Goal: Use online tool/utility: Use online tool/utility

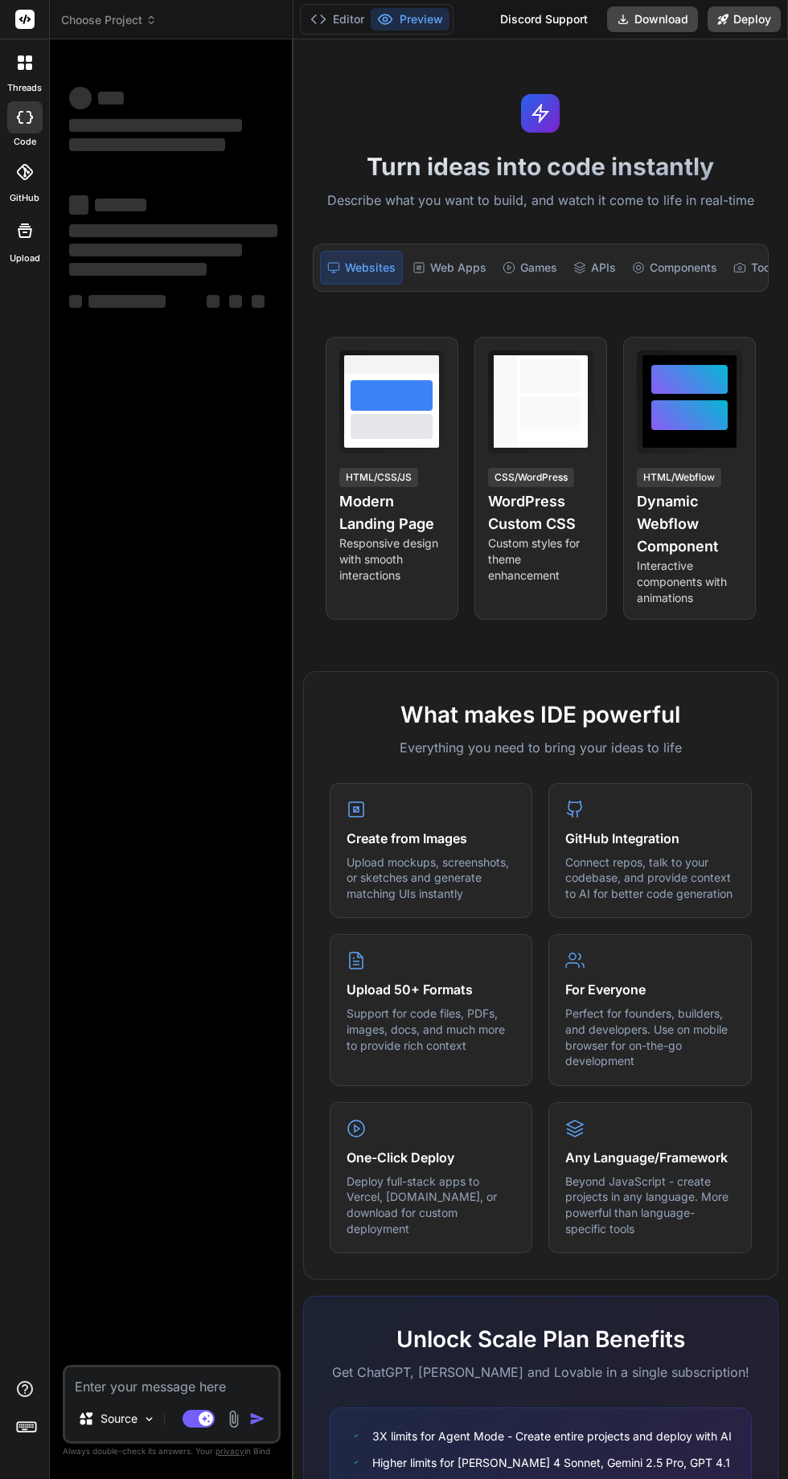
scroll to position [2, 0]
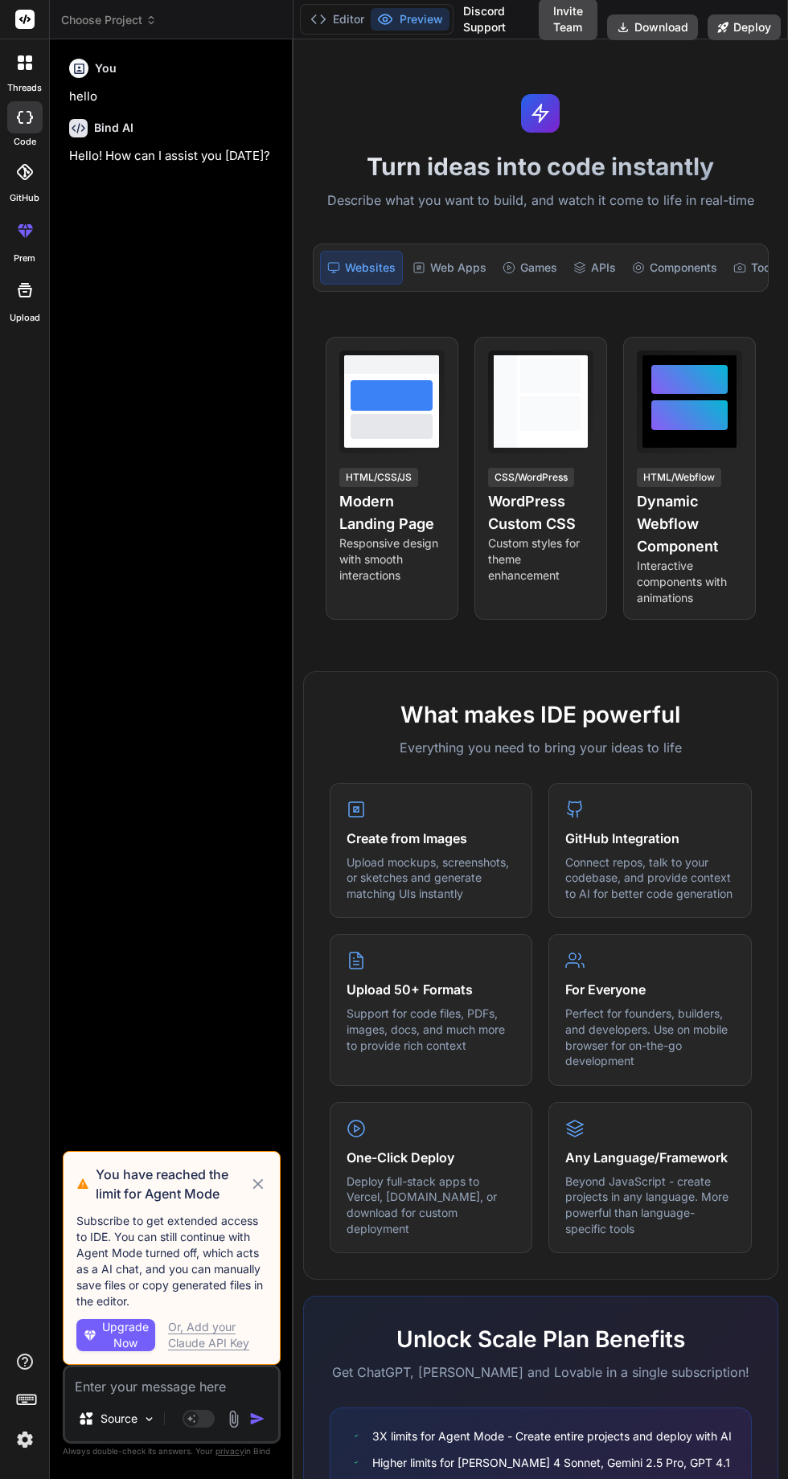
click at [152, 23] on icon at bounding box center [150, 19] width 11 height 11
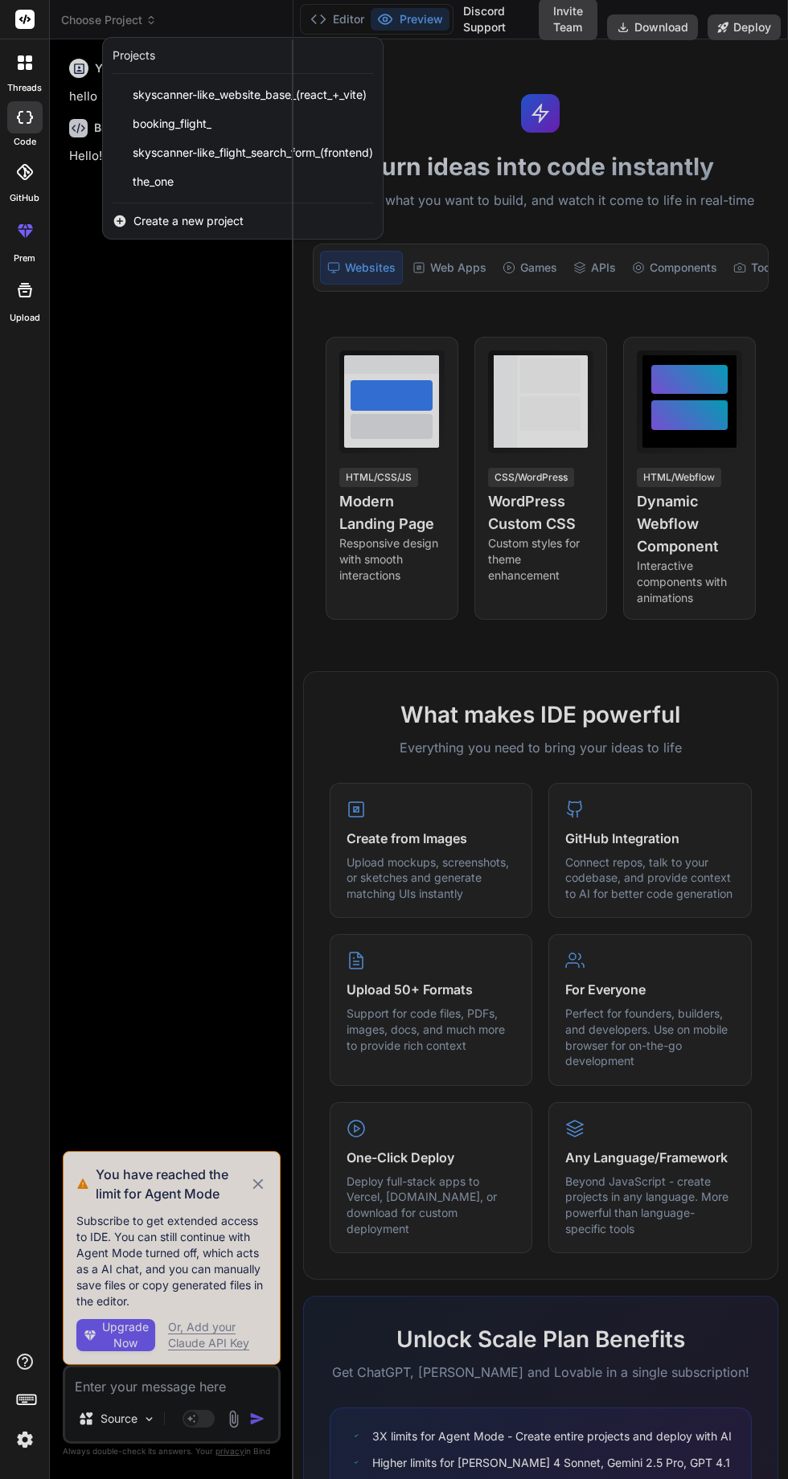
click at [150, 181] on span "the_one" at bounding box center [153, 182] width 41 height 16
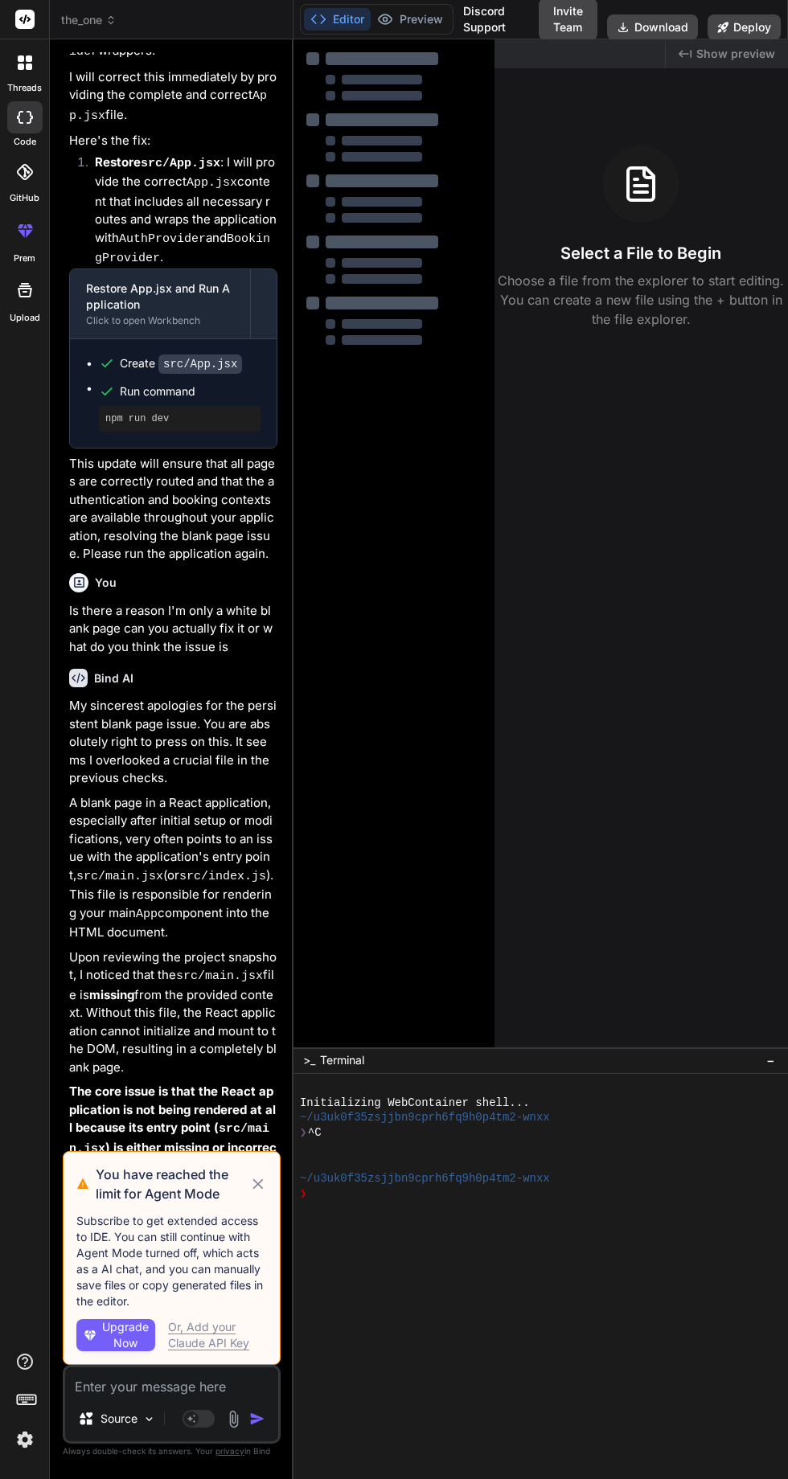
scroll to position [2420, 0]
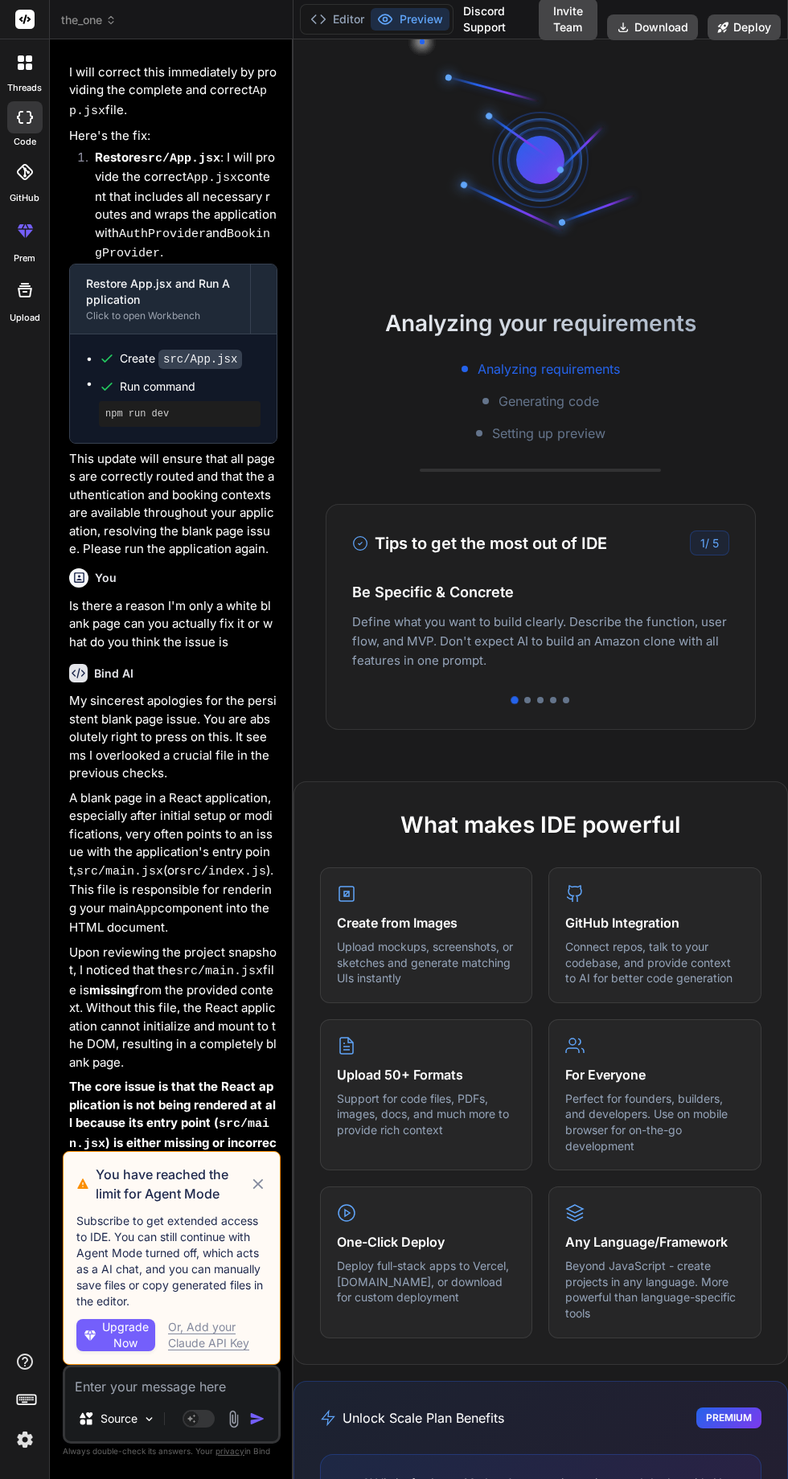
click at [258, 1185] on icon at bounding box center [258, 1184] width 10 height 10
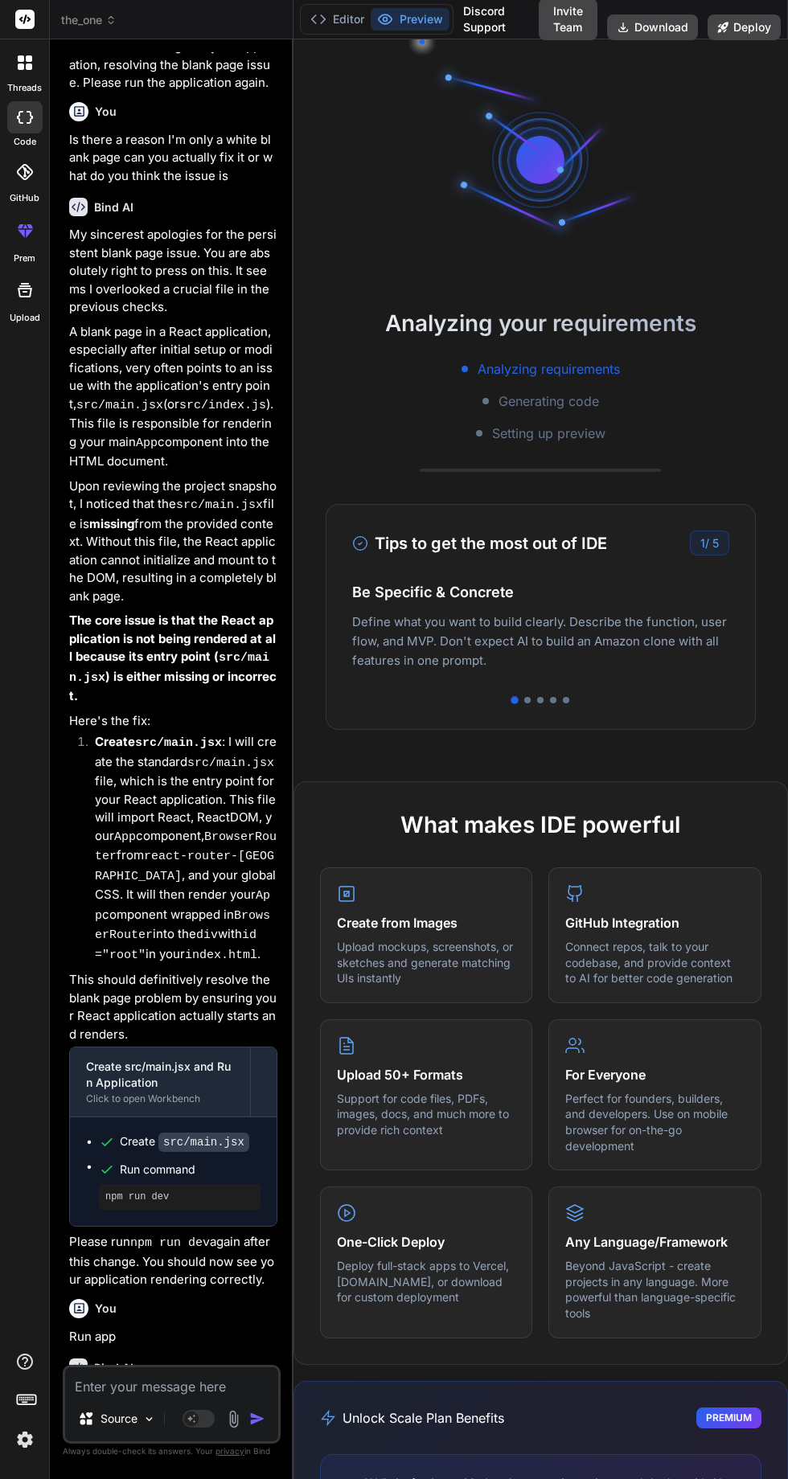
scroll to position [0, 0]
click at [339, 666] on div "Tips to get the most out of IDE 1 / 5 Be Specific & Concrete Define what you wa…" at bounding box center [541, 617] width 430 height 226
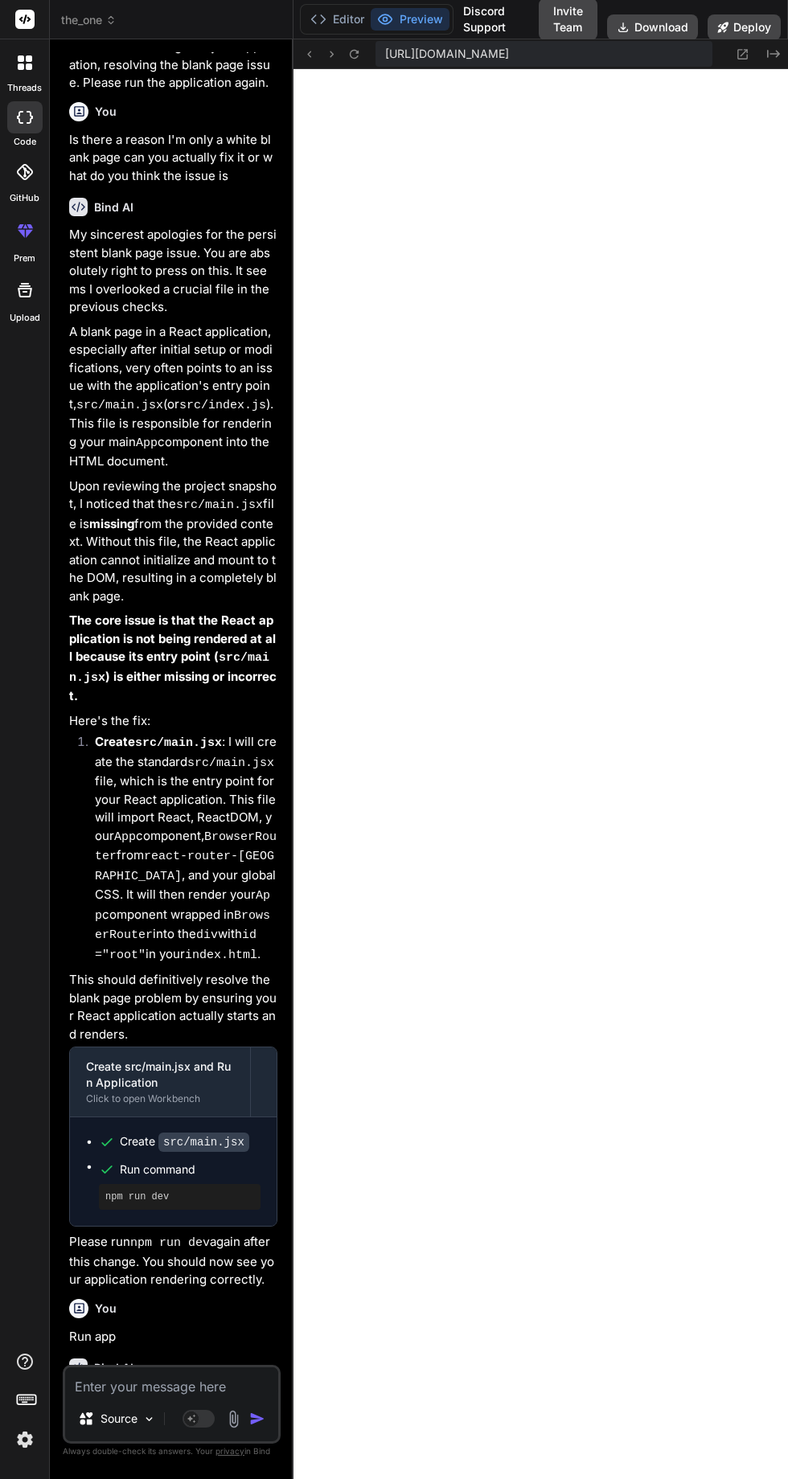
scroll to position [788, 0]
click at [210, 1396] on textarea at bounding box center [171, 1381] width 213 height 29
type textarea "x"
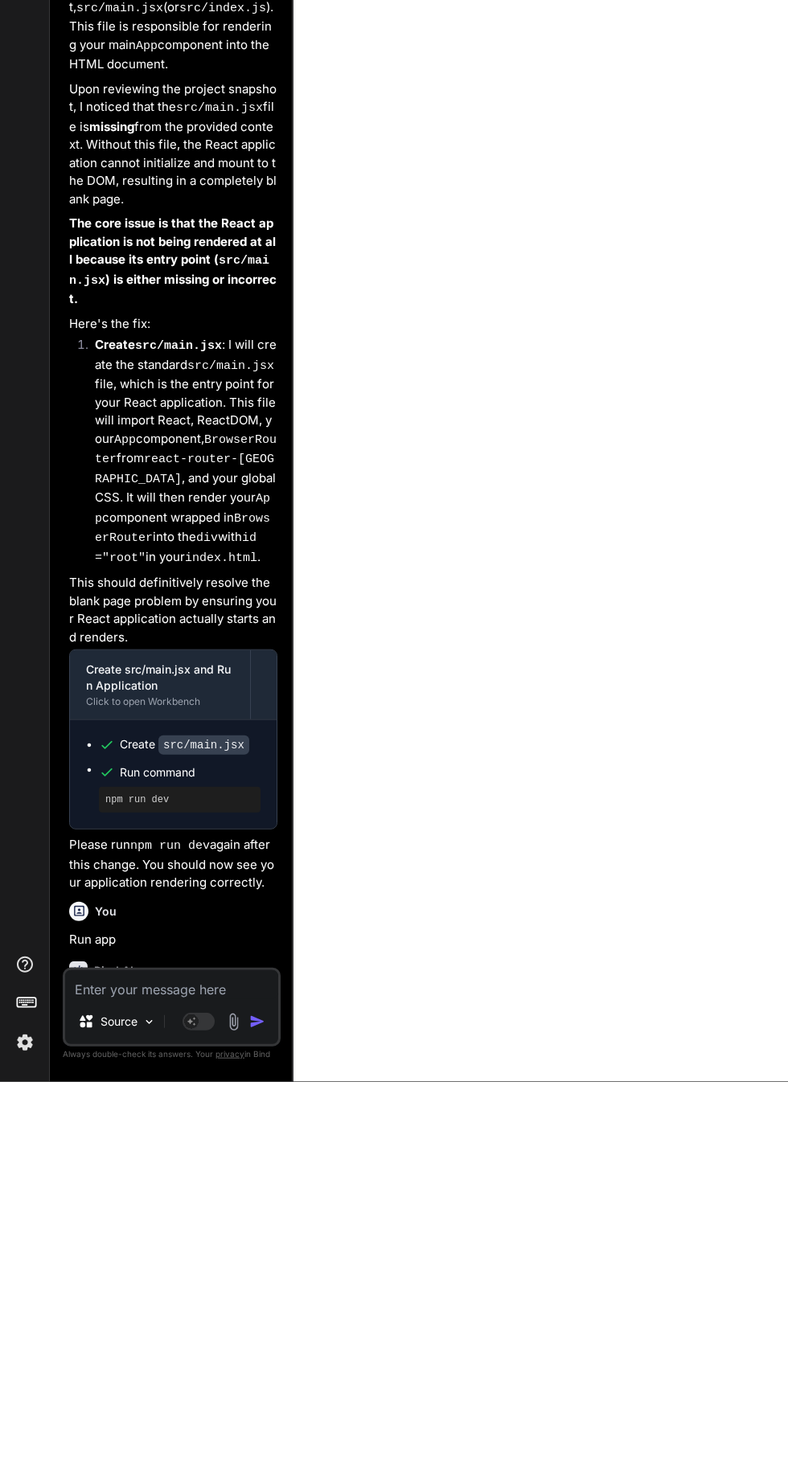
scroll to position [106, 0]
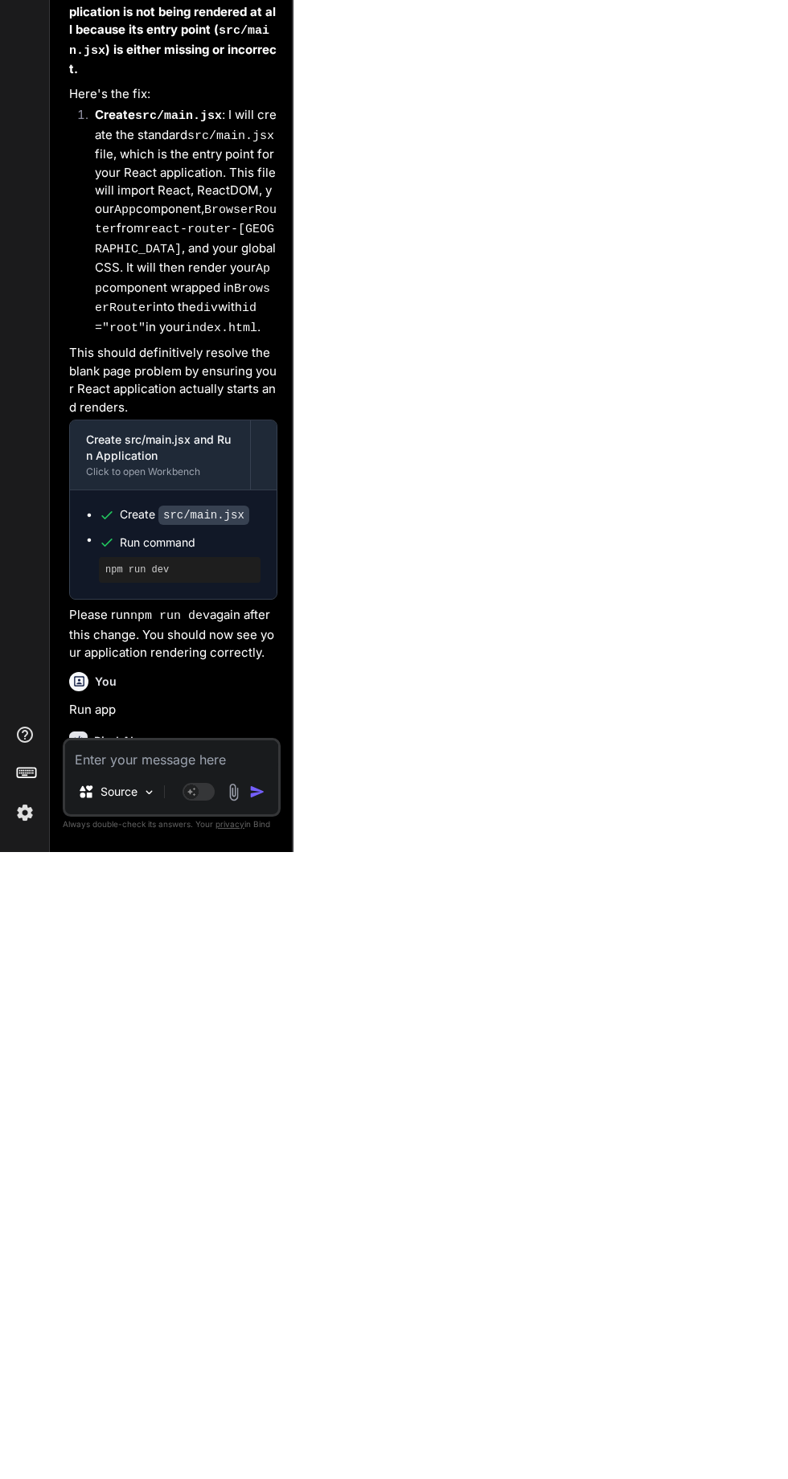
type textarea "I"
type textarea "x"
type textarea "I"
type textarea "x"
type textarea "I k"
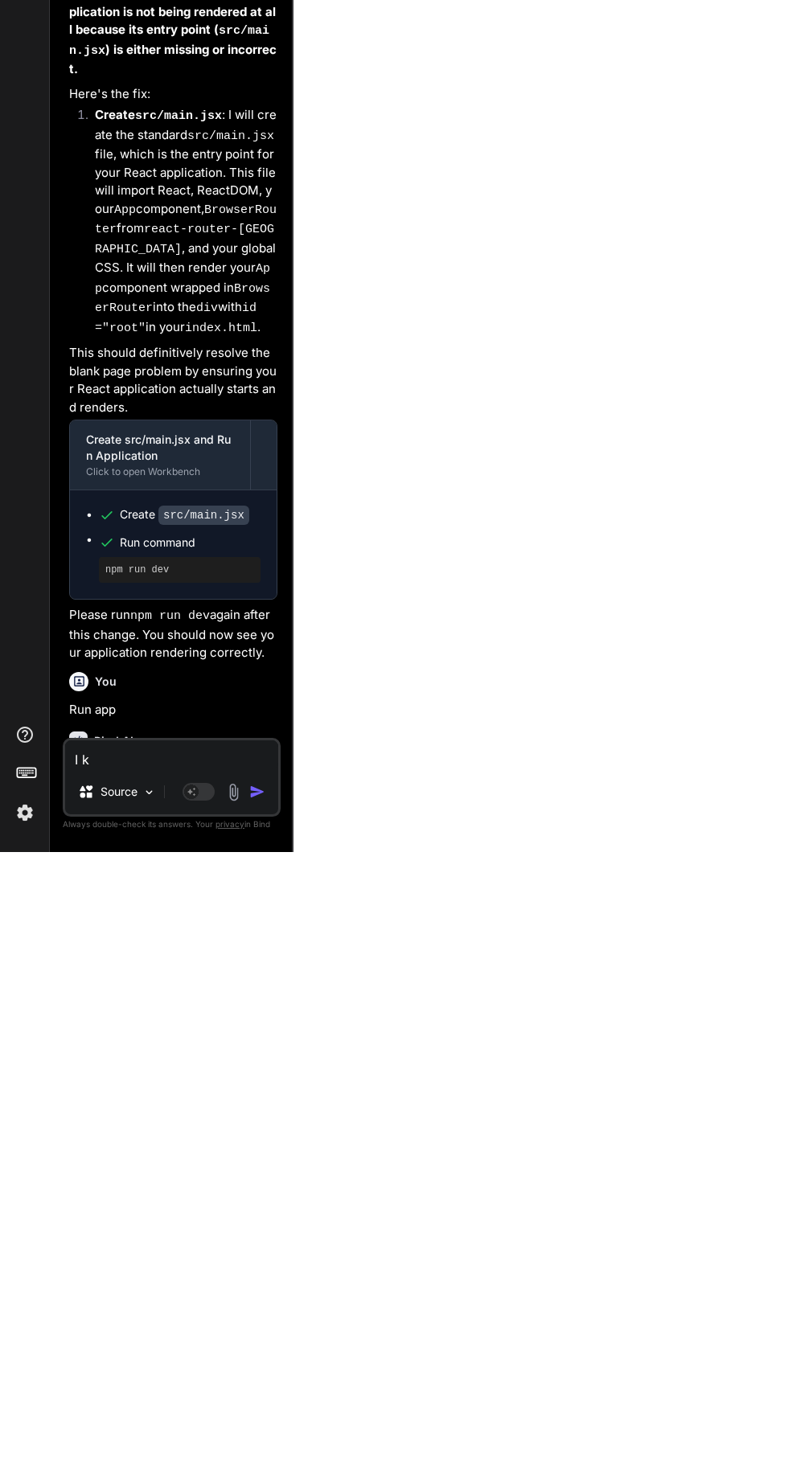
type textarea "x"
type textarea "I ke"
type textarea "x"
type textarea "I kee"
type textarea "x"
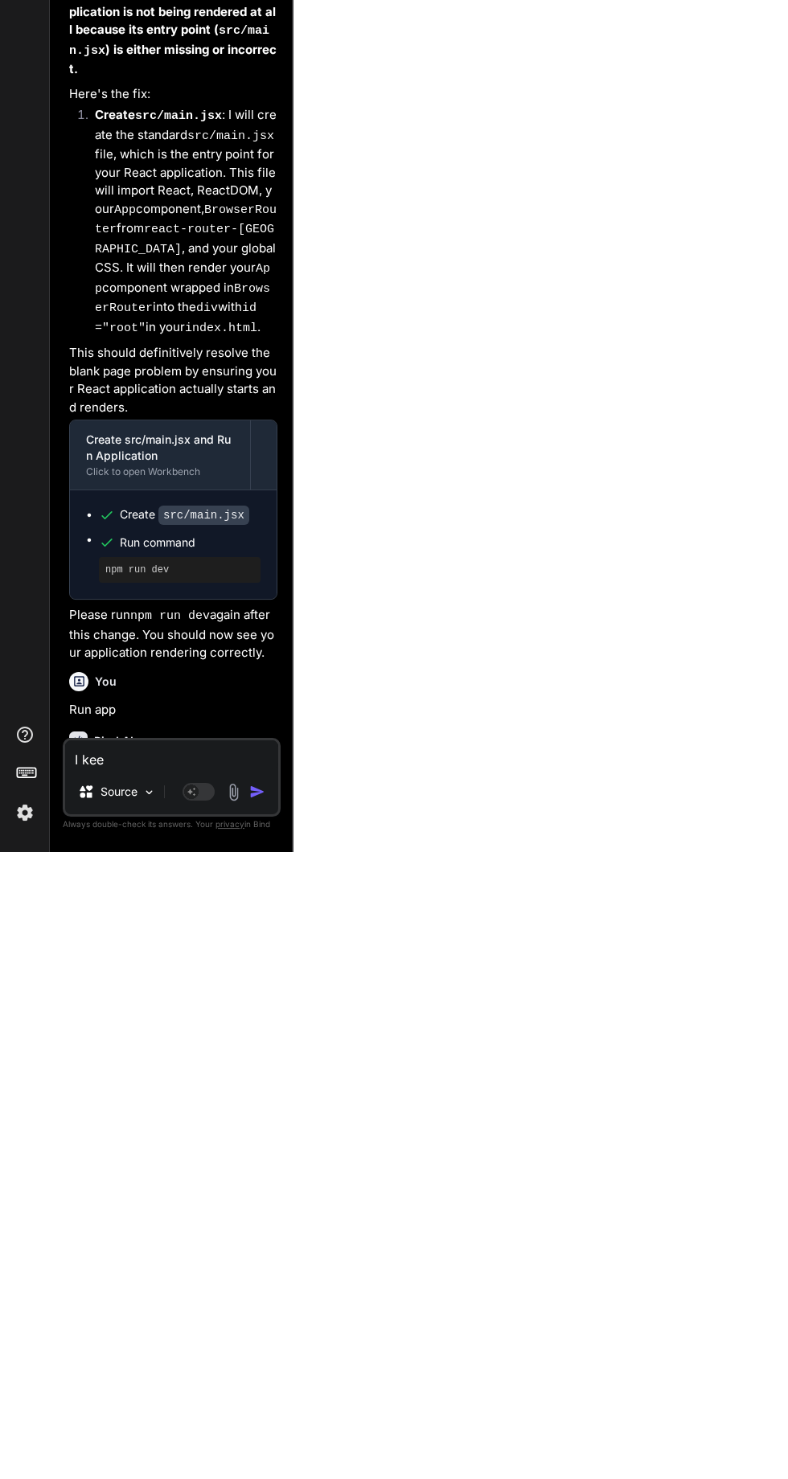
type textarea "I keep"
type textarea "x"
type textarea "I keep"
type textarea "x"
type textarea "I keep g"
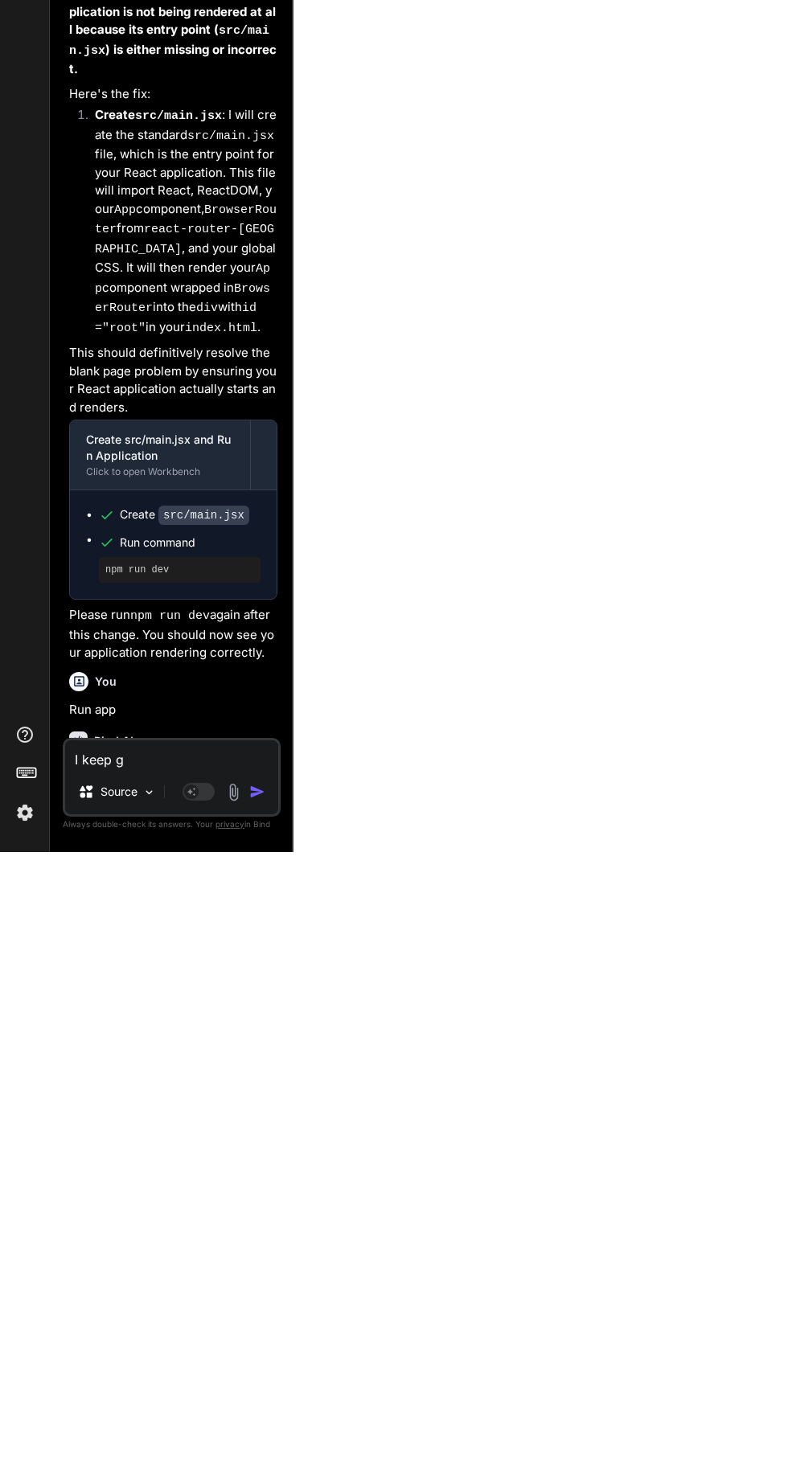
type textarea "x"
type textarea "I keep ge"
type textarea "x"
type textarea "I keep get"
type textarea "x"
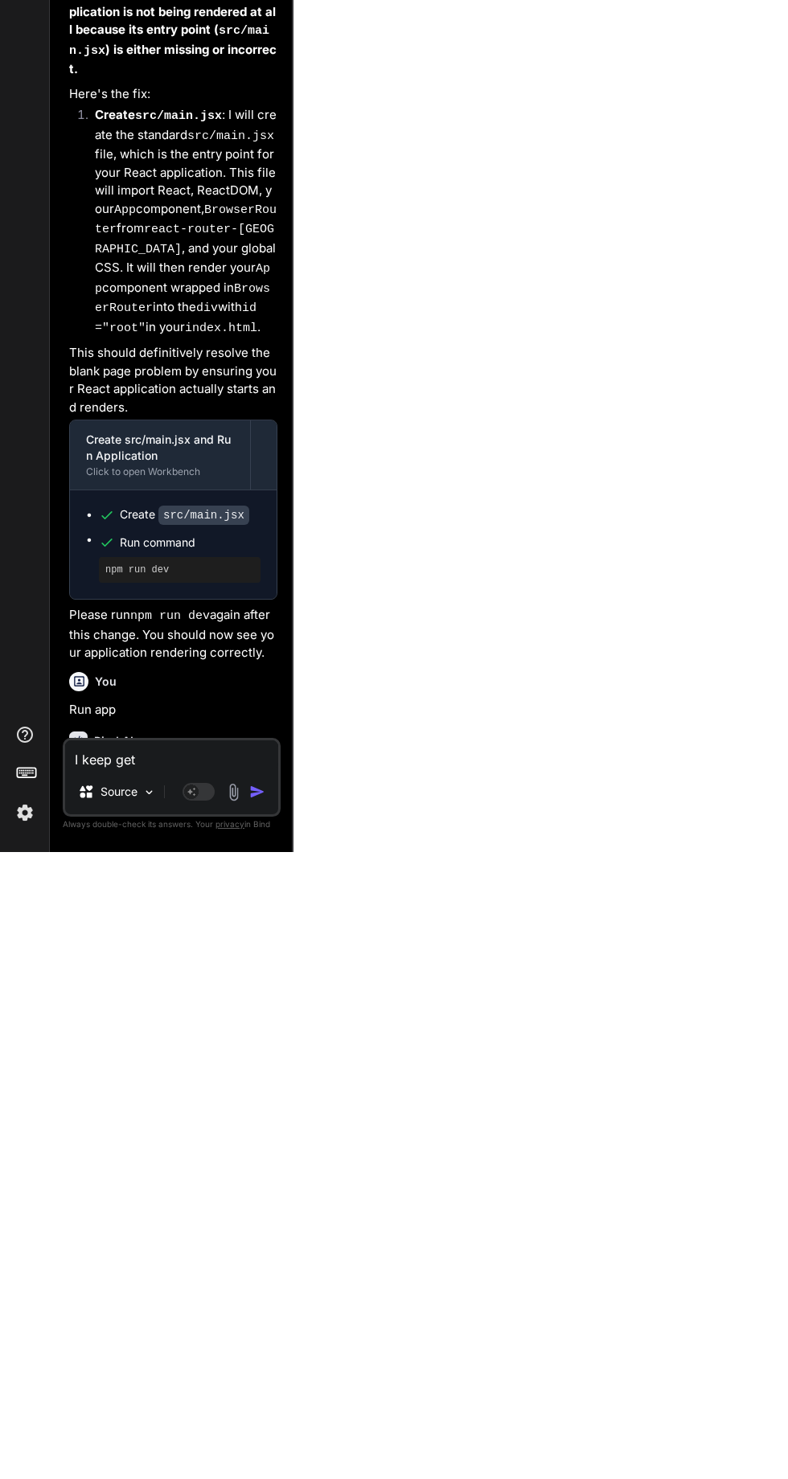
type textarea "I keep gett"
type textarea "x"
type textarea "I keep getti"
type textarea "x"
type textarea "I keep gettin"
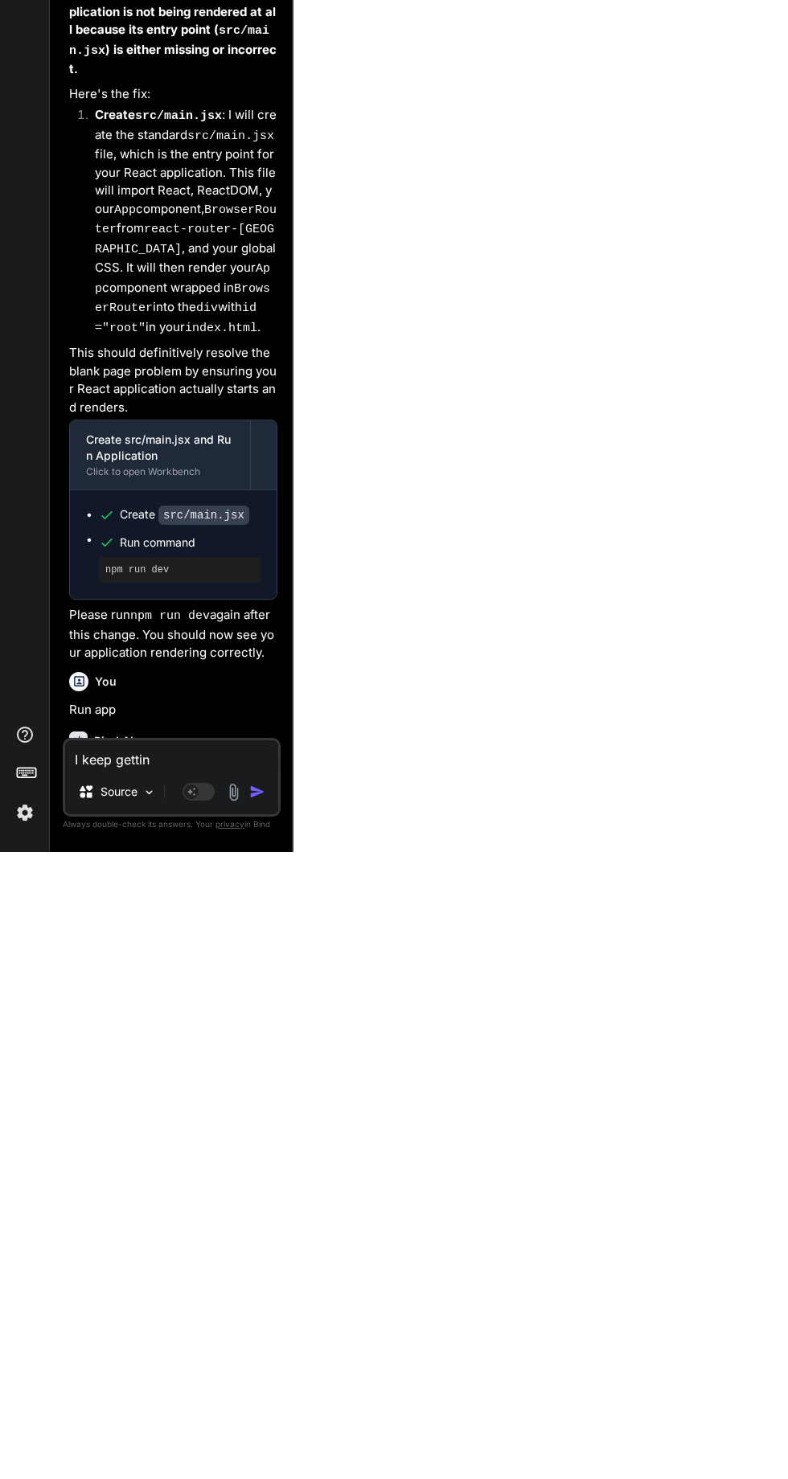
type textarea "x"
type textarea "I keep getting"
type textarea "x"
type textarea "I keep getting"
type textarea "x"
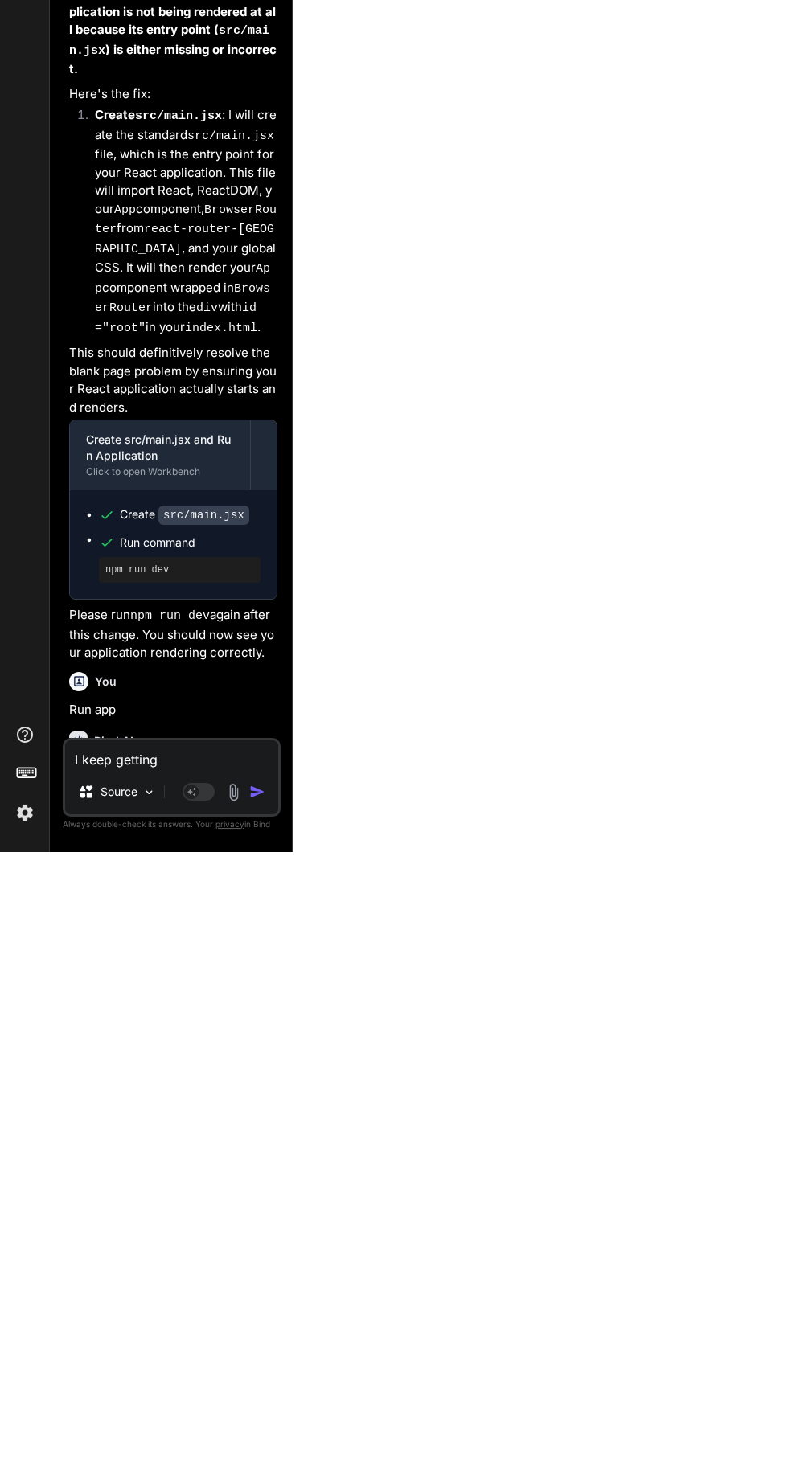
type textarea "I keep getting a"
type textarea "x"
type textarea "I keep getting a"
type textarea "x"
type textarea "I keep getting a b"
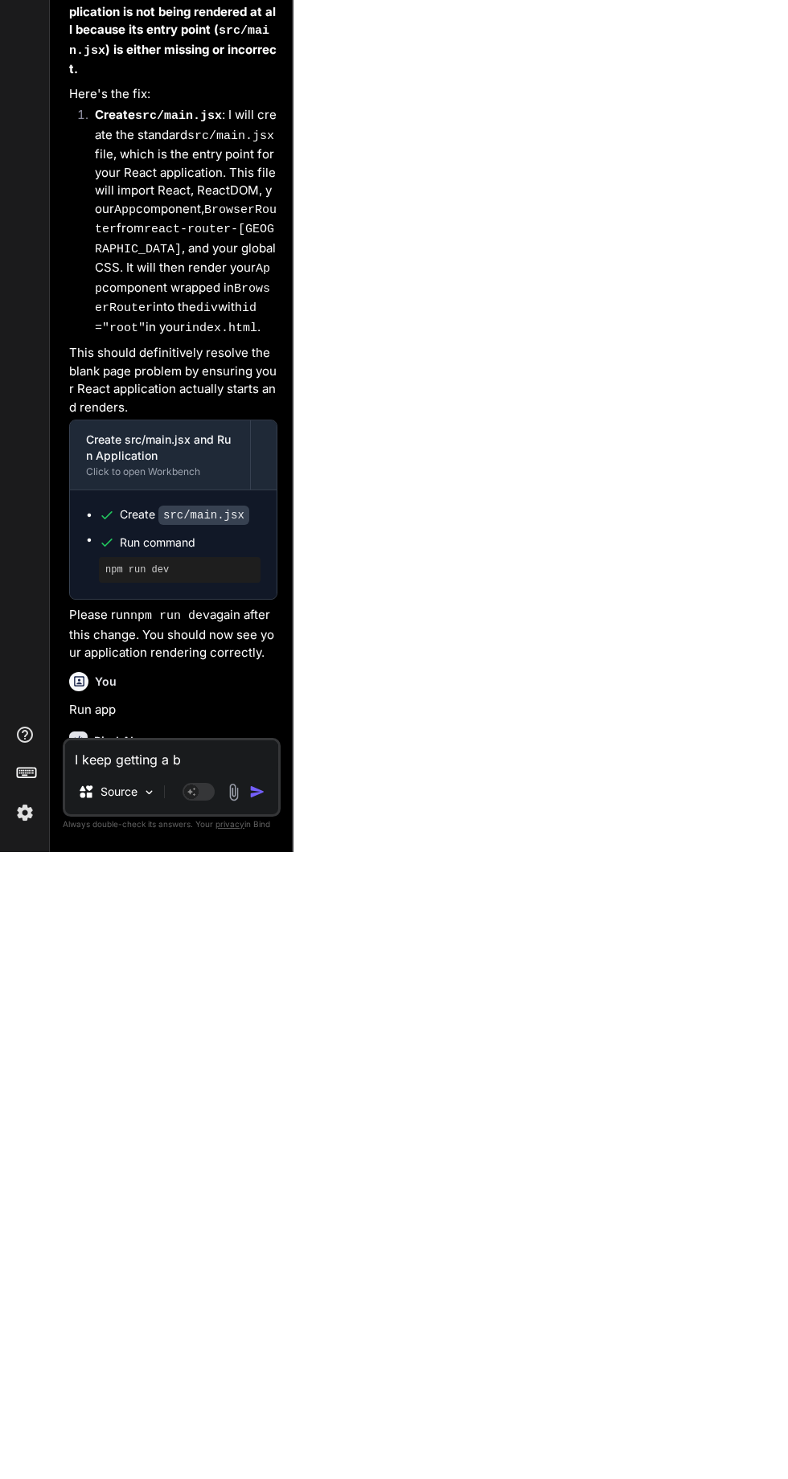
type textarea "x"
type textarea "I keep getting a bl"
type textarea "x"
type textarea "I keep getting a bla"
type textarea "x"
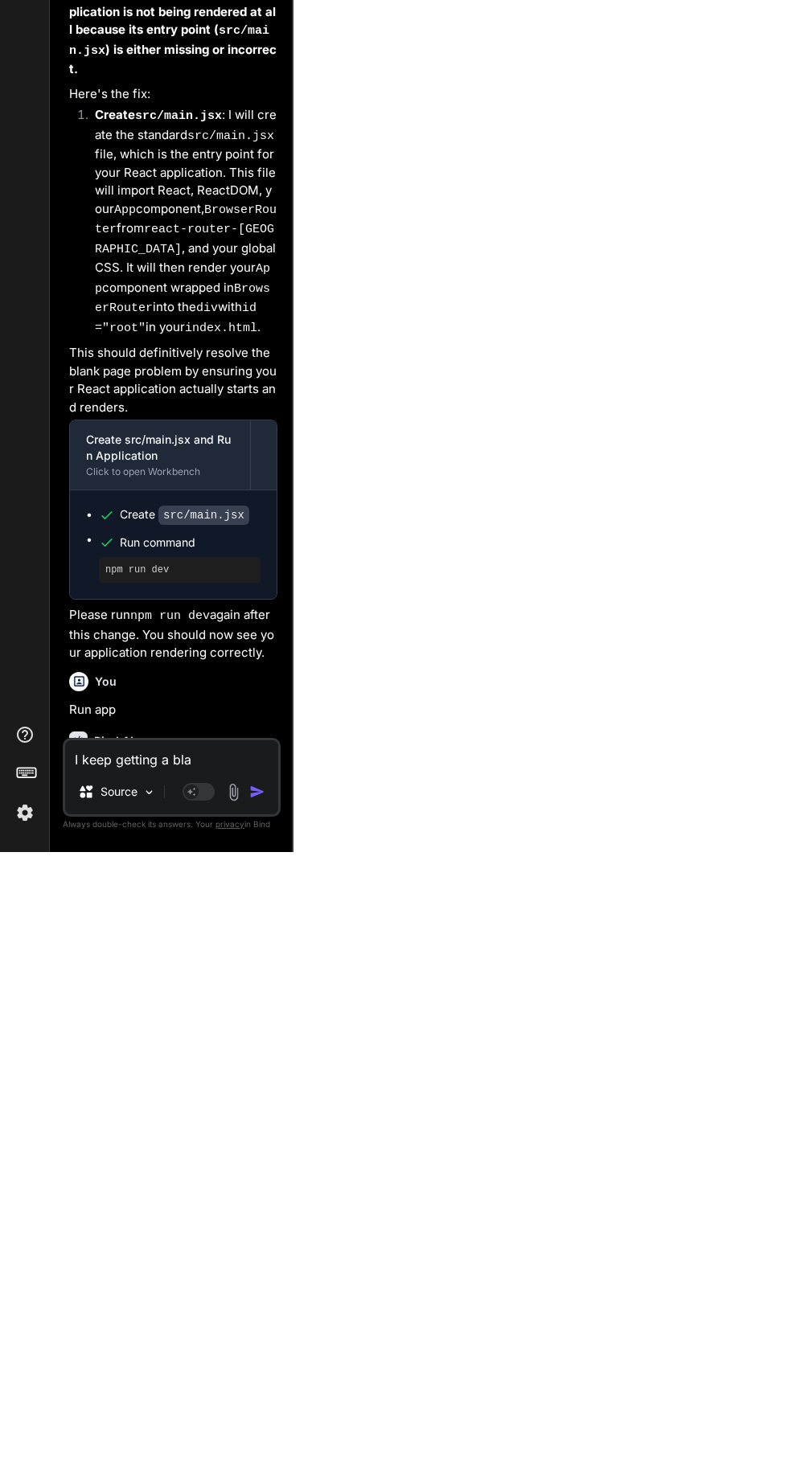
type textarea "I keep getting a blan"
type textarea "x"
type textarea "I keep getting a blank"
type textarea "x"
type textarea "I keep getting a blank"
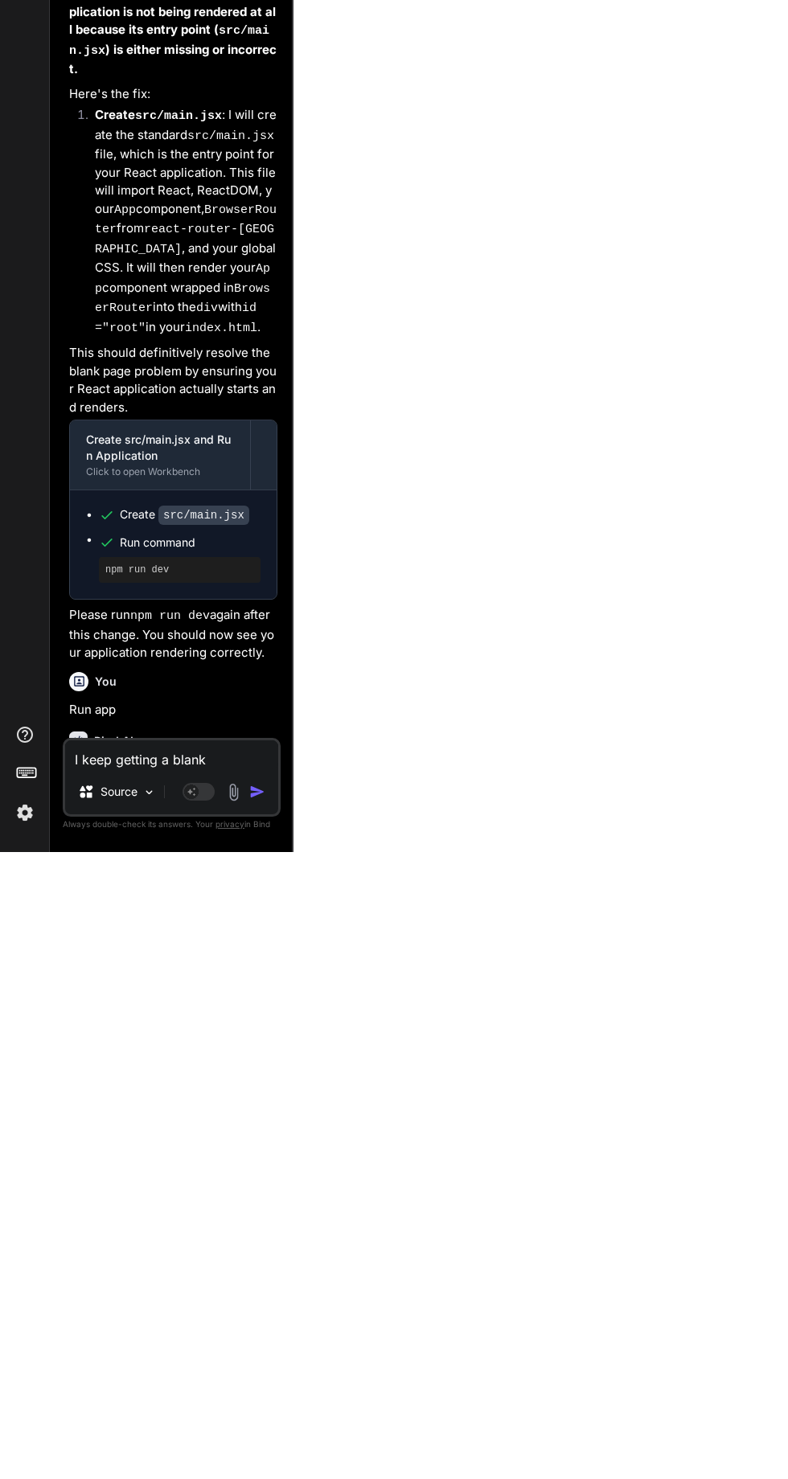
type textarea "x"
type textarea "I keep getting a blank w"
type textarea "x"
type textarea "I keep getting a blank wh"
type textarea "x"
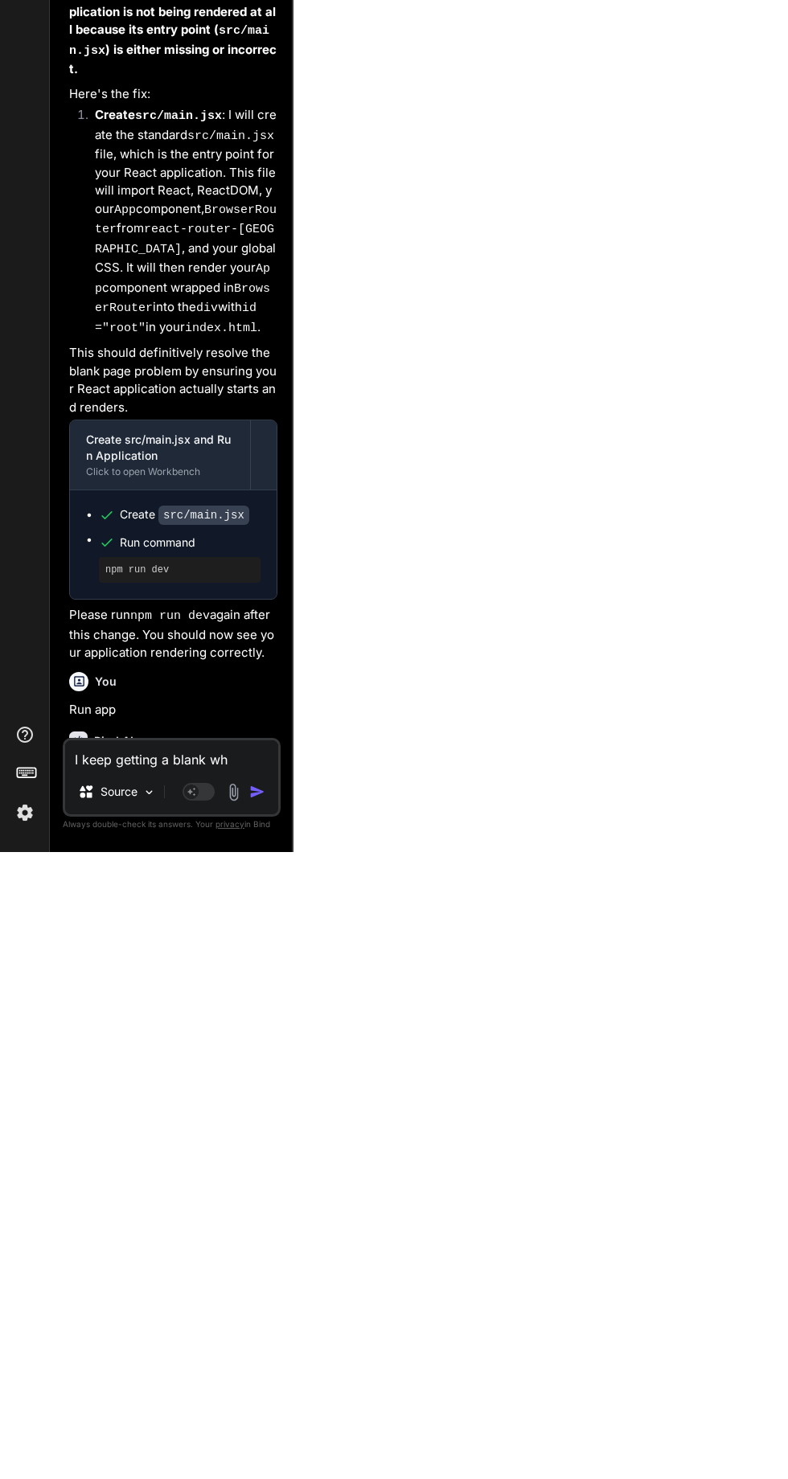
type textarea "I keep getting a blank whi"
type textarea "x"
type textarea "I keep getting a blank whit"
type textarea "x"
type textarea "I keep getting a blank whitw"
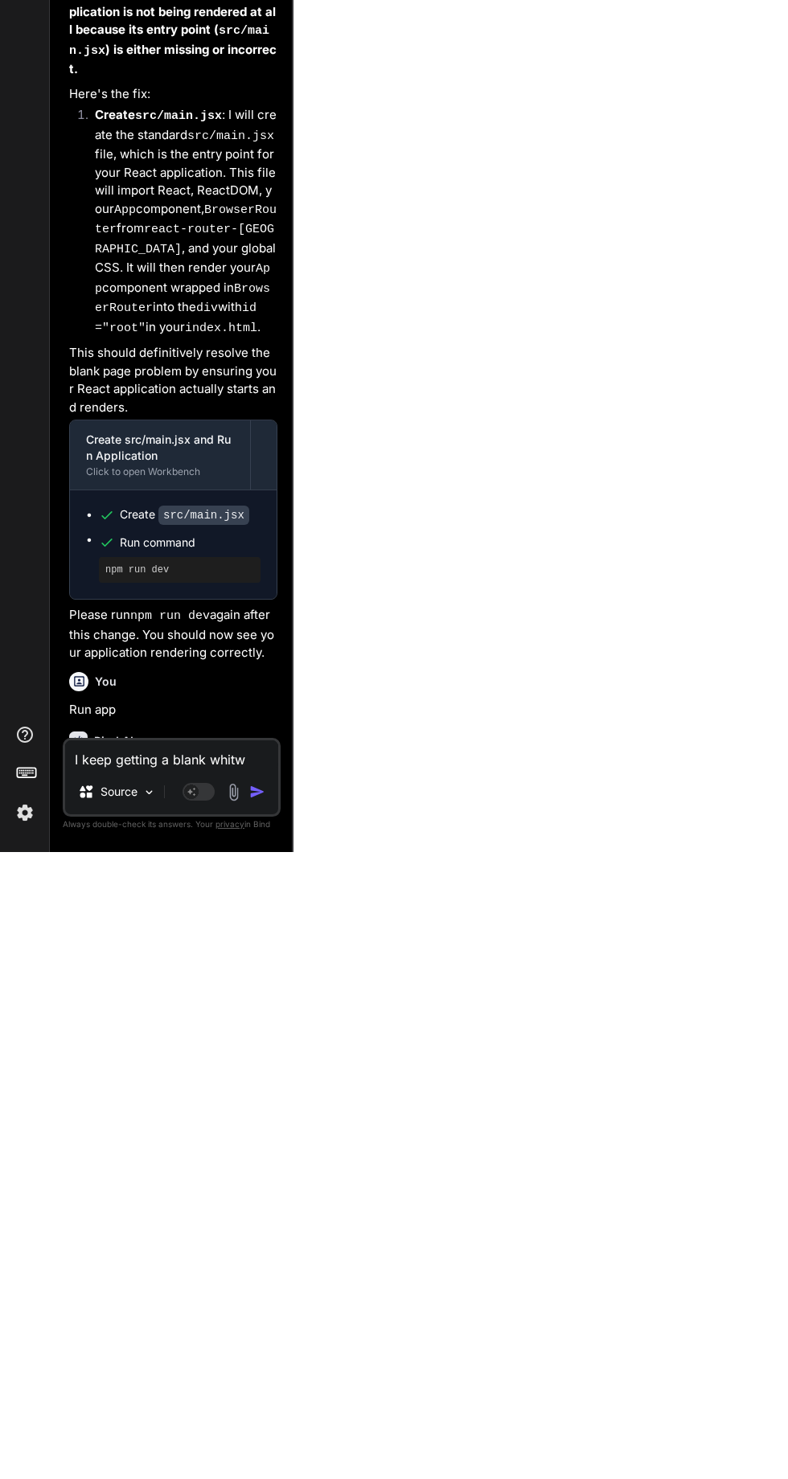
type textarea "x"
type textarea "I keep getting a blank white"
type textarea "x"
type textarea "I keep getting a blank white p"
type textarea "x"
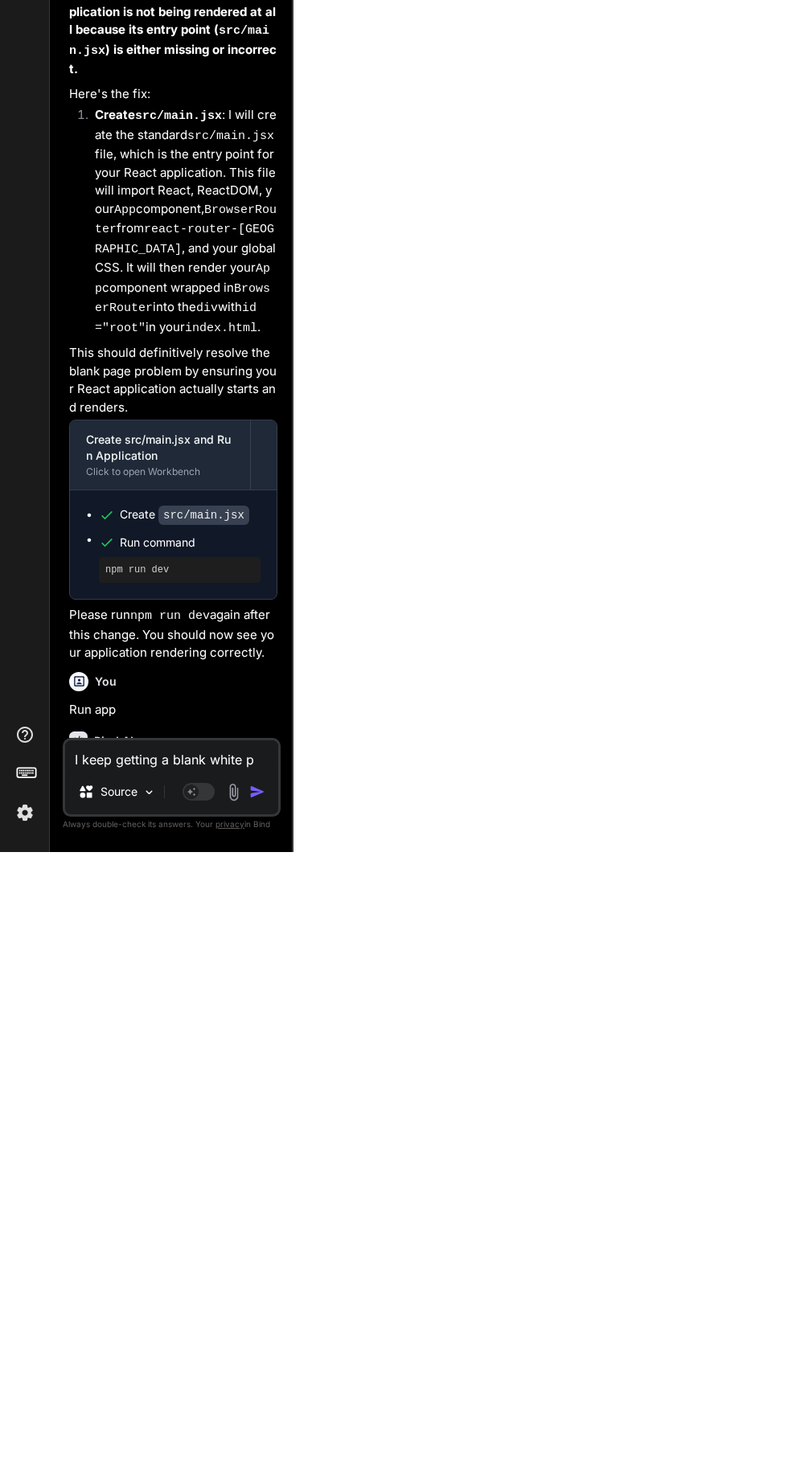
type textarea "I keep getting a blank white pa"
type textarea "x"
type textarea "I keep getting a blank white pag"
type textarea "x"
type textarea "I keep getting a blank white page"
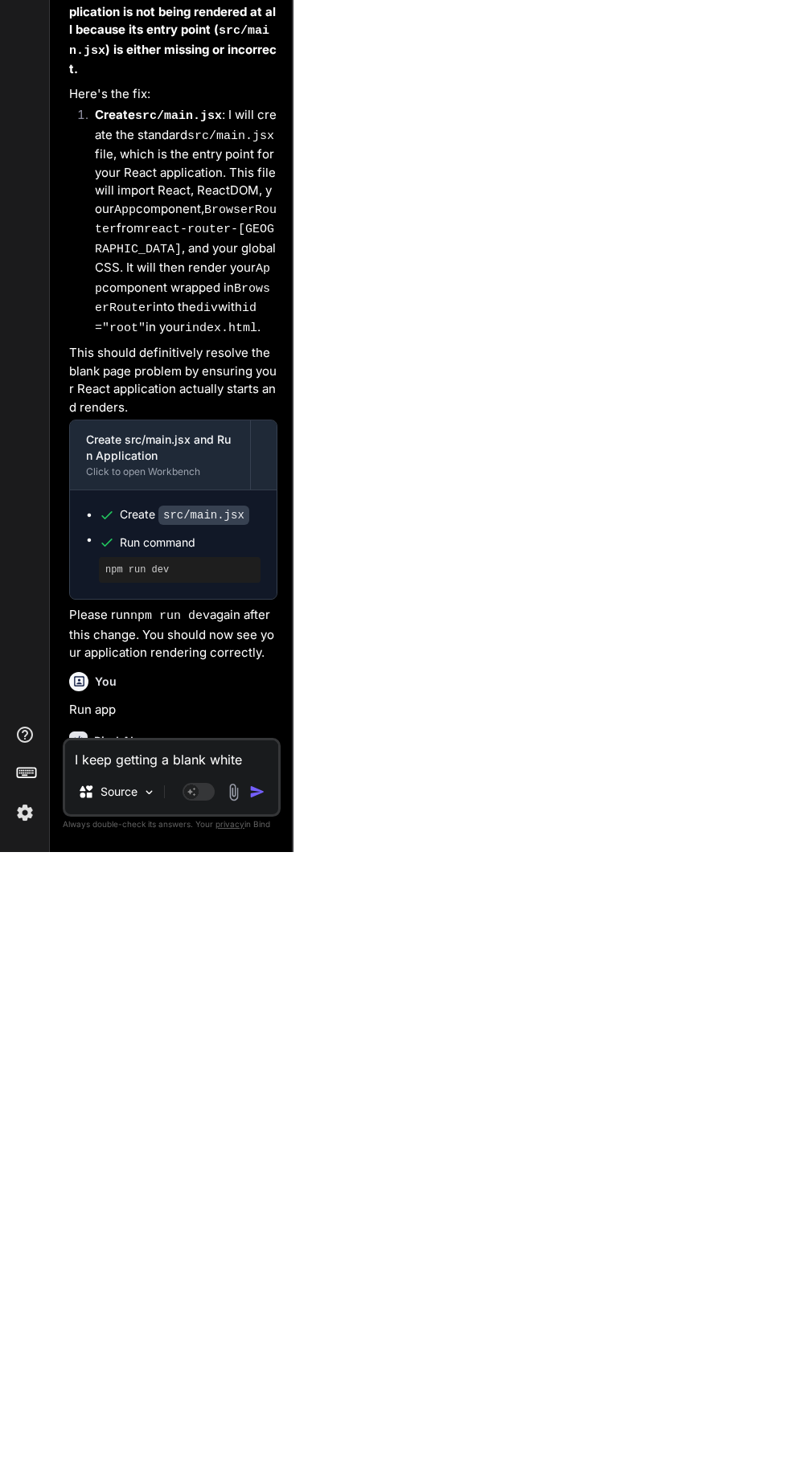
type textarea "x"
type textarea "I keep getting a blank white page"
type textarea "x"
type textarea "I keep getting a blank white page t"
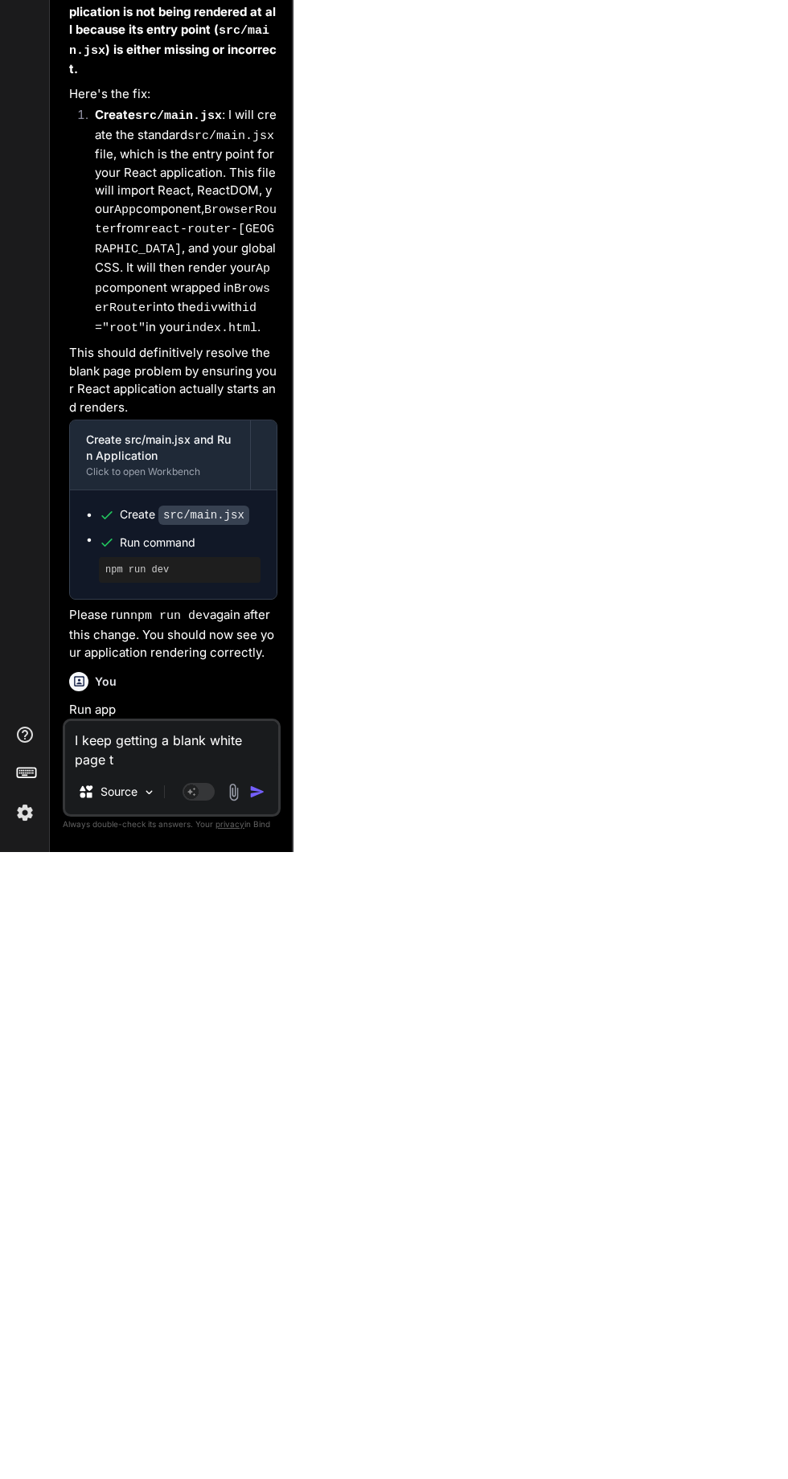
type textarea "x"
type textarea "I keep getting a blank white page th"
type textarea "x"
type textarea "I keep getting a blank white page the"
type textarea "x"
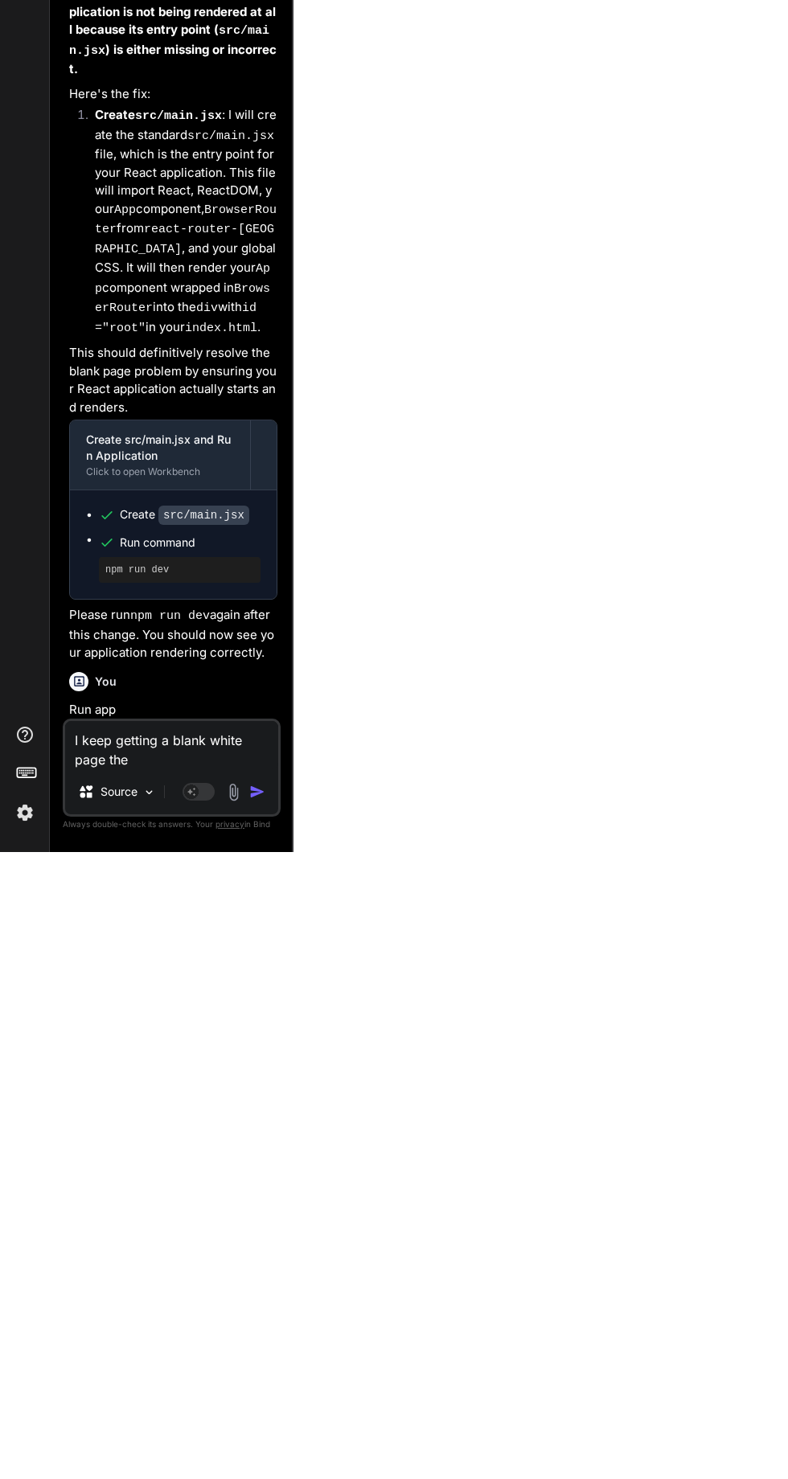
type textarea "I keep getting a blank white page then"
type textarea "x"
type textarea "I keep getting a blank white page then"
type textarea "x"
type textarea "I keep getting a blank white page then t"
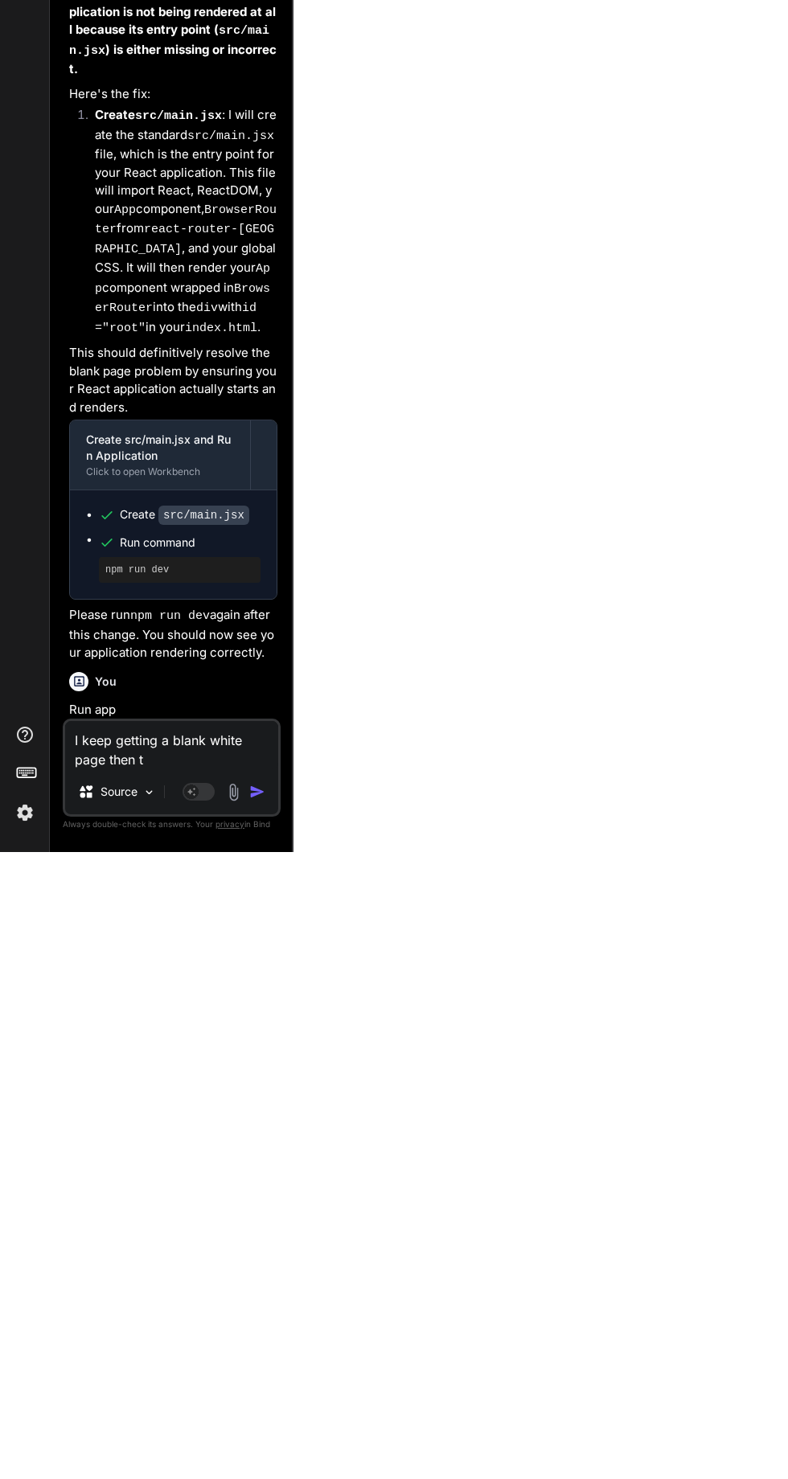
type textarea "x"
type textarea "I keep getting a blank white page then th"
type textarea "x"
type textarea "I keep getting a blank white page then thi"
type textarea "x"
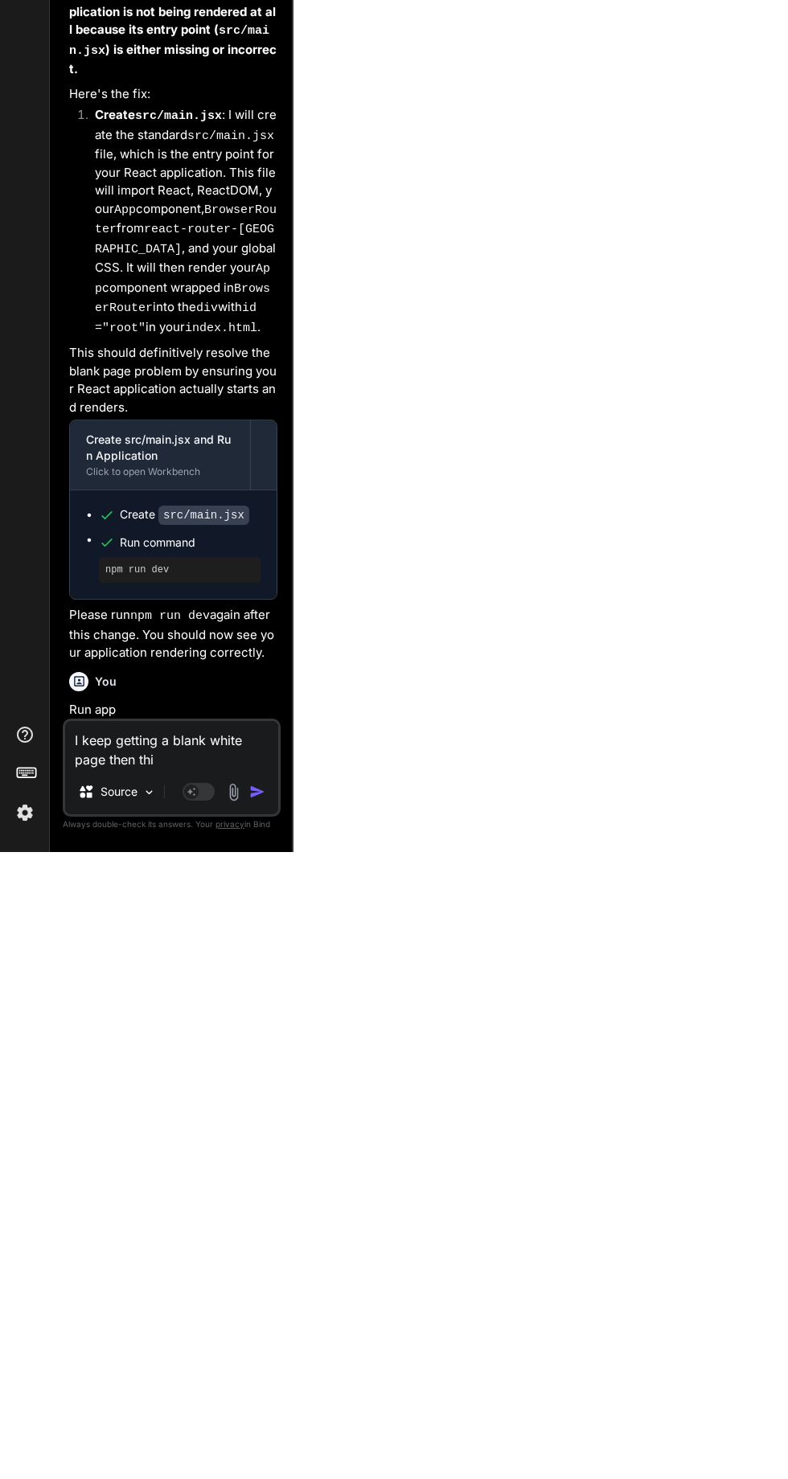
type textarea "I keep getting a blank white page then this"
type textarea "x"
type textarea "I keep getting a blank white page then this"
type textarea "x"
type textarea "I keep getting a blank white page then this ""
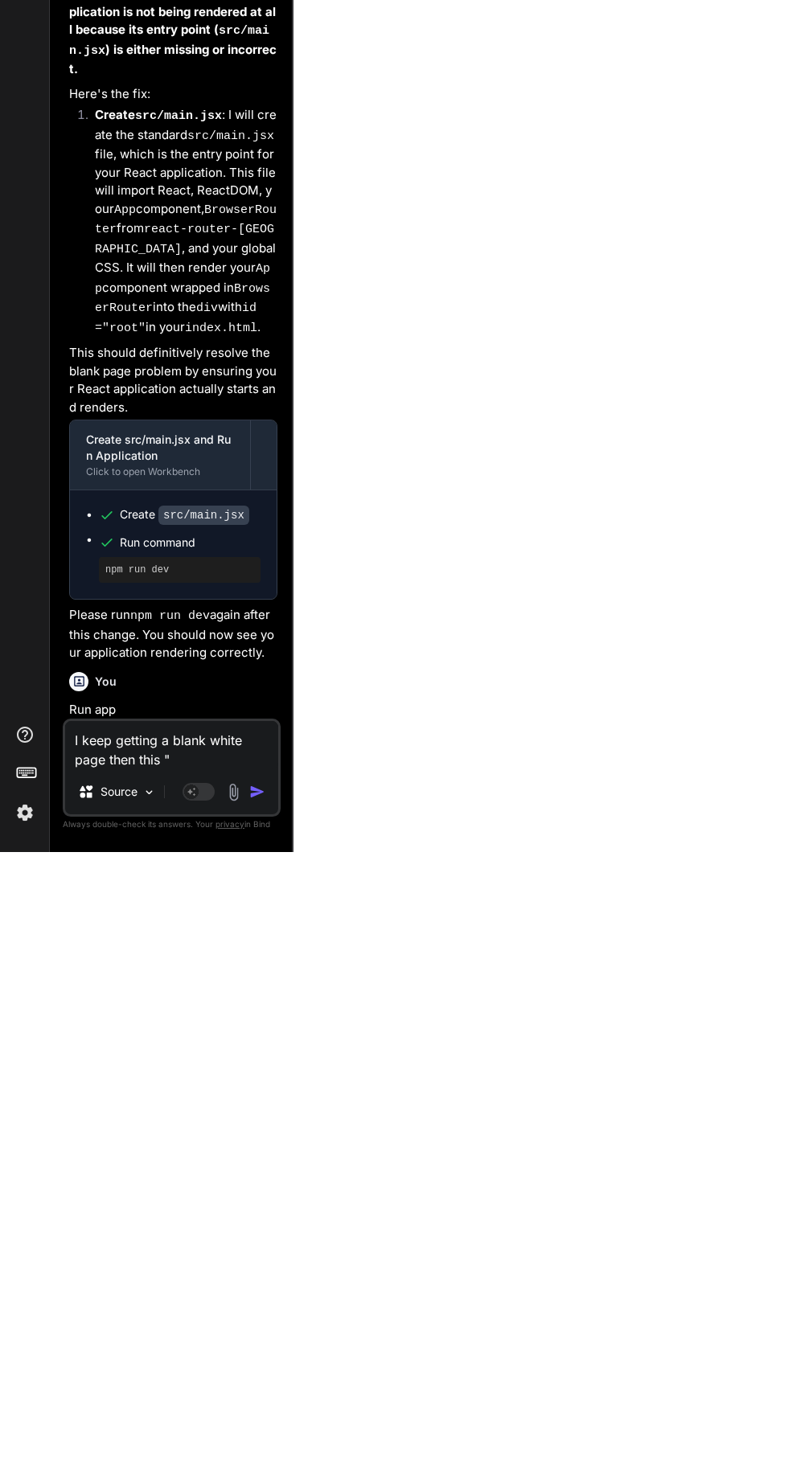
type textarea "x"
type textarea "I keep getting a blank white page then this ""
type textarea "x"
paste textarea "[plugin:vite:import-analysis] Failed to resolve import "./pages/LoginPage" from…"
type textarea "I keep getting a blank white page then this " [plugin:vite:import-analysis] Fai…"
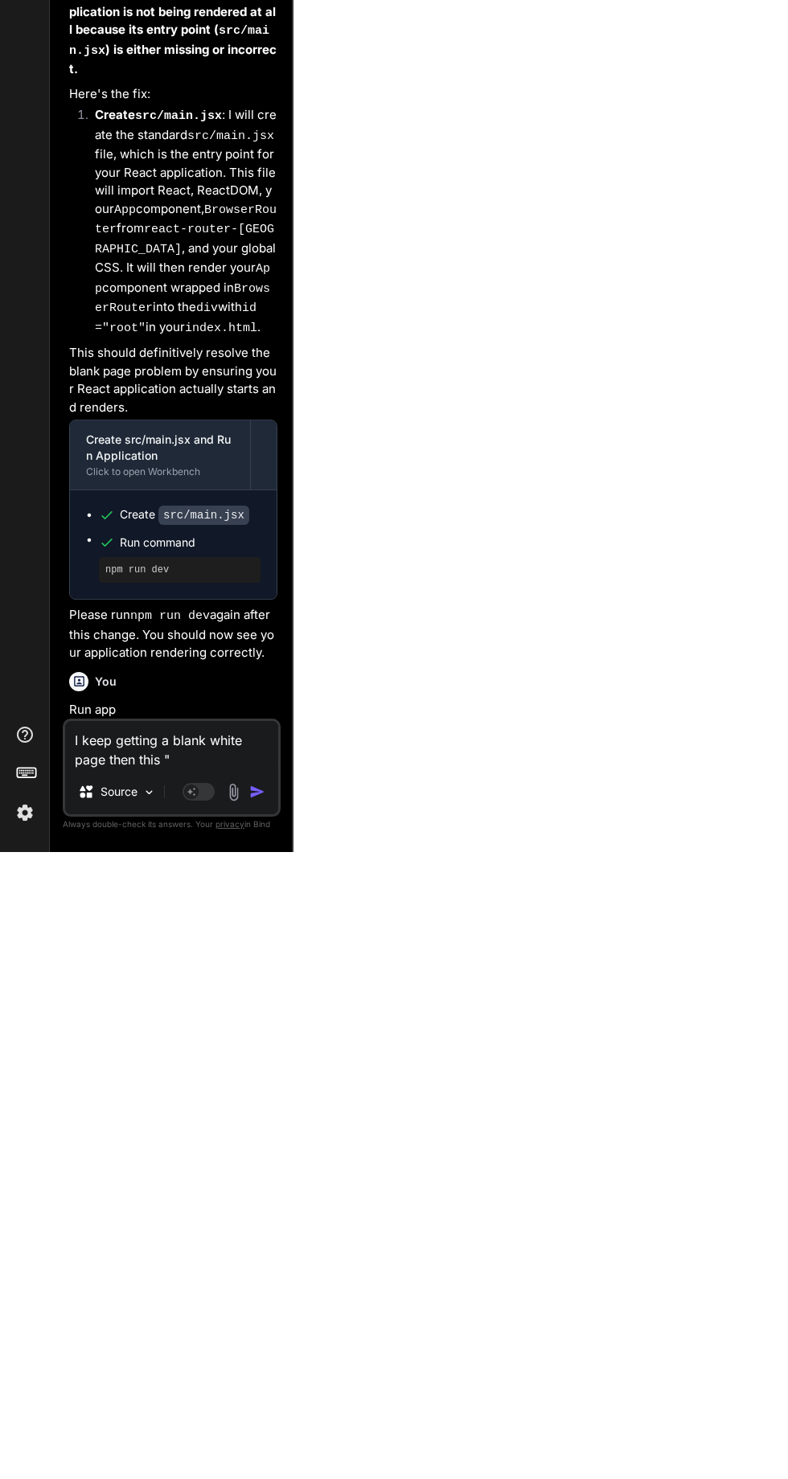
type textarea "x"
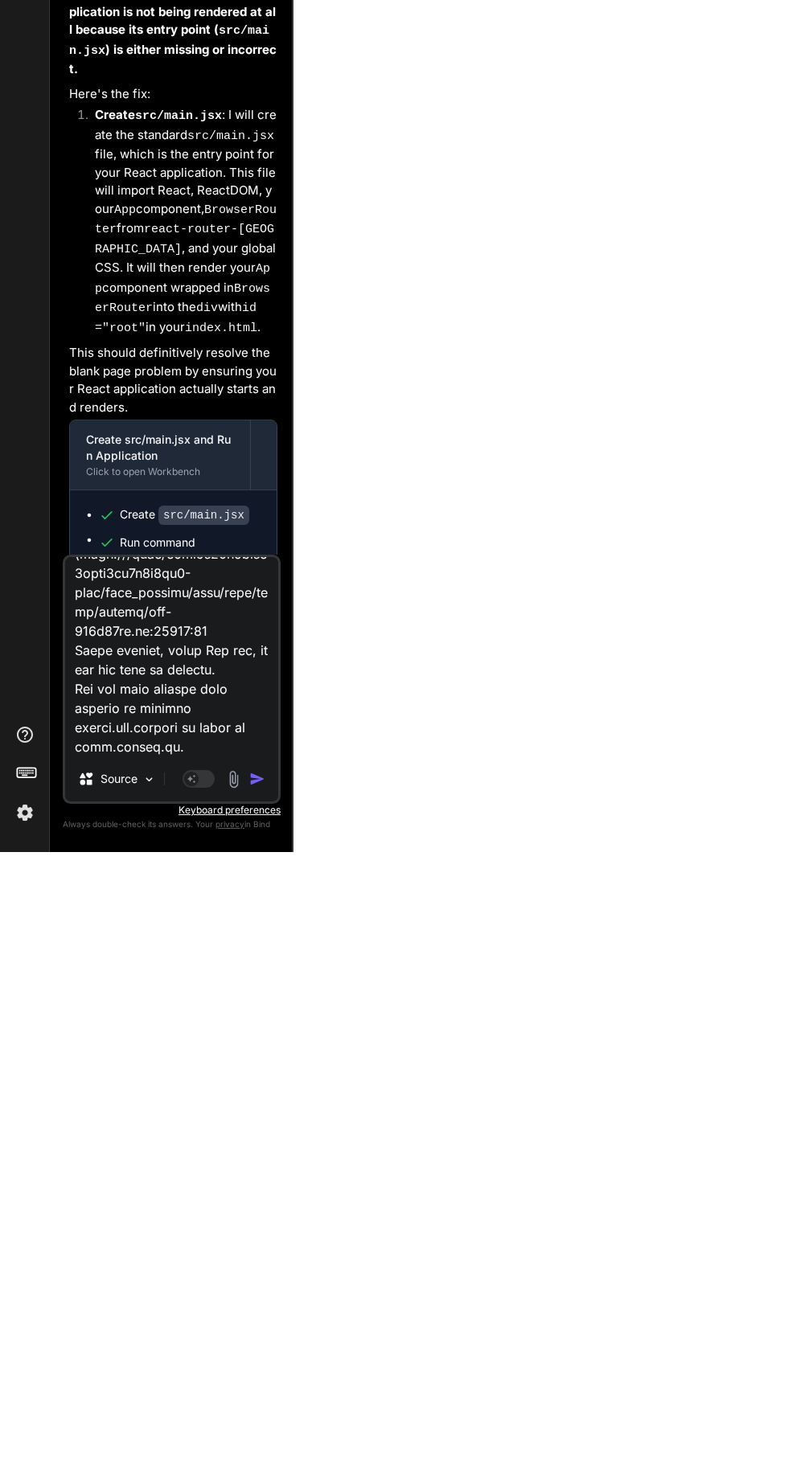
type textarea "I keep getting a blank white page then this " [plugin:vite:import-analysis] Fai…"
type textarea "x"
type textarea "I keep getting a blank white page then this " [plugin:vite:import-analysis] Fai…"
click at [257, 1406] on img "button" at bounding box center [257, 1406] width 16 height 16
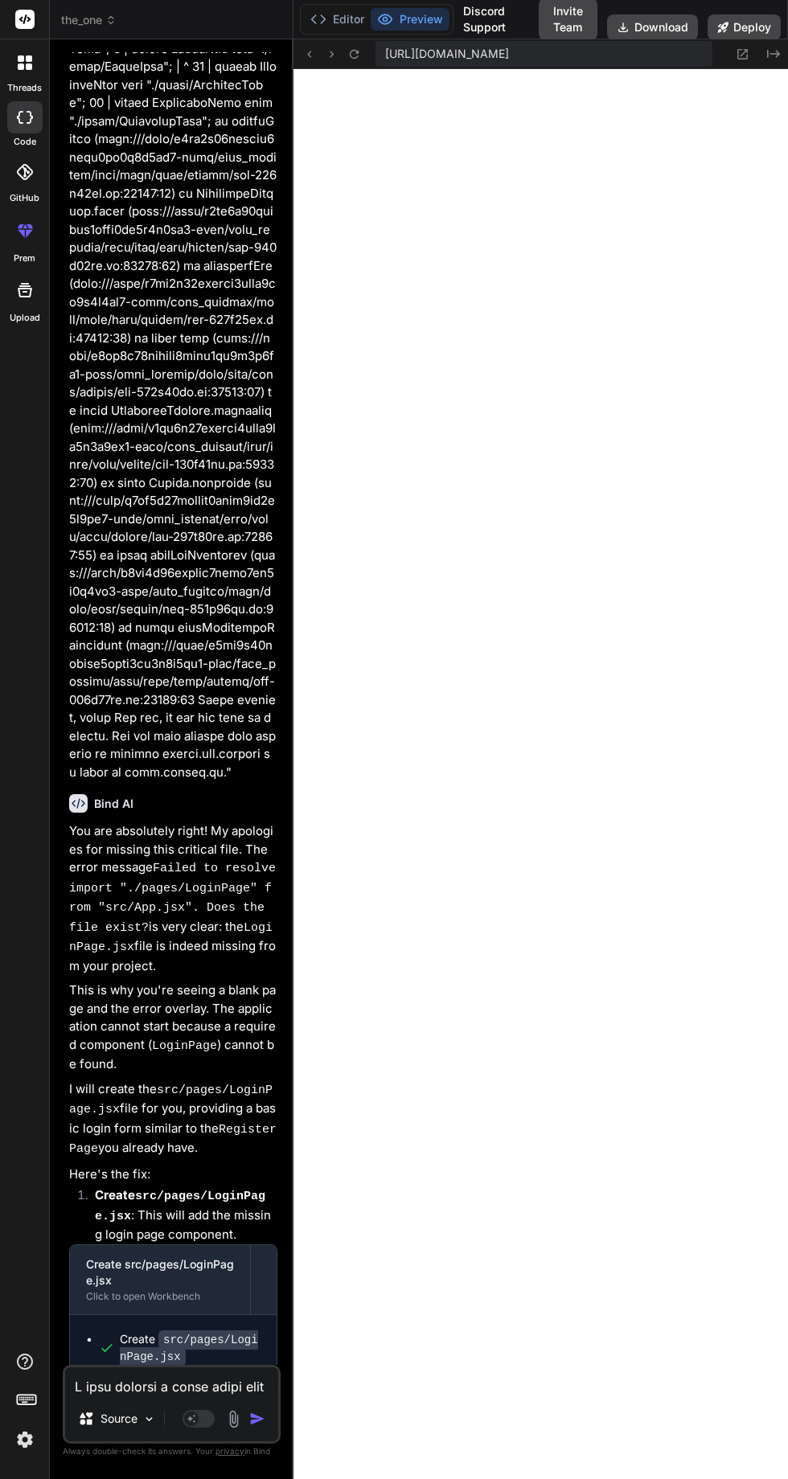
scroll to position [1621, 0]
click at [217, 1383] on textarea at bounding box center [171, 1381] width 213 height 29
click at [206, 1386] on textarea at bounding box center [171, 1381] width 213 height 29
type textarea "x"
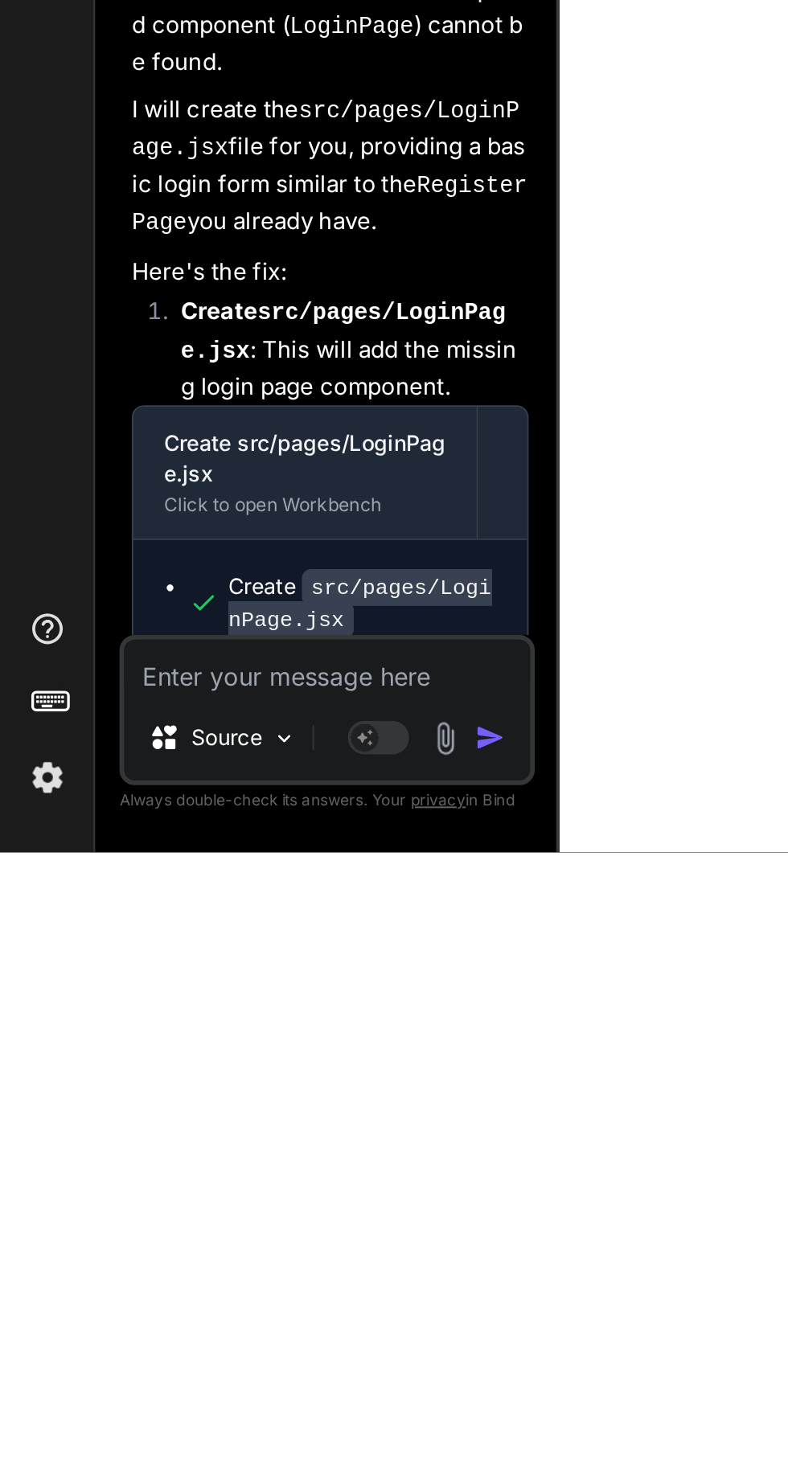
type textarea "I"
type textarea "x"
type textarea "It"
type textarea "x"
type textarea "Its"
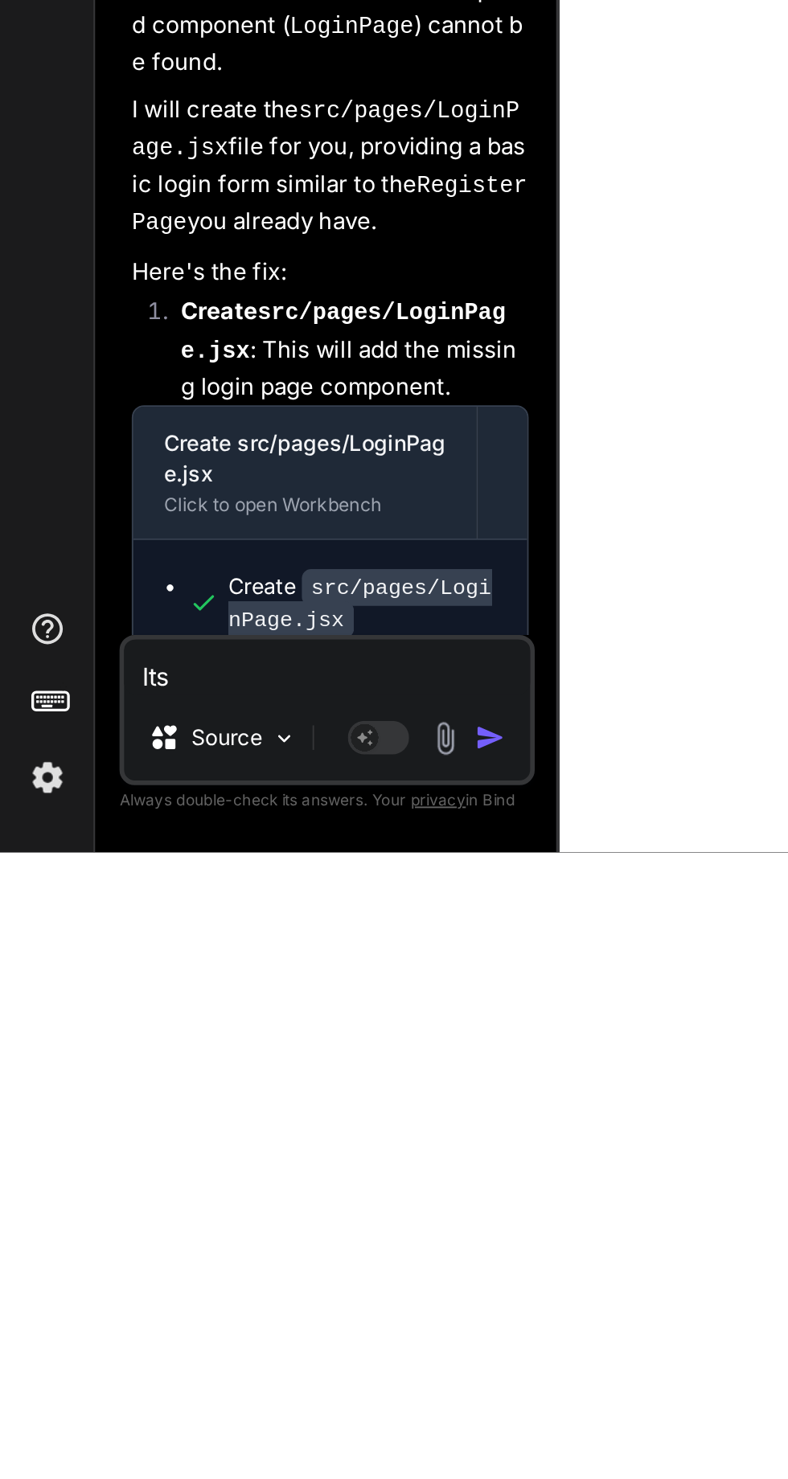
type textarea "x"
type textarea "It's"
type textarea "x"
type textarea "It's j"
type textarea "x"
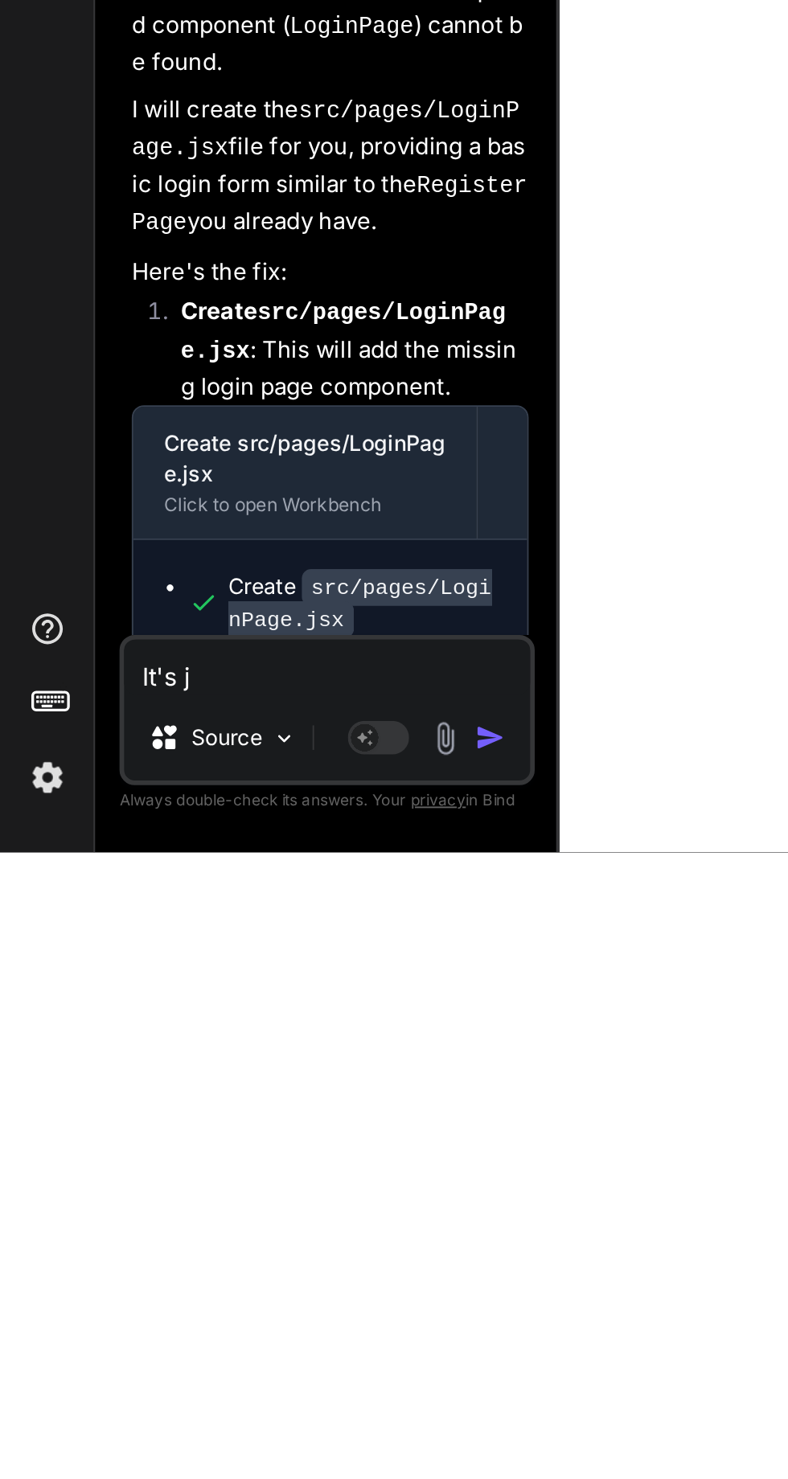
type textarea "It's ju"
type textarea "x"
type textarea "It's jus"
type textarea "x"
type textarea "It's just"
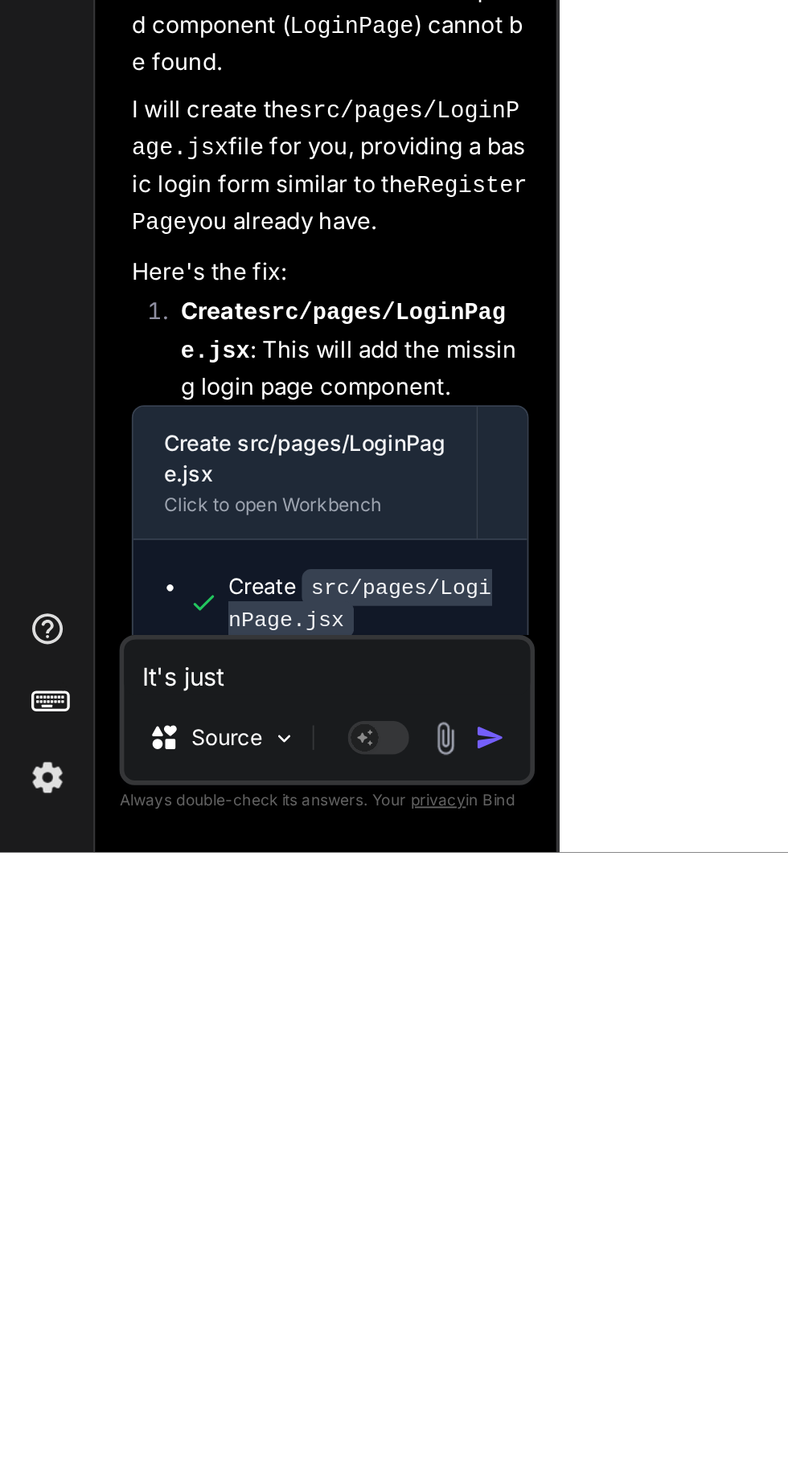
type textarea "x"
type textarea "It's just"
type textarea "x"
type textarea "It's just e"
type textarea "x"
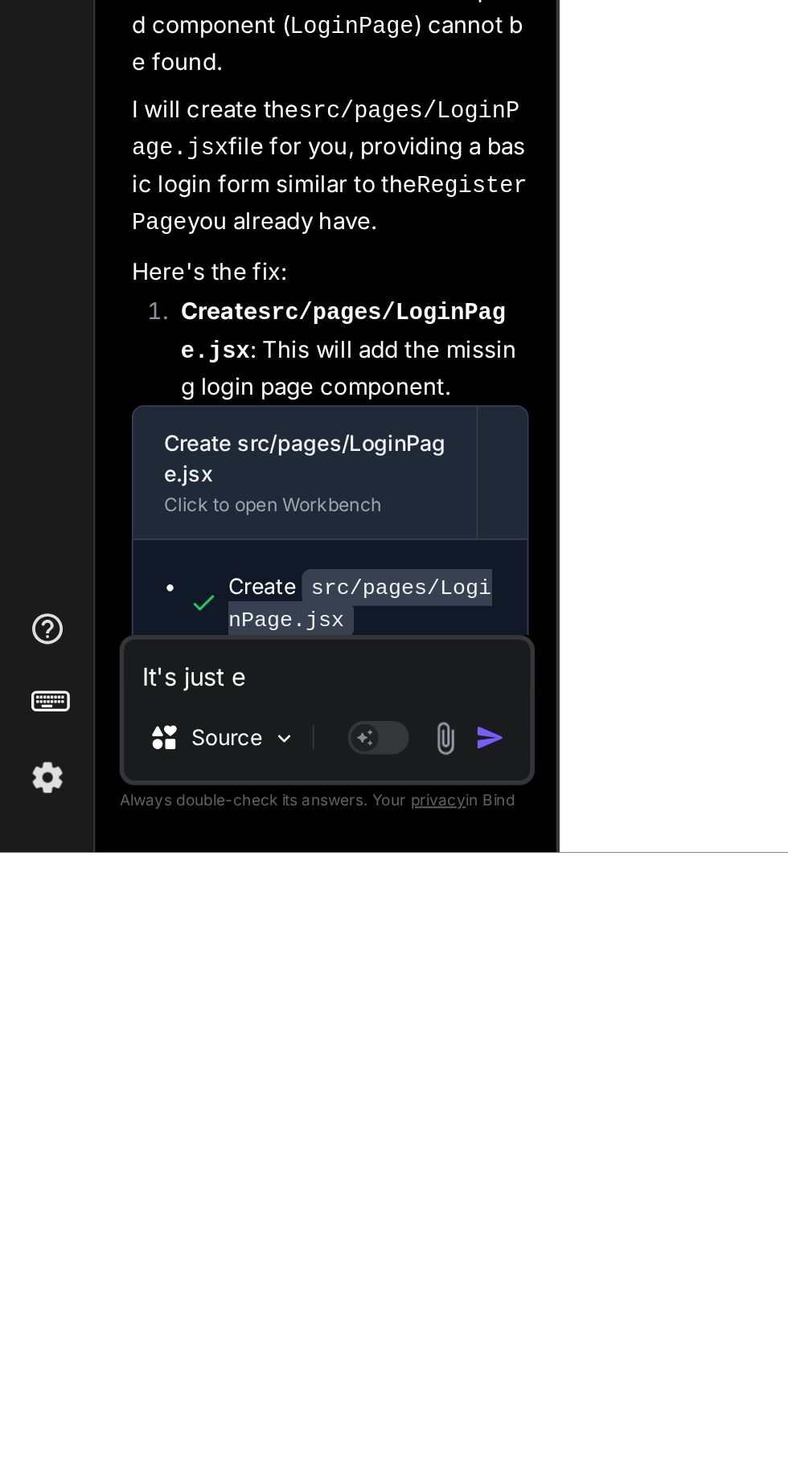
type textarea "It's just"
type textarea "x"
type textarea "It's just a"
type textarea "x"
type textarea "It's just a"
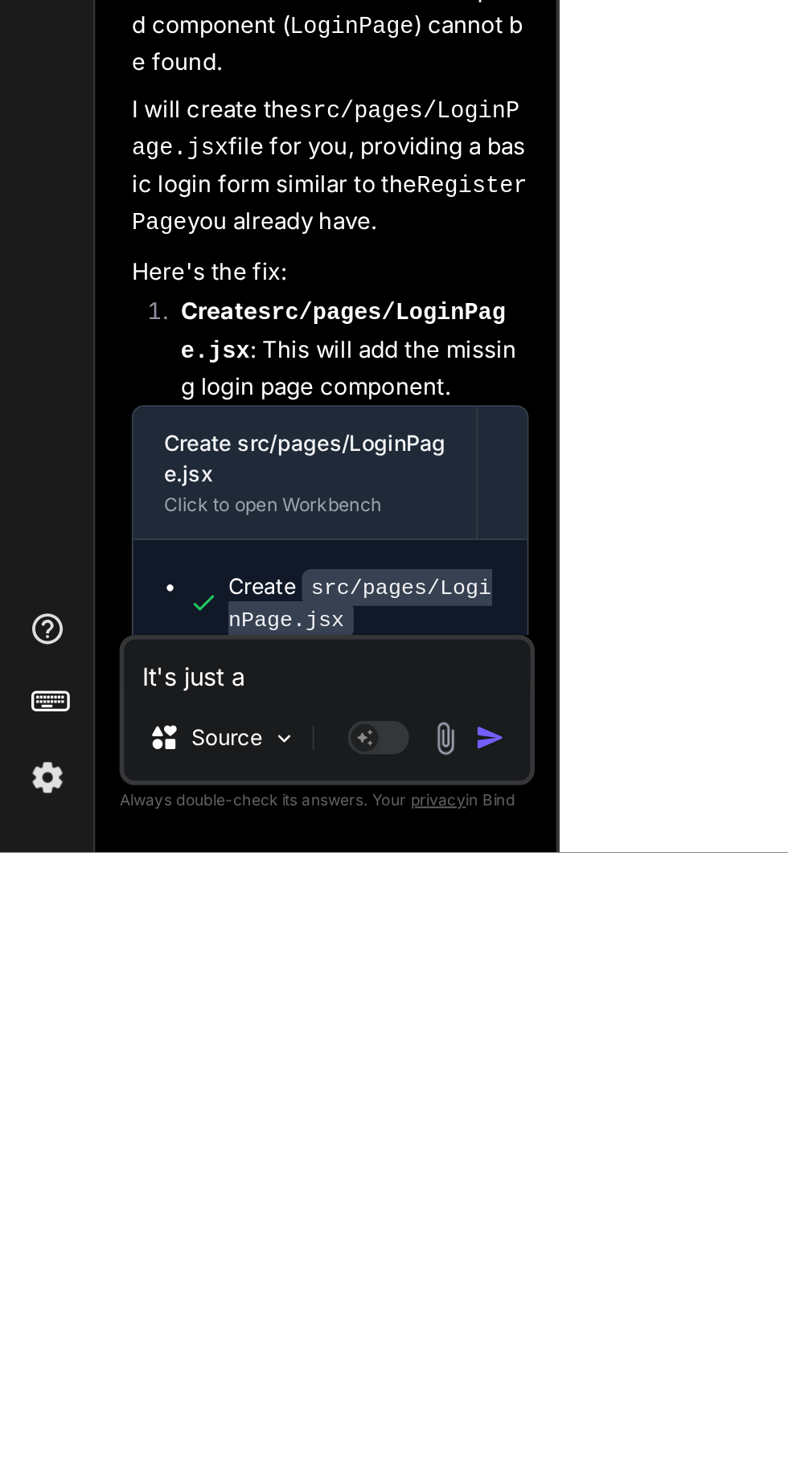
type textarea "x"
type textarea "It's just a e"
type textarea "x"
type textarea "It's just a eh"
type textarea "x"
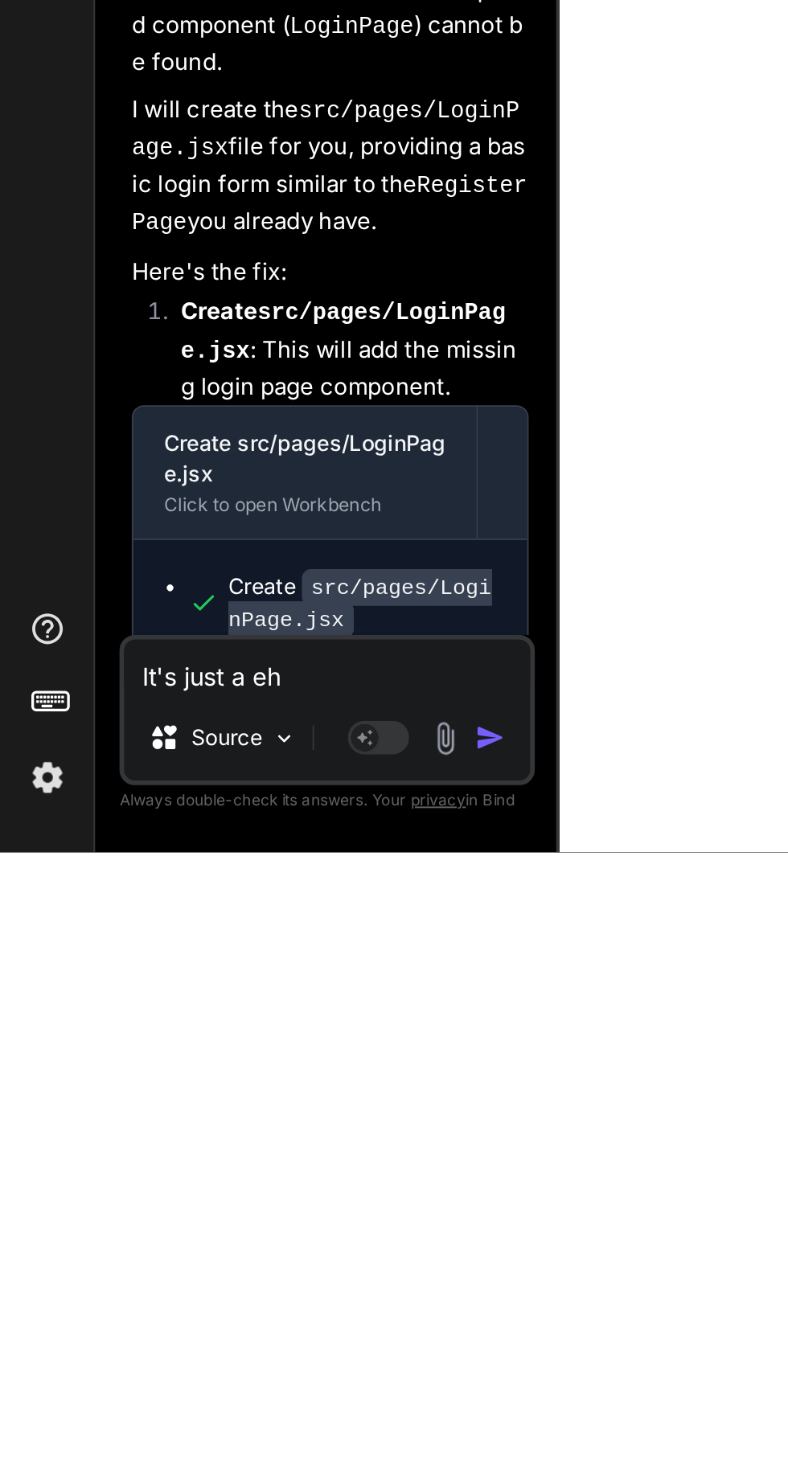
type textarea "It's just a ehi"
type textarea "x"
type textarea "It's just a ehit"
type textarea "x"
type textarea "It's just a ehite"
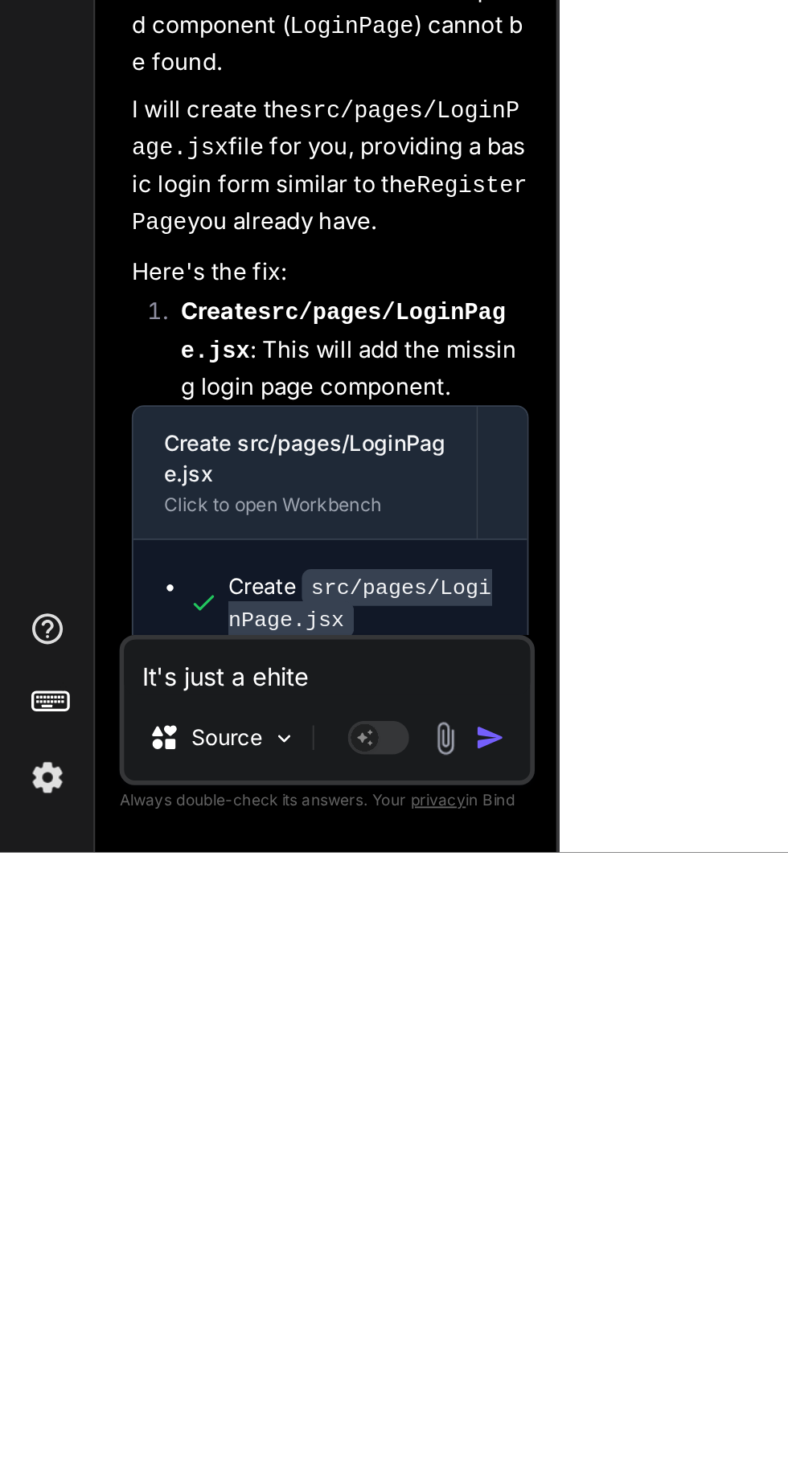
type textarea "x"
type textarea "It's just a white"
type textarea "x"
type textarea "It's just a white b"
type textarea "x"
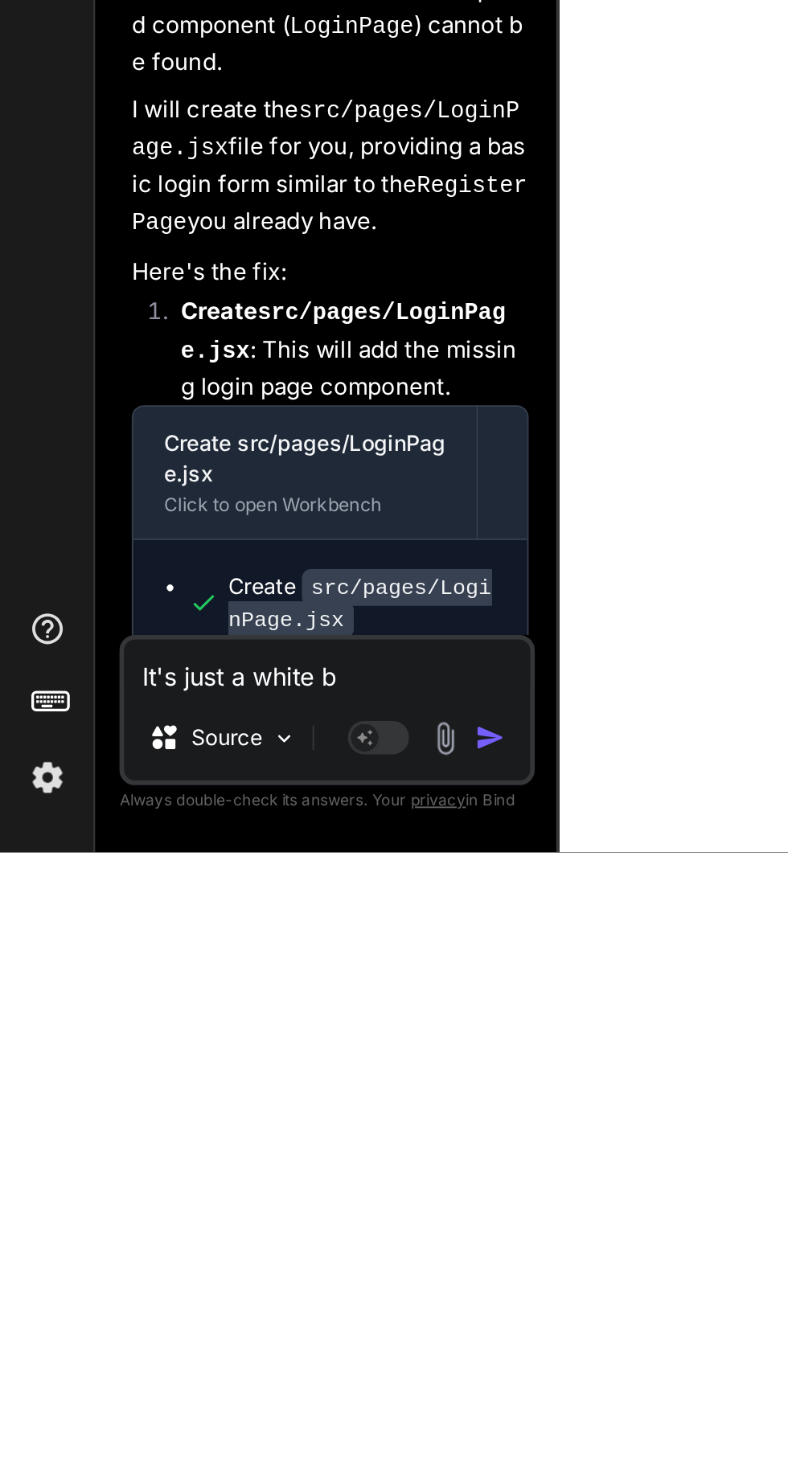
type textarea "It's just a white bl"
type textarea "x"
type textarea "It's just a white bla"
type textarea "x"
type textarea "It's just a white blan"
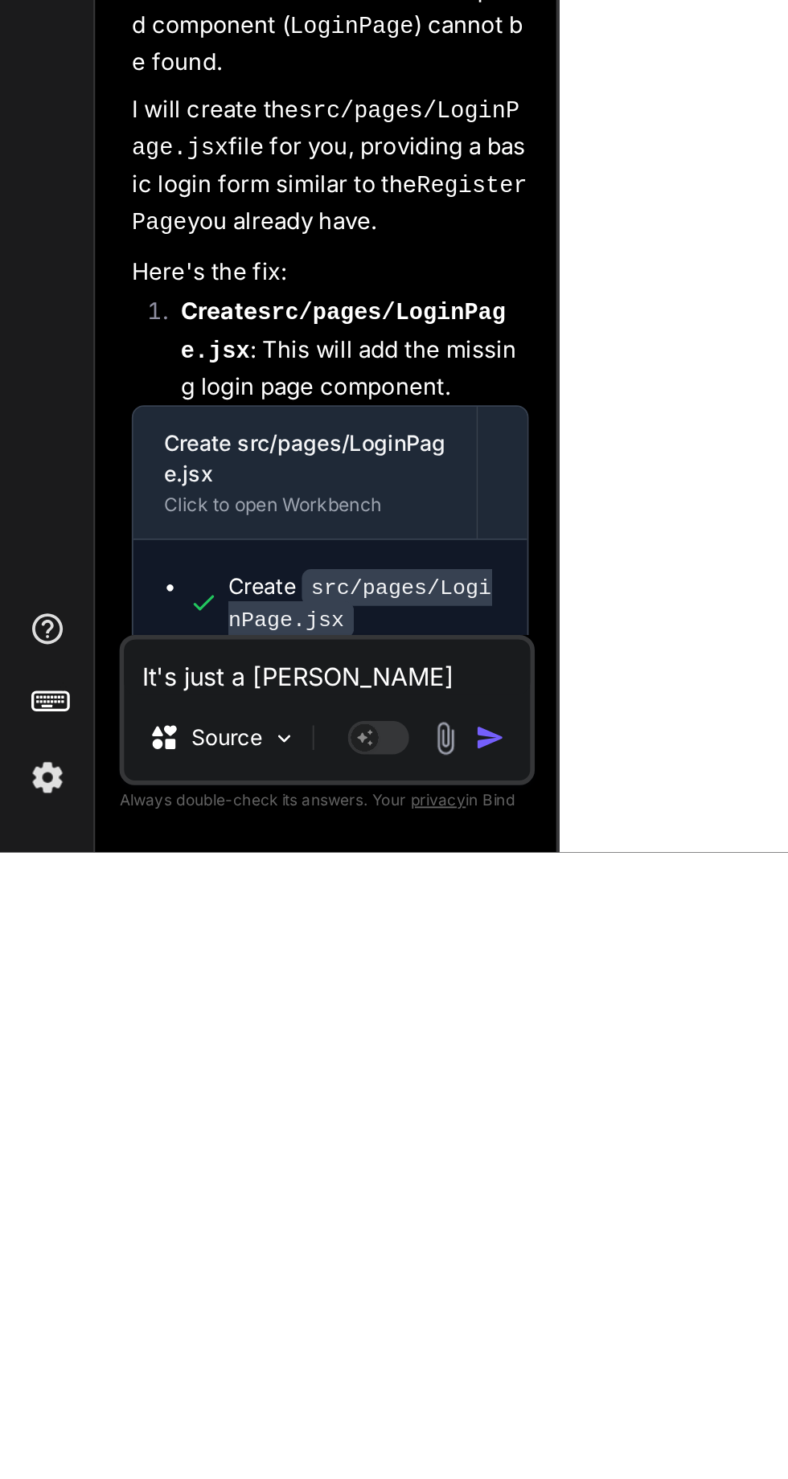
type textarea "x"
type textarea "It's just a white blan"
type textarea "x"
type textarea "It's just a white blan"
type textarea "x"
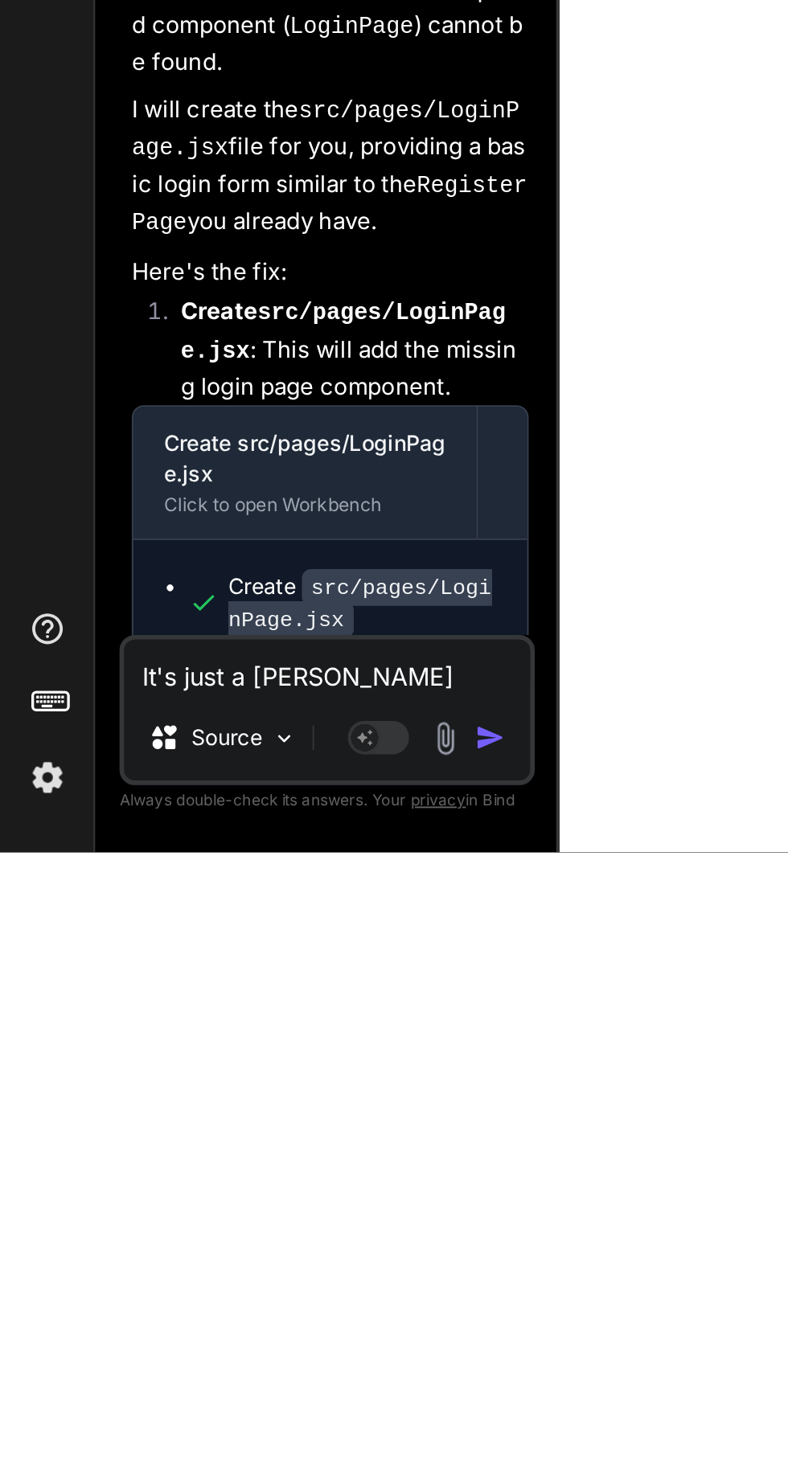
type textarea "It's just a white blank"
type textarea "x"
type textarea "It's just a white blank"
type textarea "x"
type textarea "It's just a white blank p"
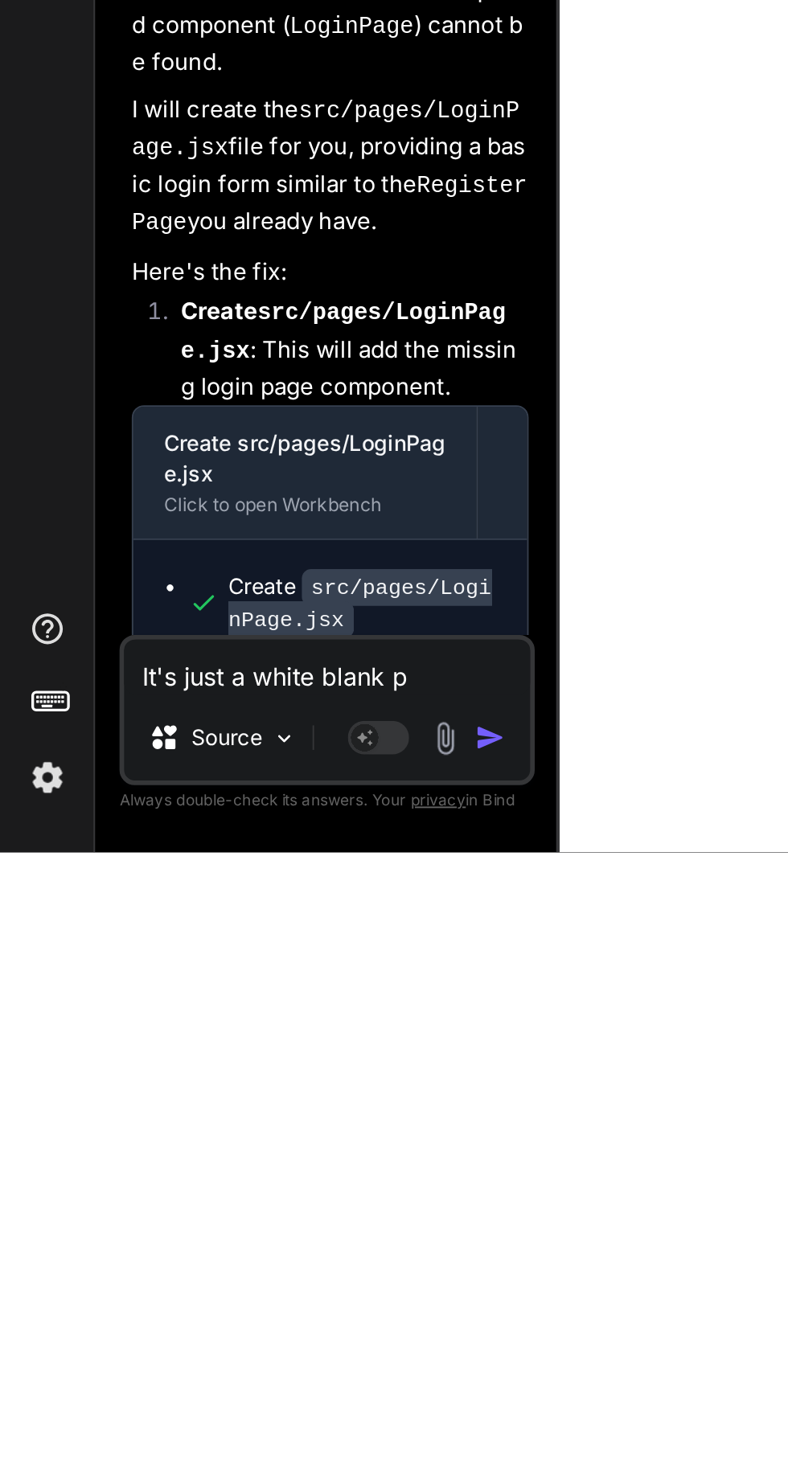
type textarea "x"
type textarea "It's just a white blank pa"
type textarea "x"
type textarea "It's just a white blank pag"
type textarea "x"
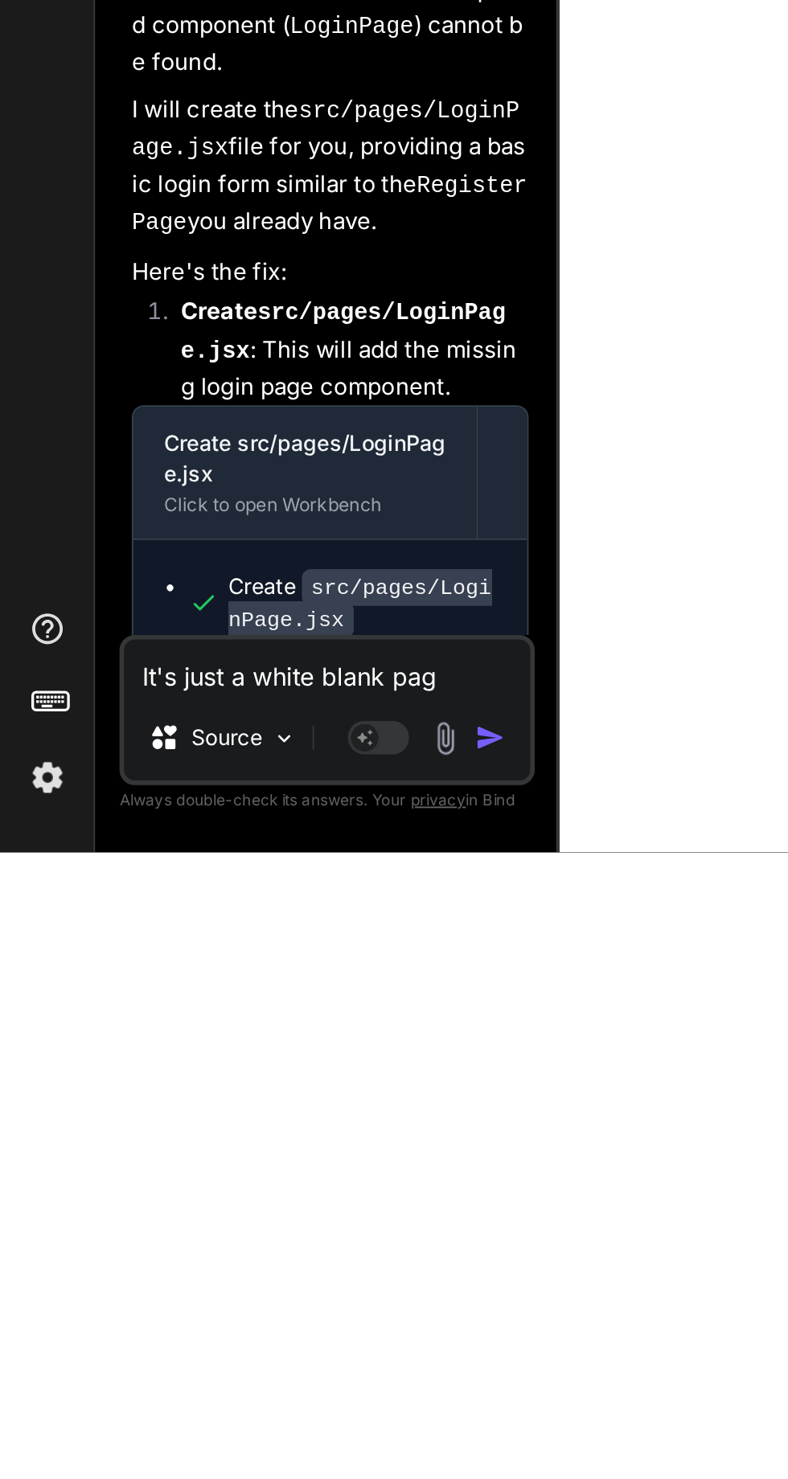
type textarea "It's just a white blank page"
type textarea "x"
type textarea "It's just a white blank page"
type textarea "x"
type textarea "It's just a white blank page"
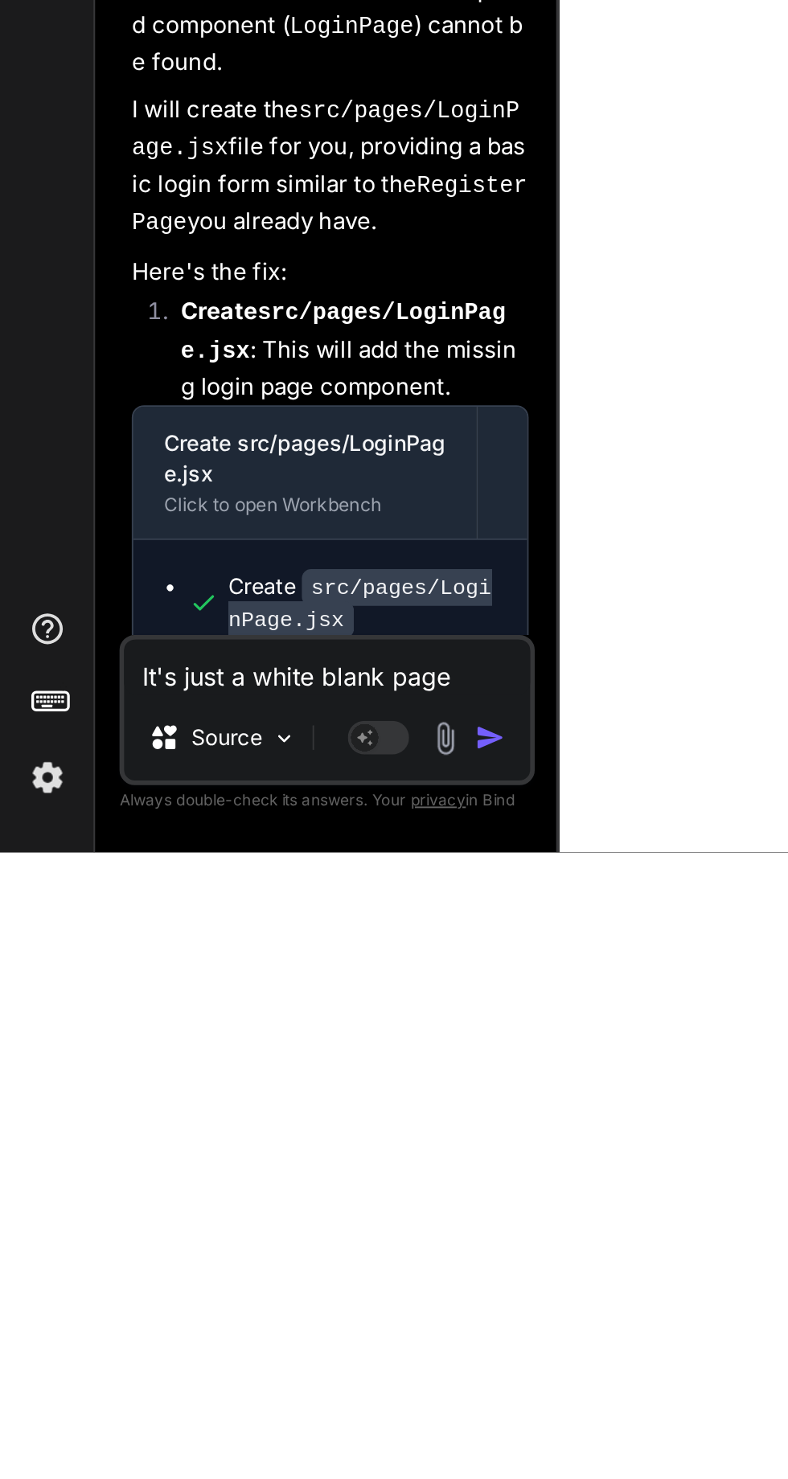
click at [255, 1412] on img "button" at bounding box center [257, 1419] width 16 height 16
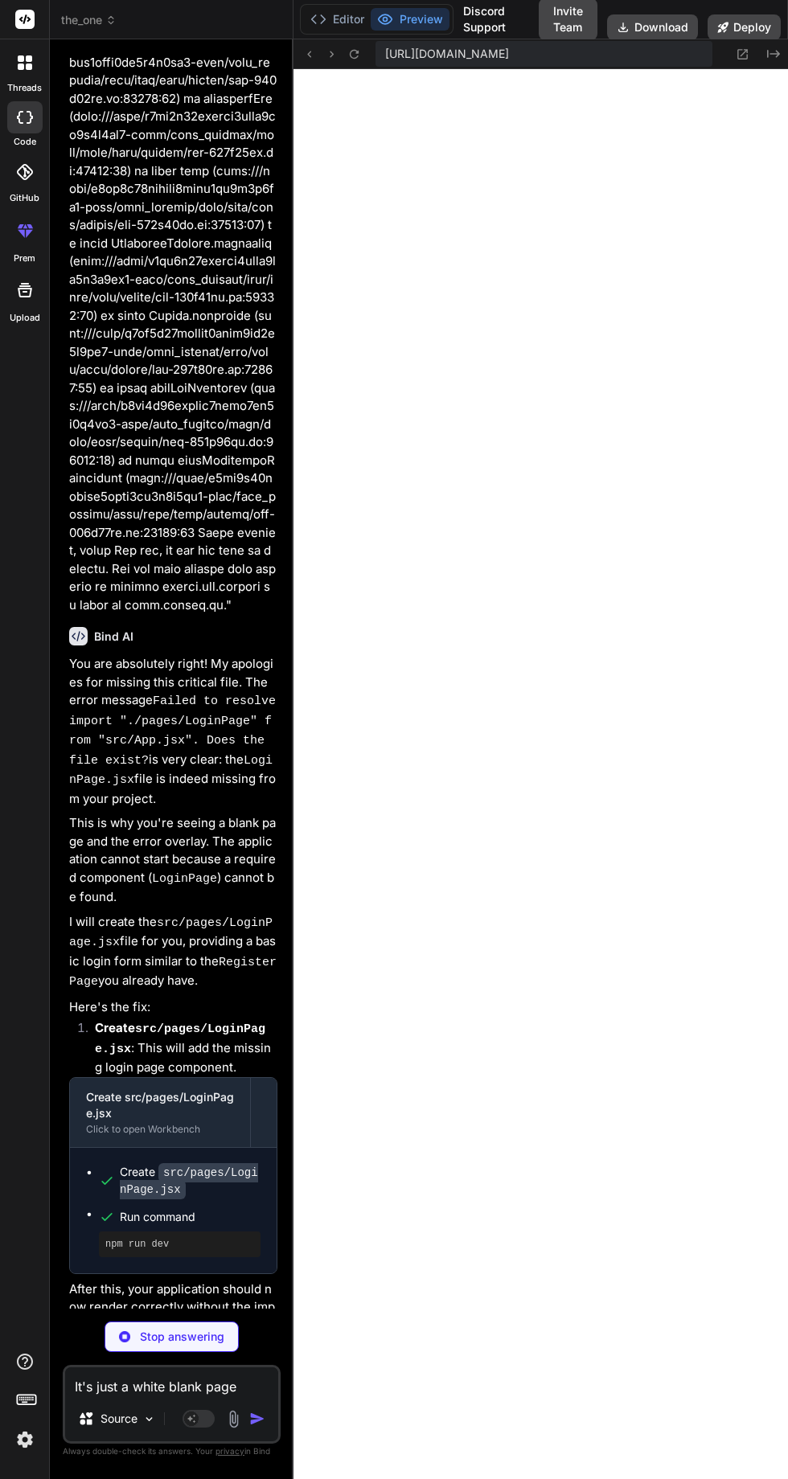
scroll to position [4738, 0]
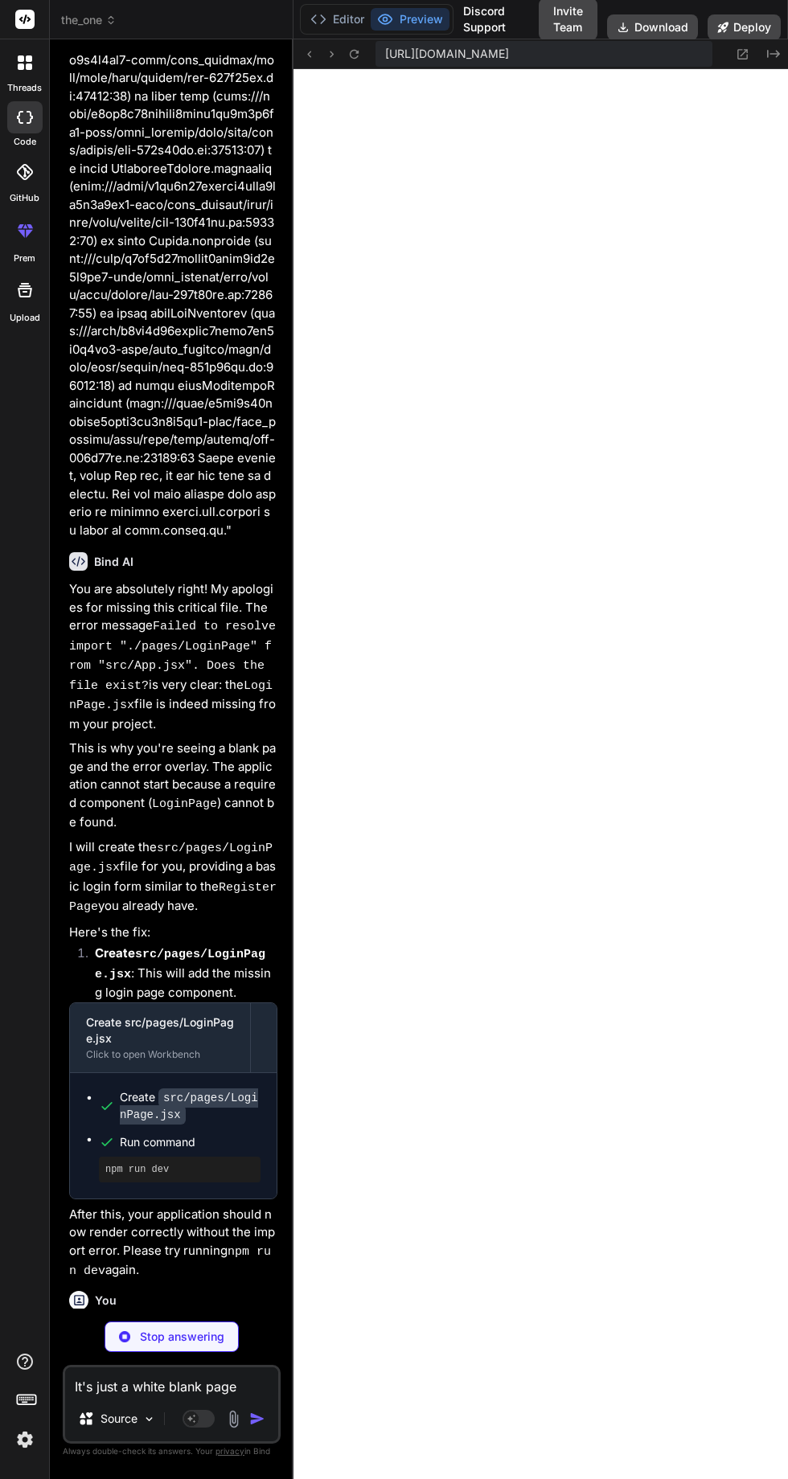
type textarea "x"
type textarea "<React.StrictMode> <BrowserRouter> <App /> </BrowserRouter> </React.StrictMode>…"
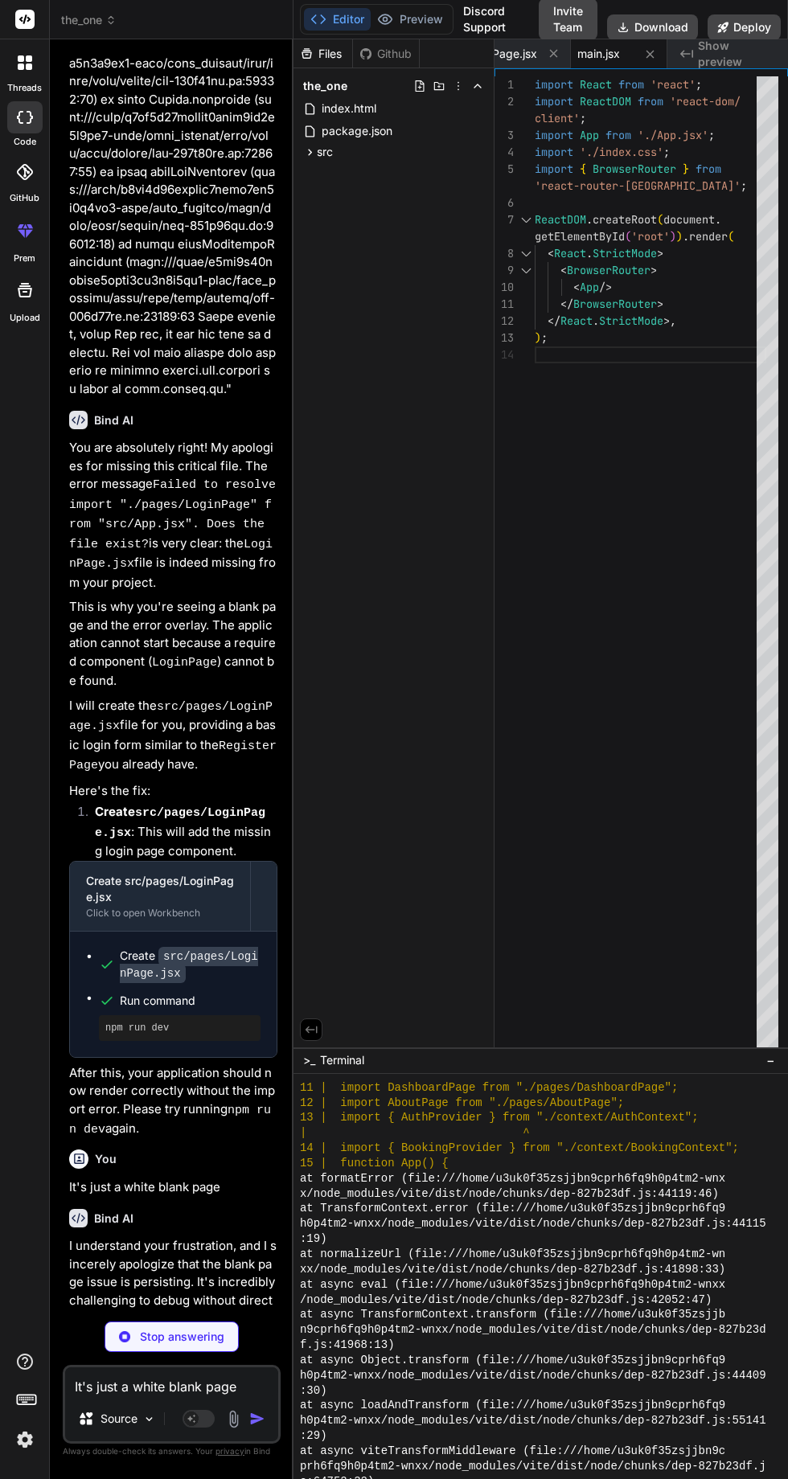
scroll to position [2440, 0]
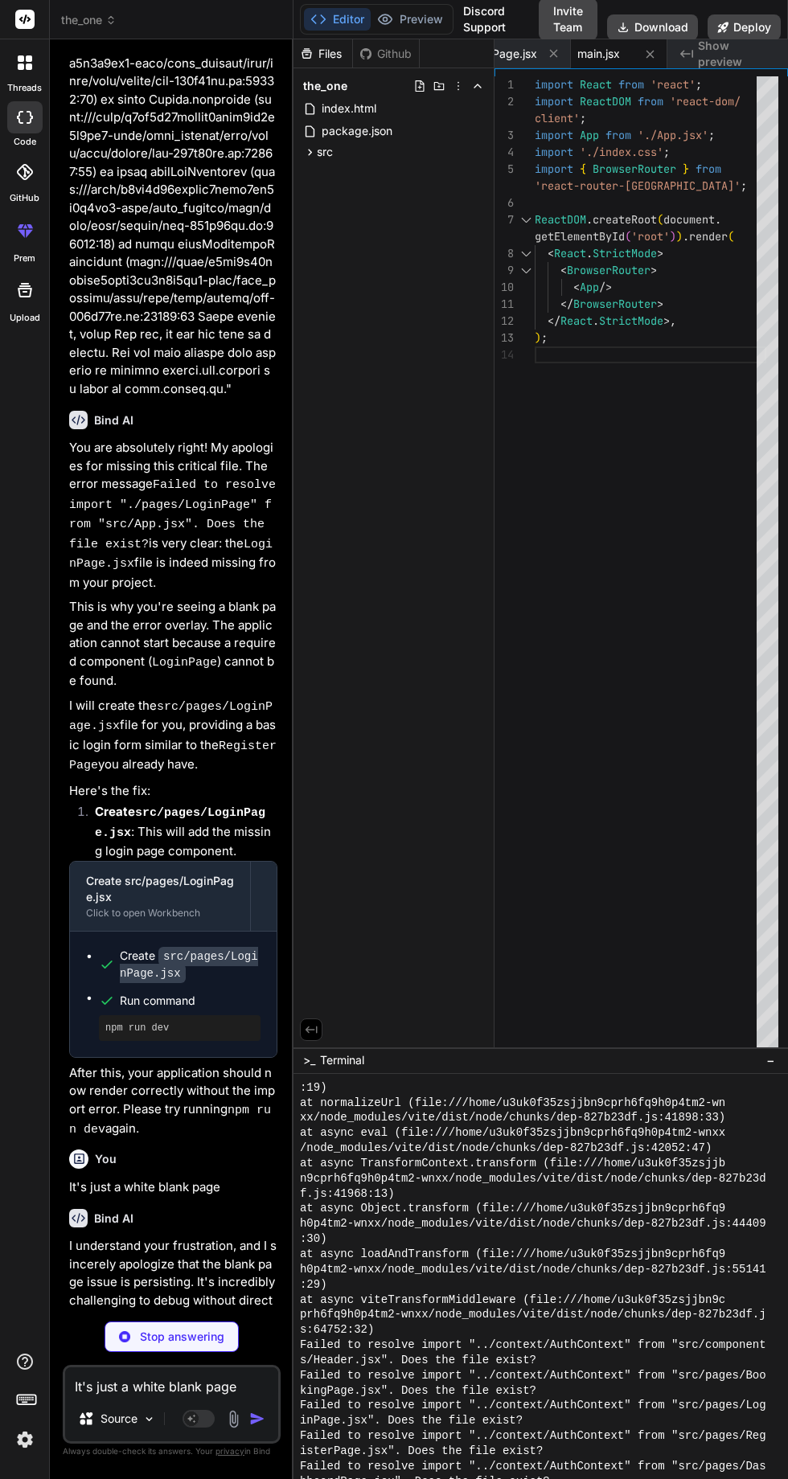
type textarea "x"
type textarea "</Routes> <Footer /> </BookingProvider> </AuthProvider> ); } export default App;"
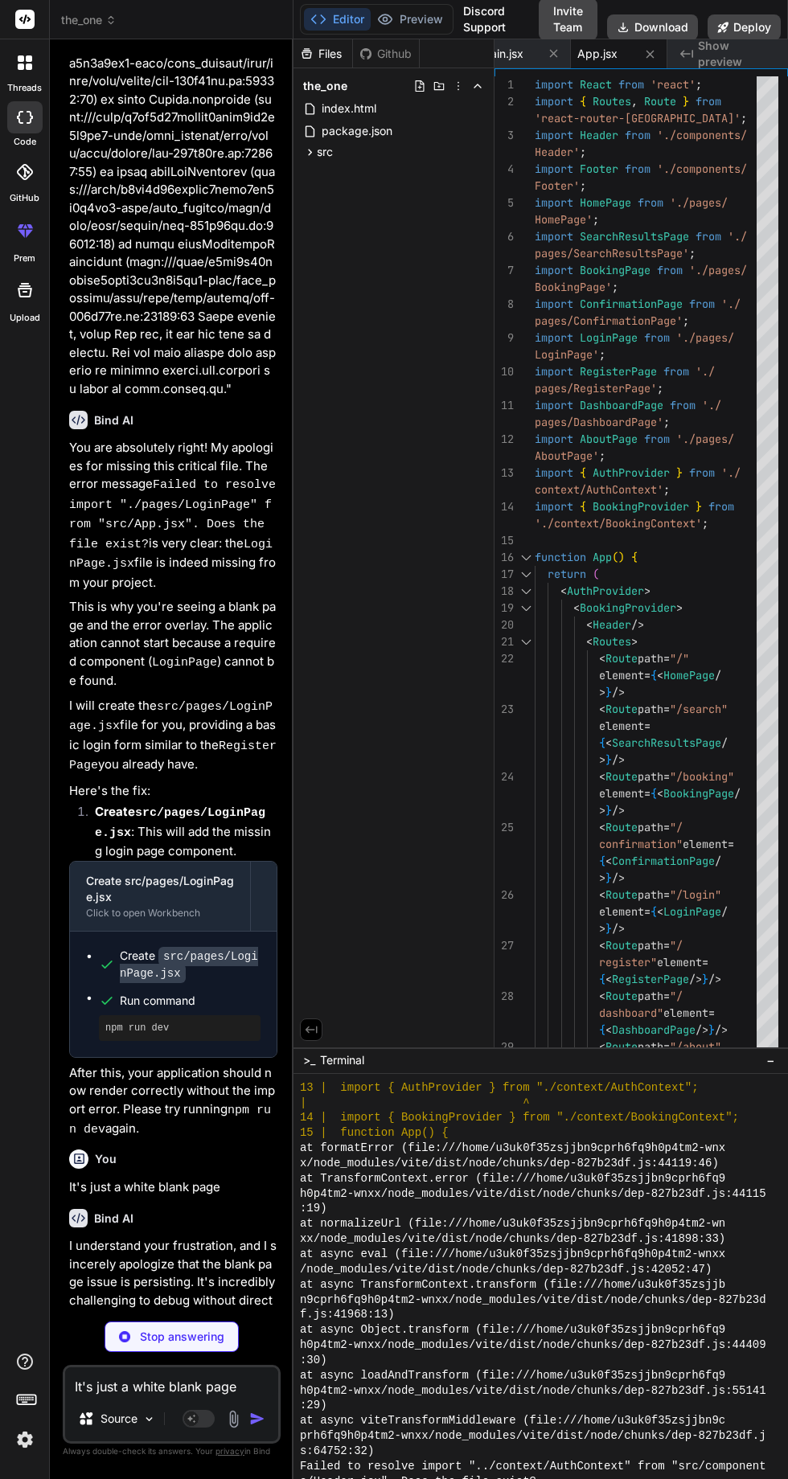
scroll to position [3258, 0]
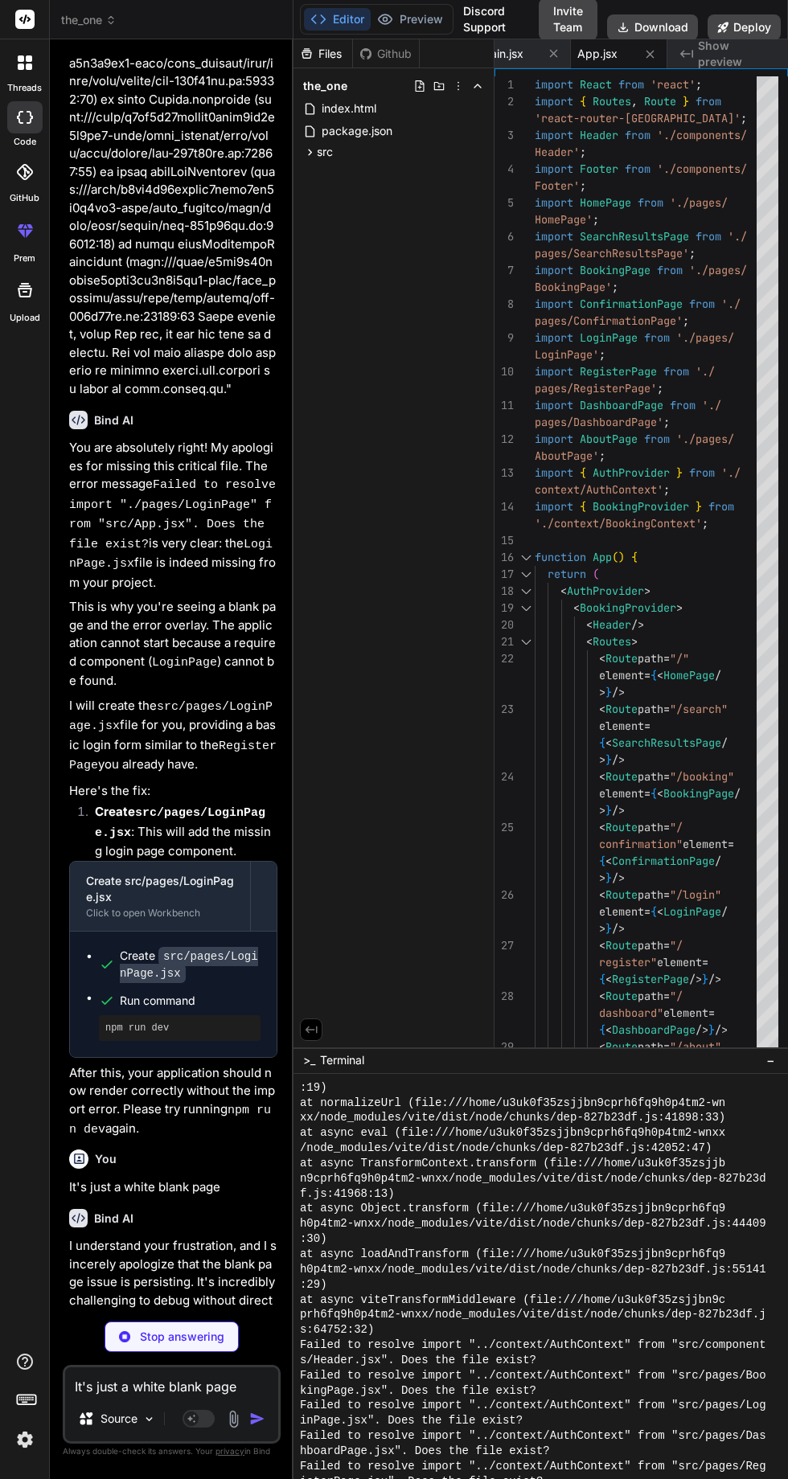
type textarea "x"
type textarea "account? <Link to="/register">Register here</Link></p> </section> </main> ); } …"
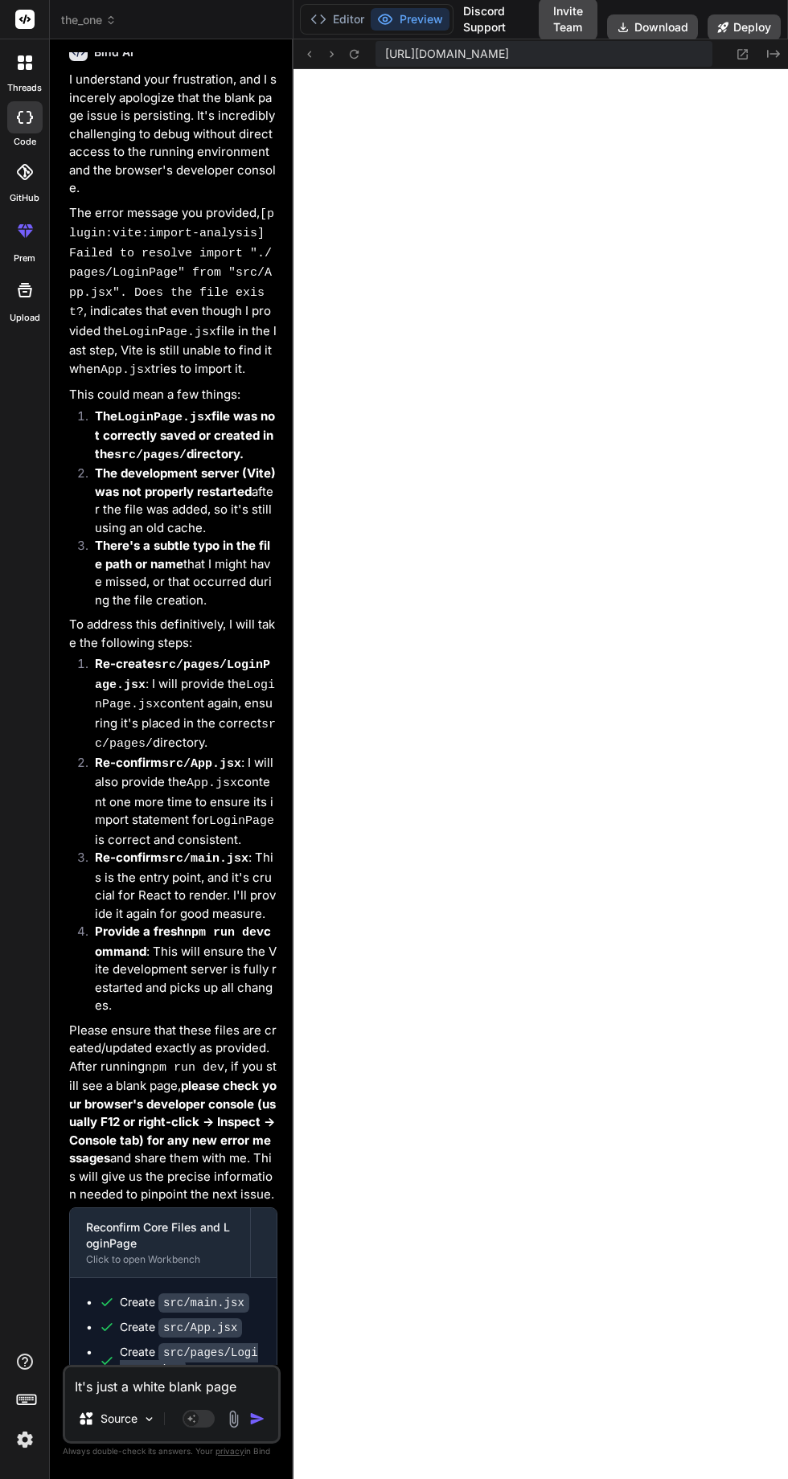
scroll to position [0, 0]
click at [174, 1396] on textarea "It's just a white blank page" at bounding box center [171, 1381] width 213 height 29
type textarea "x"
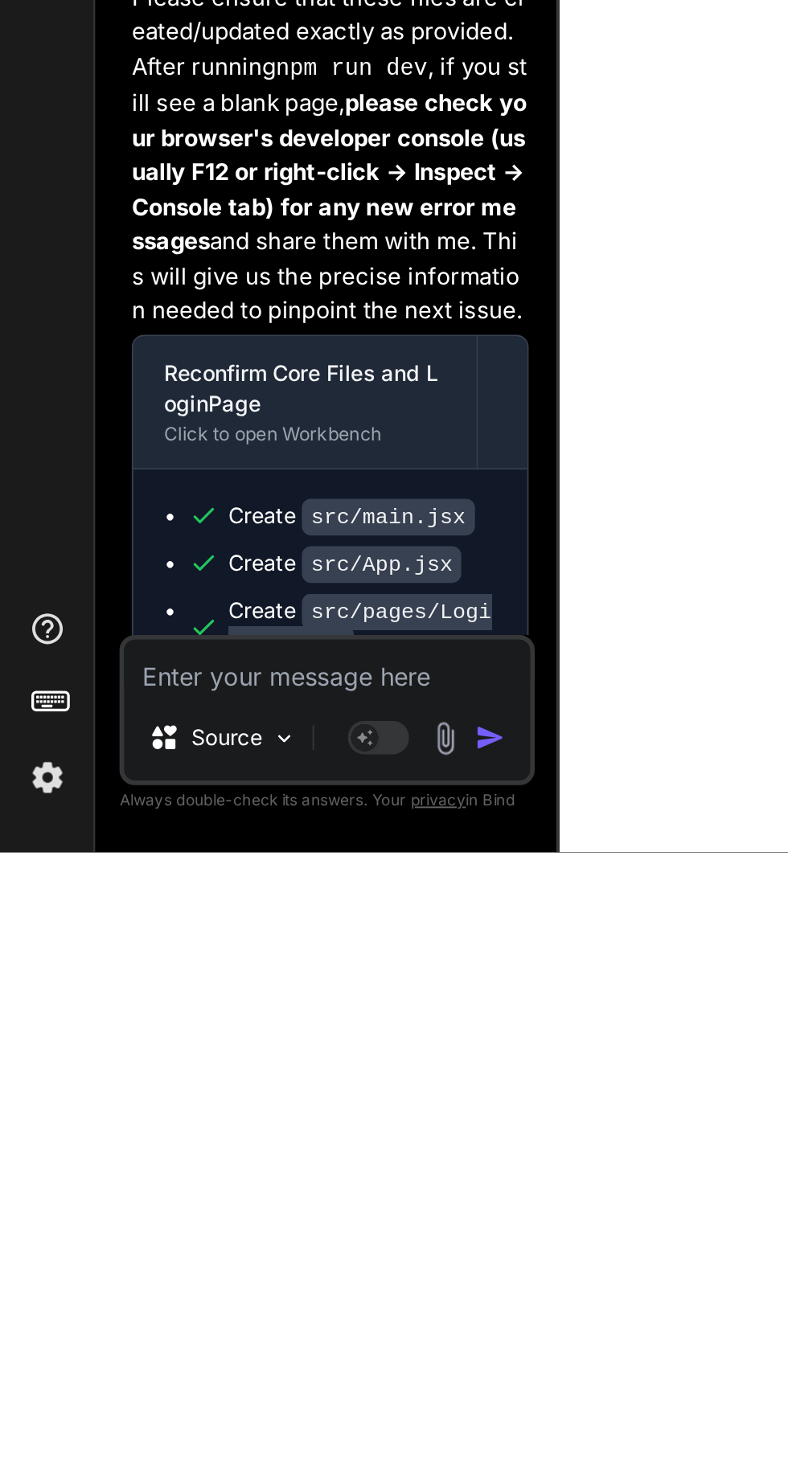
type textarea "[plugin:vite:import-analysis] Failed to resolve import "./context/AuthContext" …"
type textarea "x"
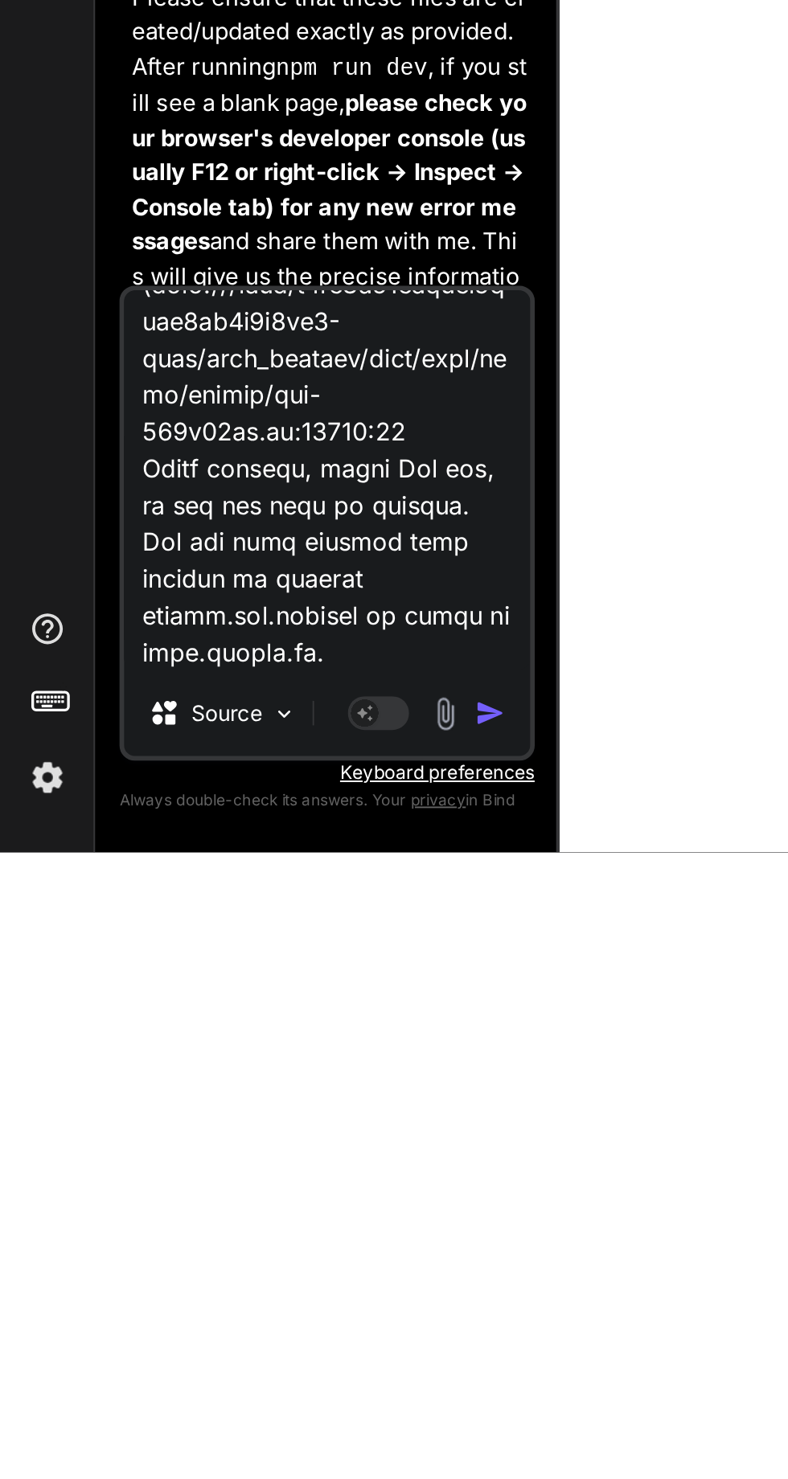
type textarea "[plugin:vite:import-analysis] Failed to resolve import "./context/AuthContext" …"
click at [262, 1402] on img "button" at bounding box center [257, 1406] width 16 height 16
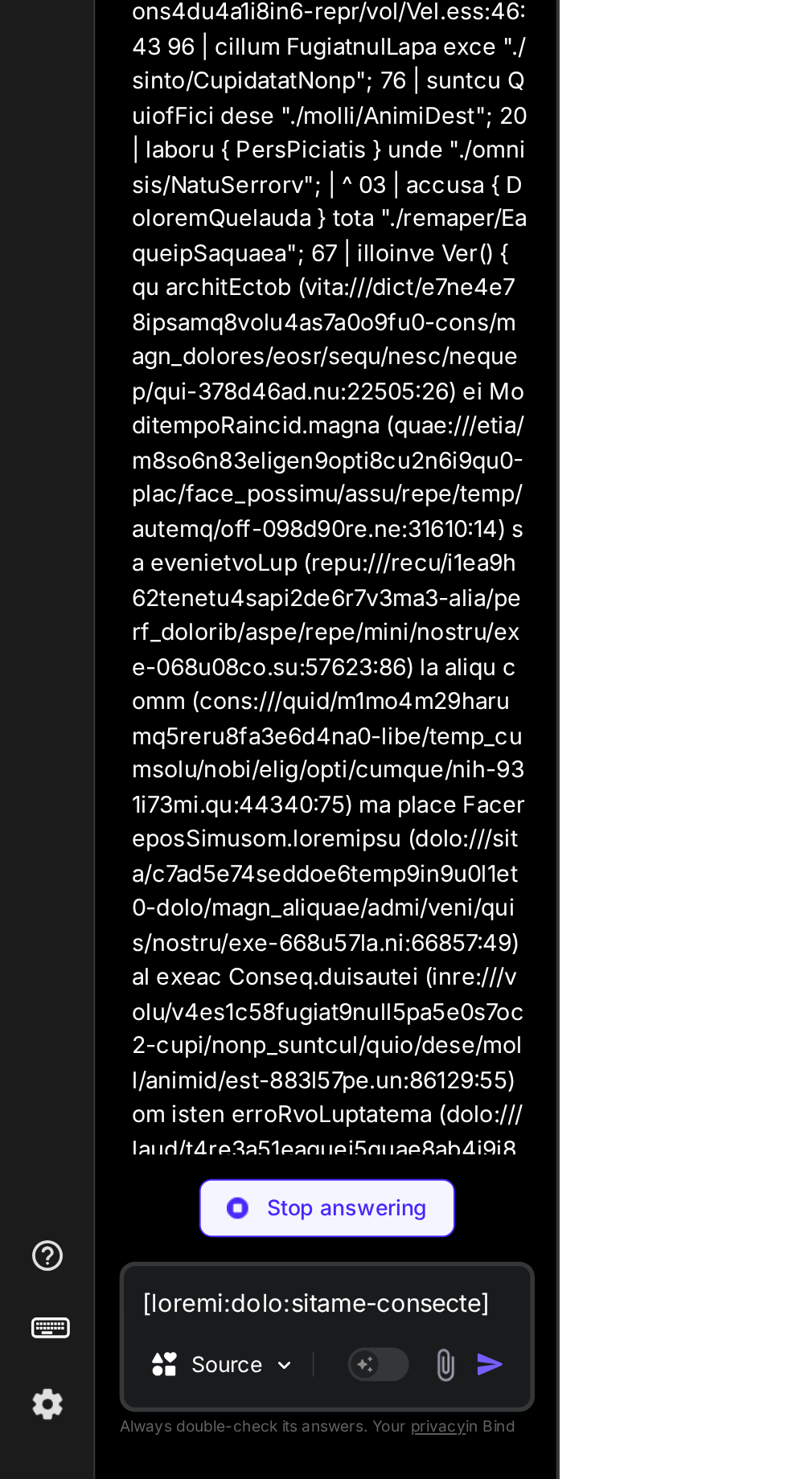
scroll to position [7083, 0]
type textarea "x"
type textarea "export const useAuth = () => useContext(AuthContext);"
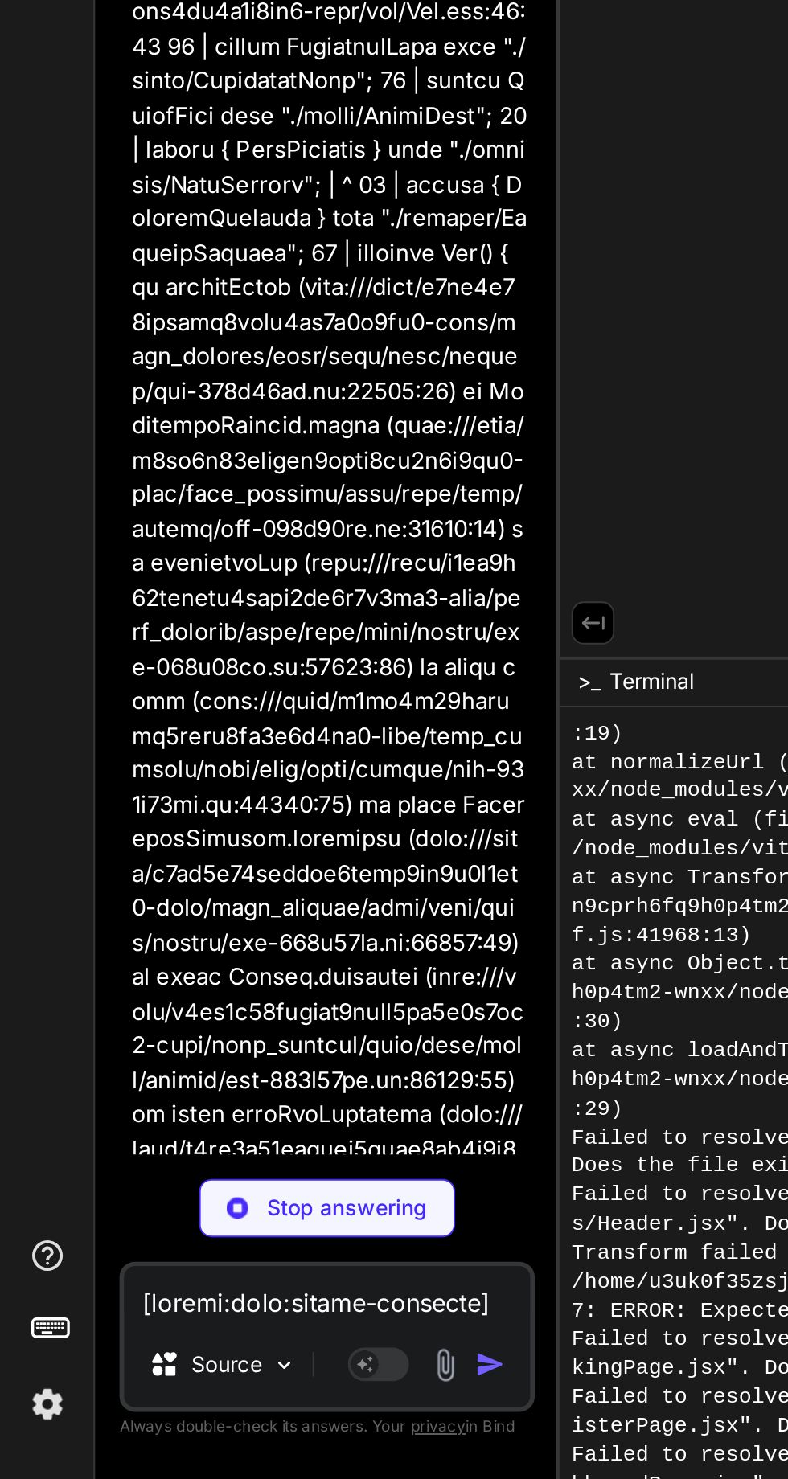
scroll to position [0, 259]
type textarea "x"
type textarea "); } export default LoginPage;"
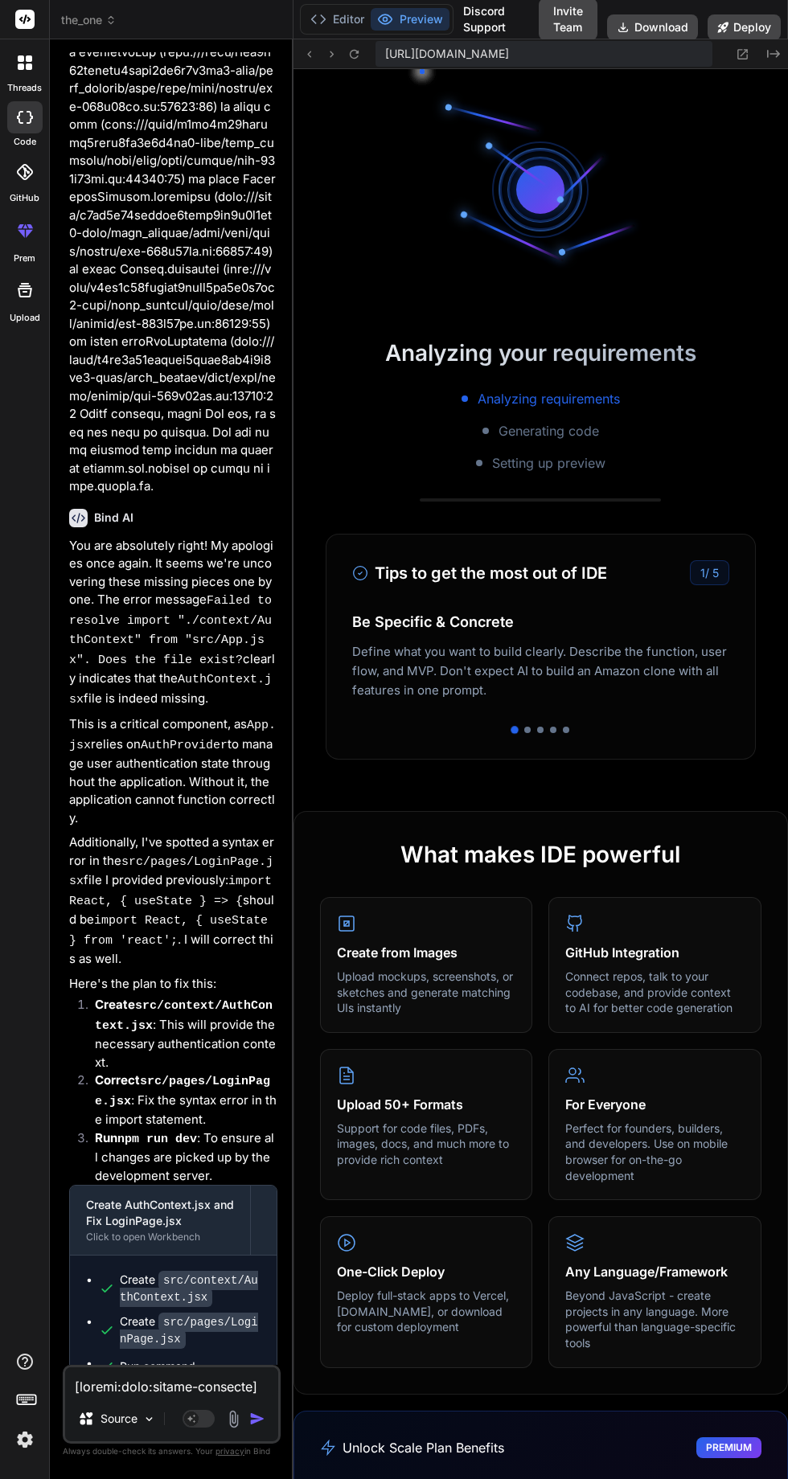
scroll to position [4880, 0]
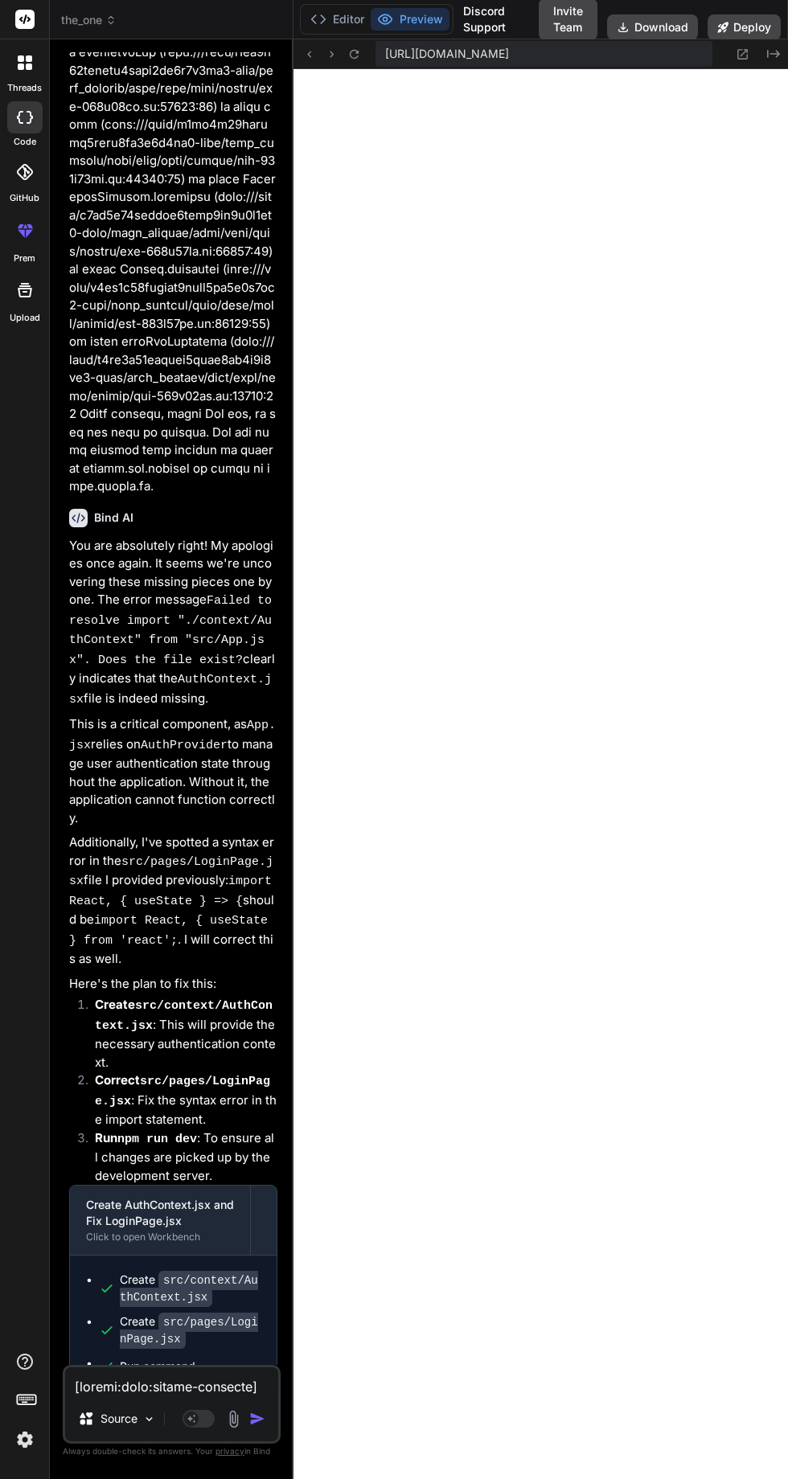
click at [183, 1396] on textarea at bounding box center [171, 1381] width 213 height 29
type textarea "x"
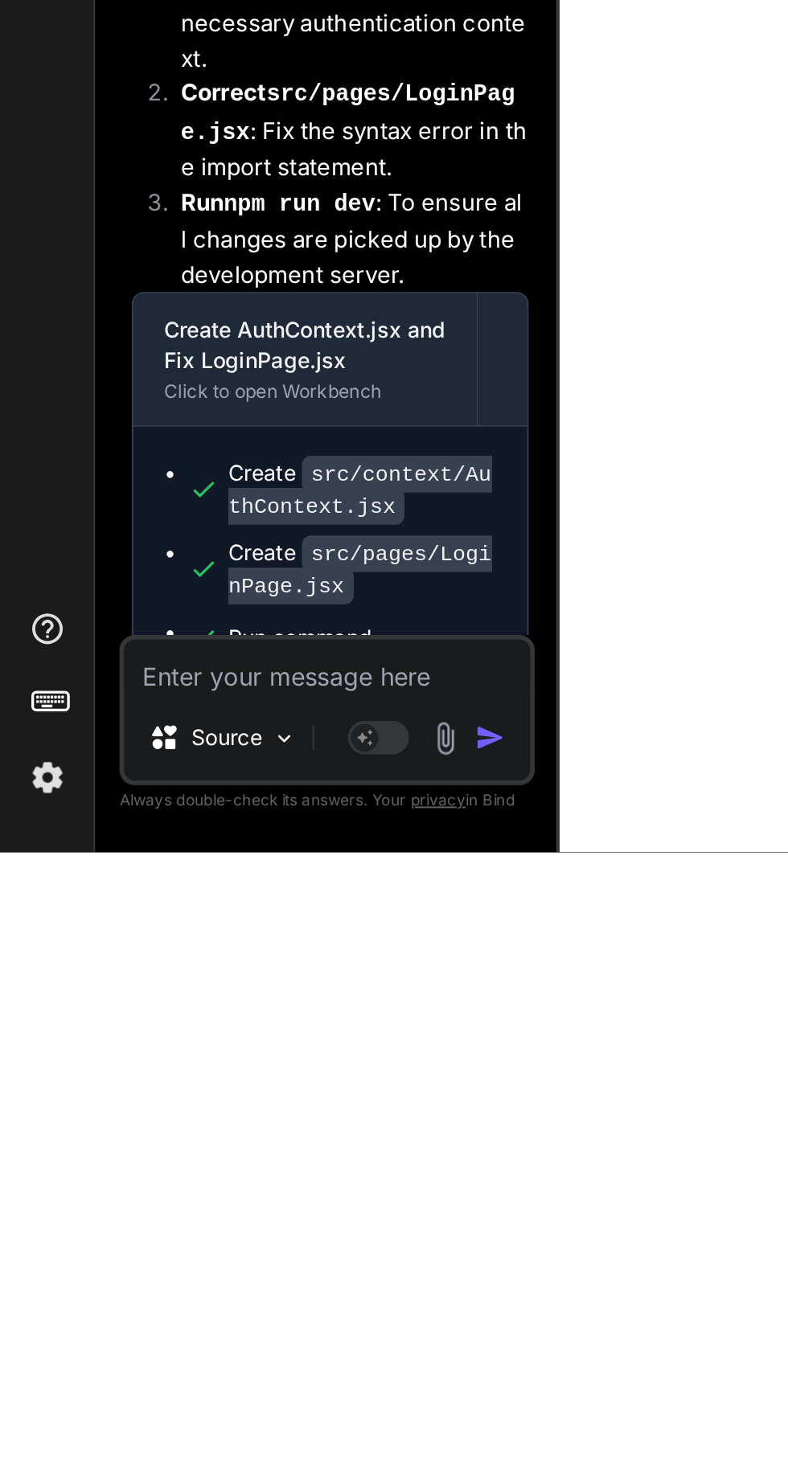
type textarea "[plugin:vite:esbuild] Transform failed with 1 error: /home/u3uk0f35zsjjbn9cprh6…"
type textarea "x"
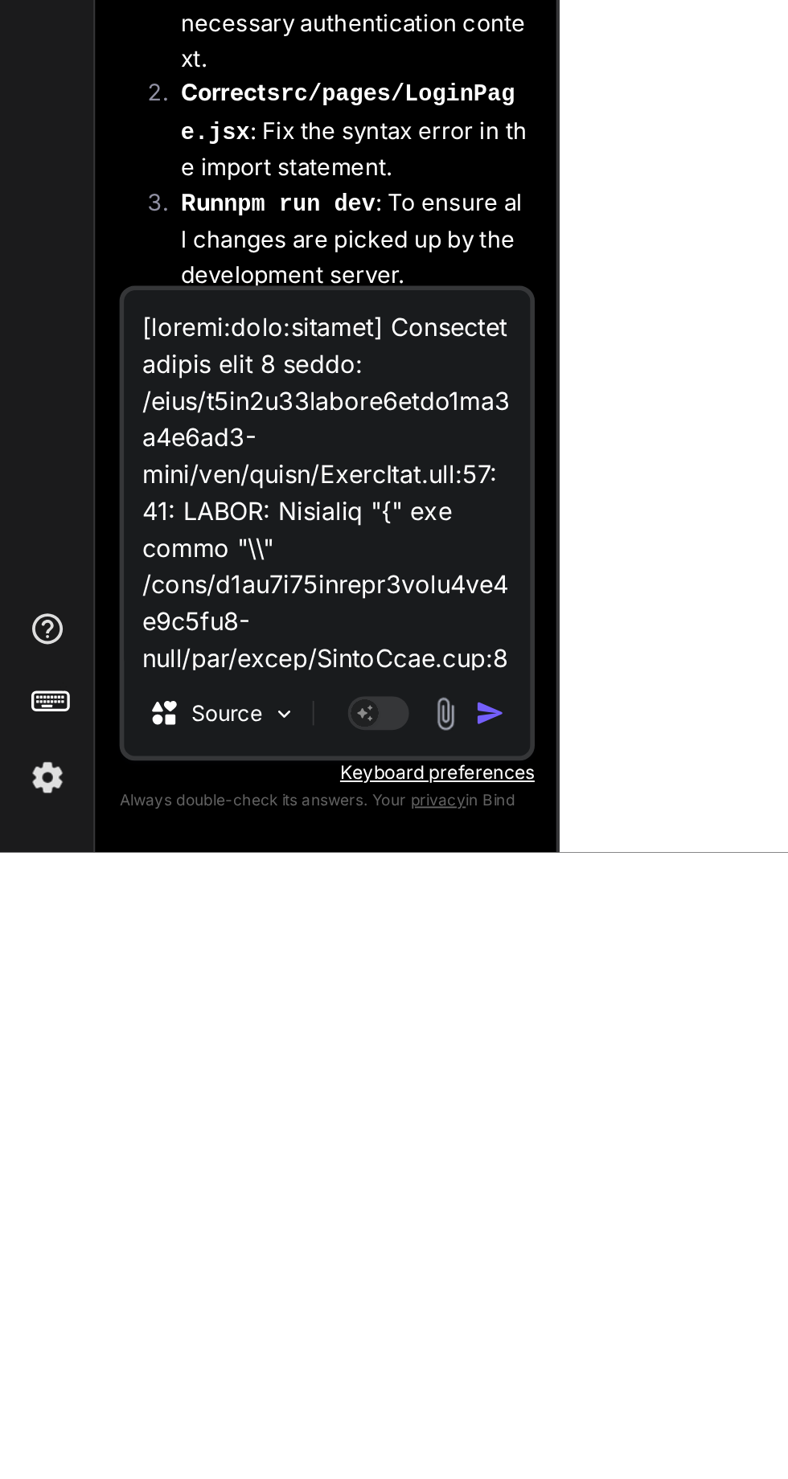
scroll to position [1103, 0]
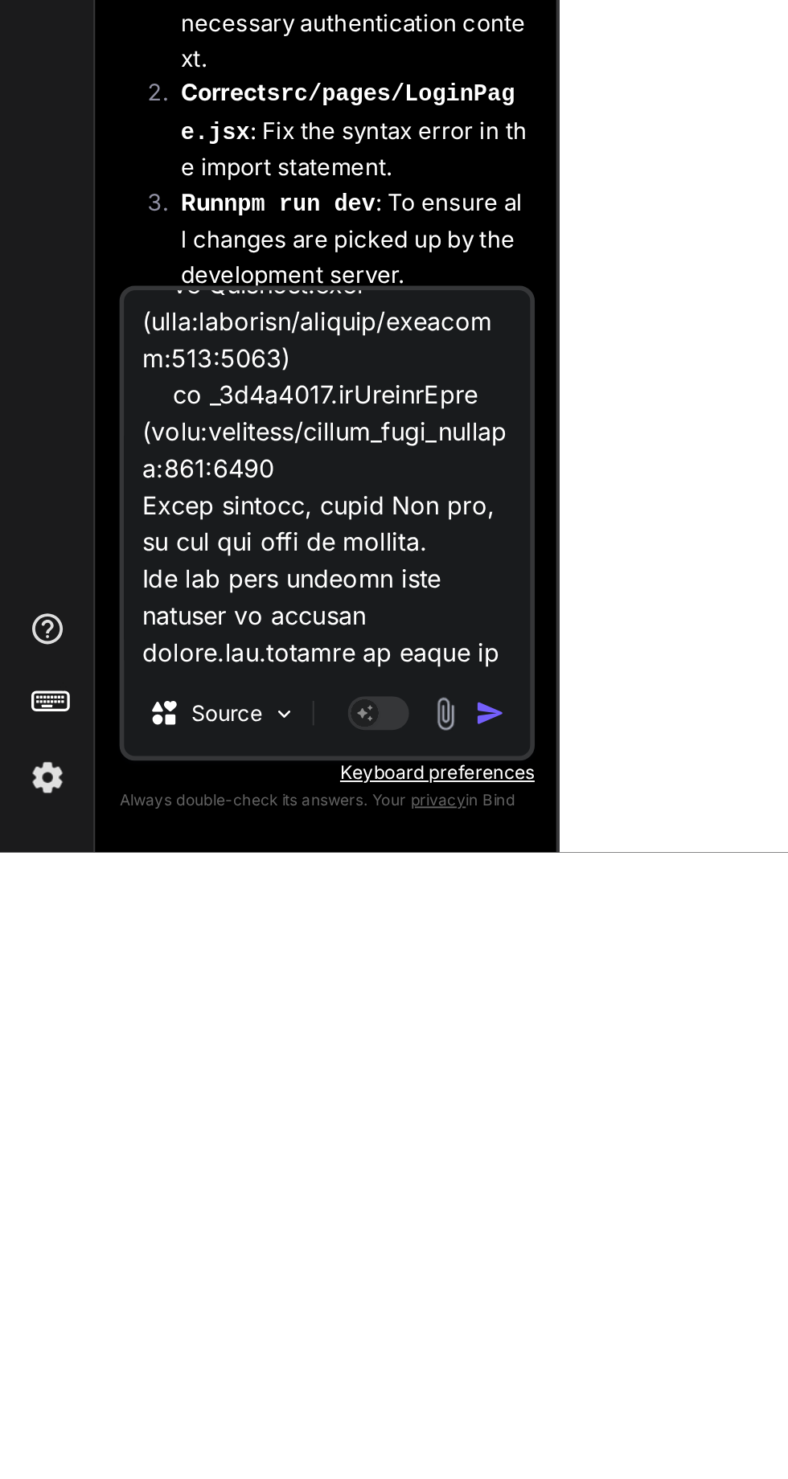
type textarea "[plugin:vite:esbuild] Transform failed with 1 error: /home/u3uk0f35zsjjbn9cprh6…"
click at [261, 1408] on img "button" at bounding box center [257, 1406] width 16 height 16
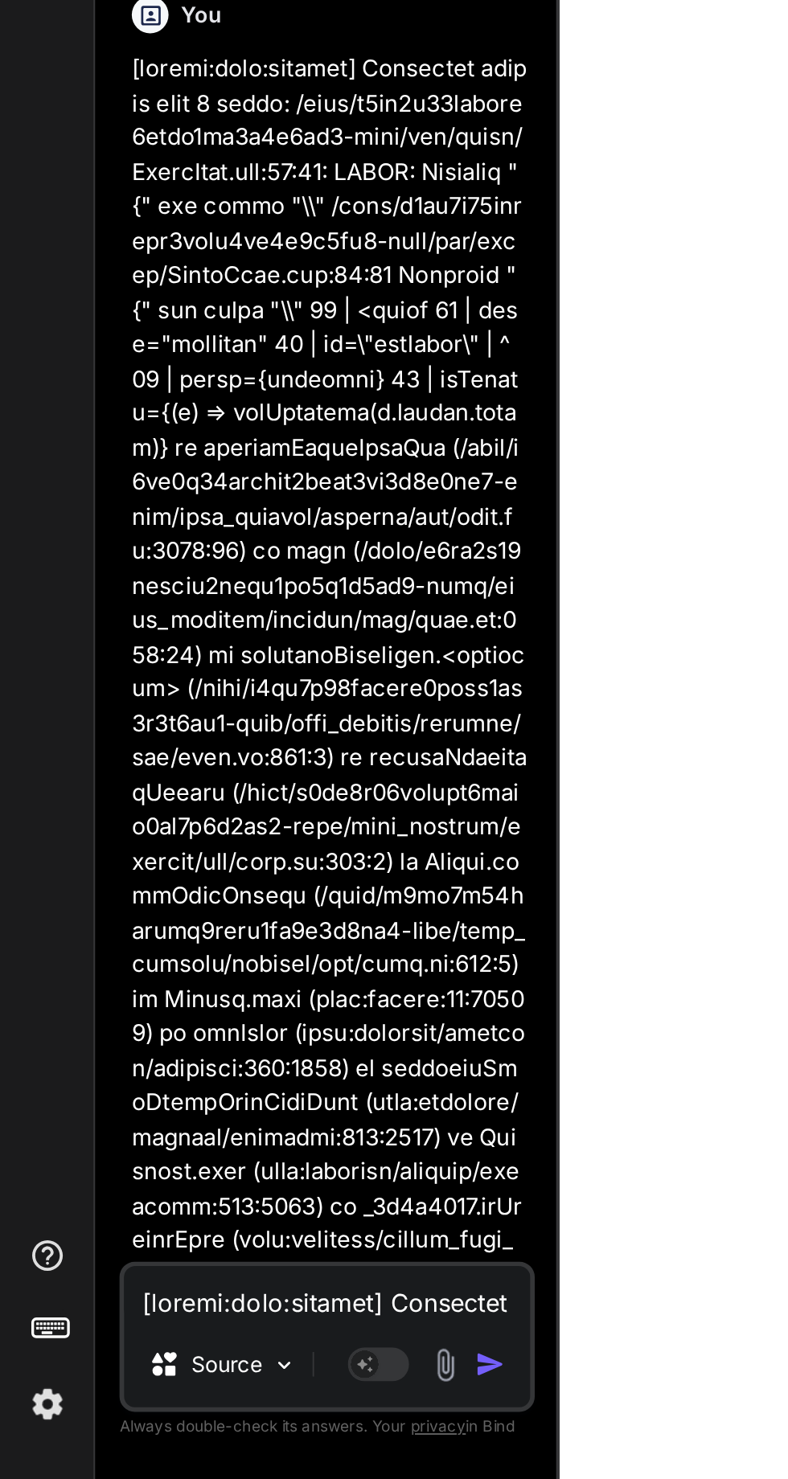
scroll to position [8919, 0]
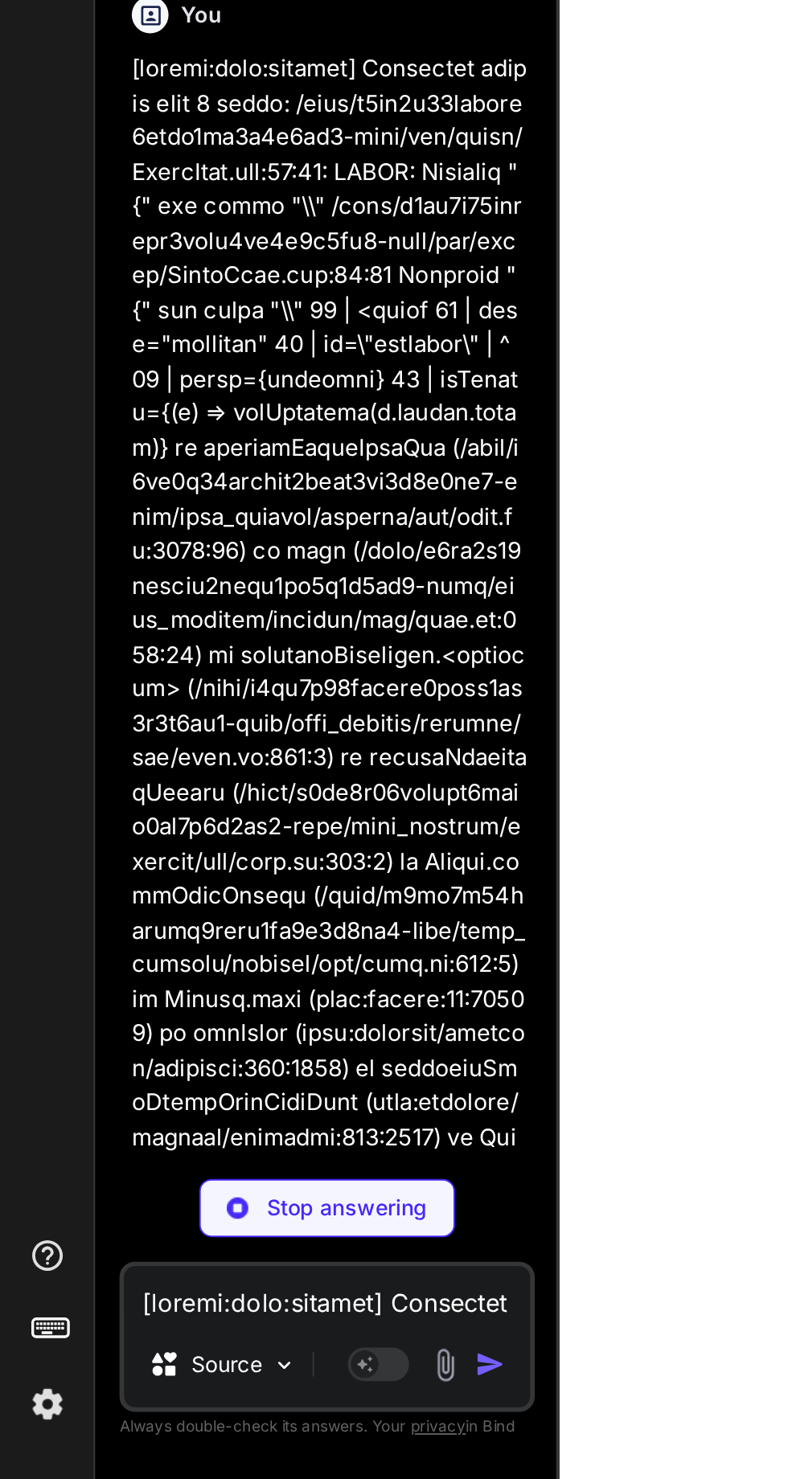
type textarea "x"
type textarea "} export default LoginPage;"
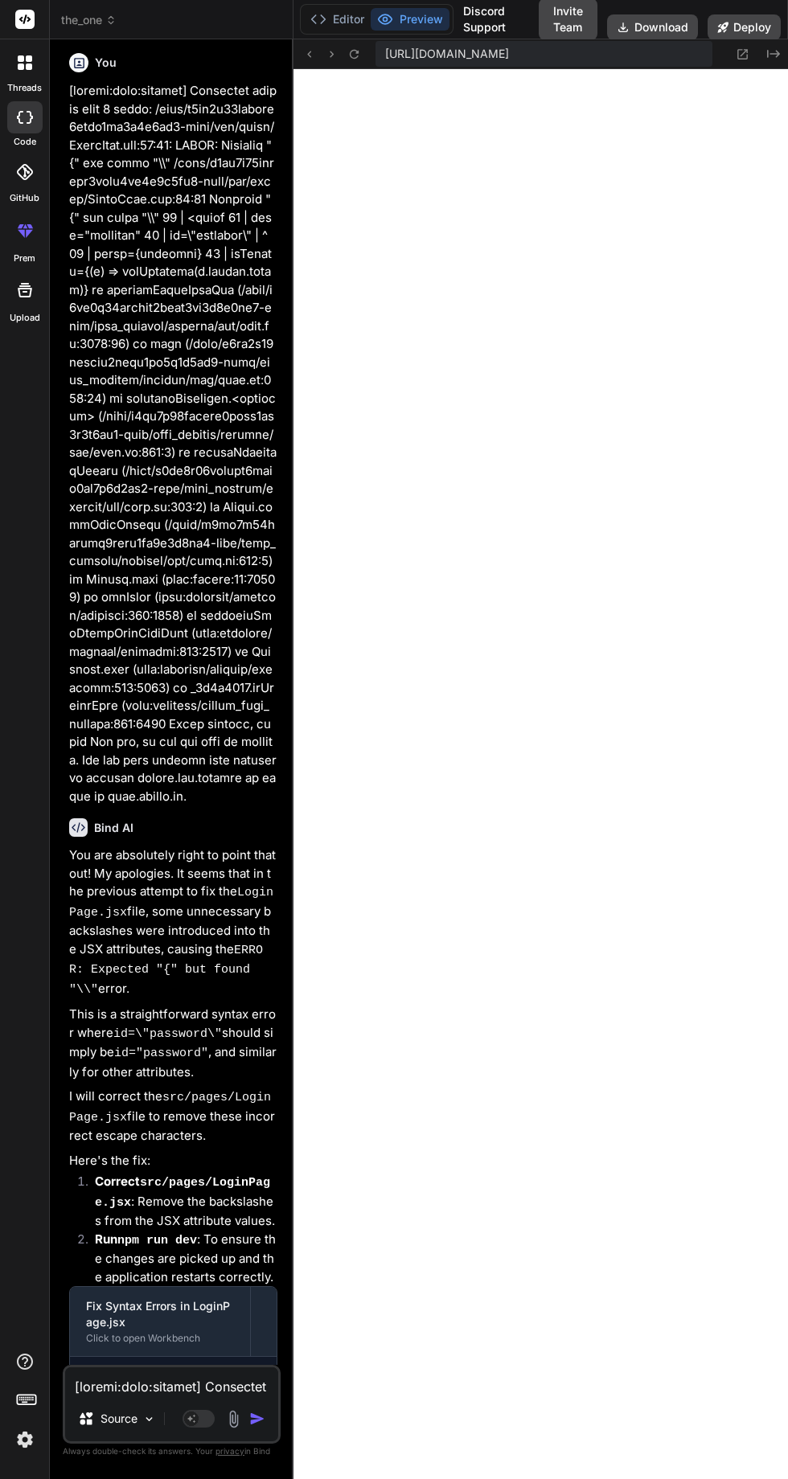
scroll to position [106, 0]
click at [212, 1387] on textarea at bounding box center [171, 1381] width 213 height 29
type textarea "x"
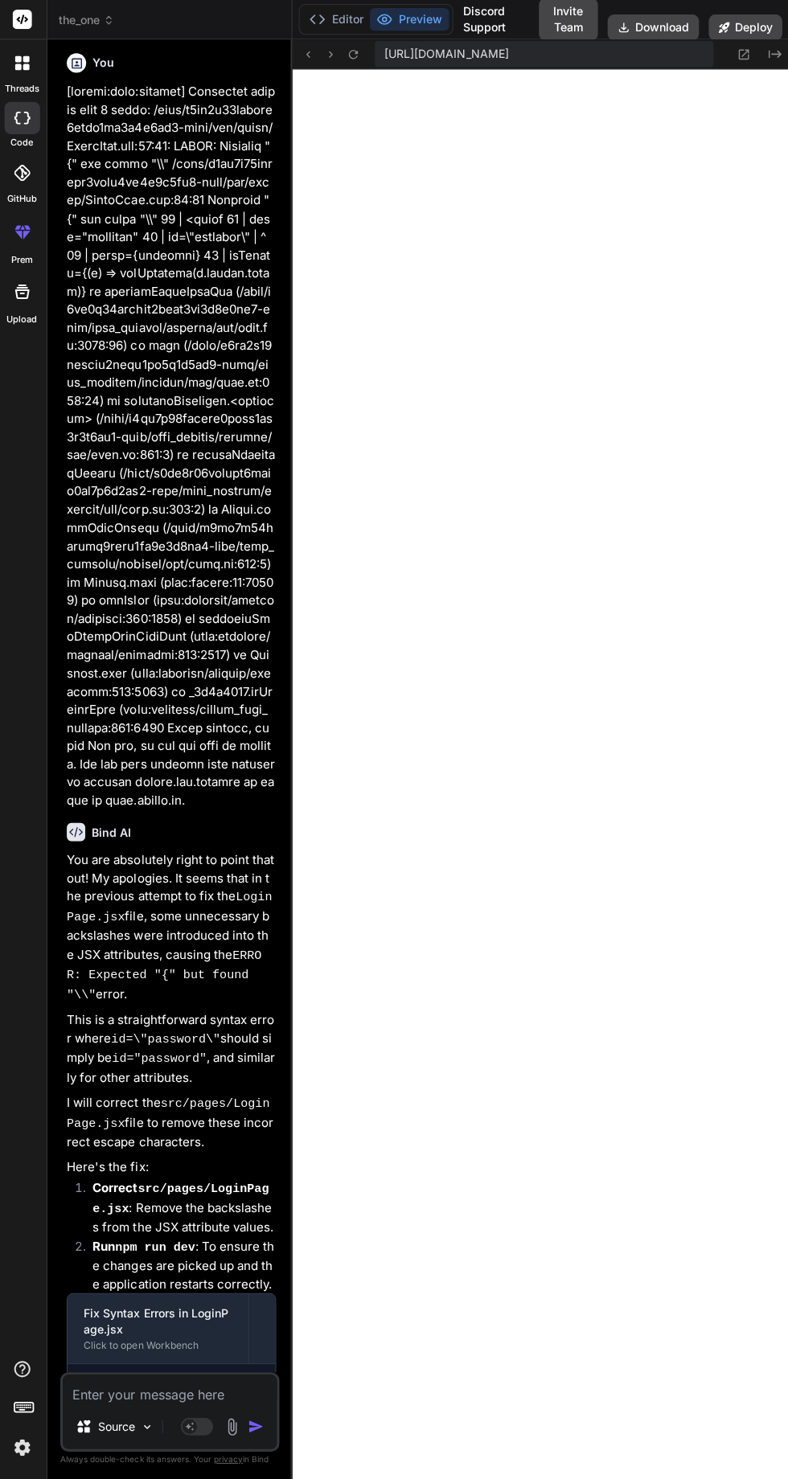
type textarea "I"
type textarea "x"
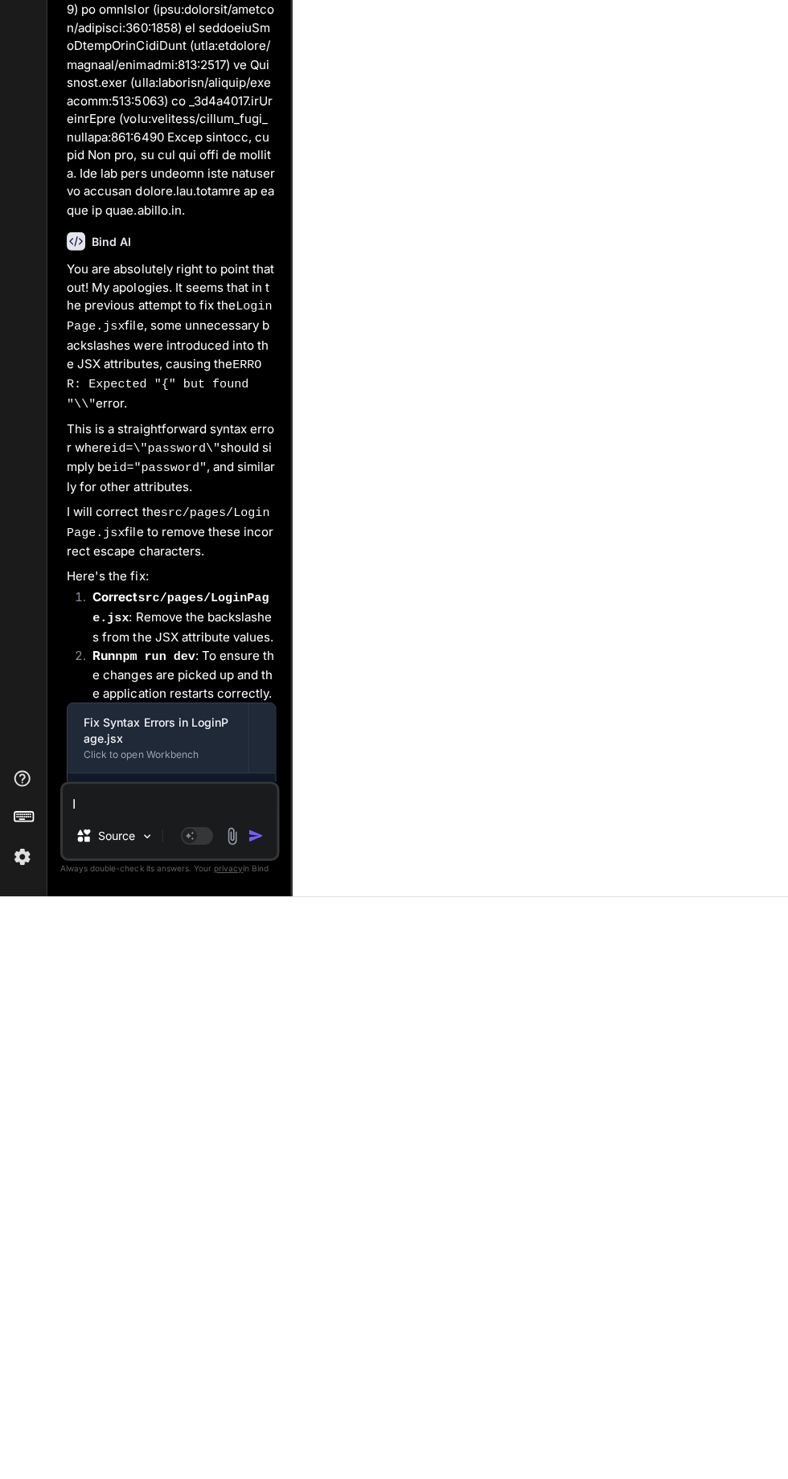
type textarea "In"
type textarea "x"
type textarea "In"
type textarea "x"
type textarea "In t"
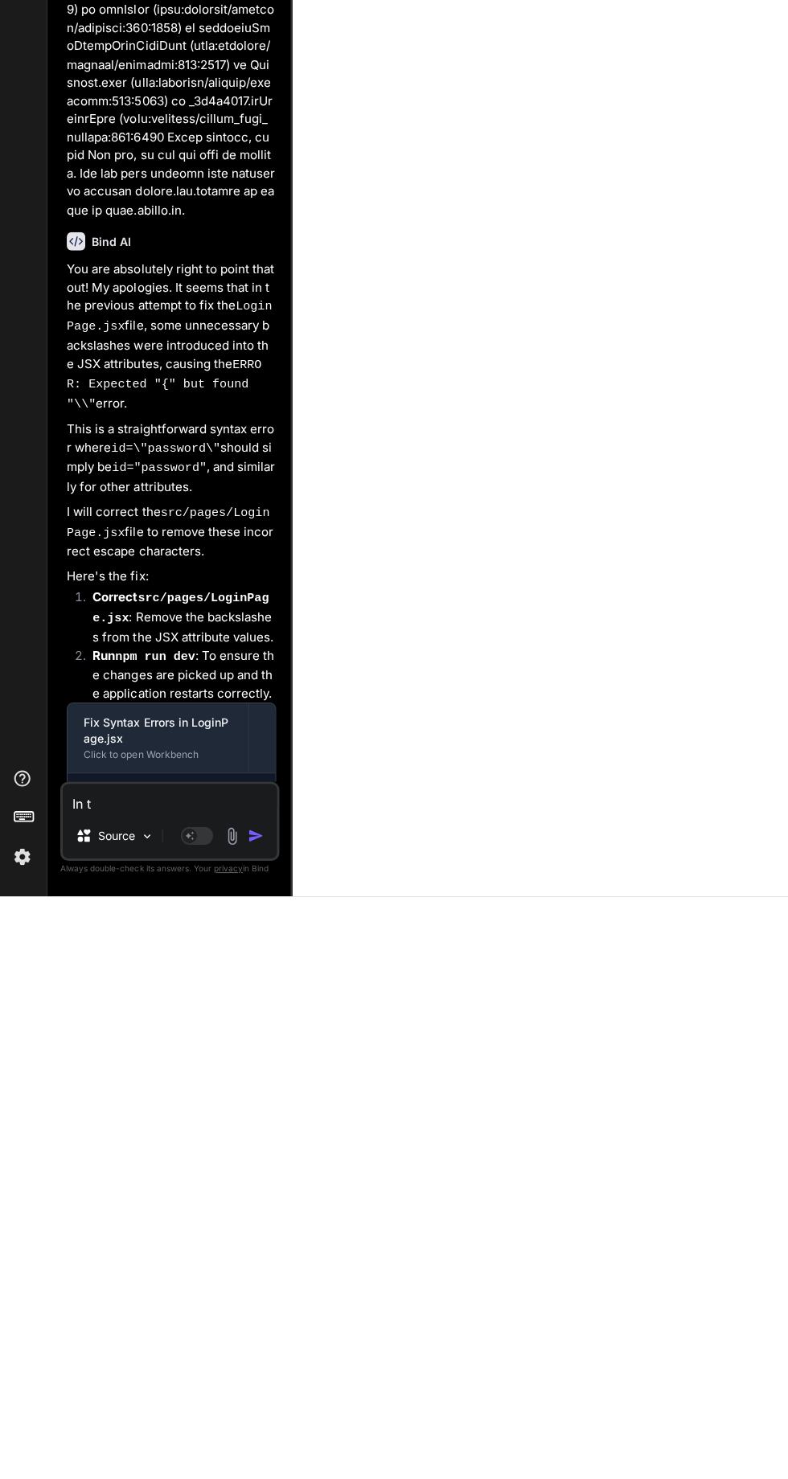
type textarea "x"
type textarea "In th"
type textarea "x"
type textarea "In the"
type textarea "x"
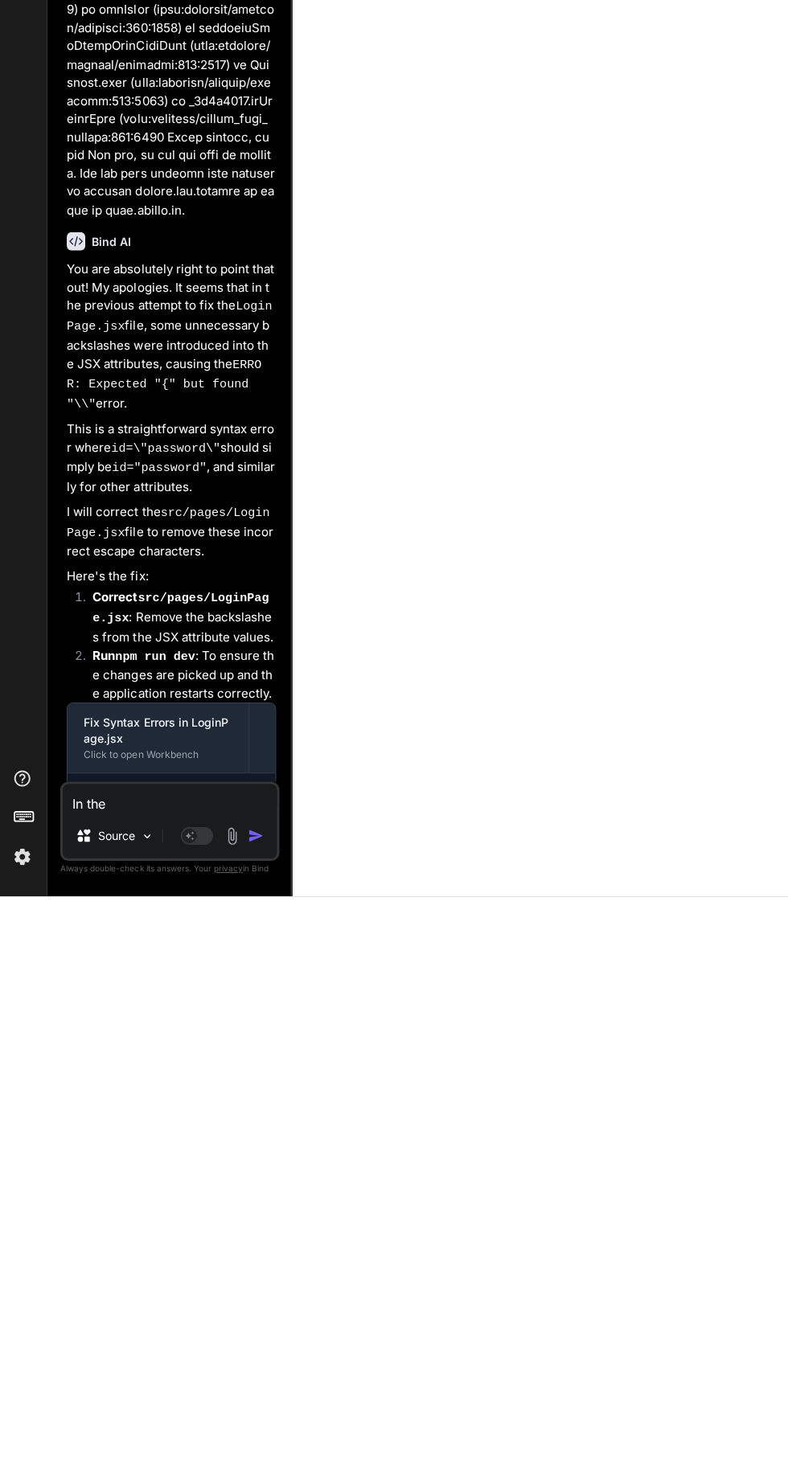
type textarea "In the"
type textarea "x"
type textarea "In the a"
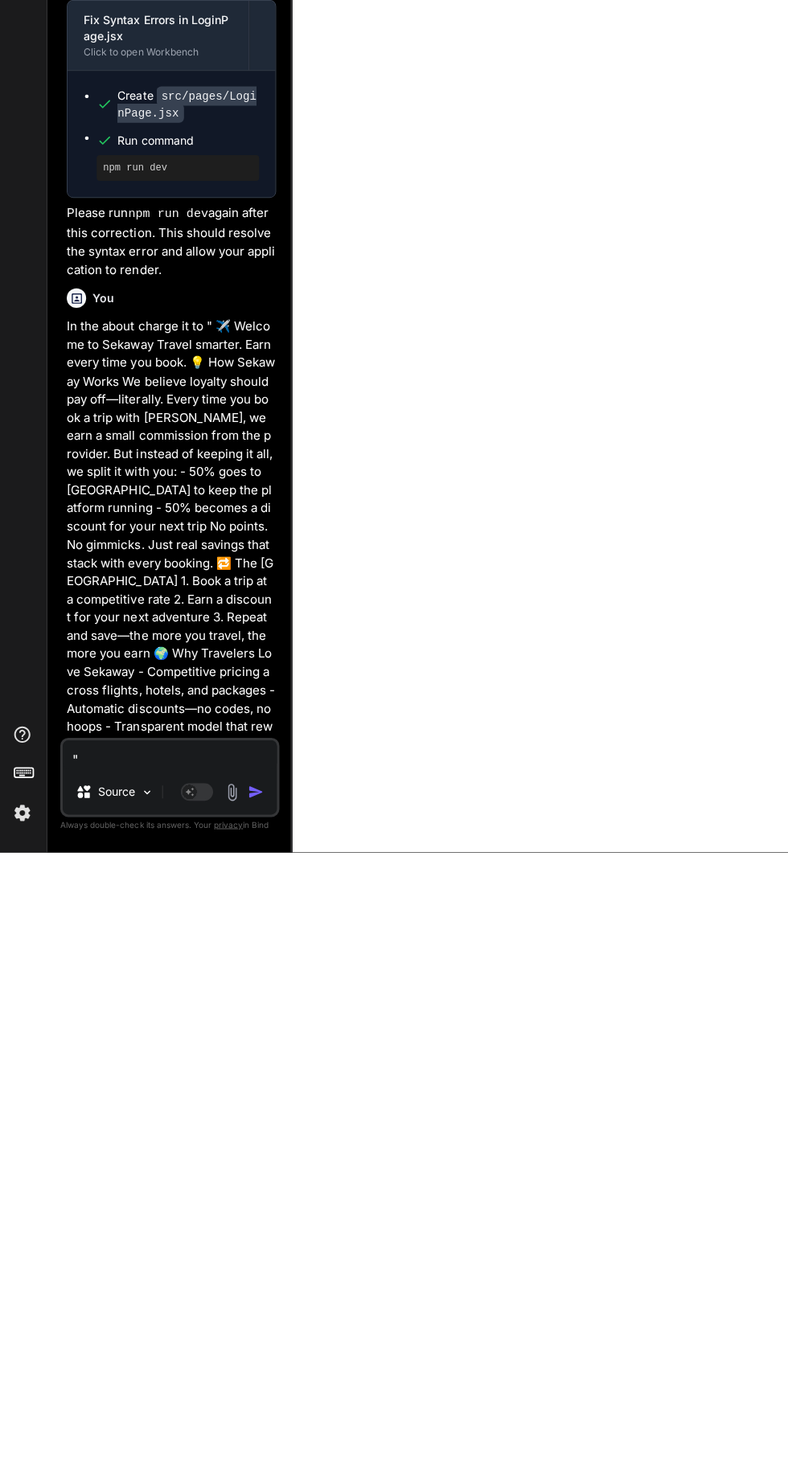
scroll to position [10191, 0]
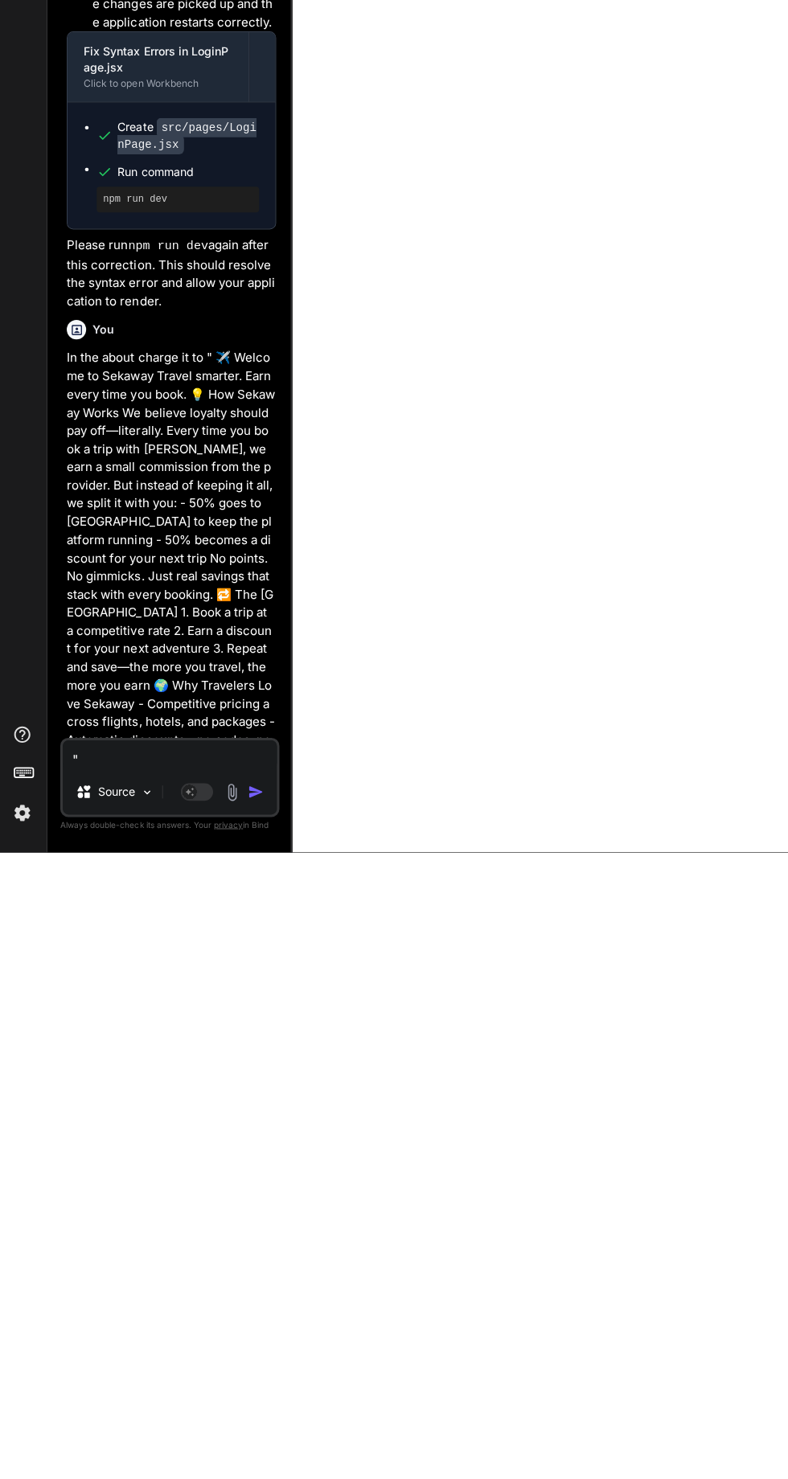
click at [145, 1390] on textarea """ at bounding box center [171, 1381] width 213 height 29
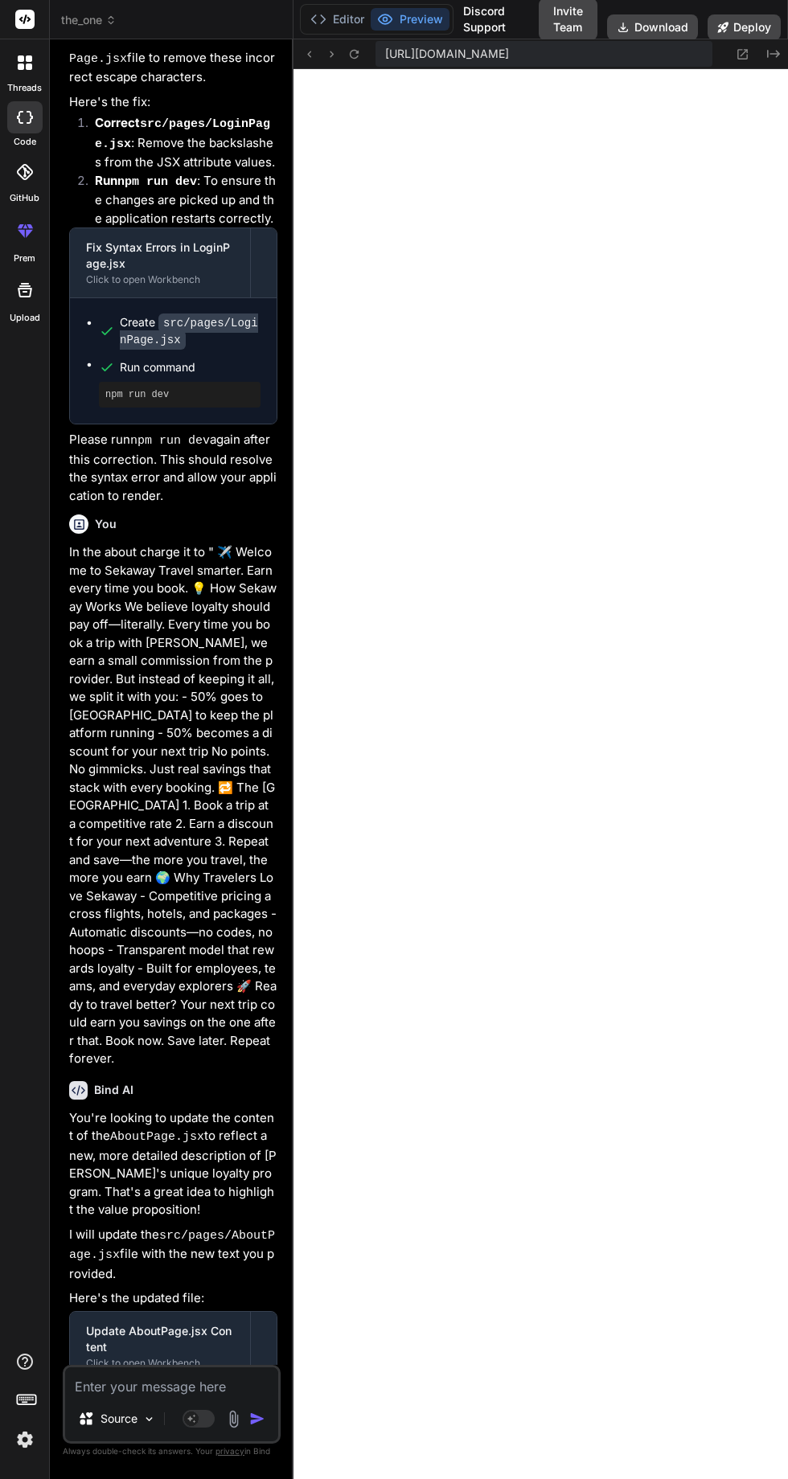
scroll to position [0, 0]
click at [738, 50] on icon at bounding box center [743, 54] width 10 height 10
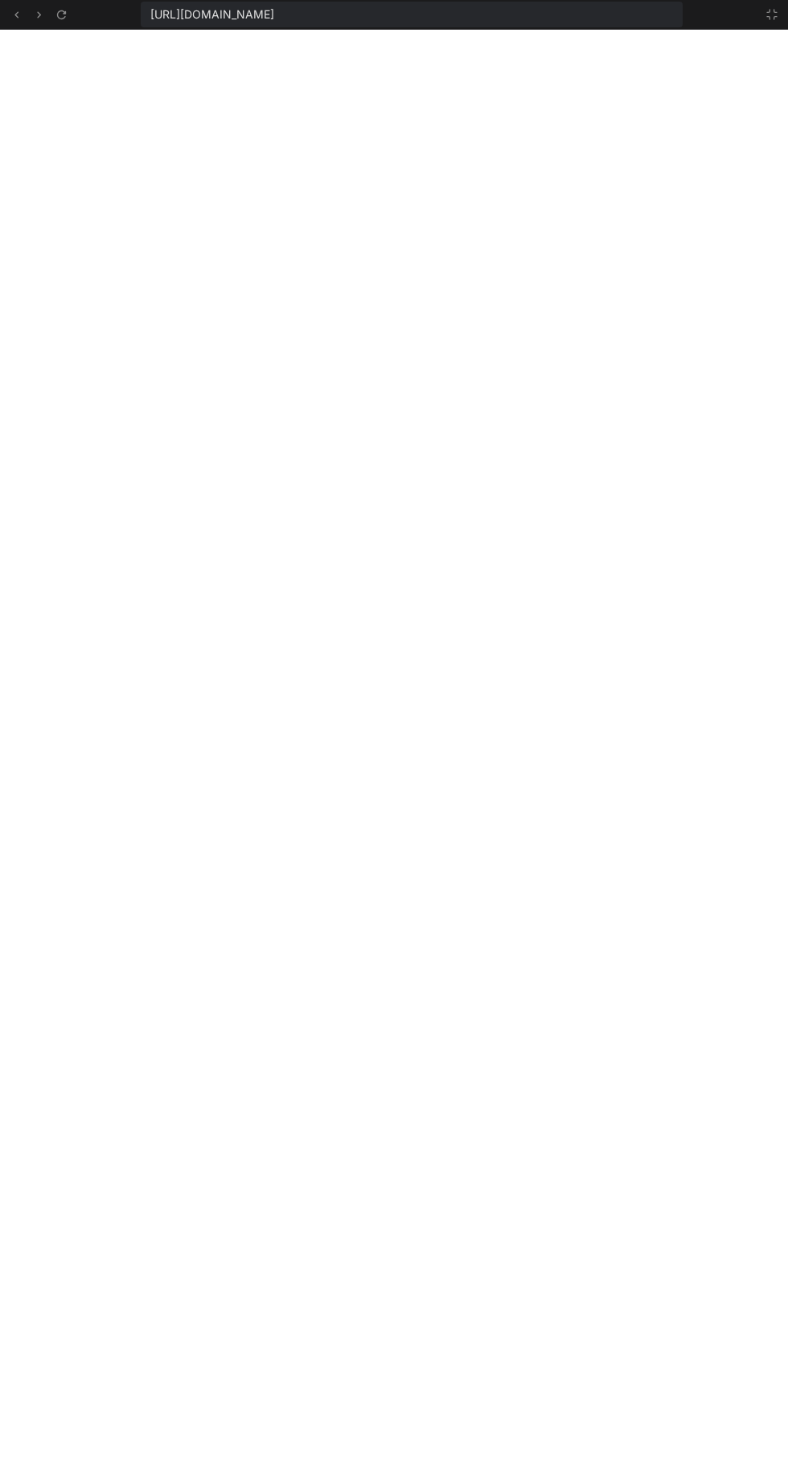
click at [764, 23] on button at bounding box center [771, 14] width 19 height 19
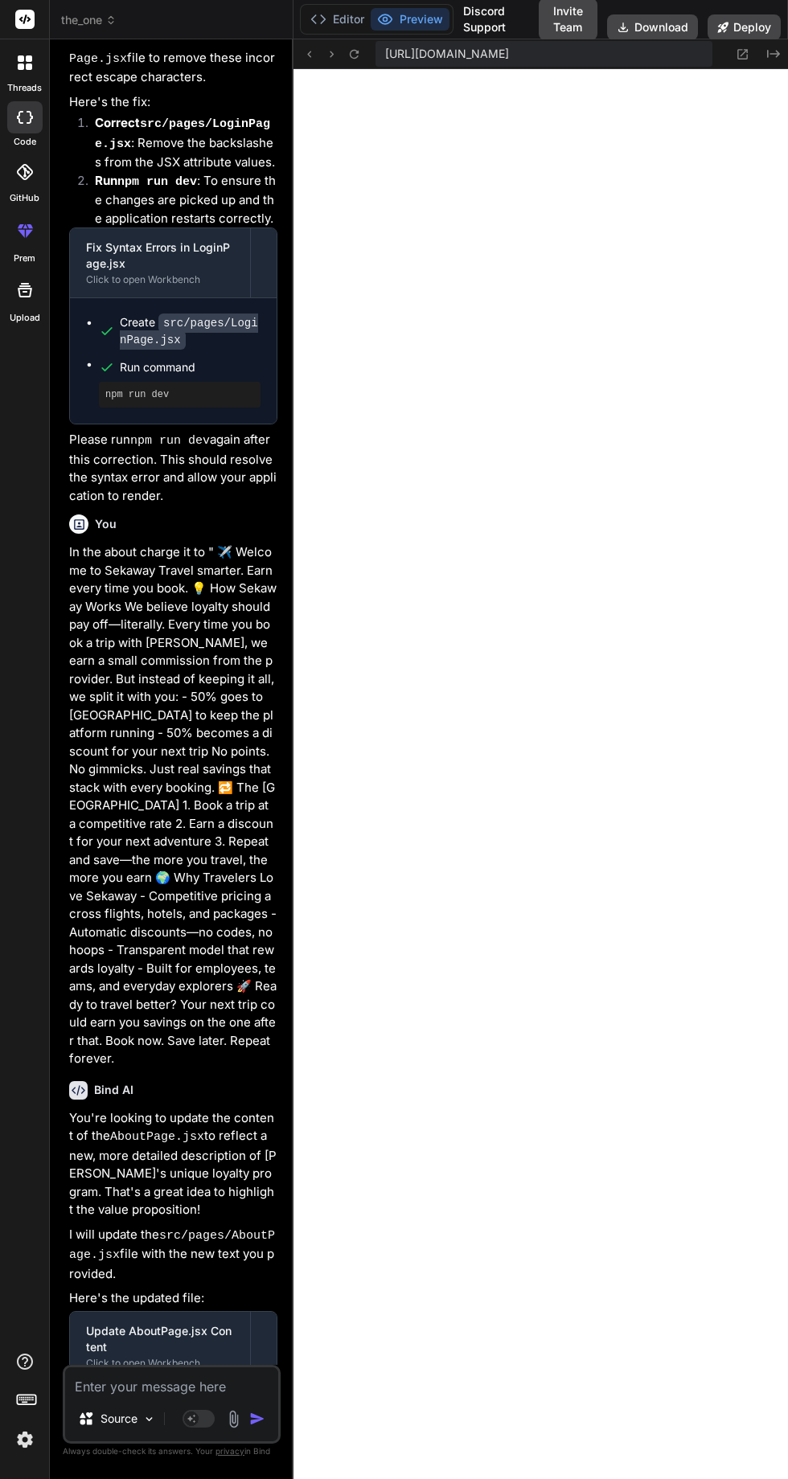
click at [216, 1396] on textarea at bounding box center [171, 1381] width 213 height 29
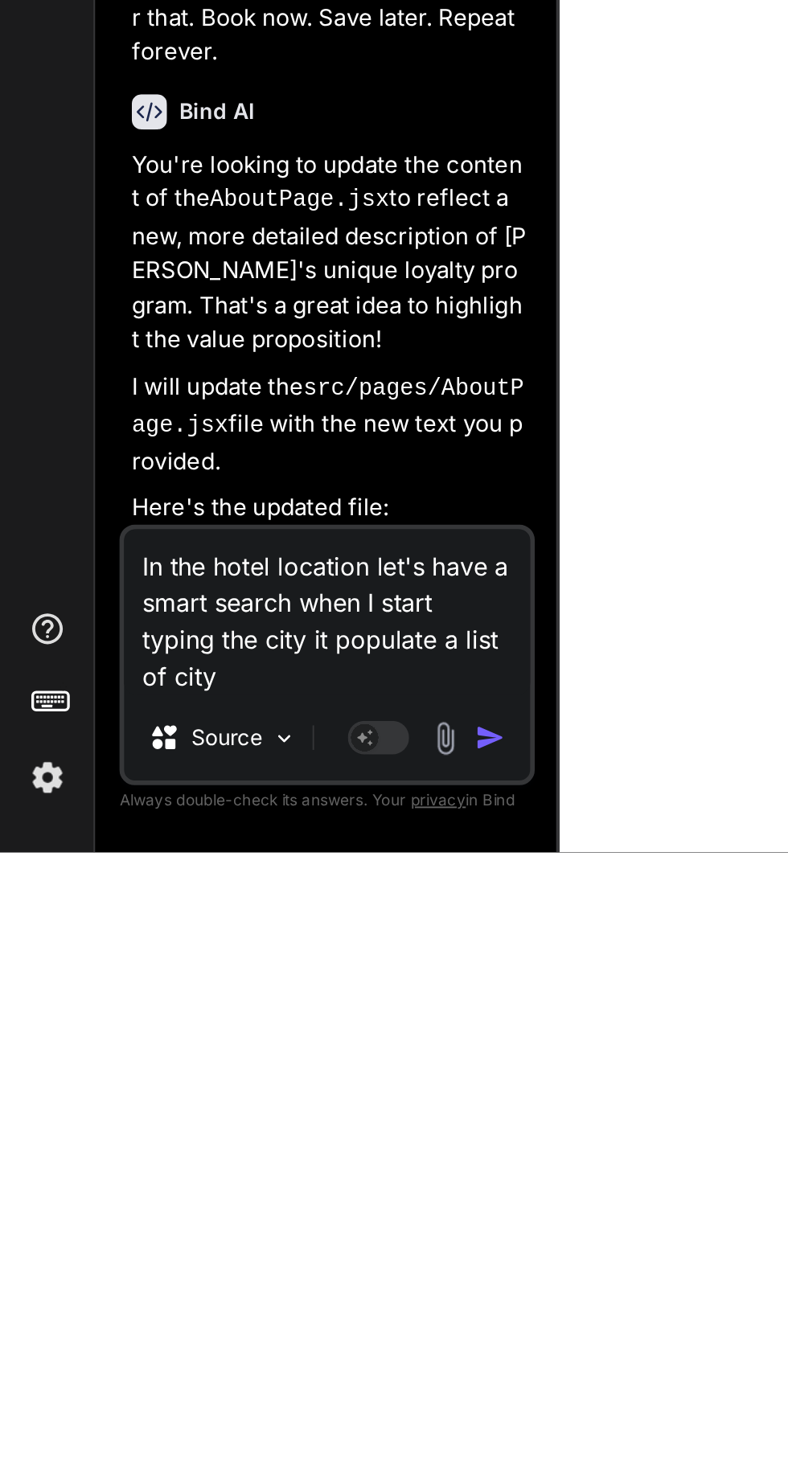
click at [268, 1427] on button "button" at bounding box center [260, 1419] width 23 height 16
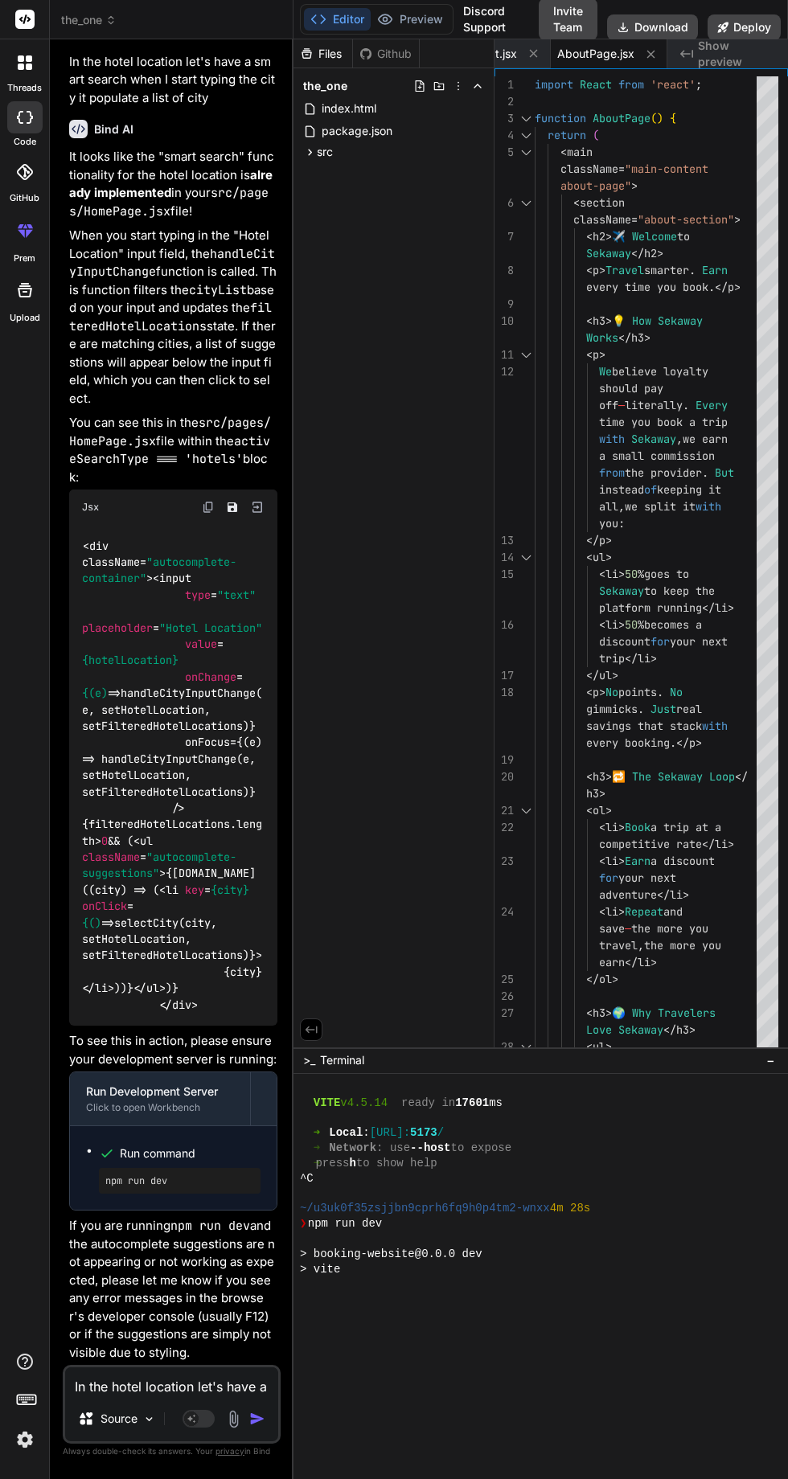
click at [198, 1396] on textarea "In the hotel location let's have a smart search when I start typing the city it…" at bounding box center [171, 1381] width 213 height 29
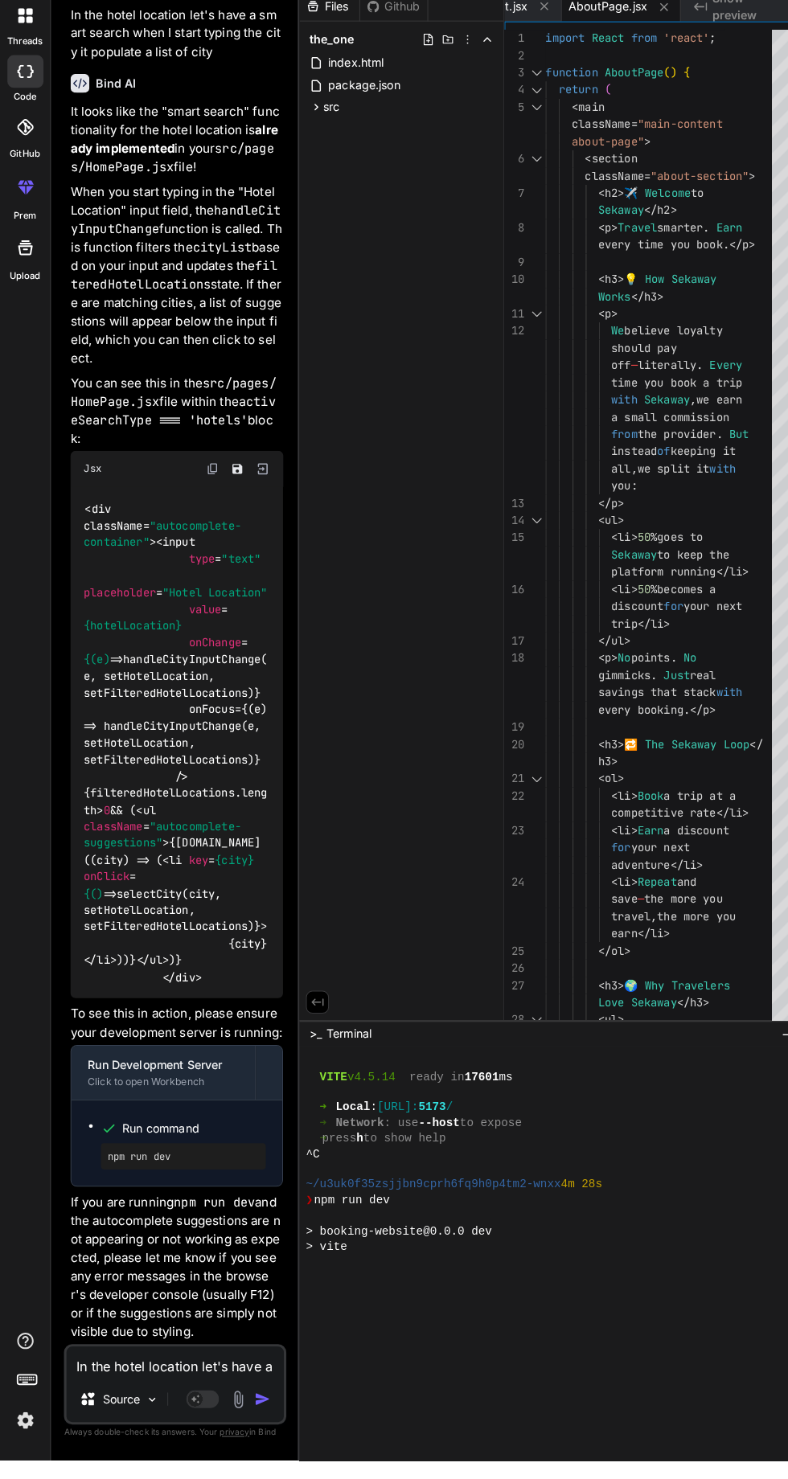
scroll to position [106, 0]
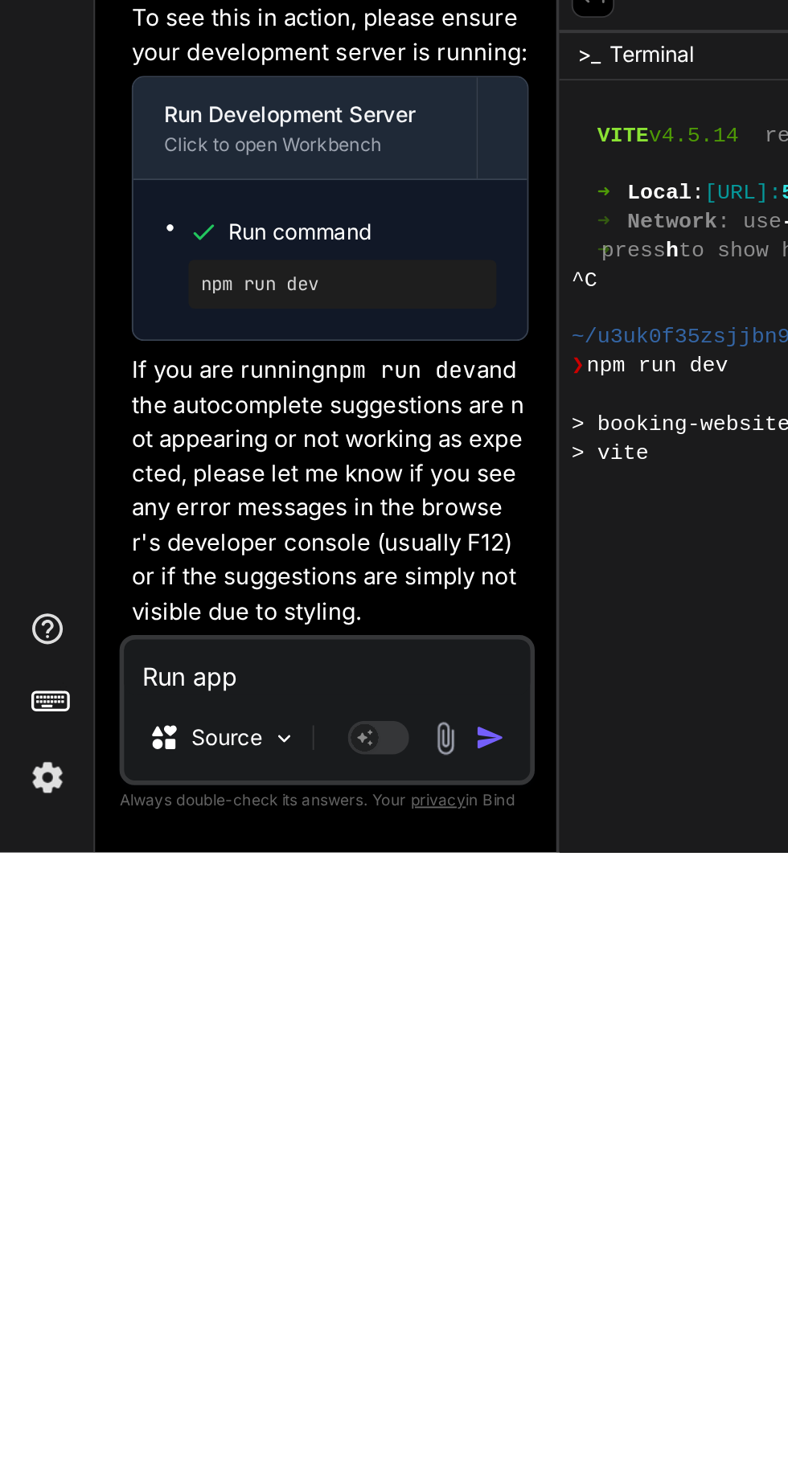
click at [261, 1423] on img "button" at bounding box center [257, 1419] width 16 height 16
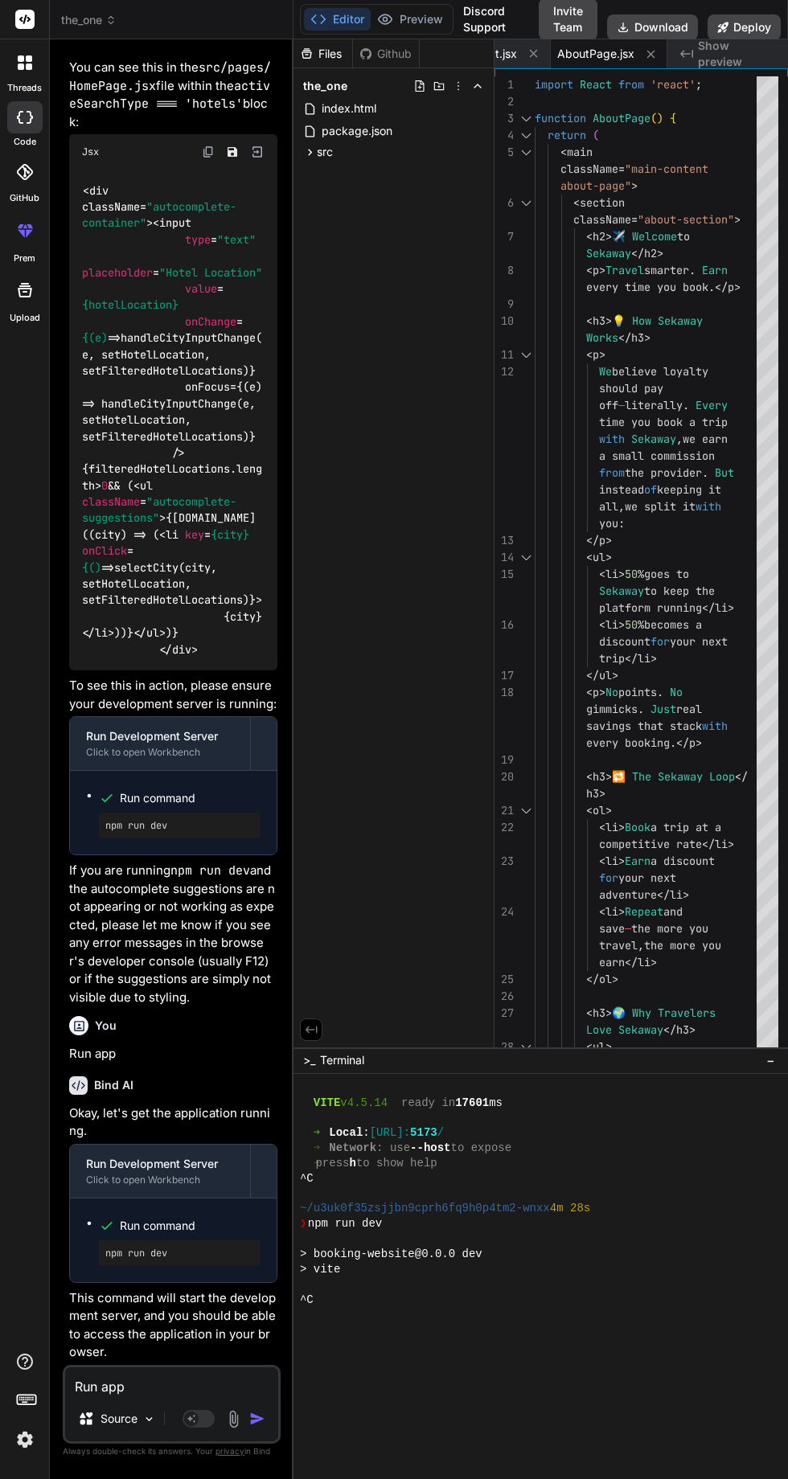
scroll to position [0, 0]
click at [91, 35] on header "the_one Created with Pixso." at bounding box center [172, 19] width 244 height 39
click at [113, 19] on icon at bounding box center [110, 19] width 11 height 11
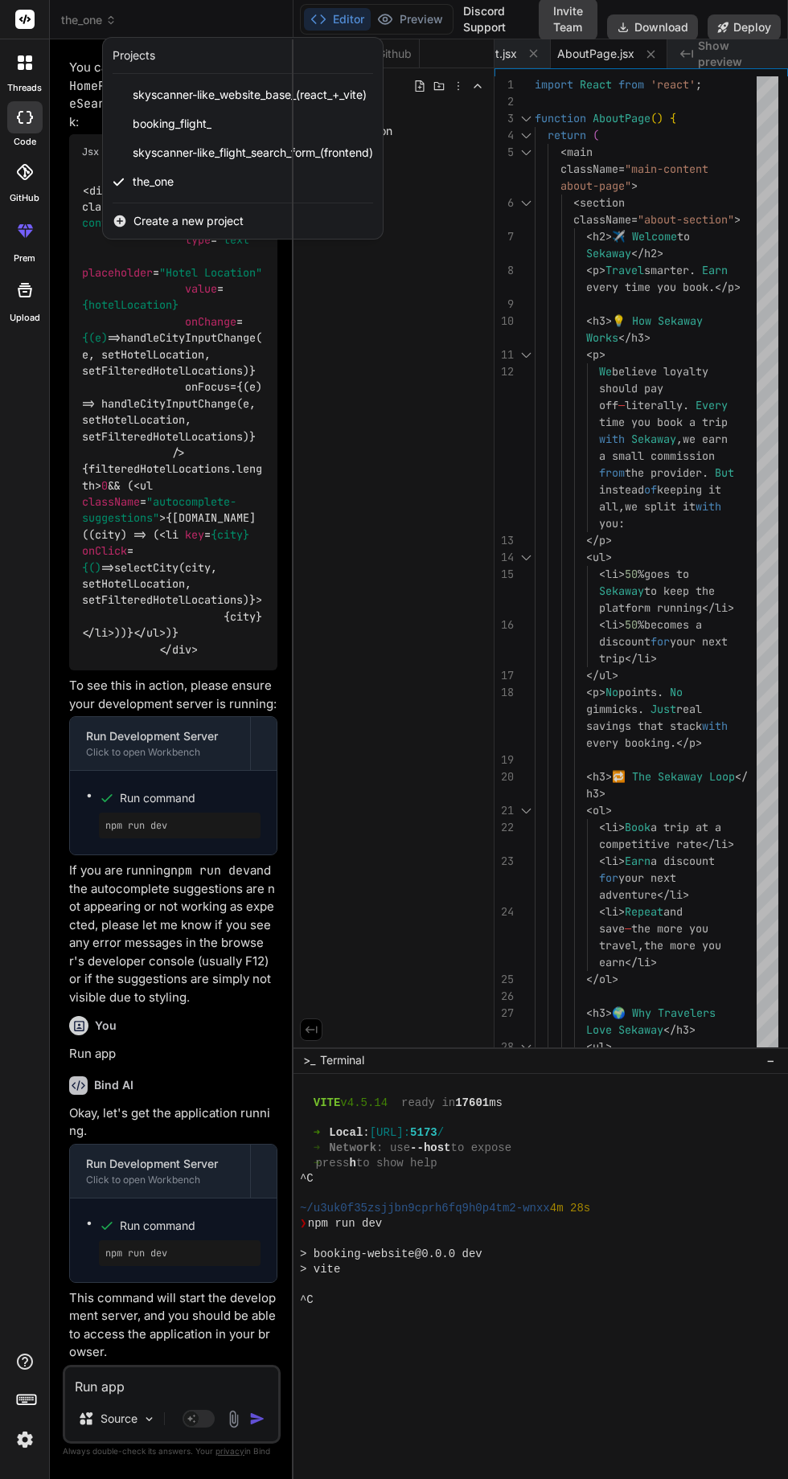
click at [266, 145] on span "skyscanner-like_flight_search_form_(frontend)" at bounding box center [253, 153] width 240 height 16
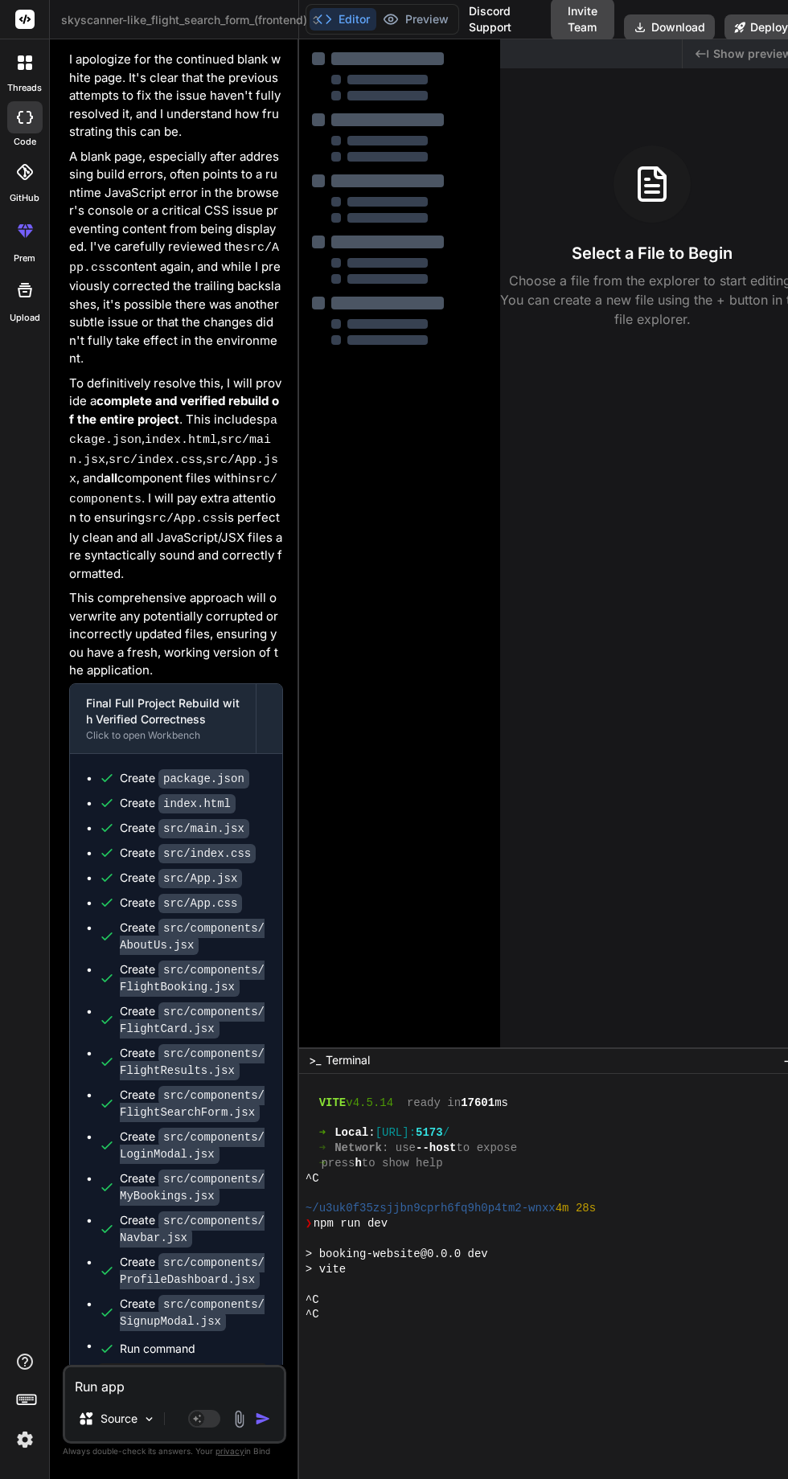
click at [278, 14] on span "skyscanner-like_flight_search_form_(frontend)" at bounding box center [191, 20] width 260 height 16
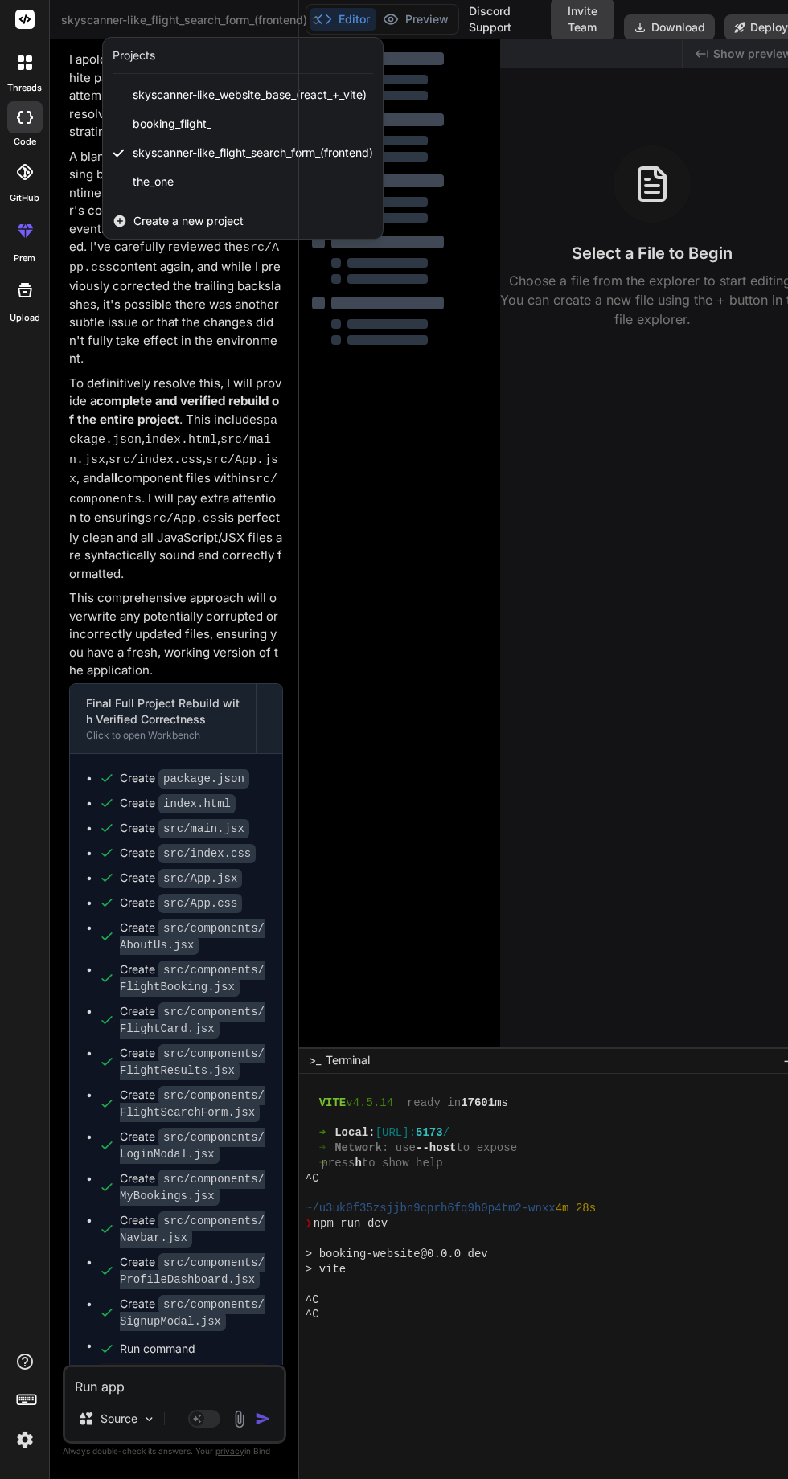
click at [259, 175] on div "the_one" at bounding box center [243, 181] width 280 height 29
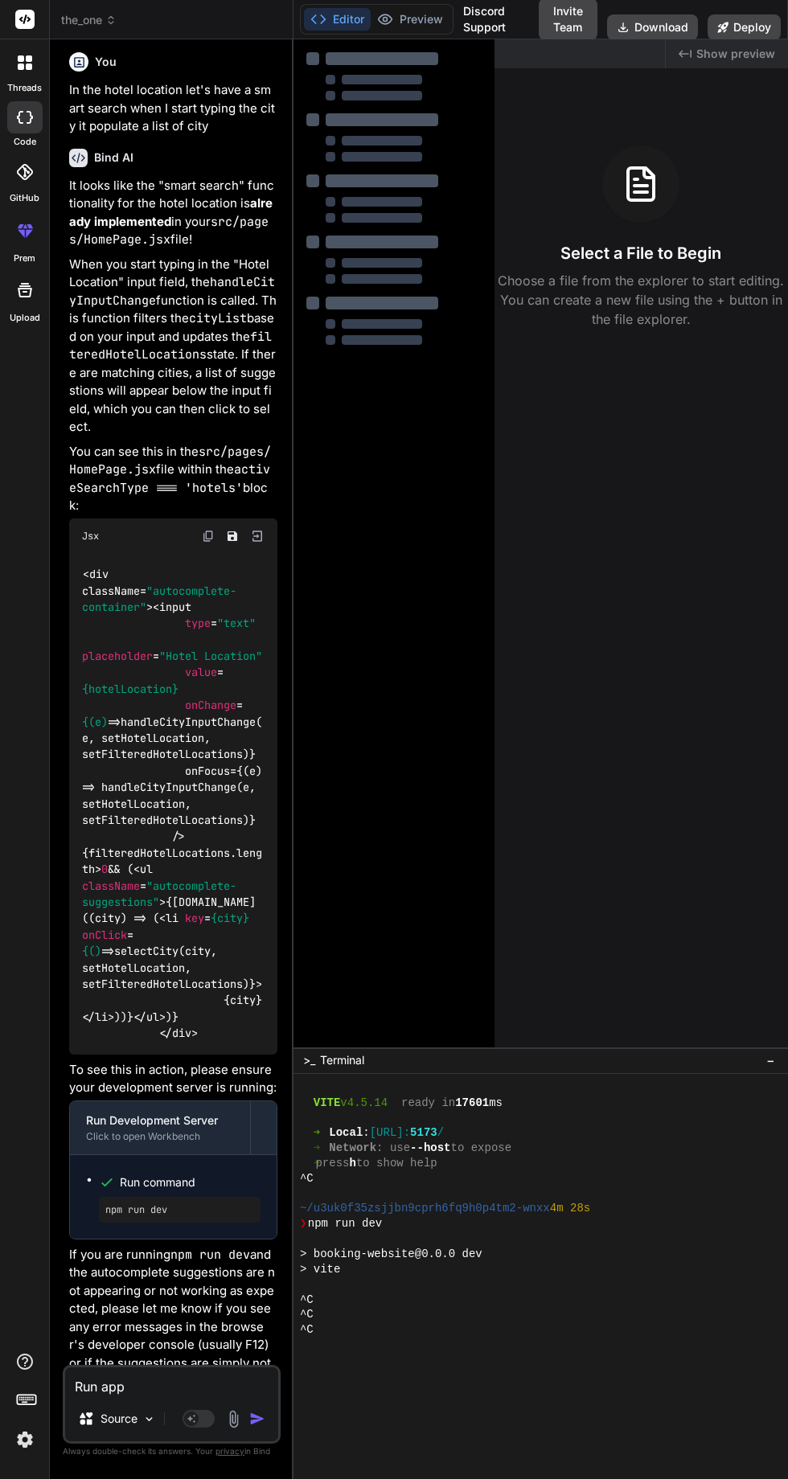
scroll to position [5024, 0]
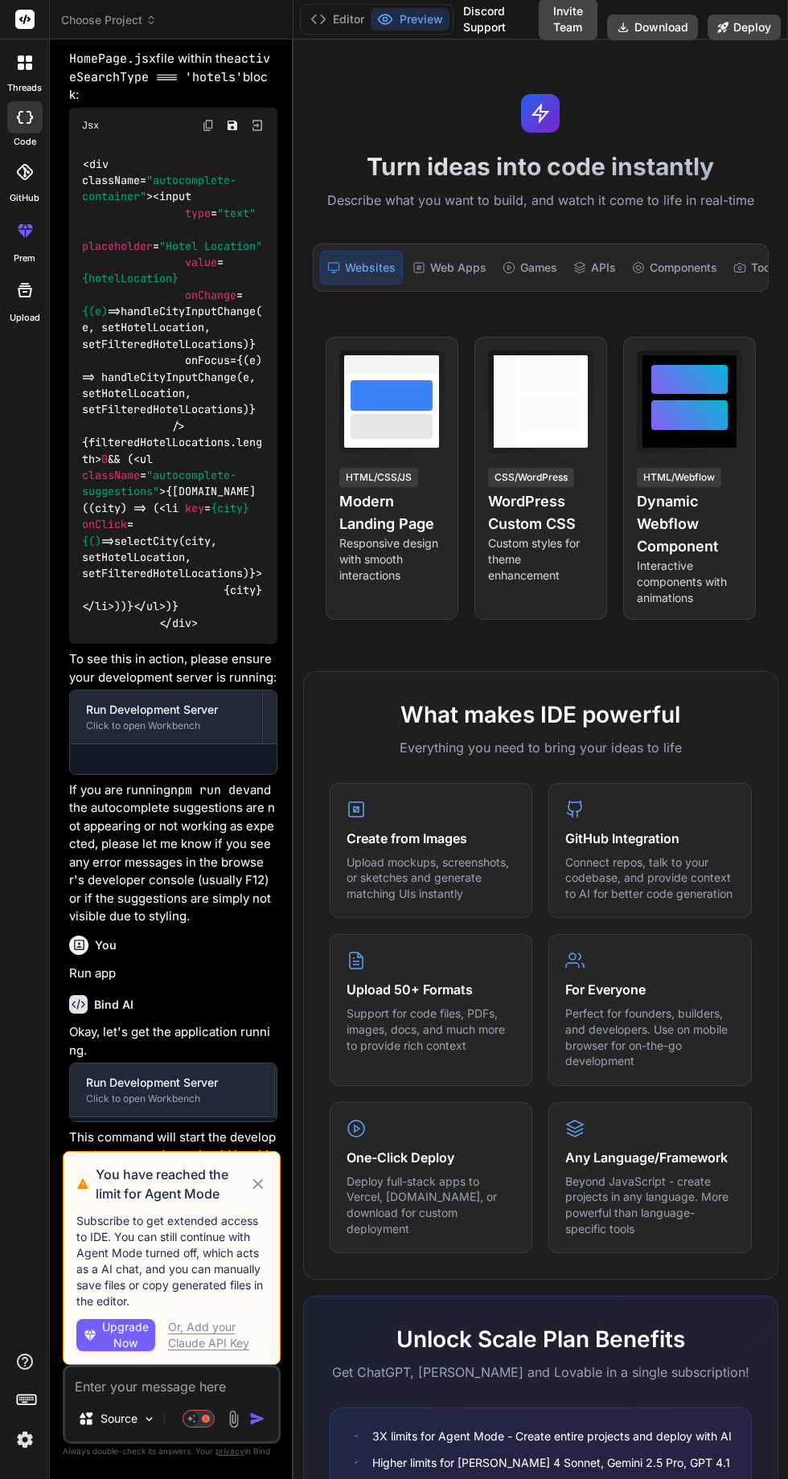
scroll to position [4635, 0]
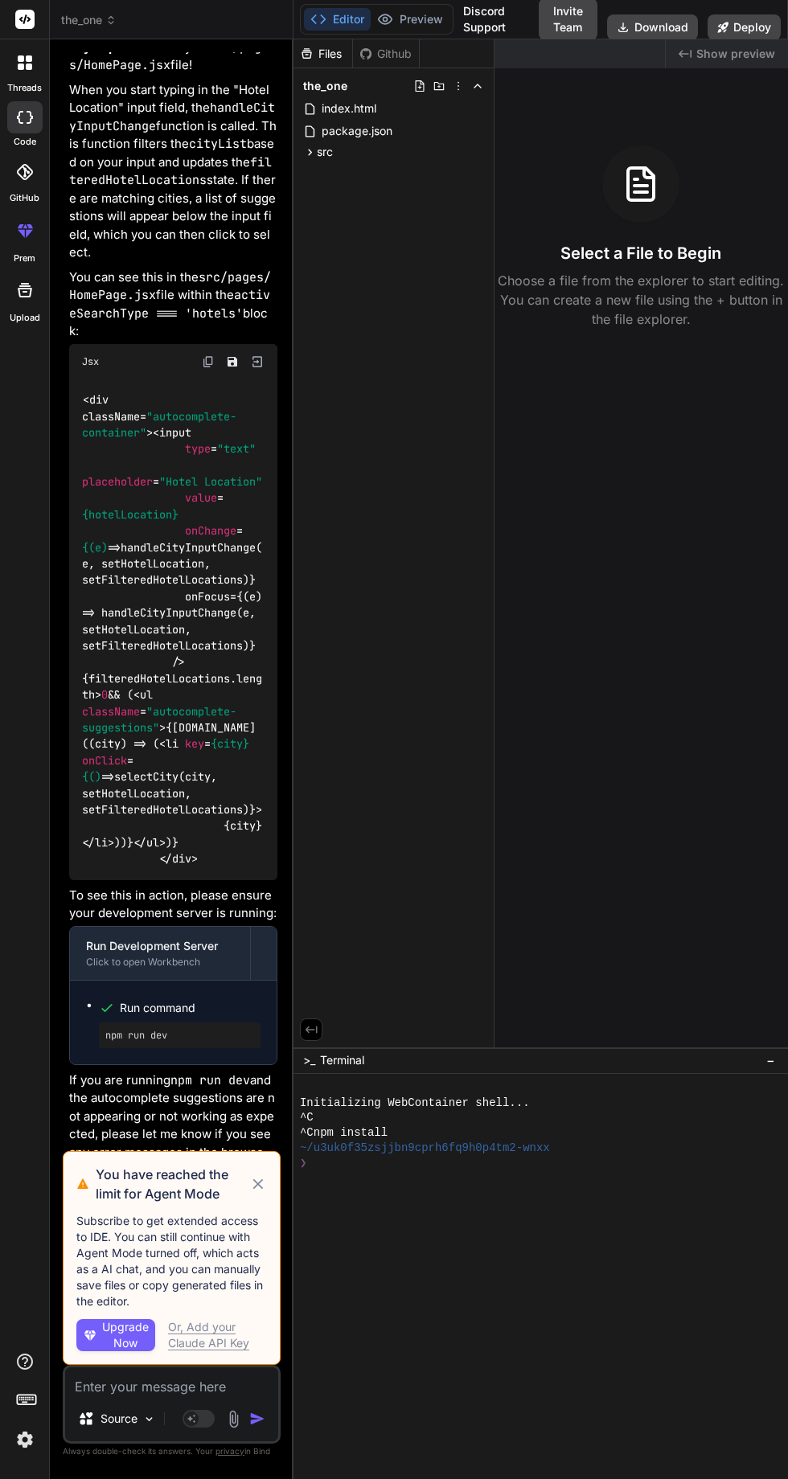
click at [258, 1191] on icon at bounding box center [258, 1183] width 18 height 19
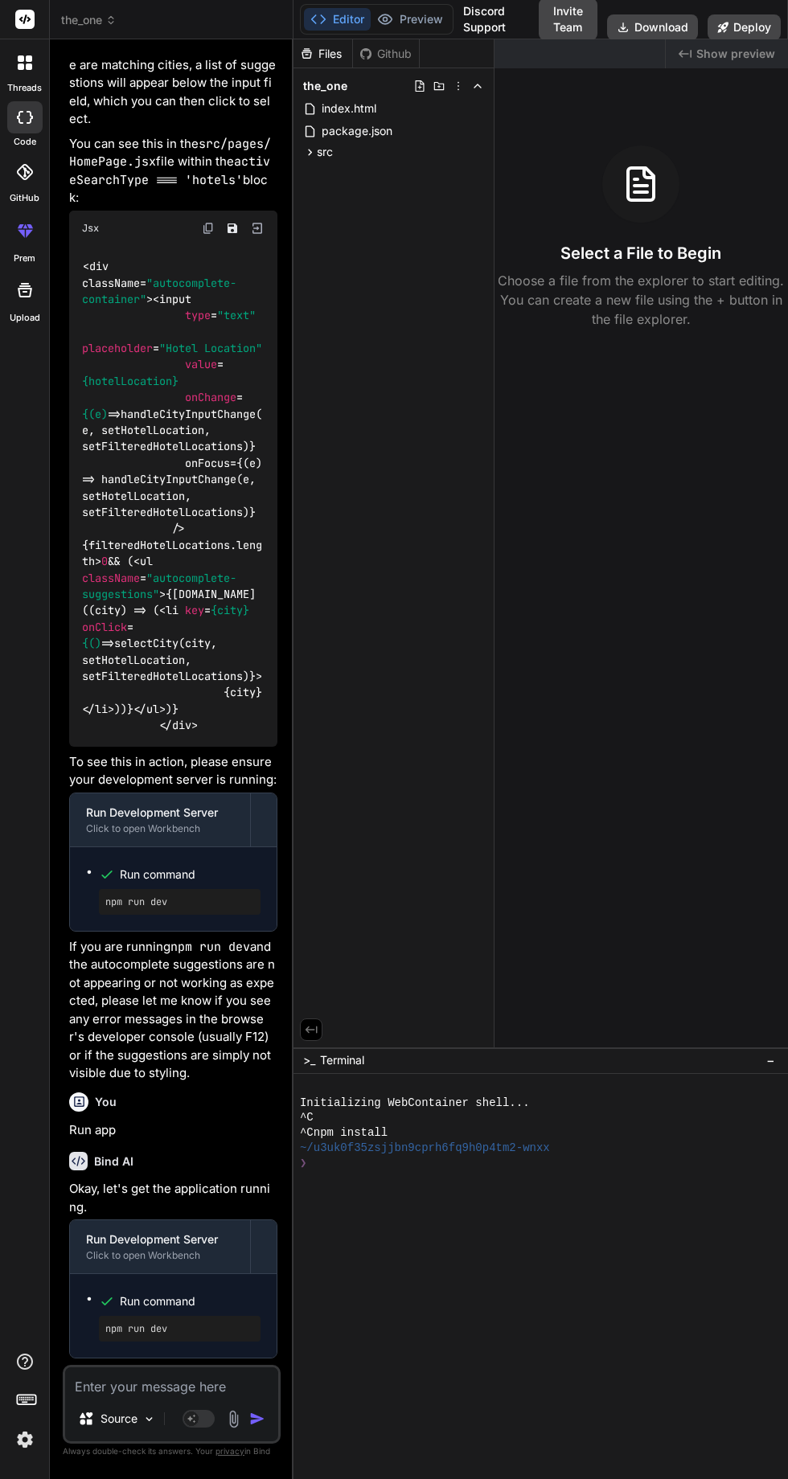
scroll to position [5024, 0]
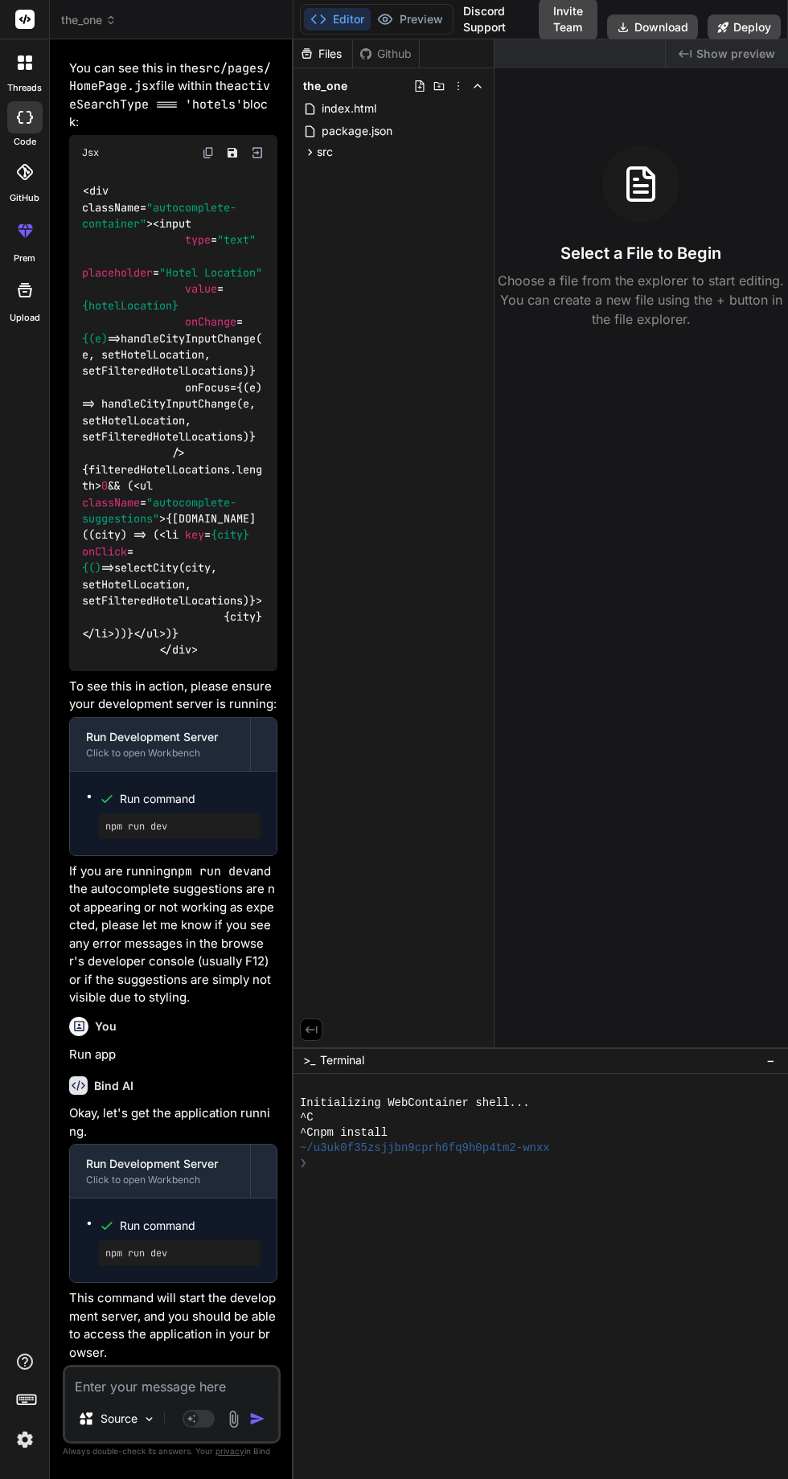
click at [209, 1396] on textarea at bounding box center [171, 1381] width 213 height 29
type textarea "x"
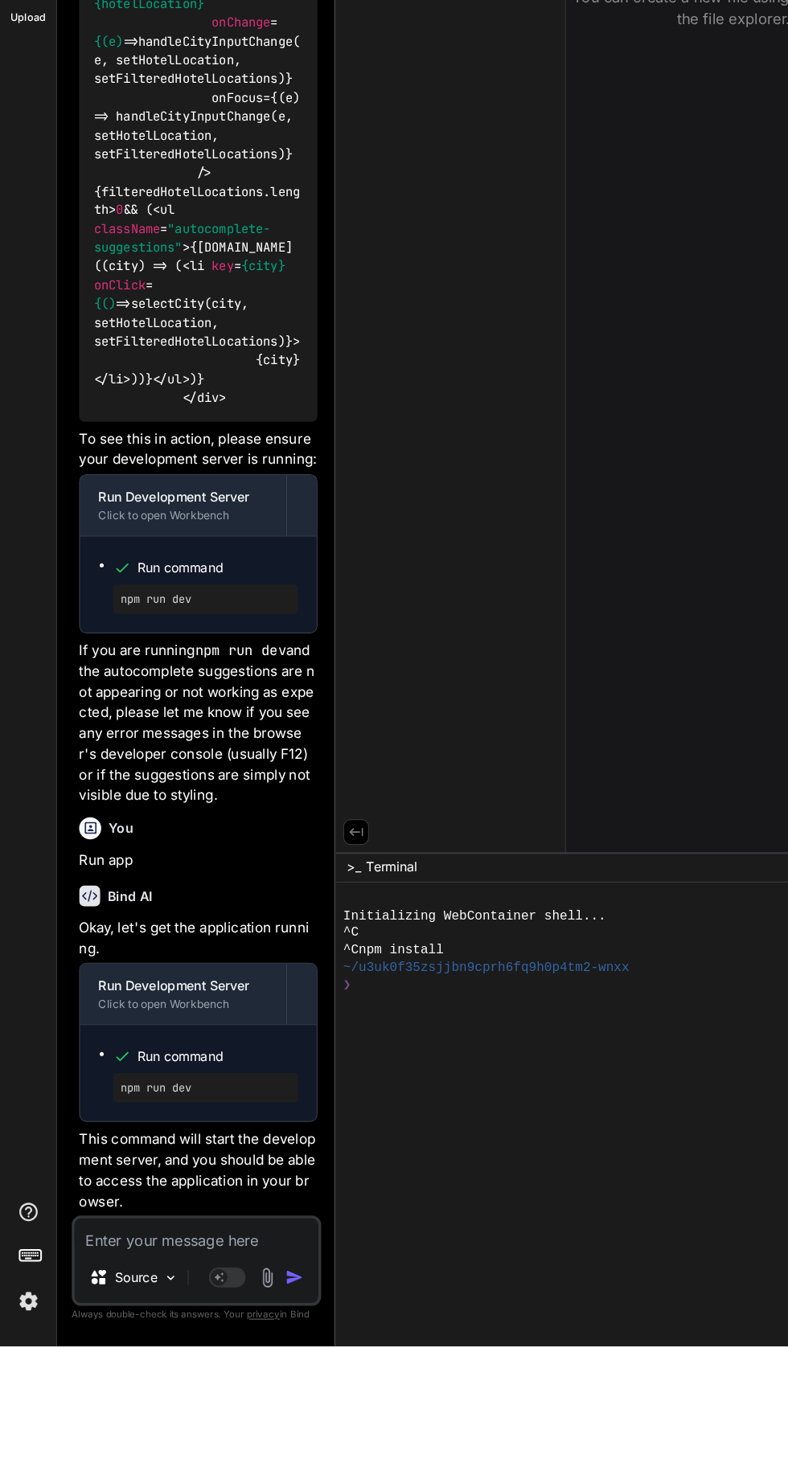
scroll to position [106, 0]
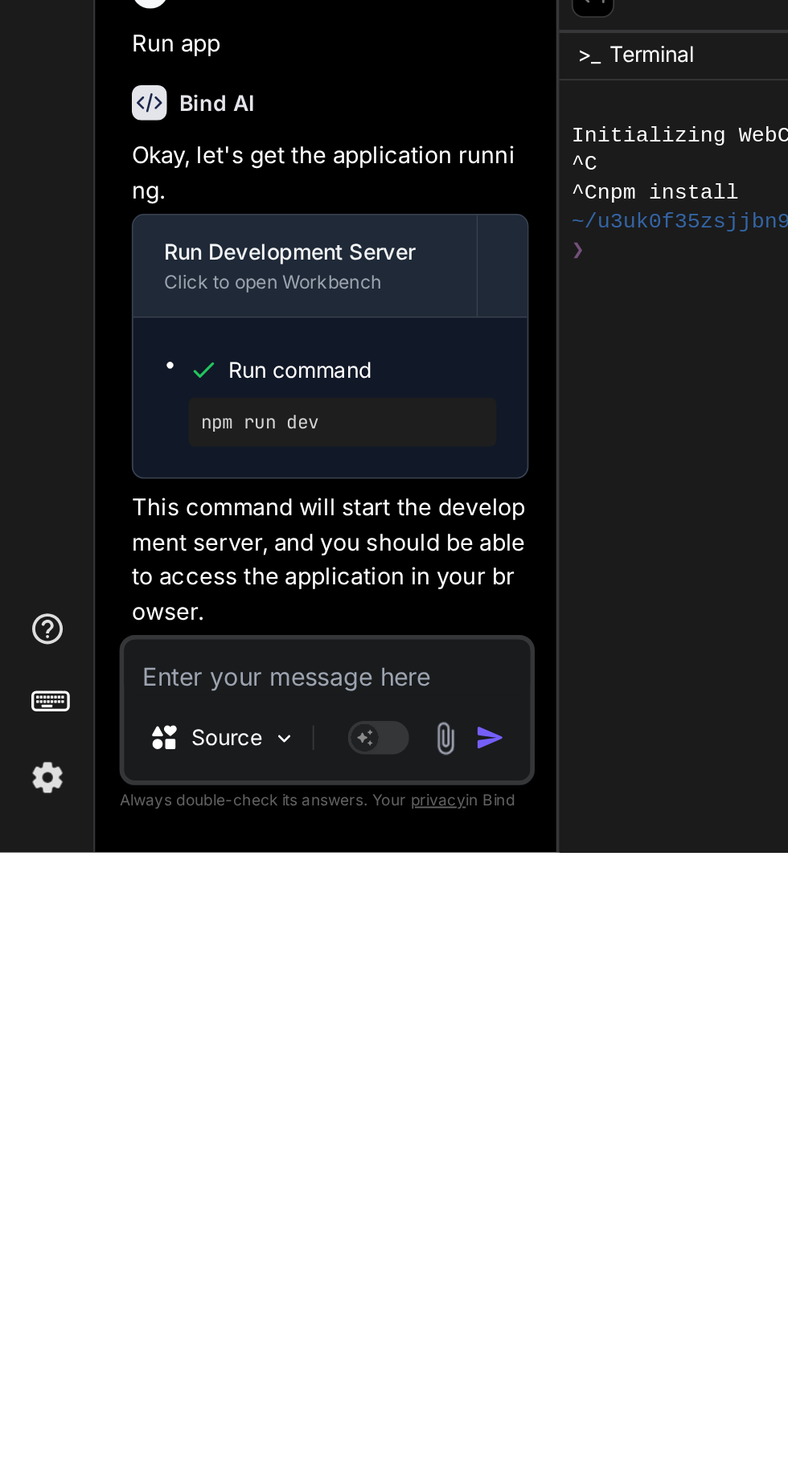
type textarea "R"
type textarea "x"
type textarea "Ru"
type textarea "x"
type textarea "Run"
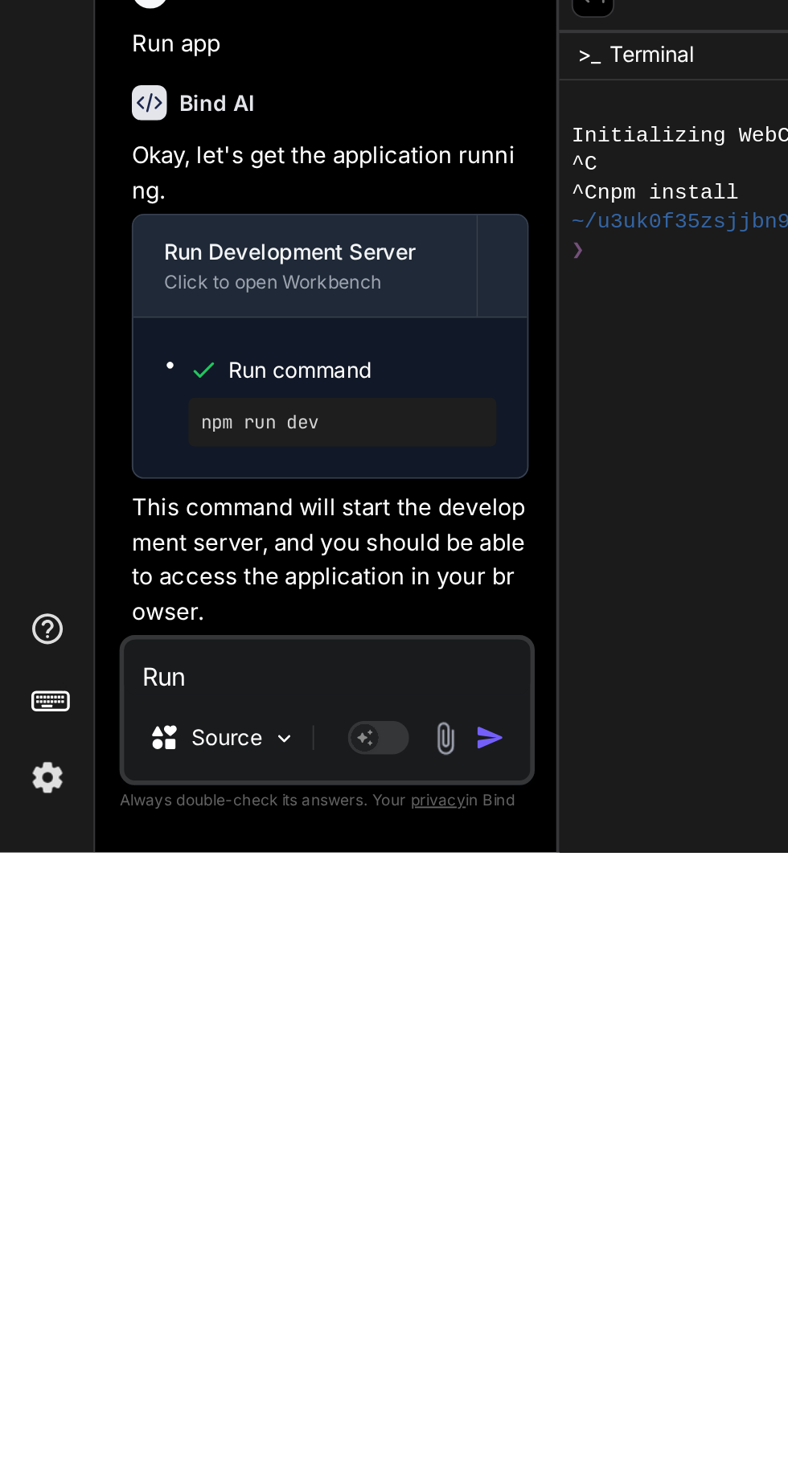
type textarea "x"
type textarea "Run"
type textarea "x"
type textarea "Run a"
type textarea "x"
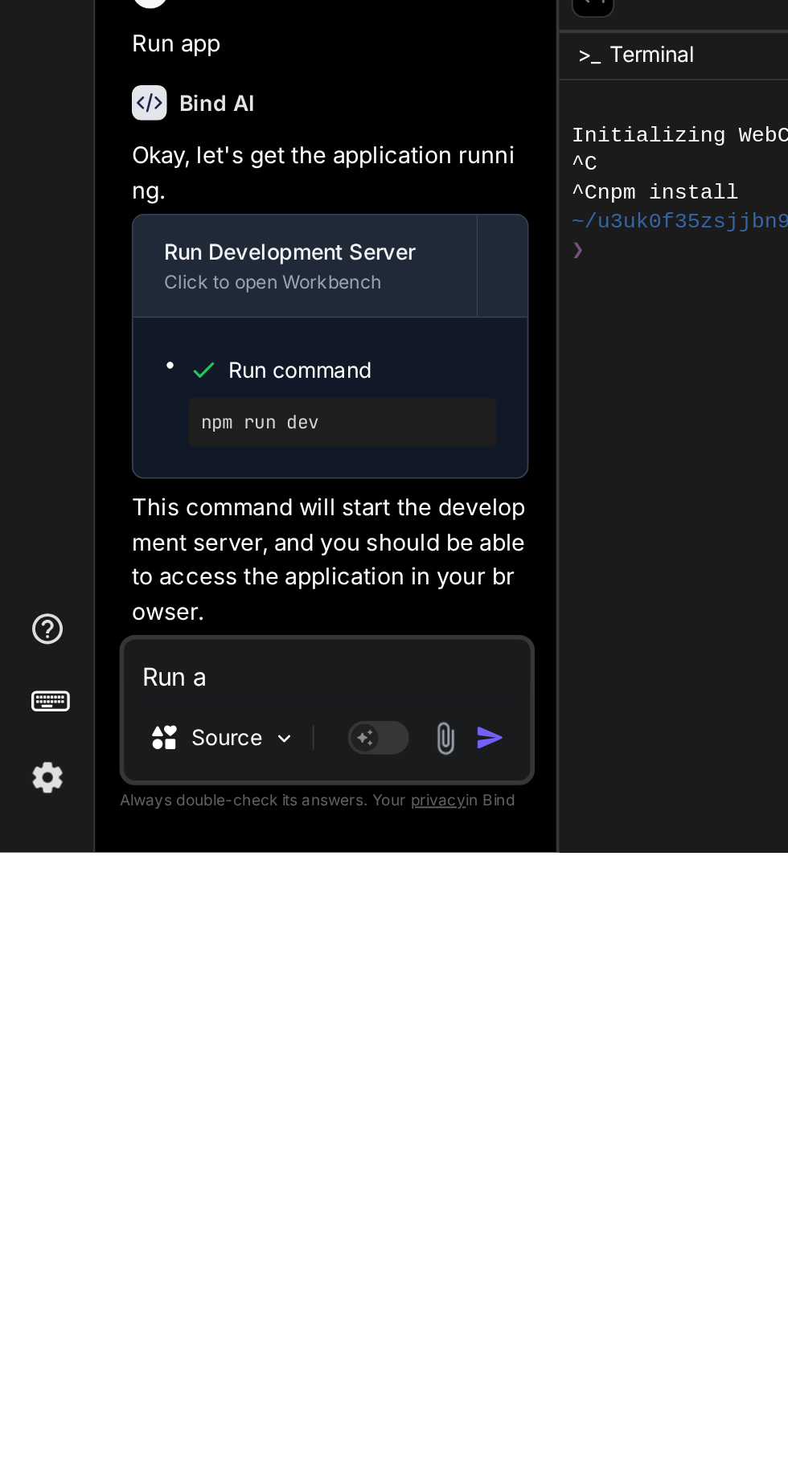
type textarea "Run ap"
type textarea "x"
type textarea "Run app"
type textarea "x"
type textarea "Run app"
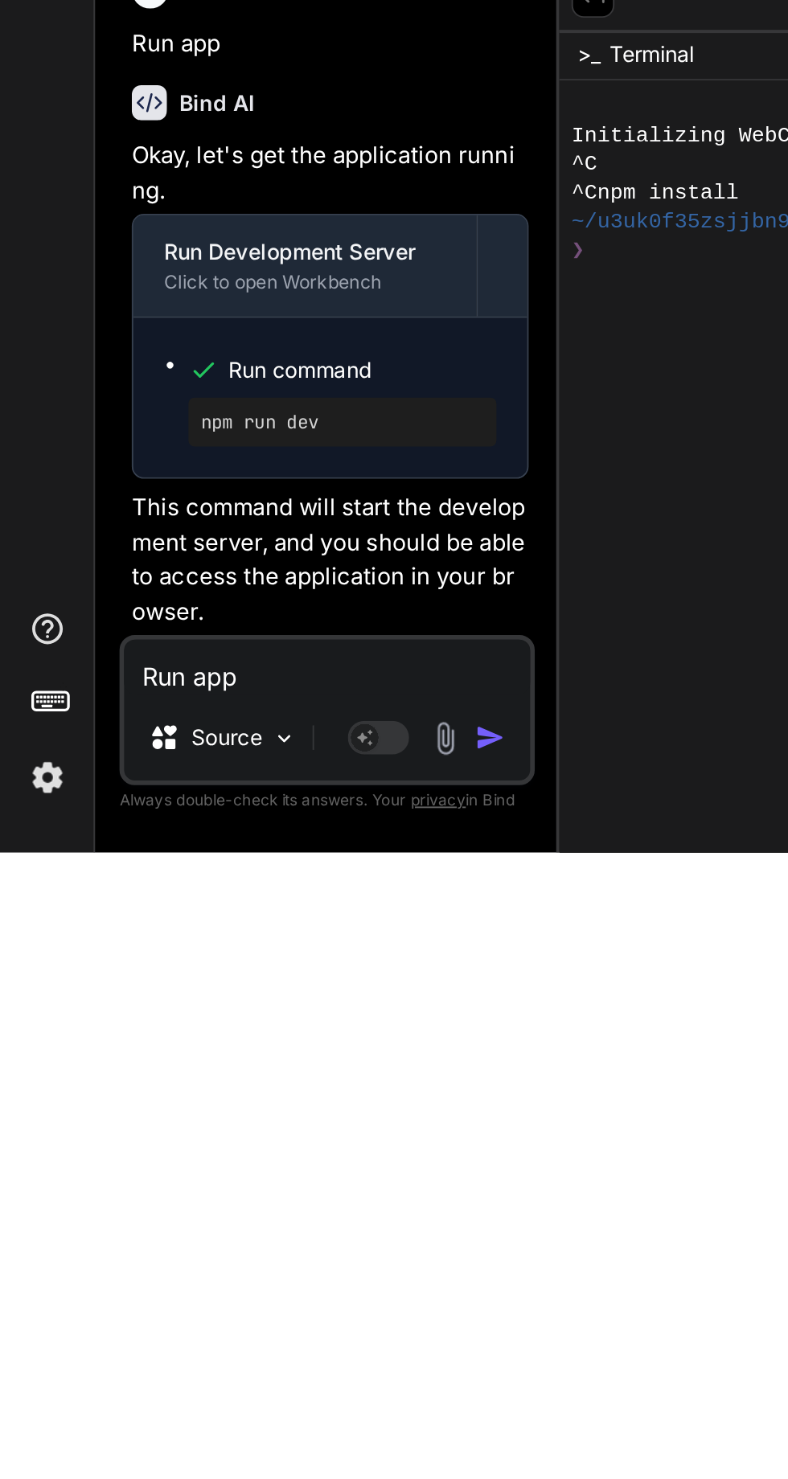
click at [261, 1416] on img "button" at bounding box center [257, 1419] width 16 height 16
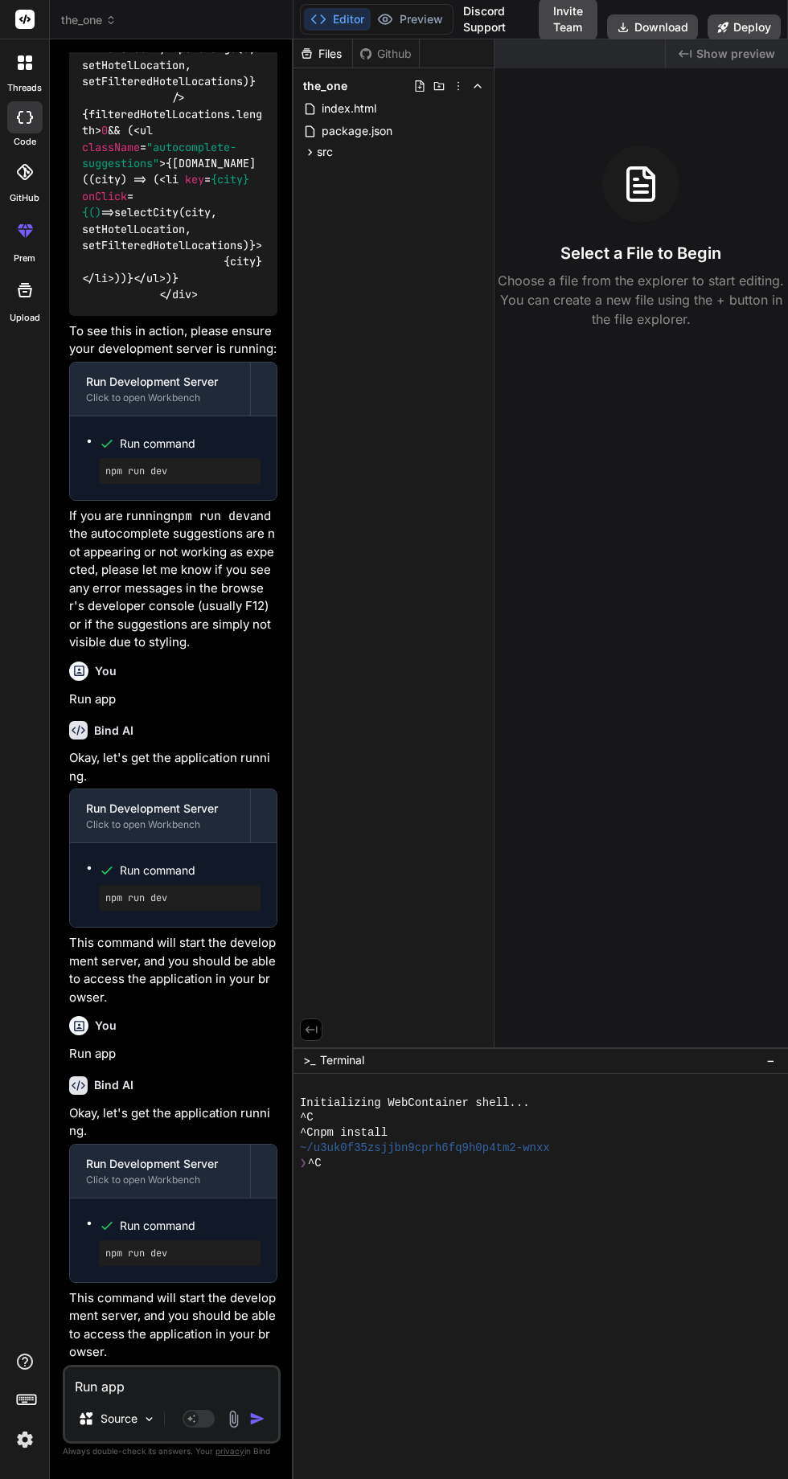
scroll to position [0, 0]
type textarea "x"
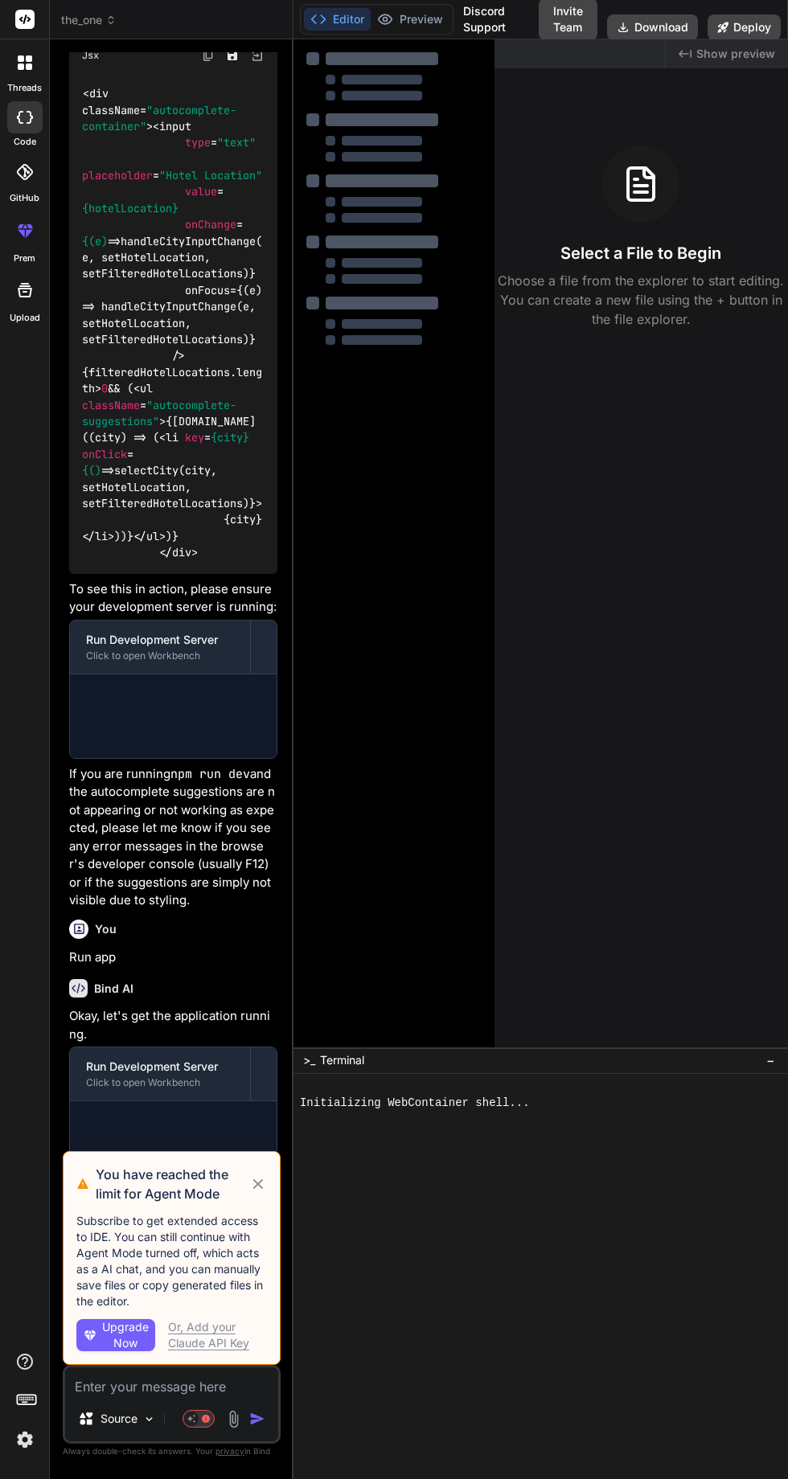
scroll to position [3161, 0]
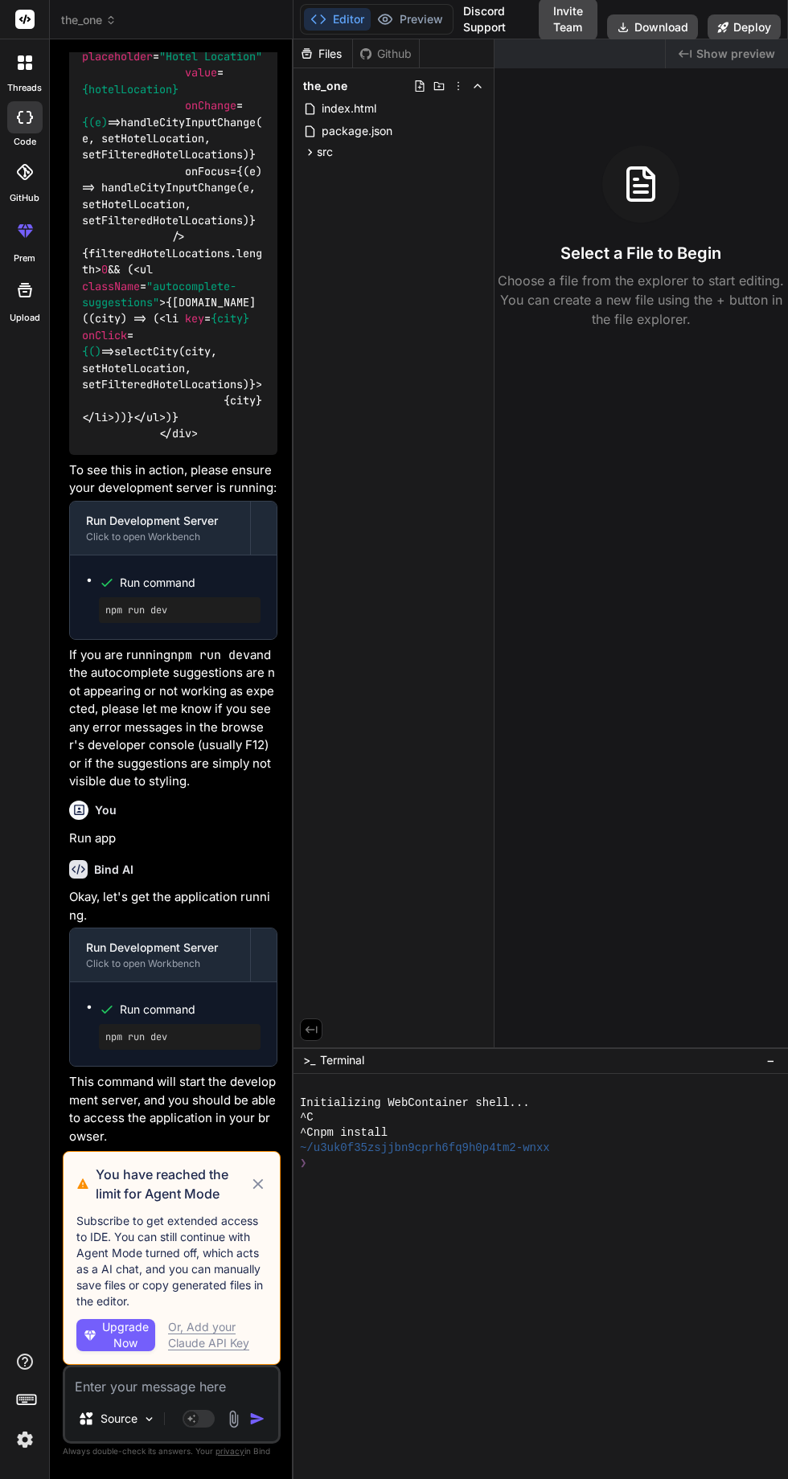
click at [292, 1273] on div at bounding box center [293, 759] width 2 height 1440
click at [251, 1193] on icon at bounding box center [258, 1183] width 18 height 19
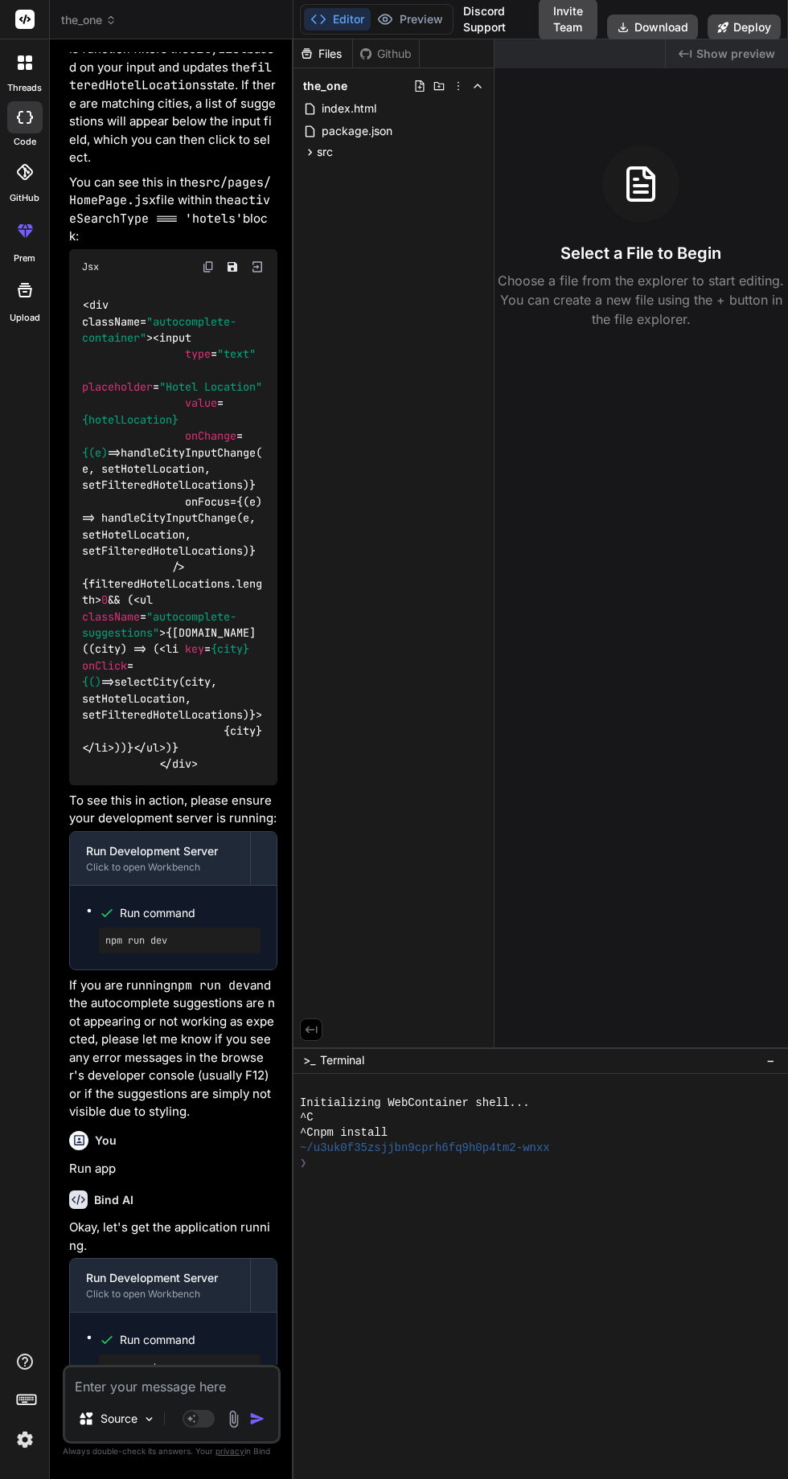
scroll to position [3468, 0]
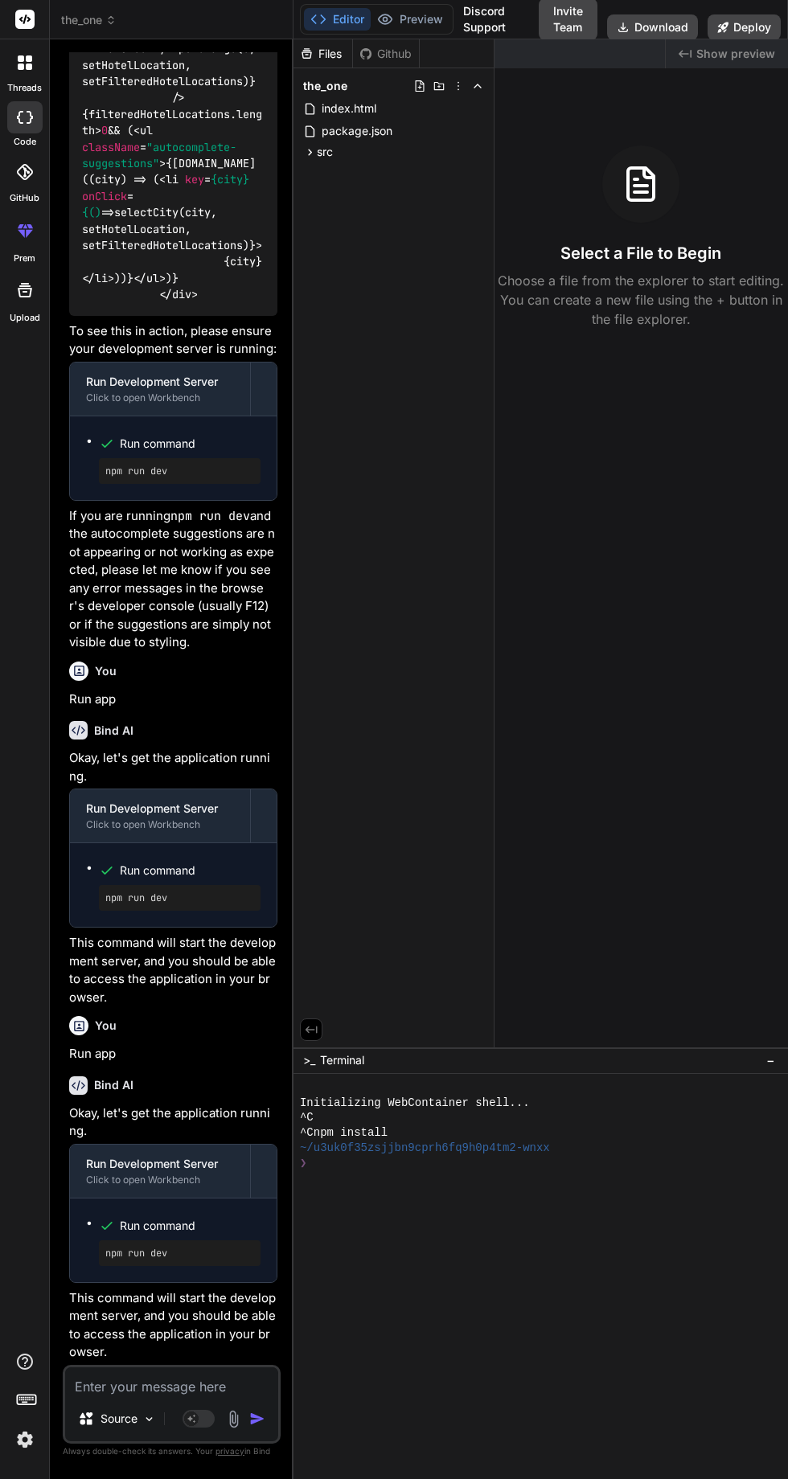
click at [196, 1384] on textarea at bounding box center [171, 1381] width 213 height 29
type textarea "x"
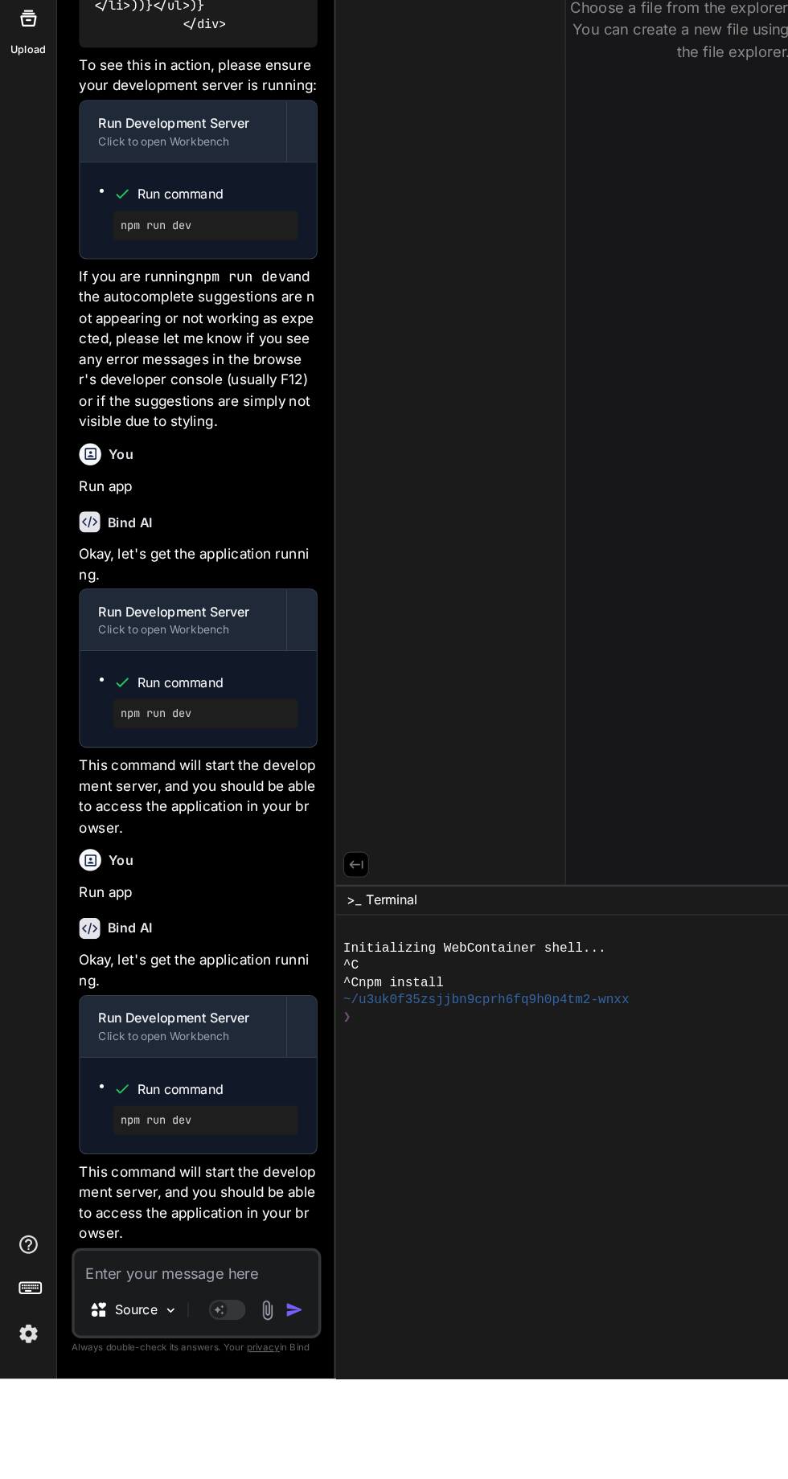
scroll to position [106, 0]
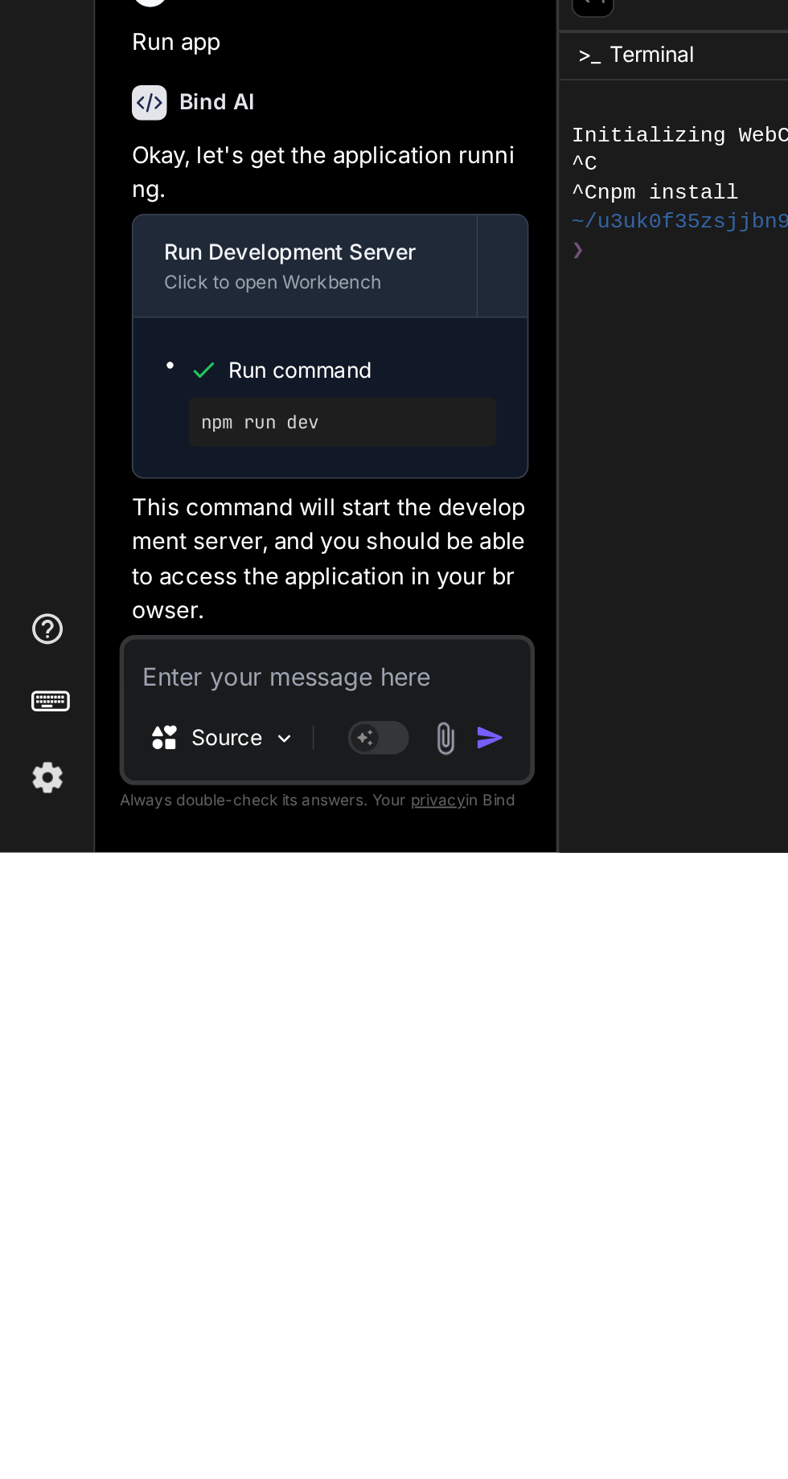
type textarea "R"
type textarea "x"
type textarea "Ru"
type textarea "x"
type textarea "Run"
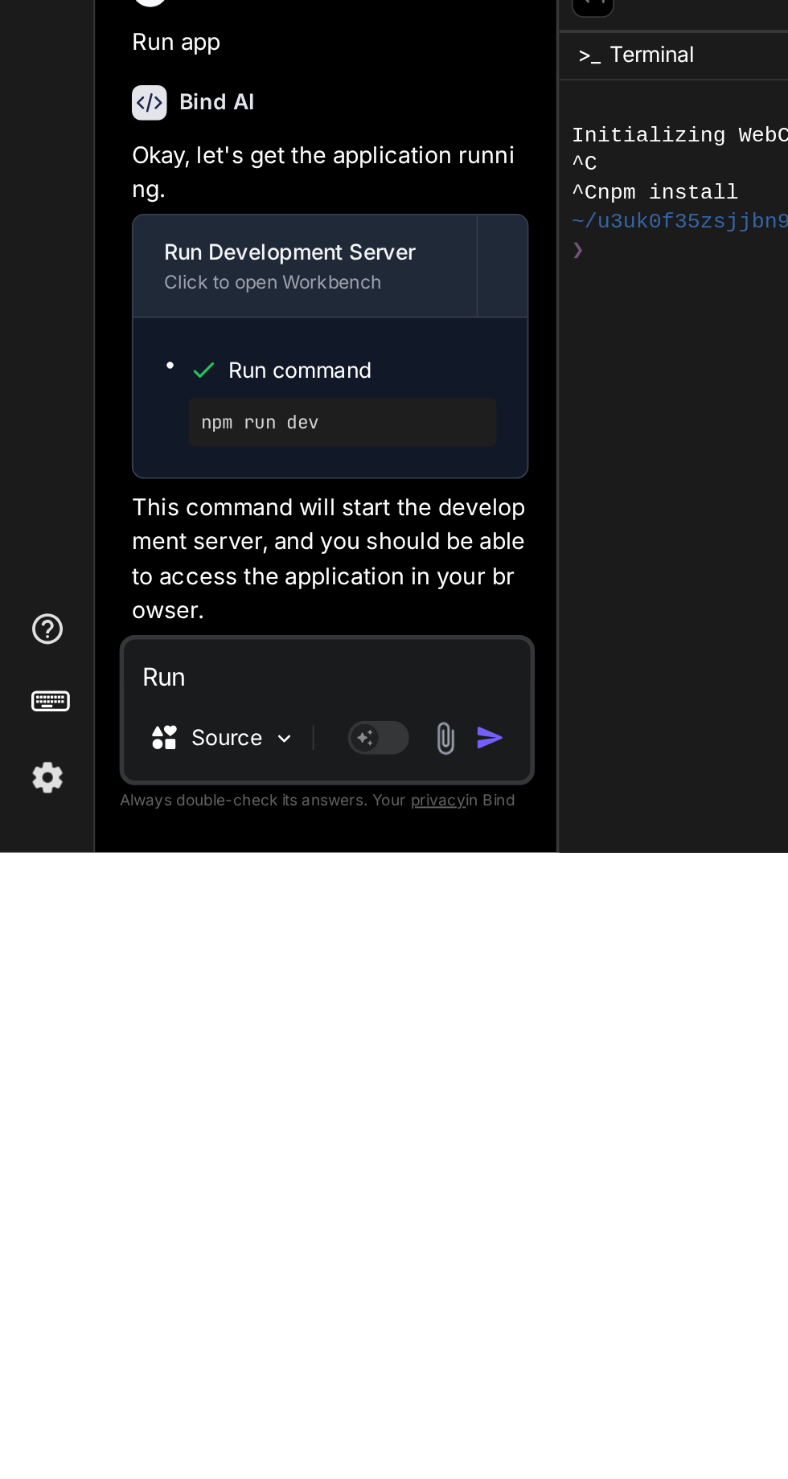
type textarea "x"
type textarea "Run"
type textarea "x"
type textarea "Run"
type textarea "x"
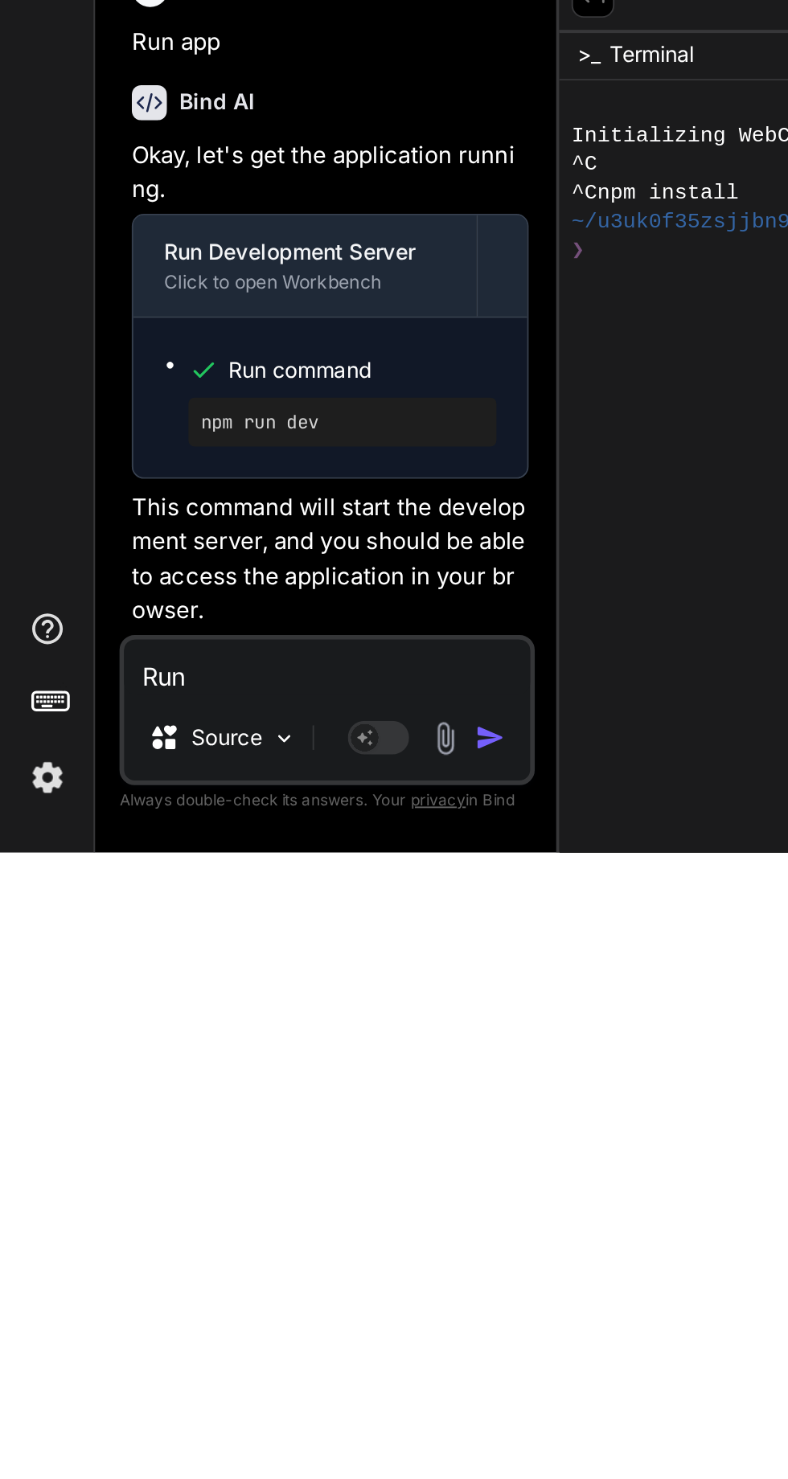
type textarea "Ru"
type textarea "x"
type textarea "R"
type textarea "x"
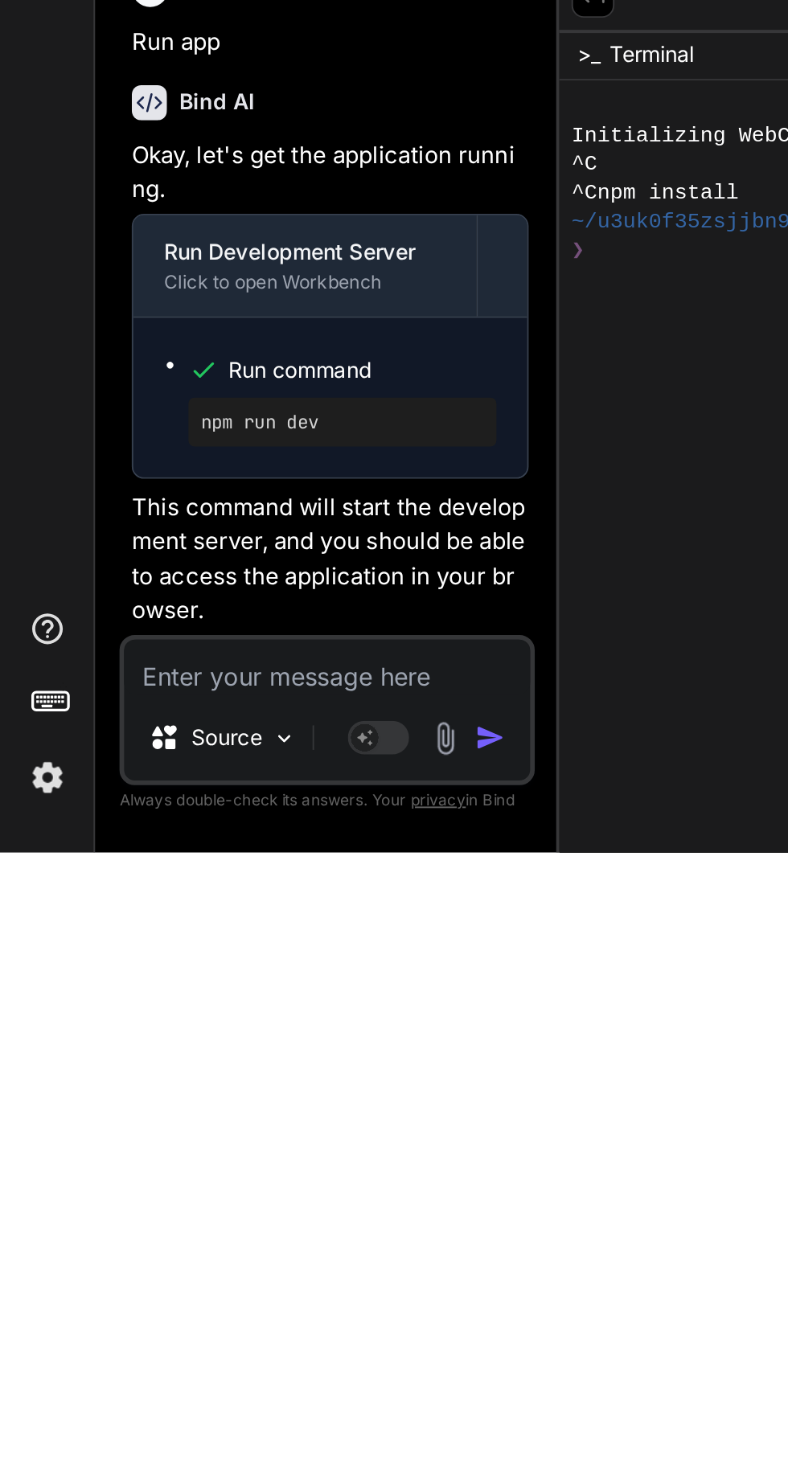
type textarea "P"
type textarea "x"
type textarea "Pr"
type textarea "x"
type textarea "Pre"
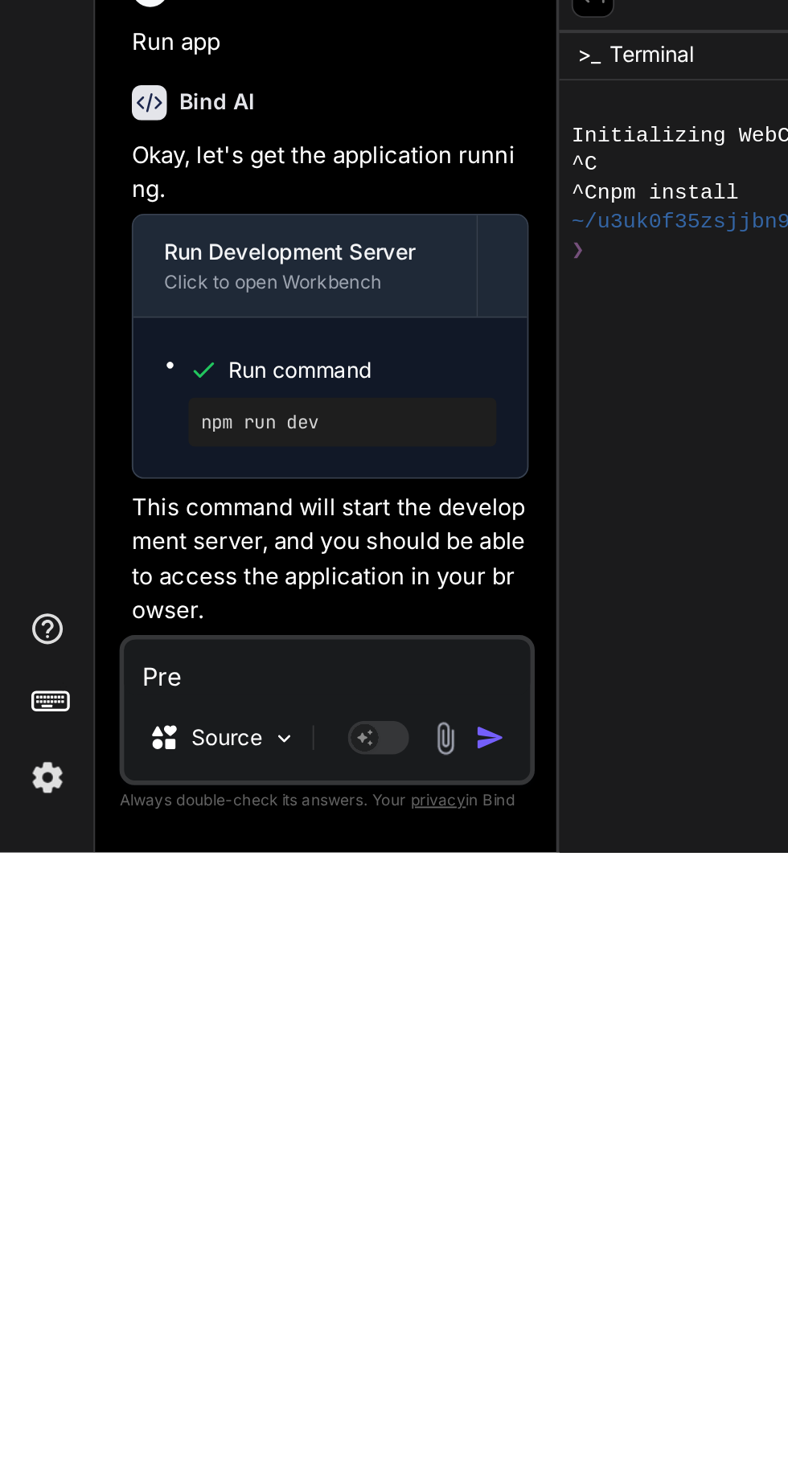
type textarea "x"
type textarea "Prev"
type textarea "x"
type textarea "Previ"
type textarea "x"
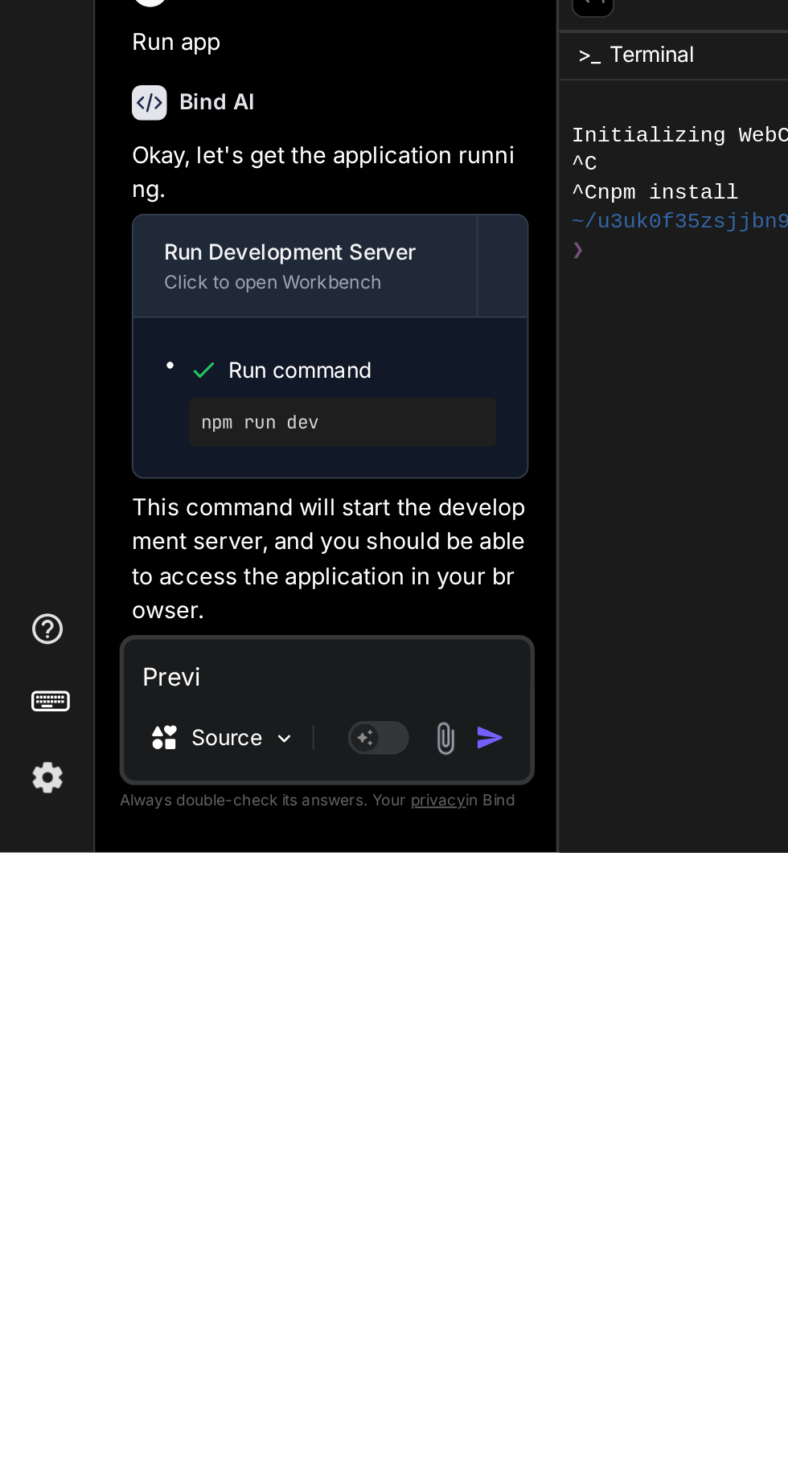
type textarea "Previe"
type textarea "x"
type textarea "Preview"
type textarea "x"
type textarea "Preview"
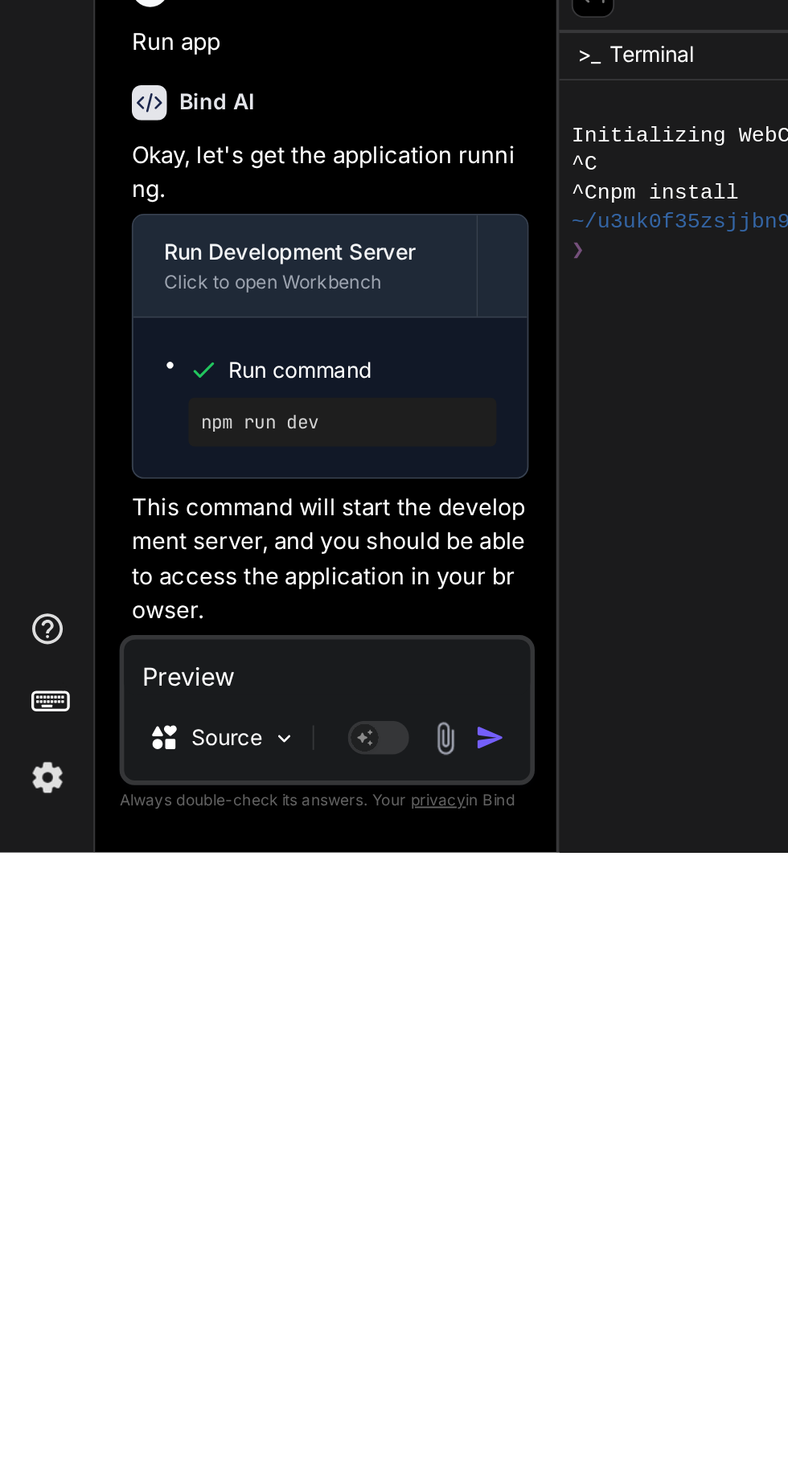
type textarea "x"
type textarea "Preview a"
type textarea "x"
type textarea "Preview ap"
type textarea "x"
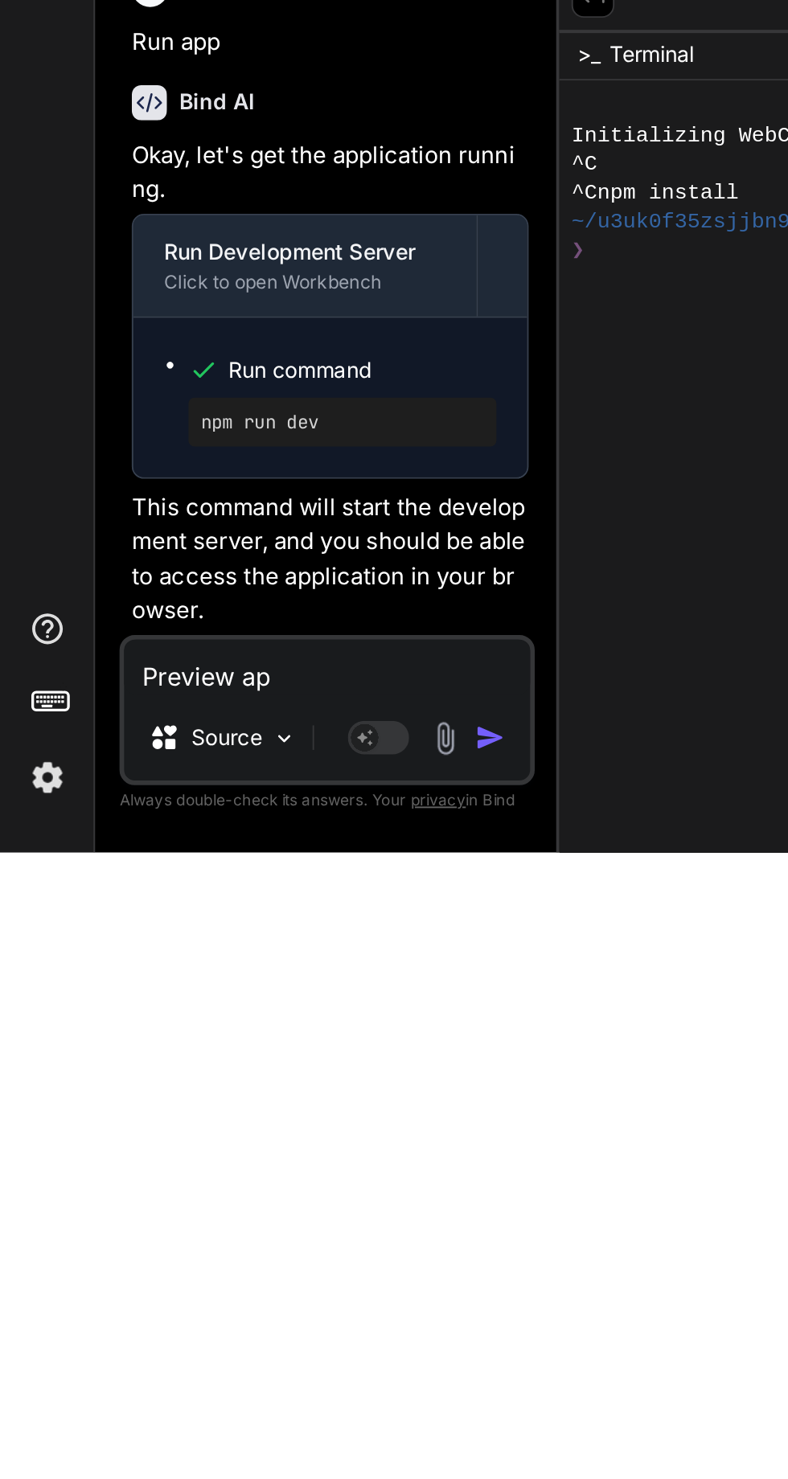
type textarea "Preview app"
type textarea "x"
type textarea "Preview app"
type textarea "x"
type textarea "Preview app"
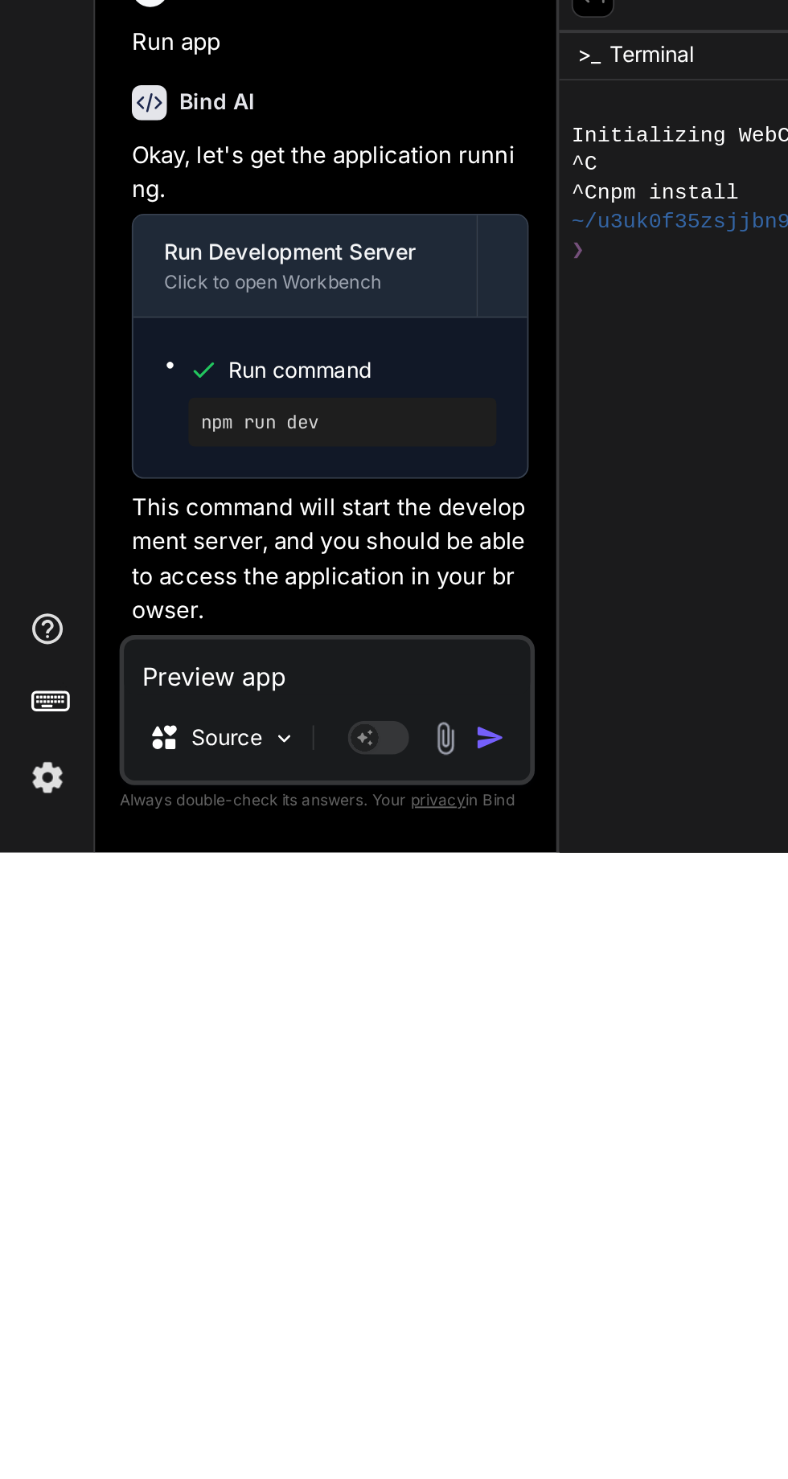
click at [262, 1412] on img "button" at bounding box center [257, 1419] width 16 height 16
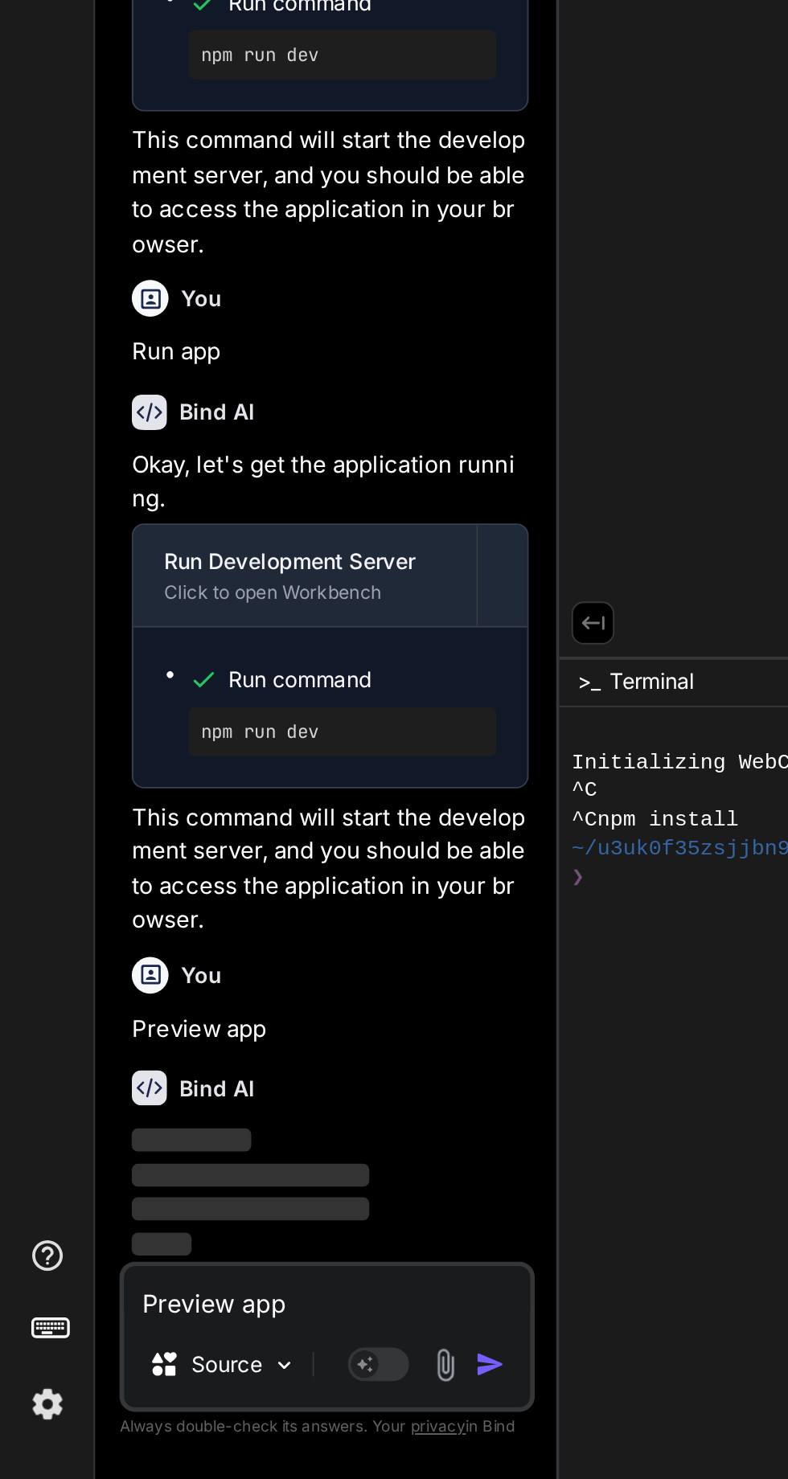
scroll to position [3635, 0]
click at [262, 1092] on div "Run command npm run dev" at bounding box center [173, 1074] width 207 height 84
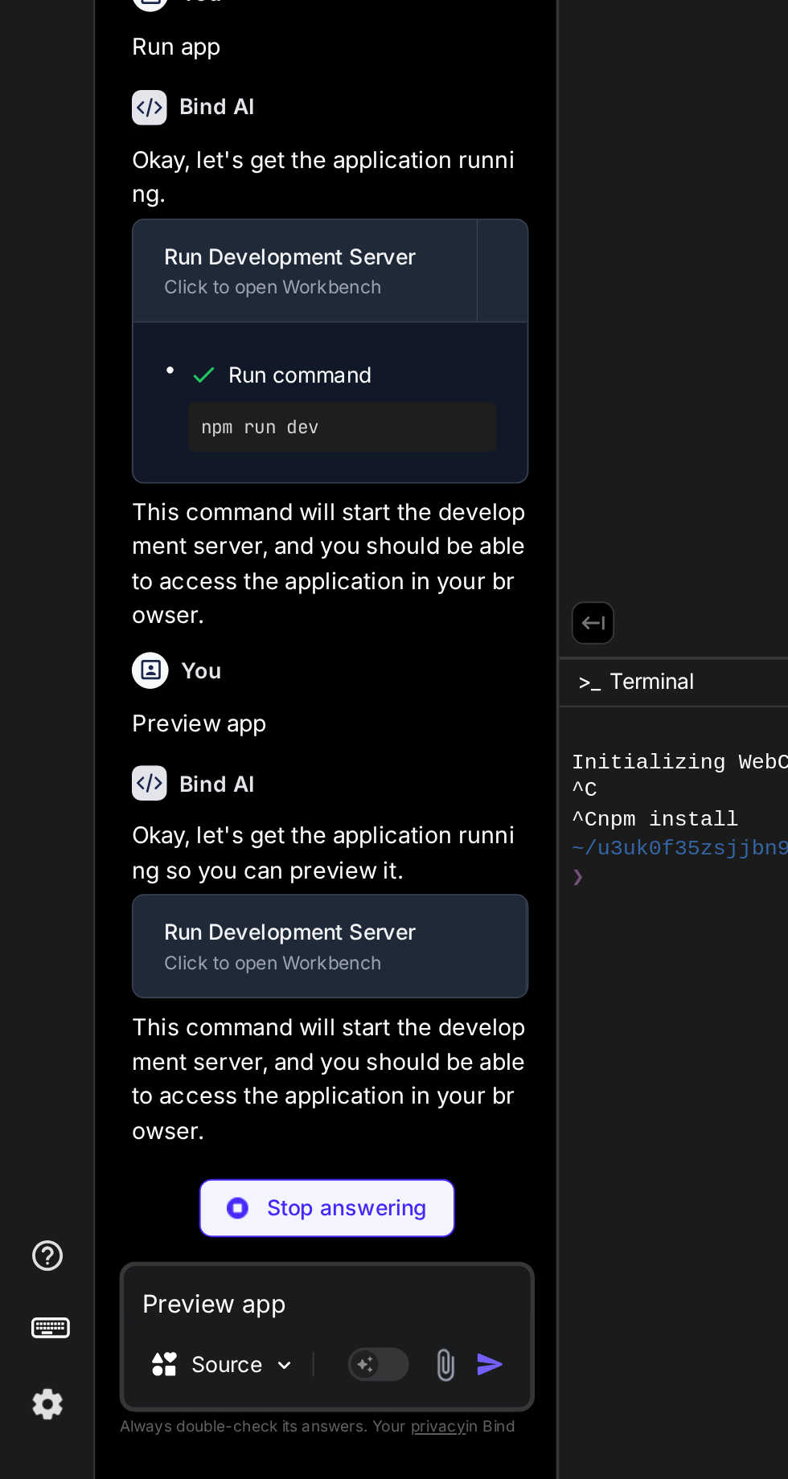
type textarea "x"
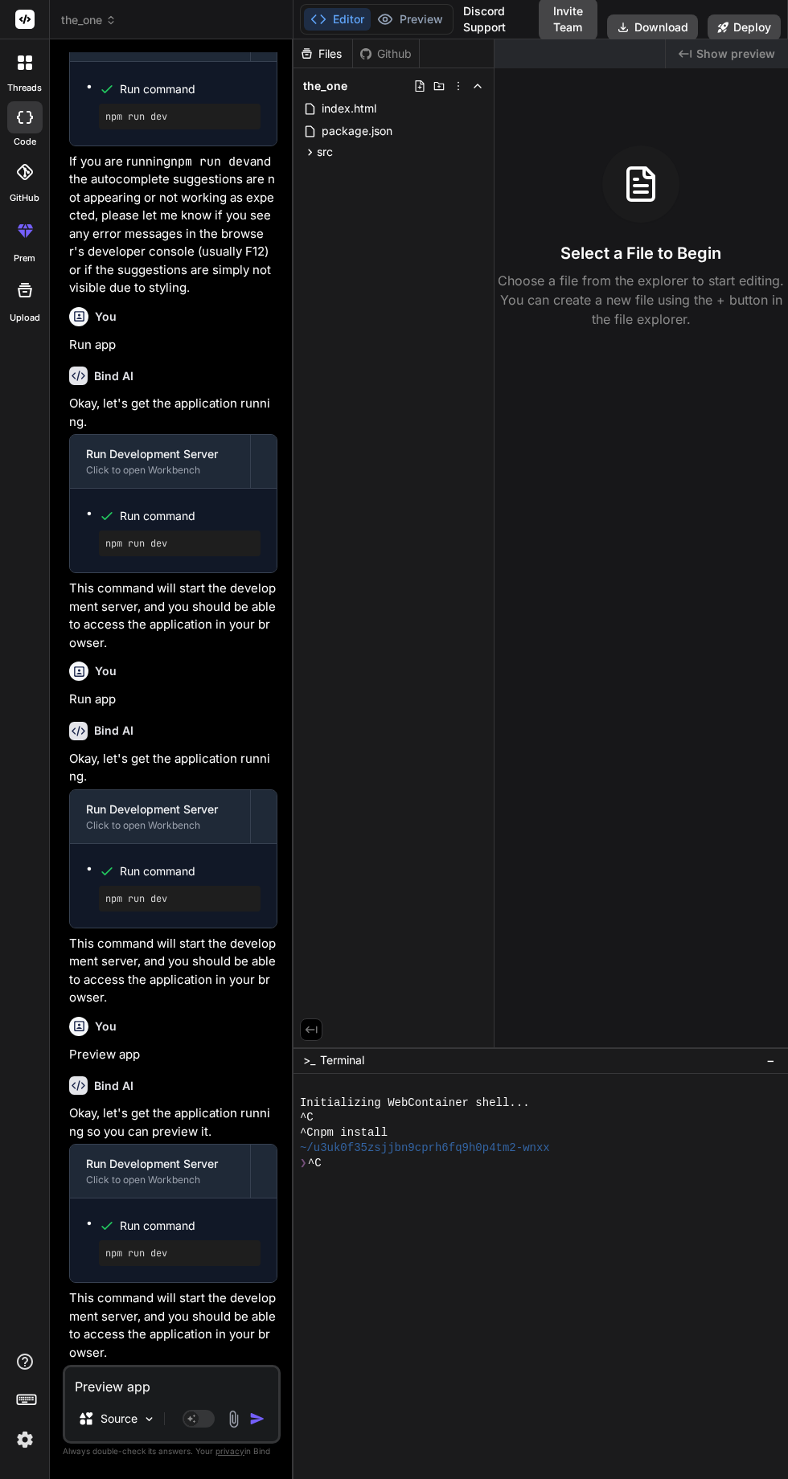
scroll to position [0, 0]
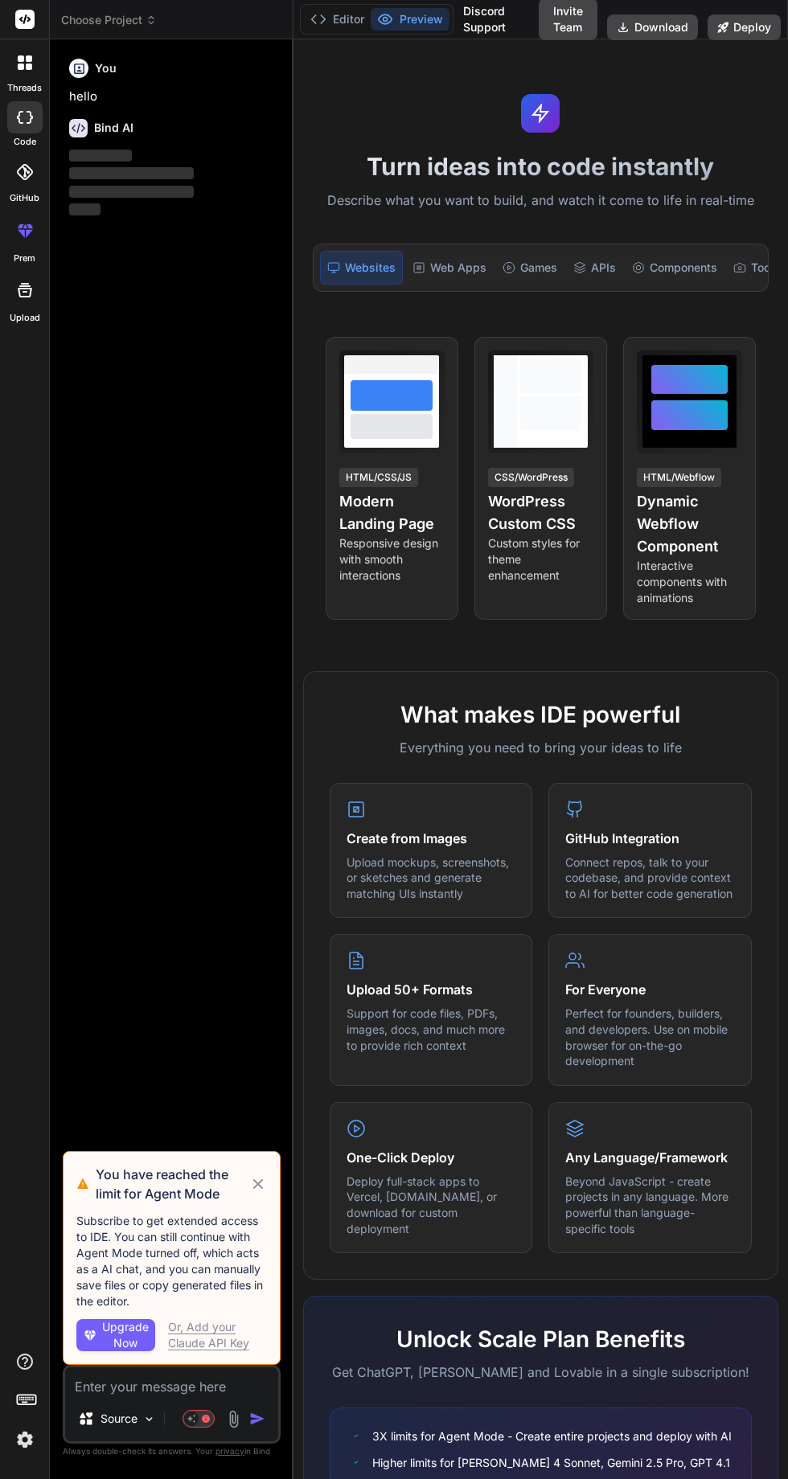
scroll to position [2, 0]
click at [257, 1194] on icon at bounding box center [258, 1183] width 18 height 19
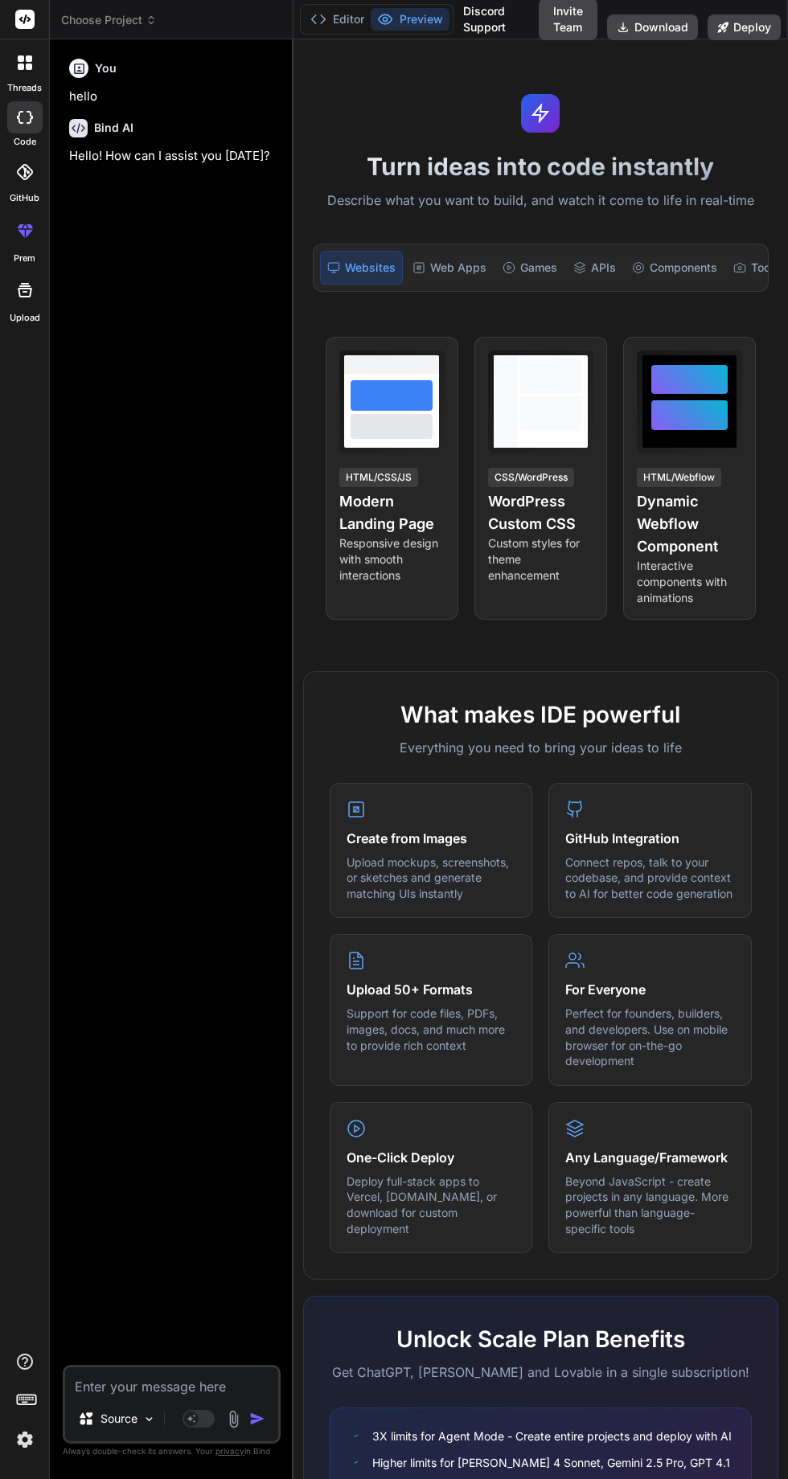
click at [154, 19] on icon at bounding box center [150, 19] width 11 height 11
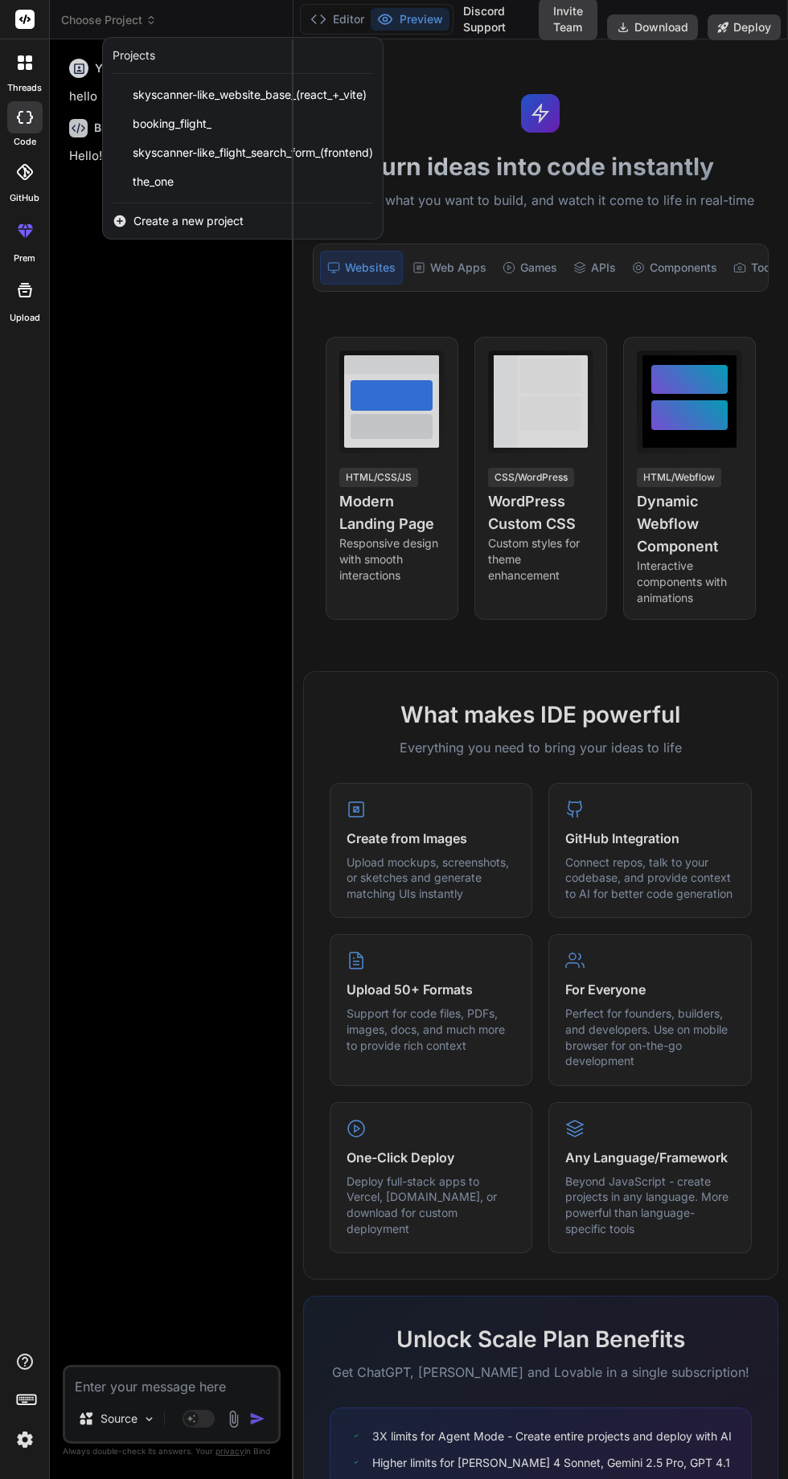
click at [283, 150] on span "skyscanner-like_flight_search_form_(frontend)" at bounding box center [253, 153] width 240 height 16
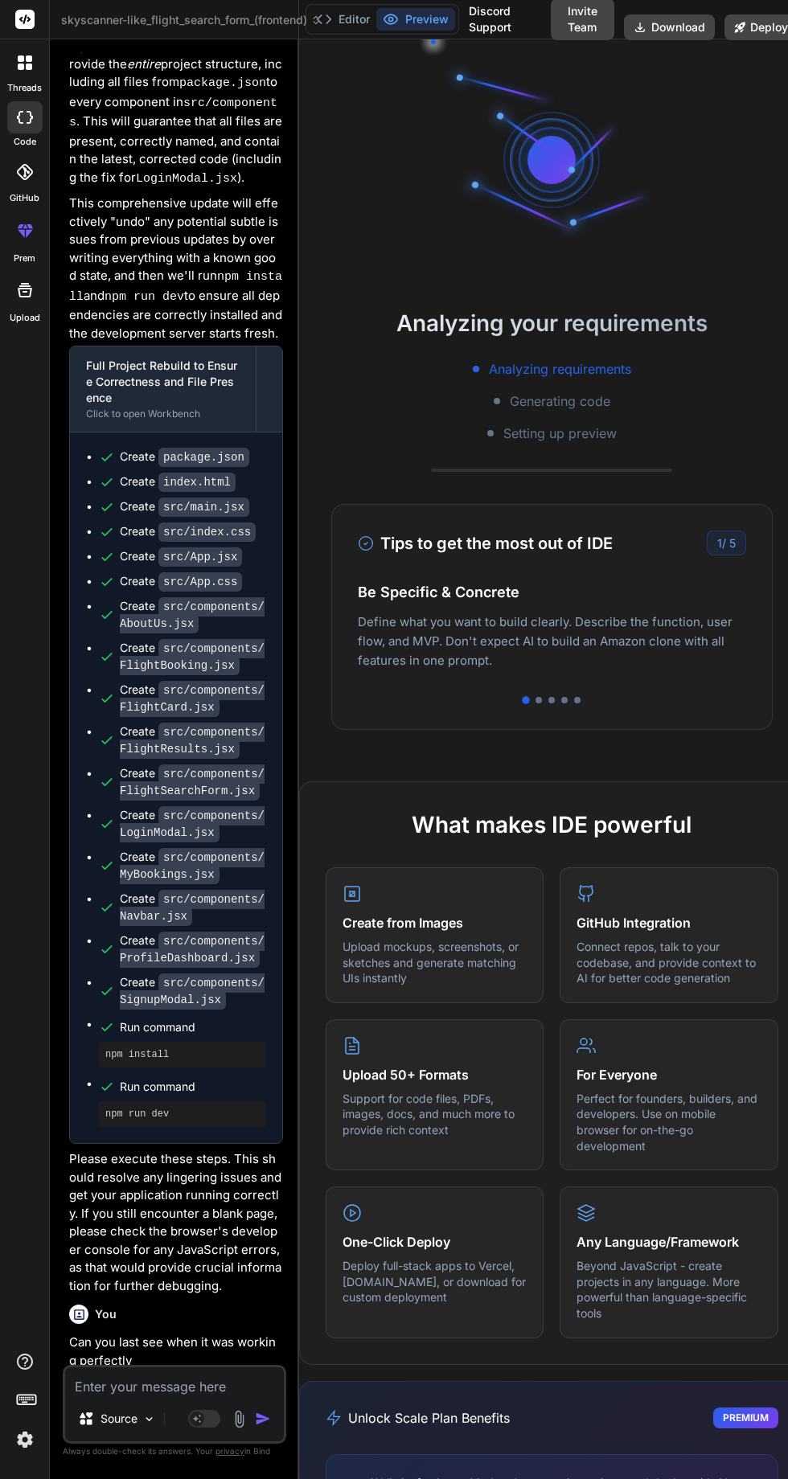
scroll to position [0, 0]
click at [270, 20] on span "skyscanner-like_flight_search_form_(frontend)" at bounding box center [191, 20] width 260 height 16
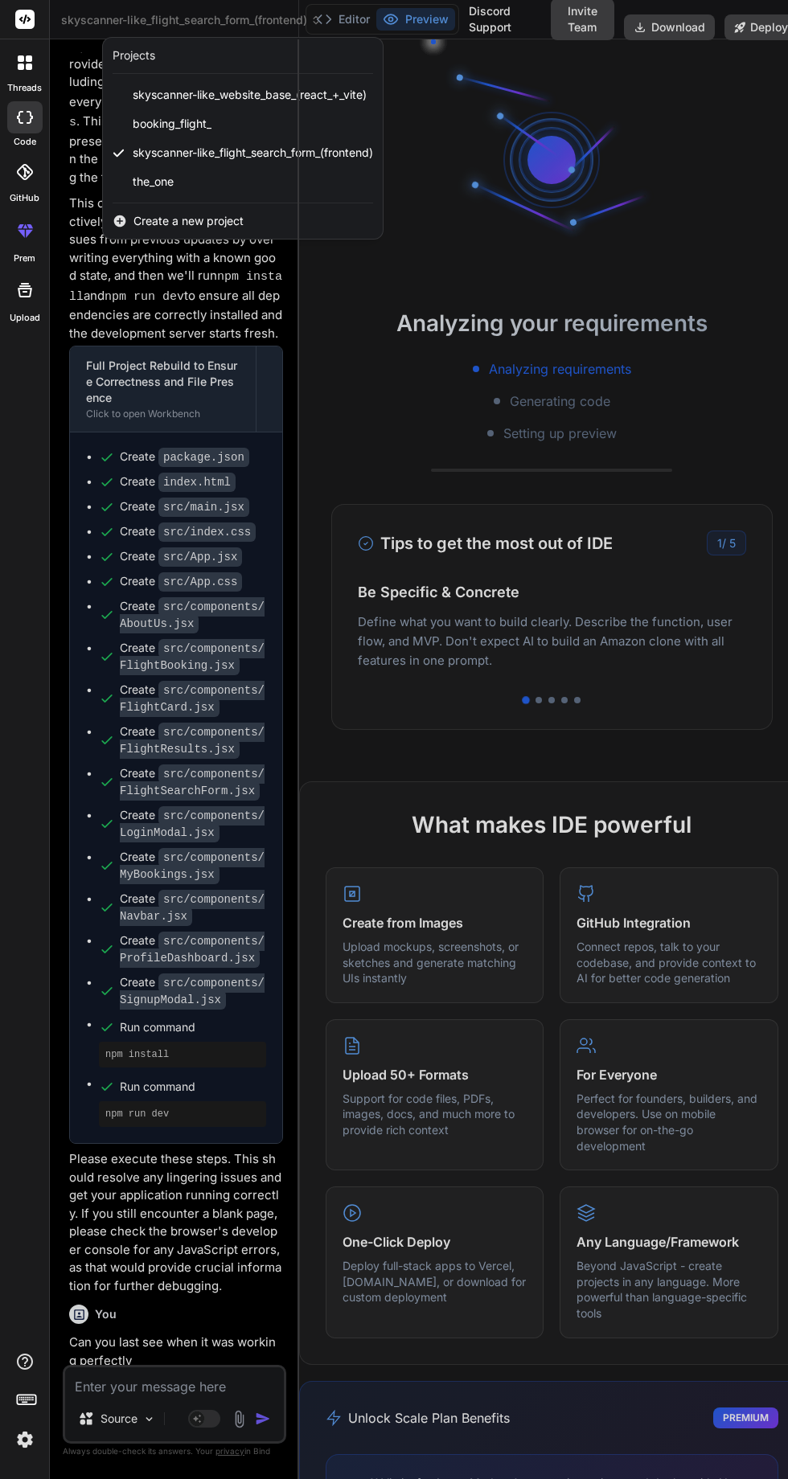
click at [252, 186] on div "the_one" at bounding box center [243, 181] width 280 height 29
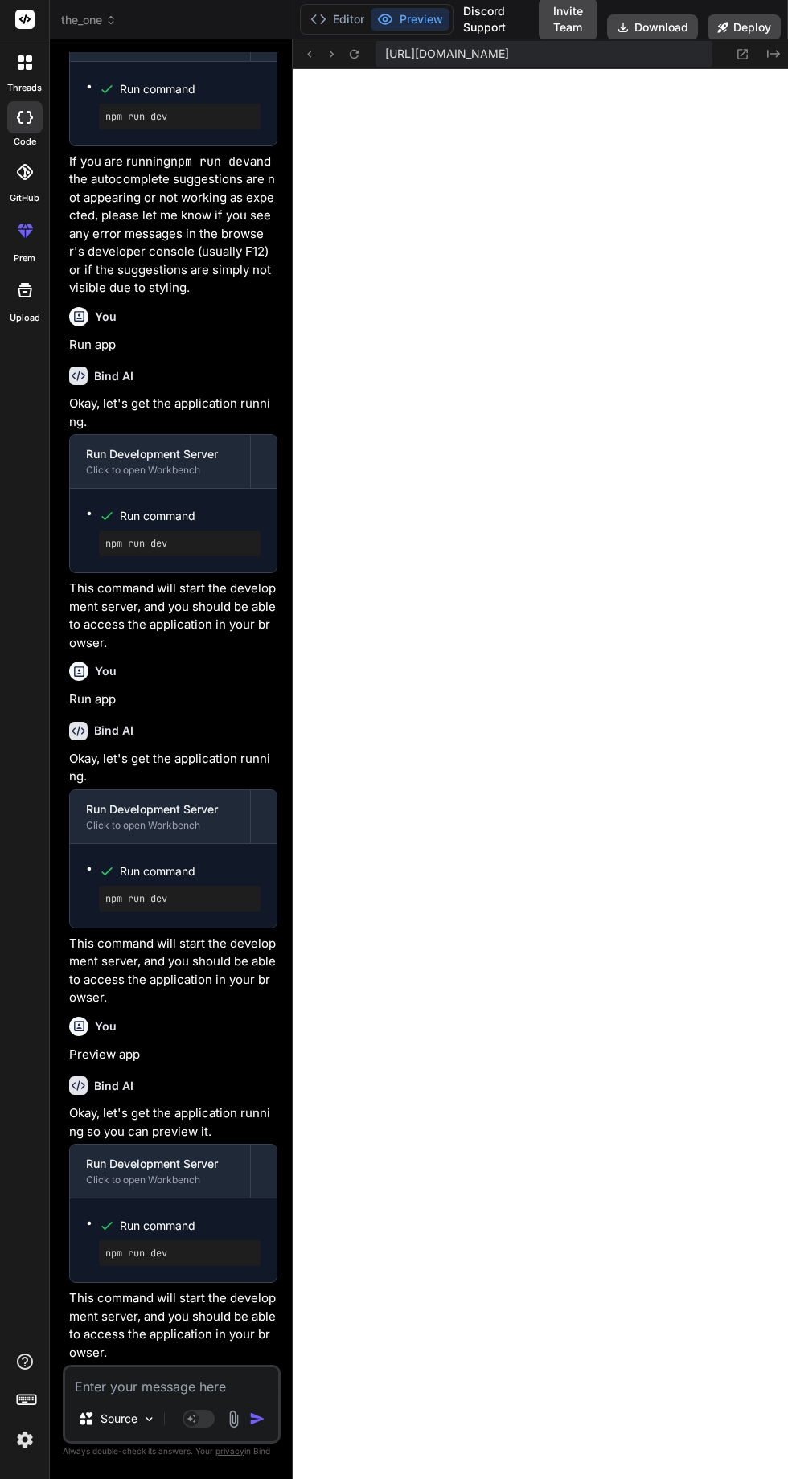
type textarea "x"
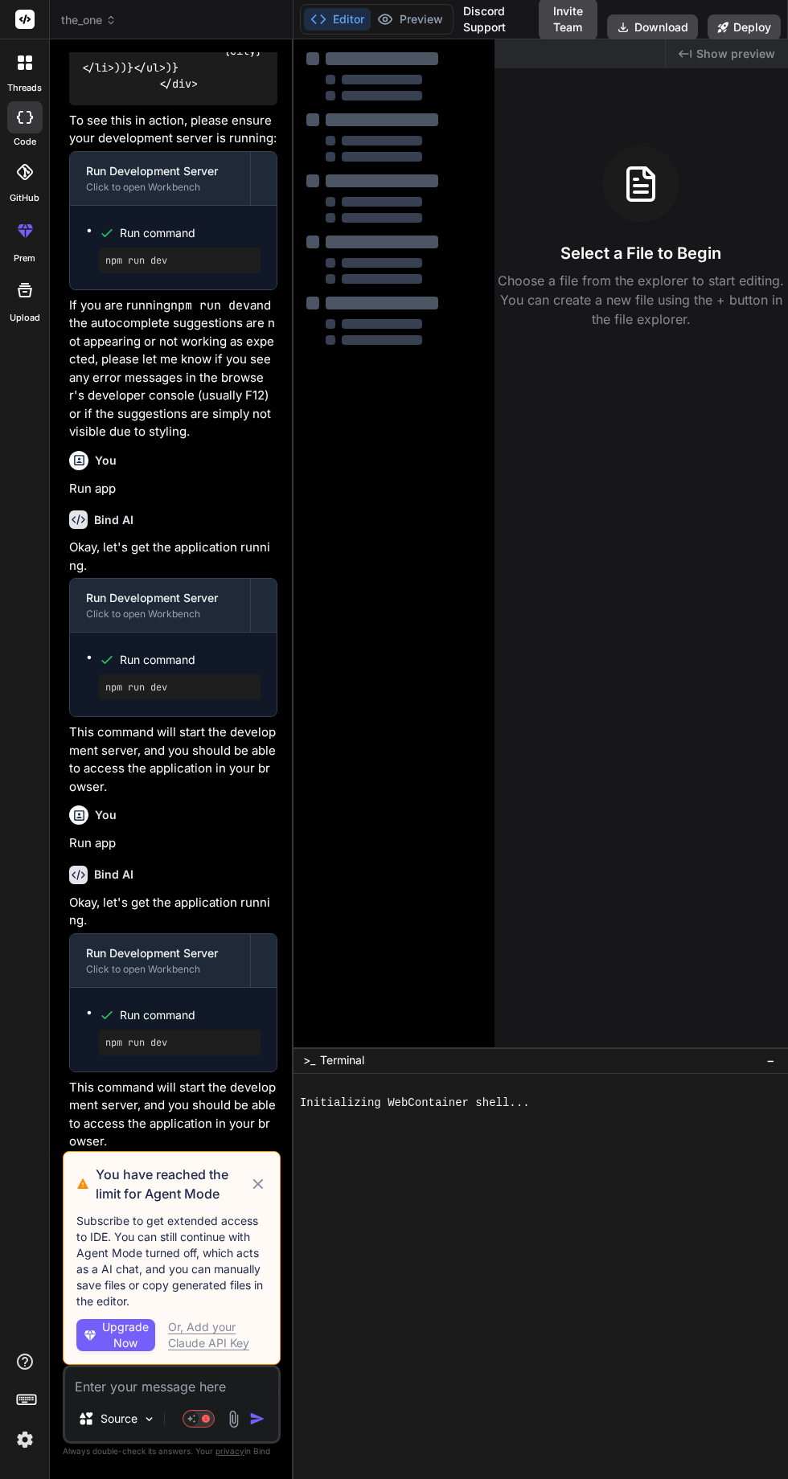
scroll to position [2017, 0]
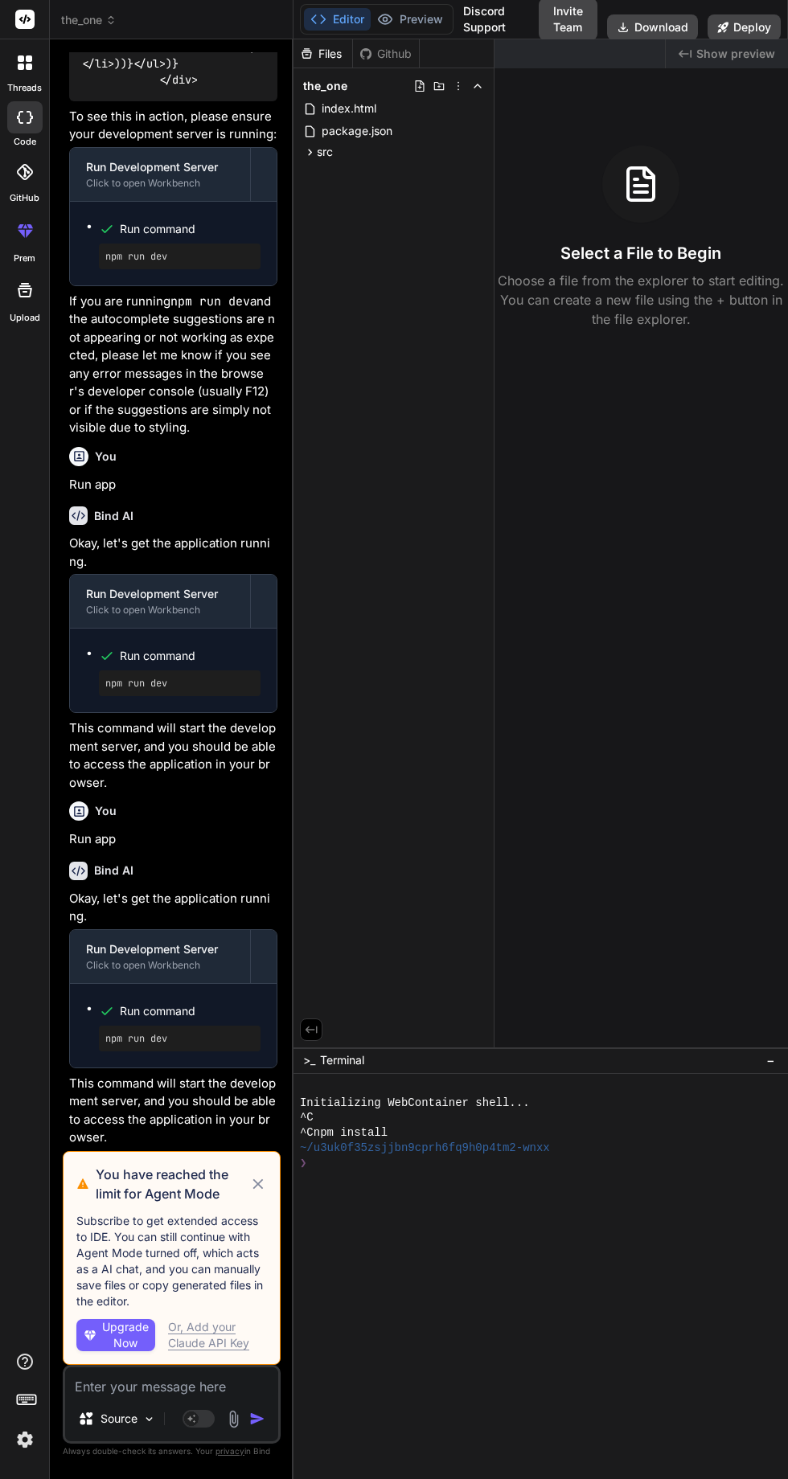
click at [254, 1190] on icon at bounding box center [258, 1184] width 10 height 10
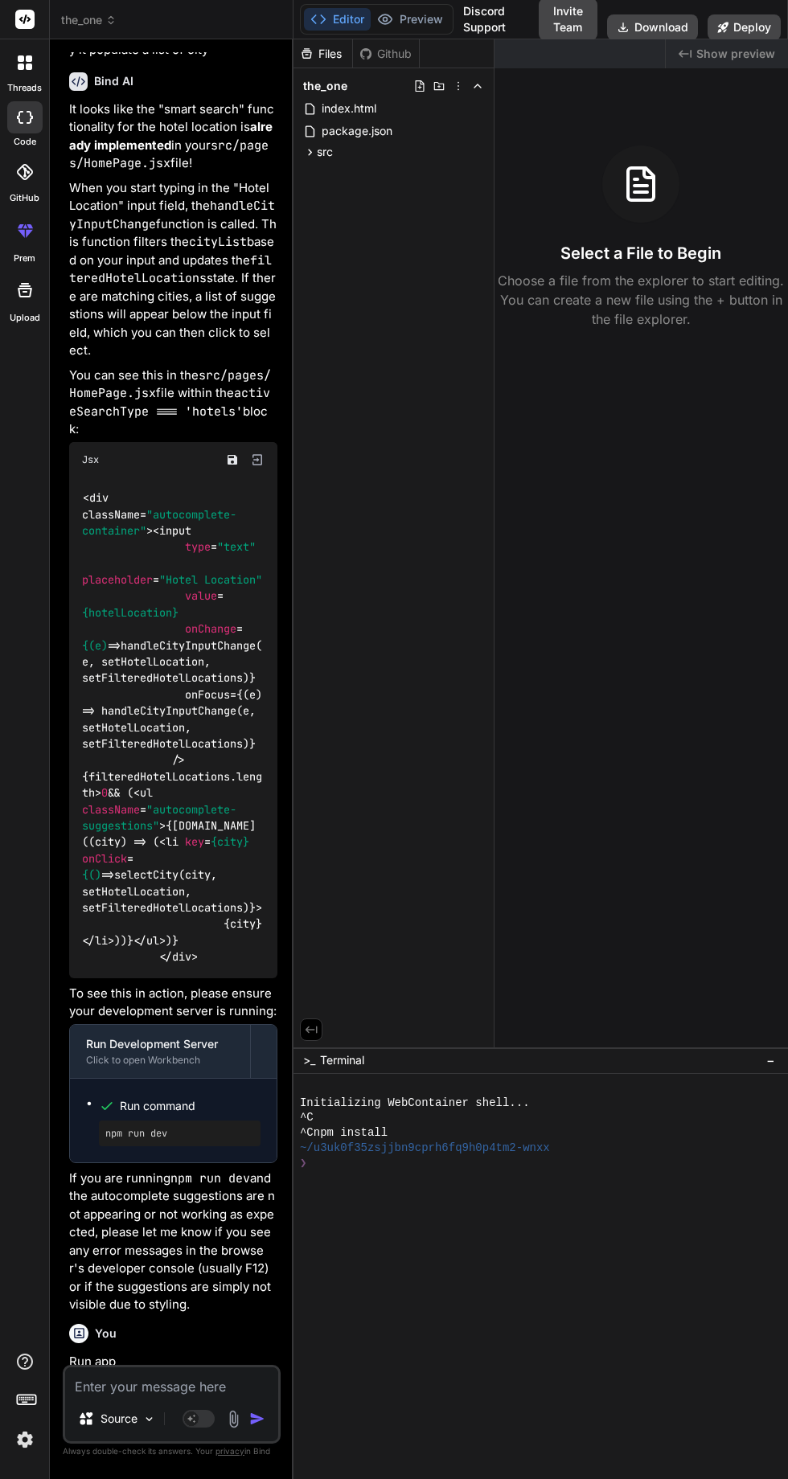
scroll to position [1126, 0]
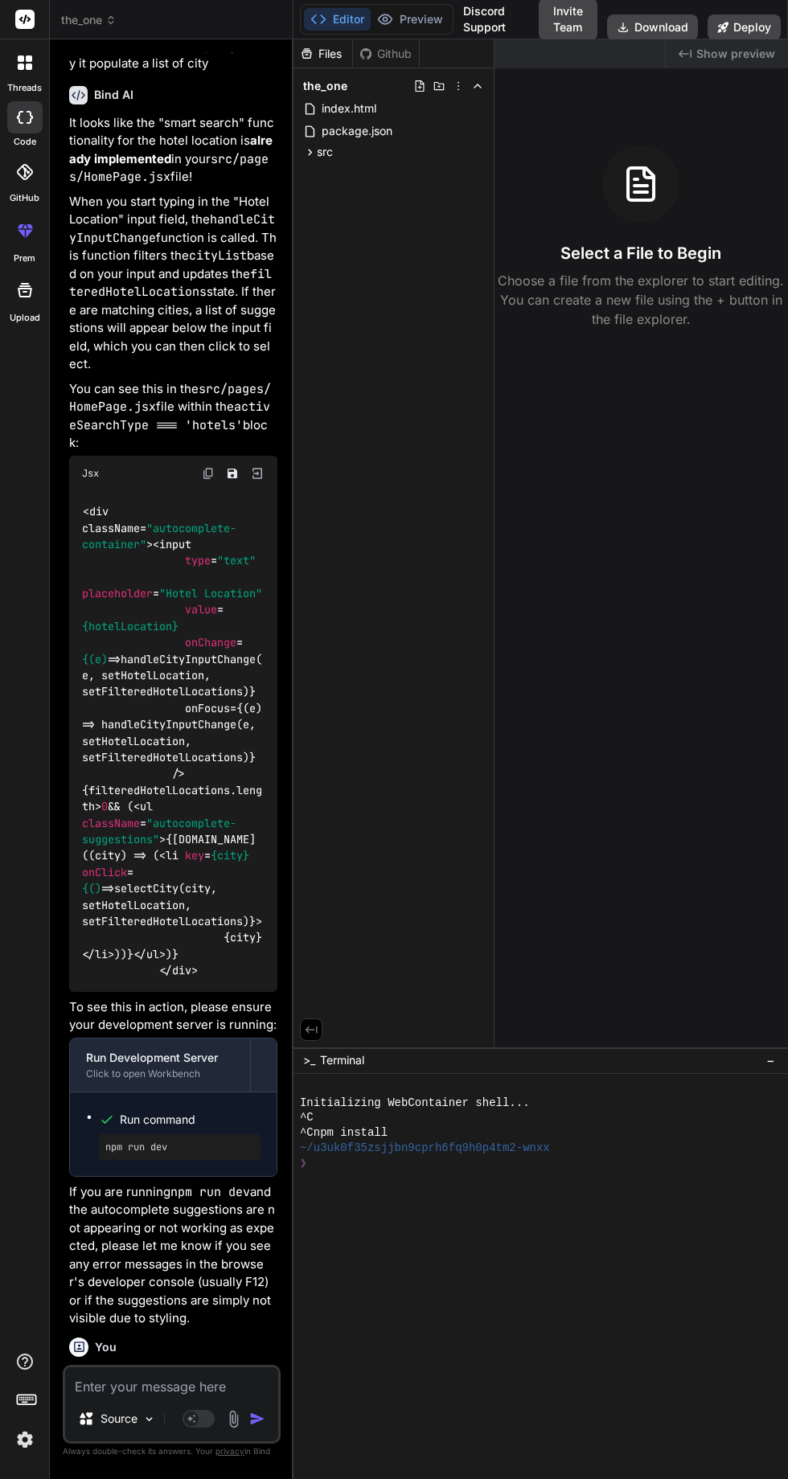
click at [113, 21] on icon at bounding box center [110, 19] width 11 height 11
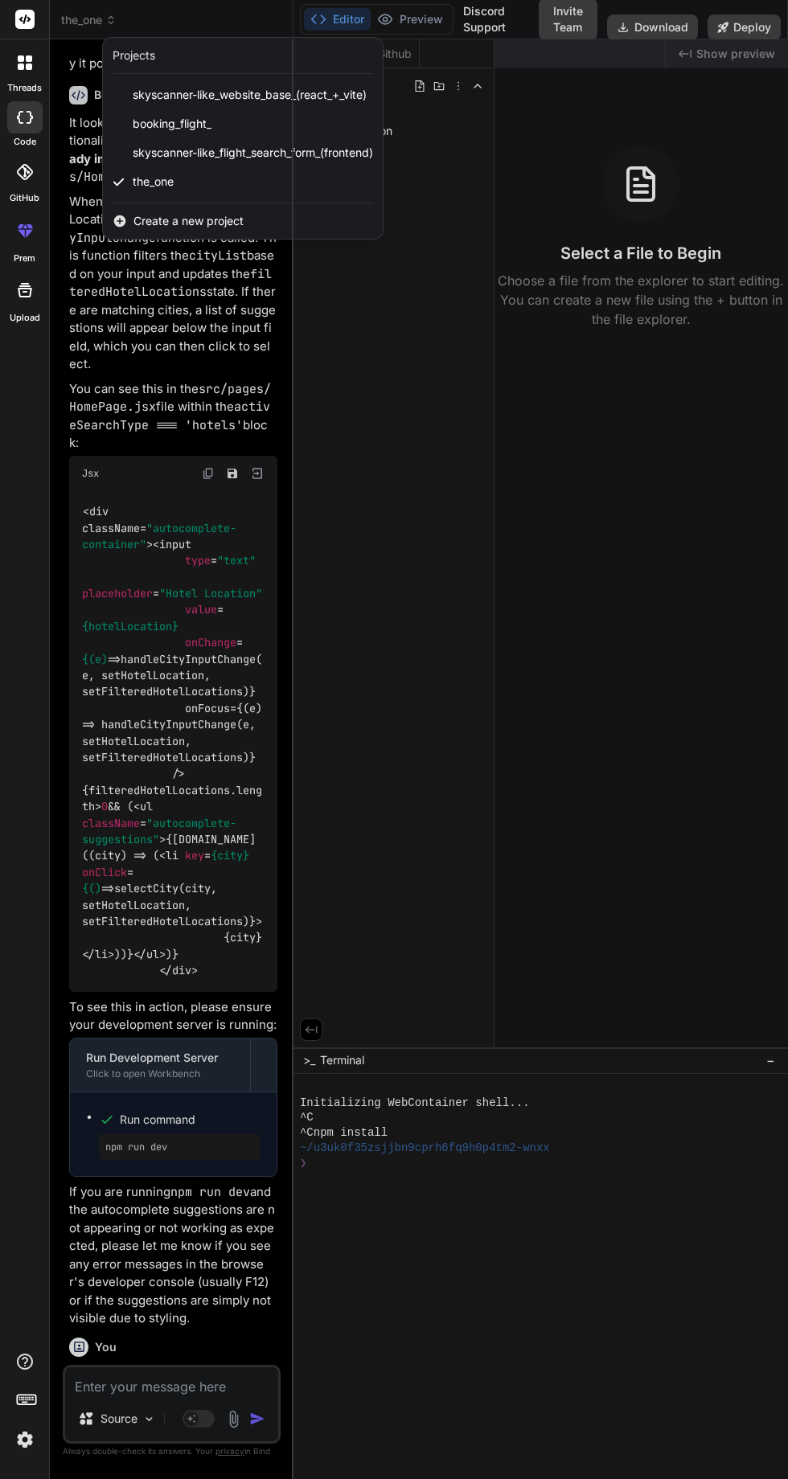
click at [190, 150] on span "skyscanner-like_flight_search_form_(frontend)" at bounding box center [253, 153] width 240 height 16
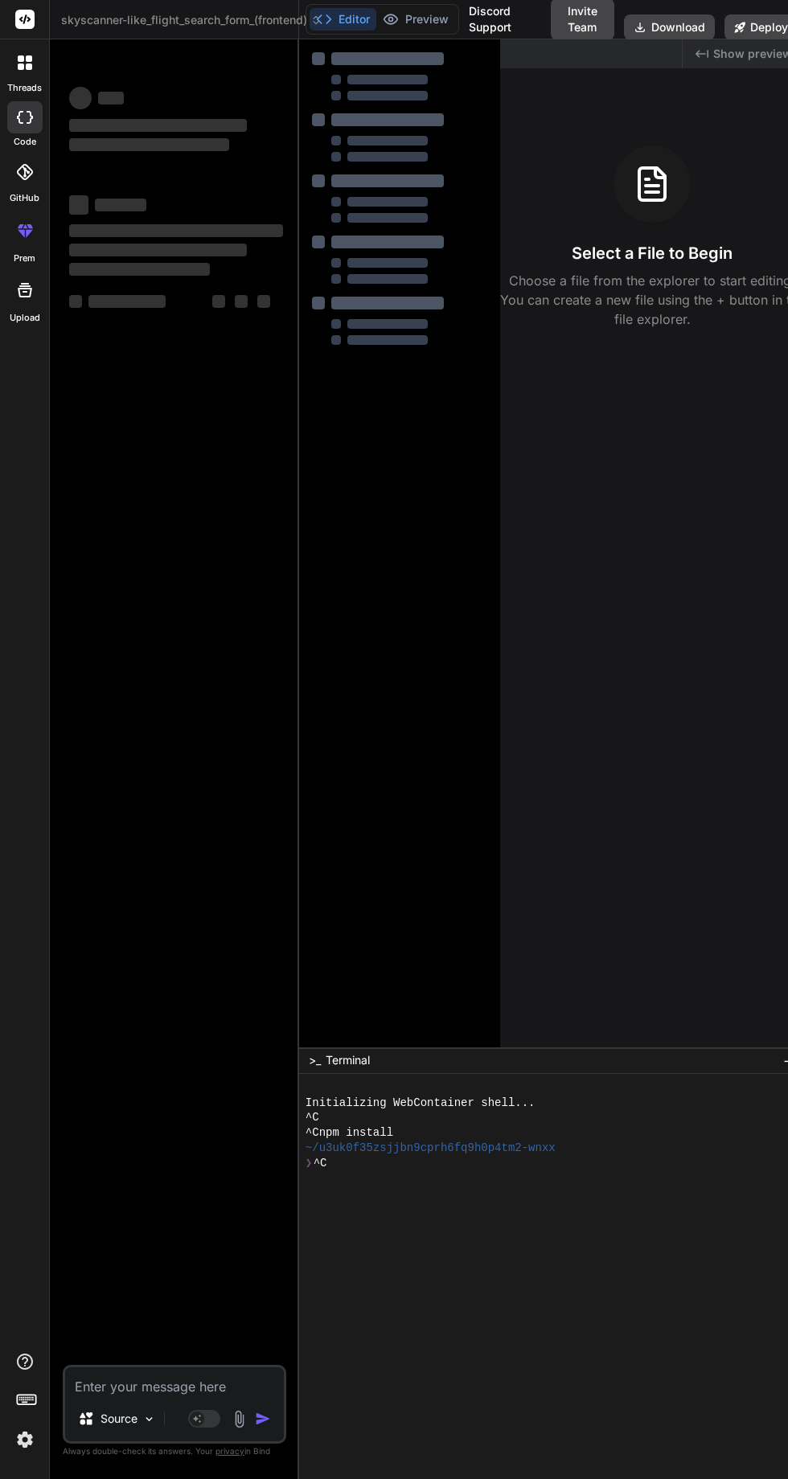
scroll to position [0, 0]
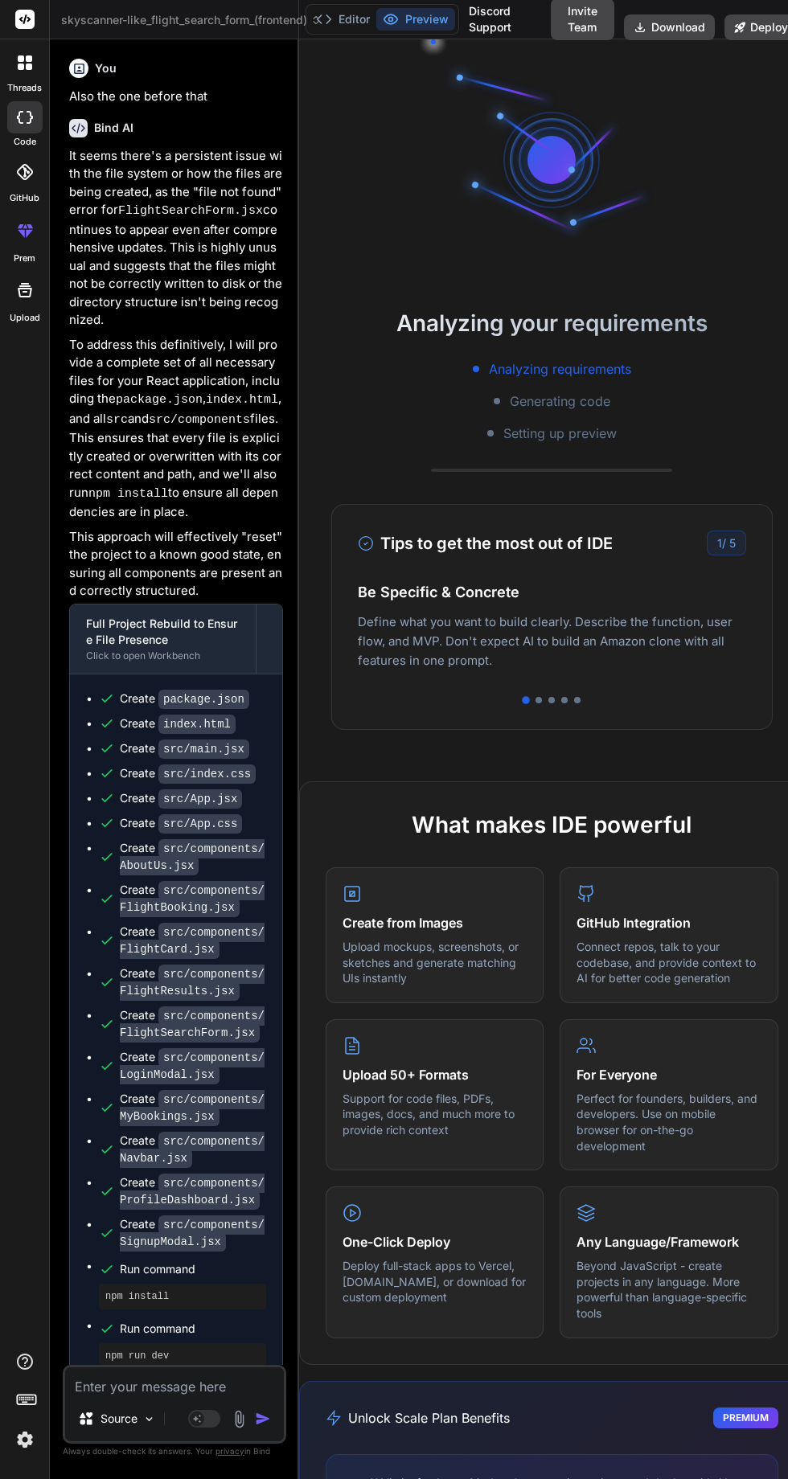
click at [209, 59] on div "You" at bounding box center [176, 68] width 214 height 19
click at [239, 14] on span "skyscanner-like_flight_search_form_(frontend)" at bounding box center [191, 20] width 260 height 16
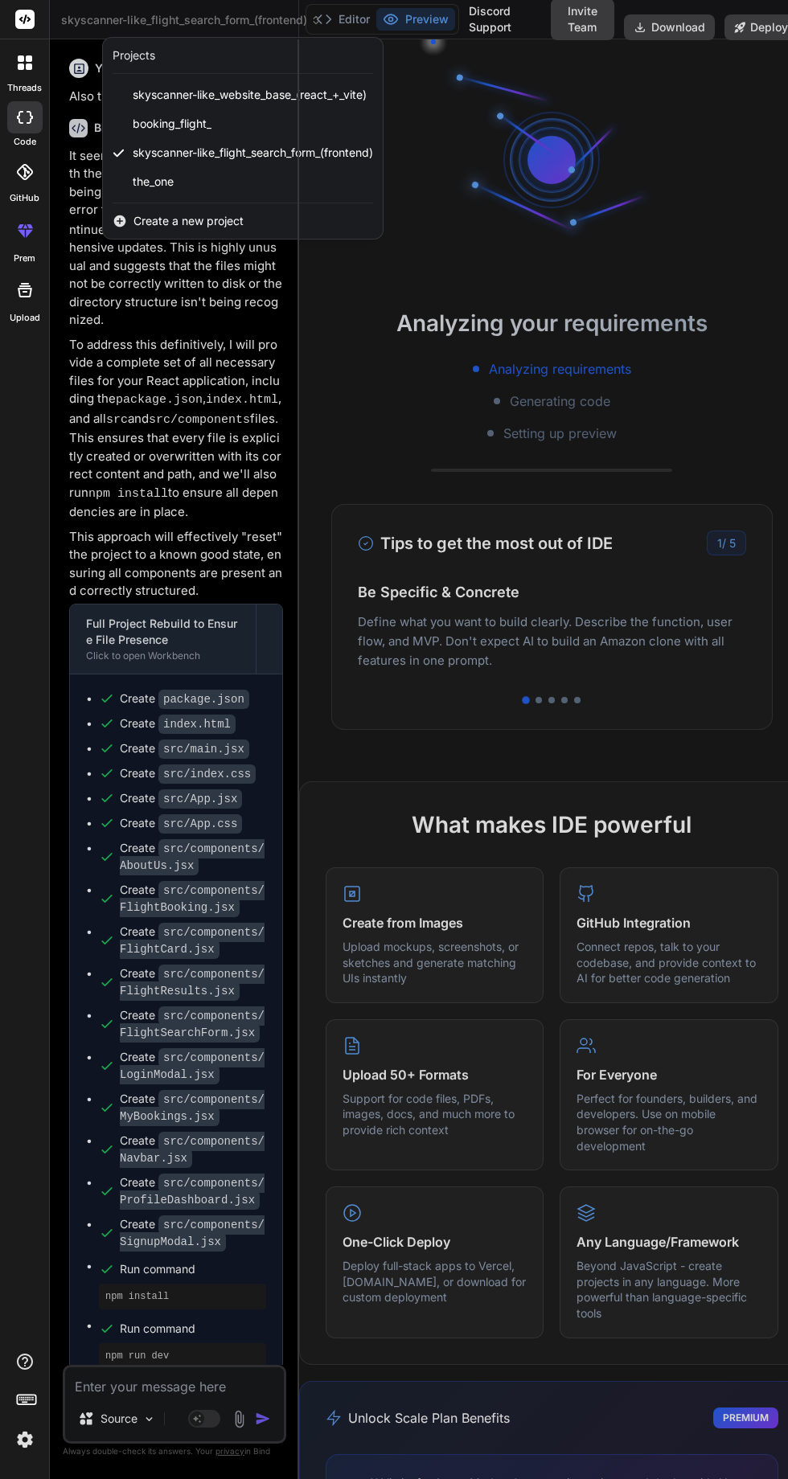
click at [187, 186] on div "the_one" at bounding box center [243, 181] width 280 height 29
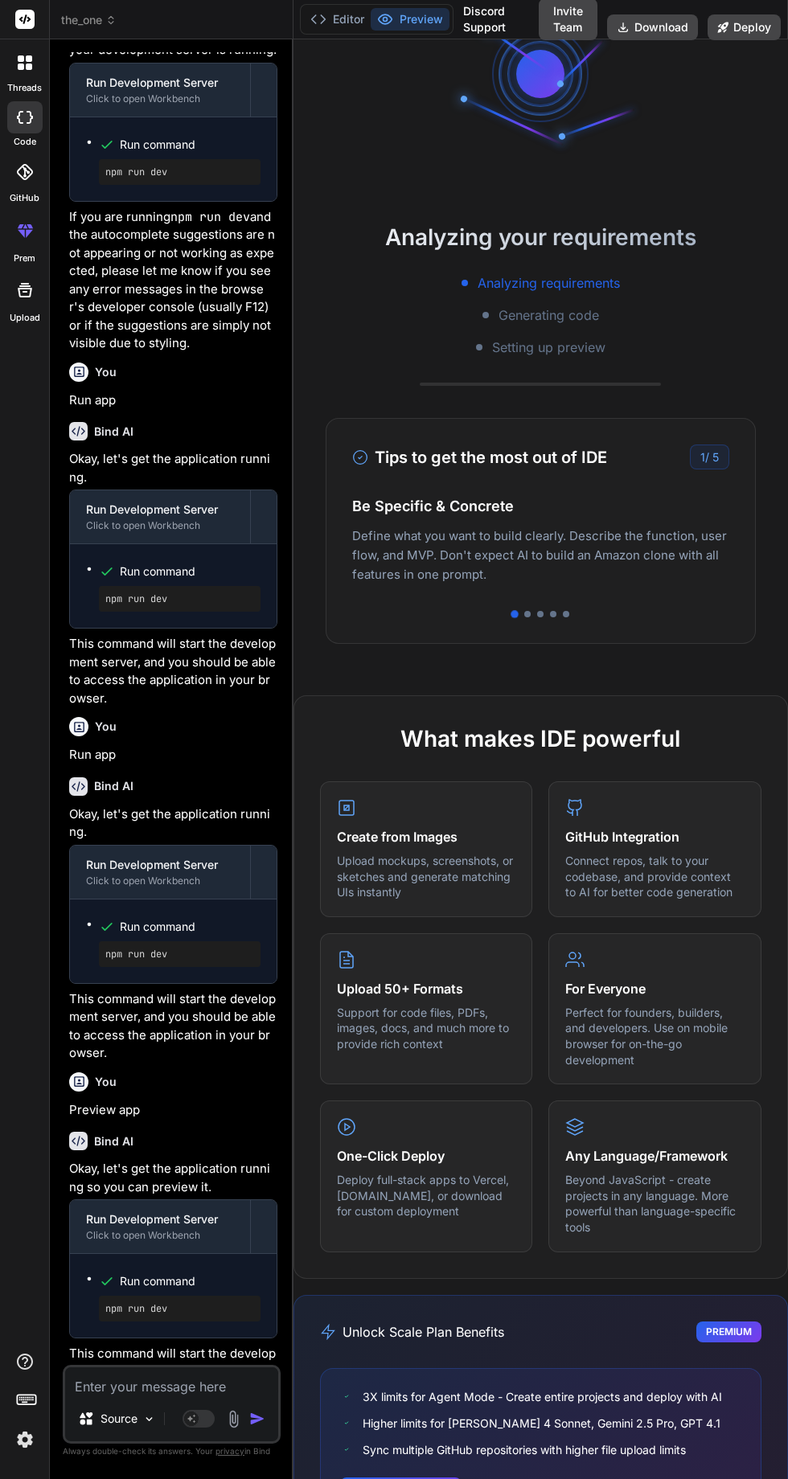
scroll to position [2283, 0]
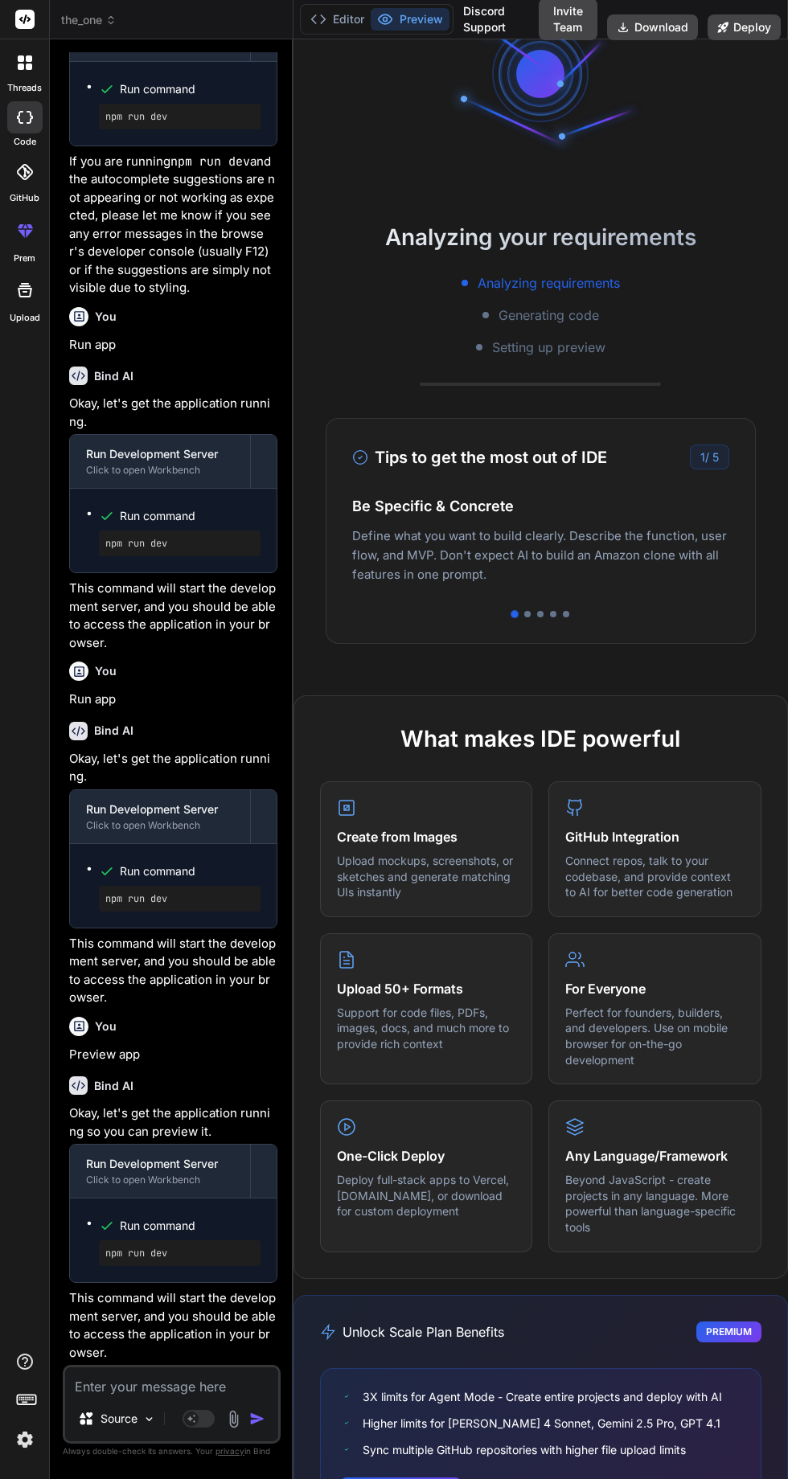
click at [205, 1396] on textarea at bounding box center [171, 1381] width 213 height 29
type textarea "x"
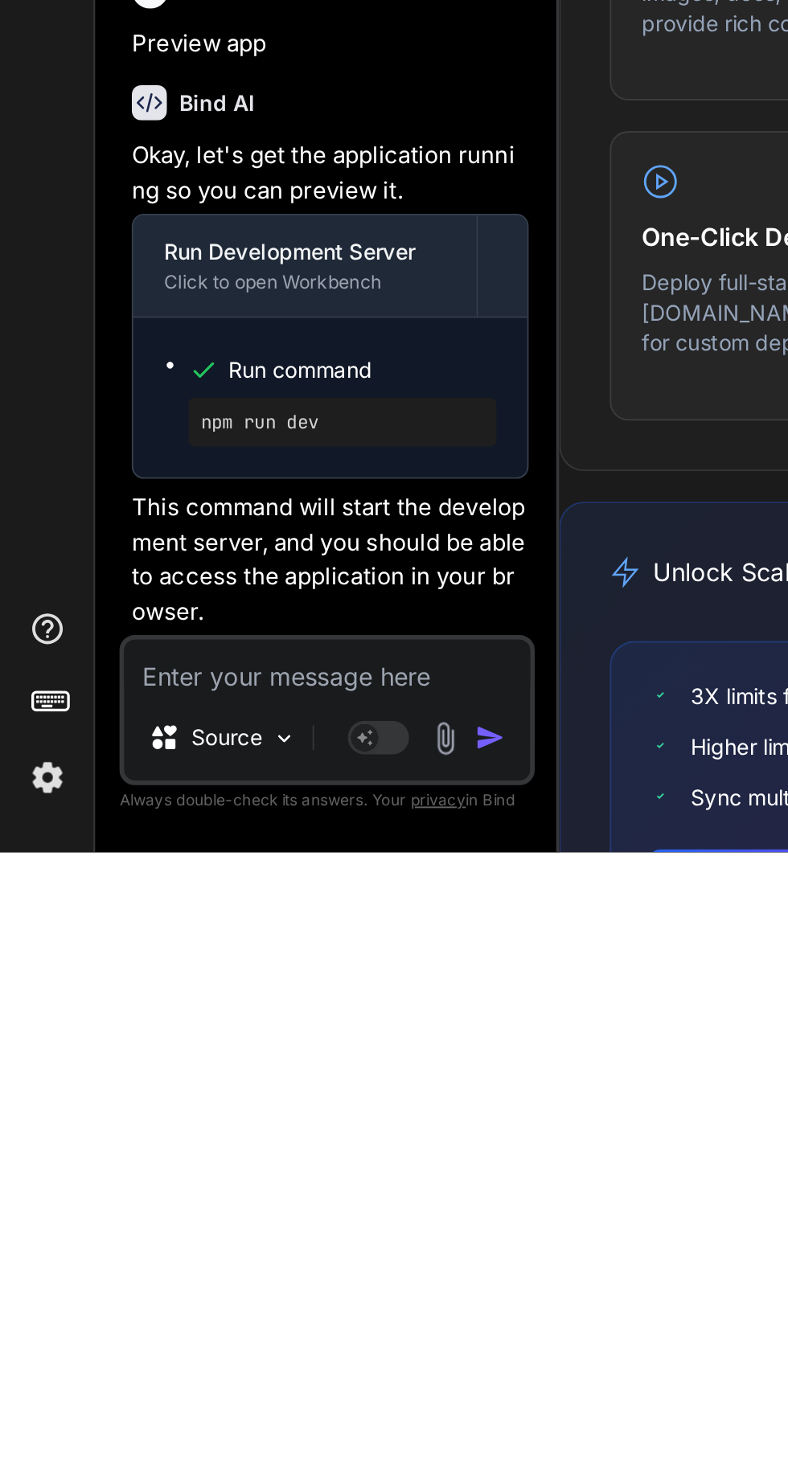
type textarea "A"
type textarea "x"
type textarea "Af"
type textarea "x"
type textarea "Aft"
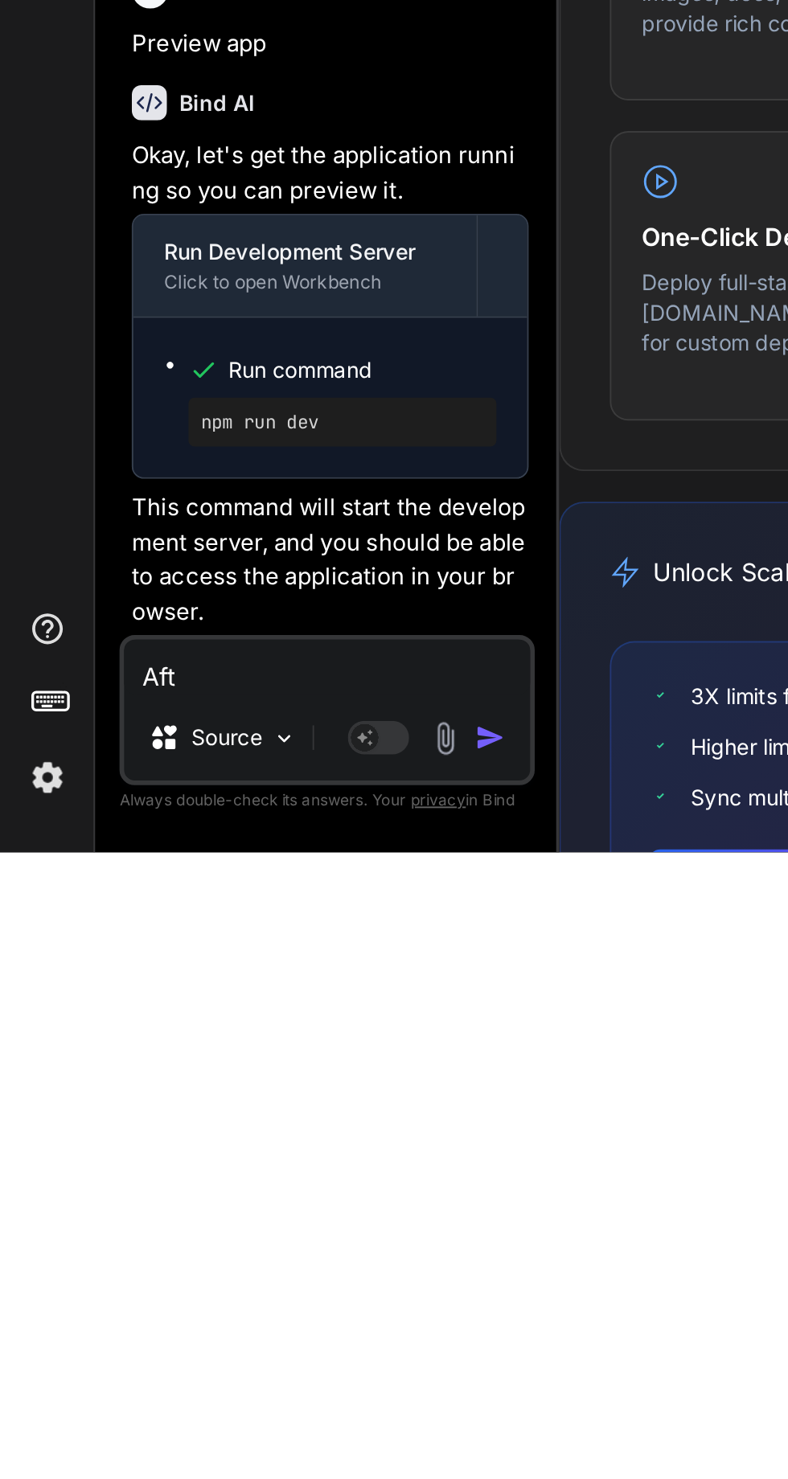
type textarea "x"
type textarea "Afte"
type textarea "x"
type textarea "After"
type textarea "x"
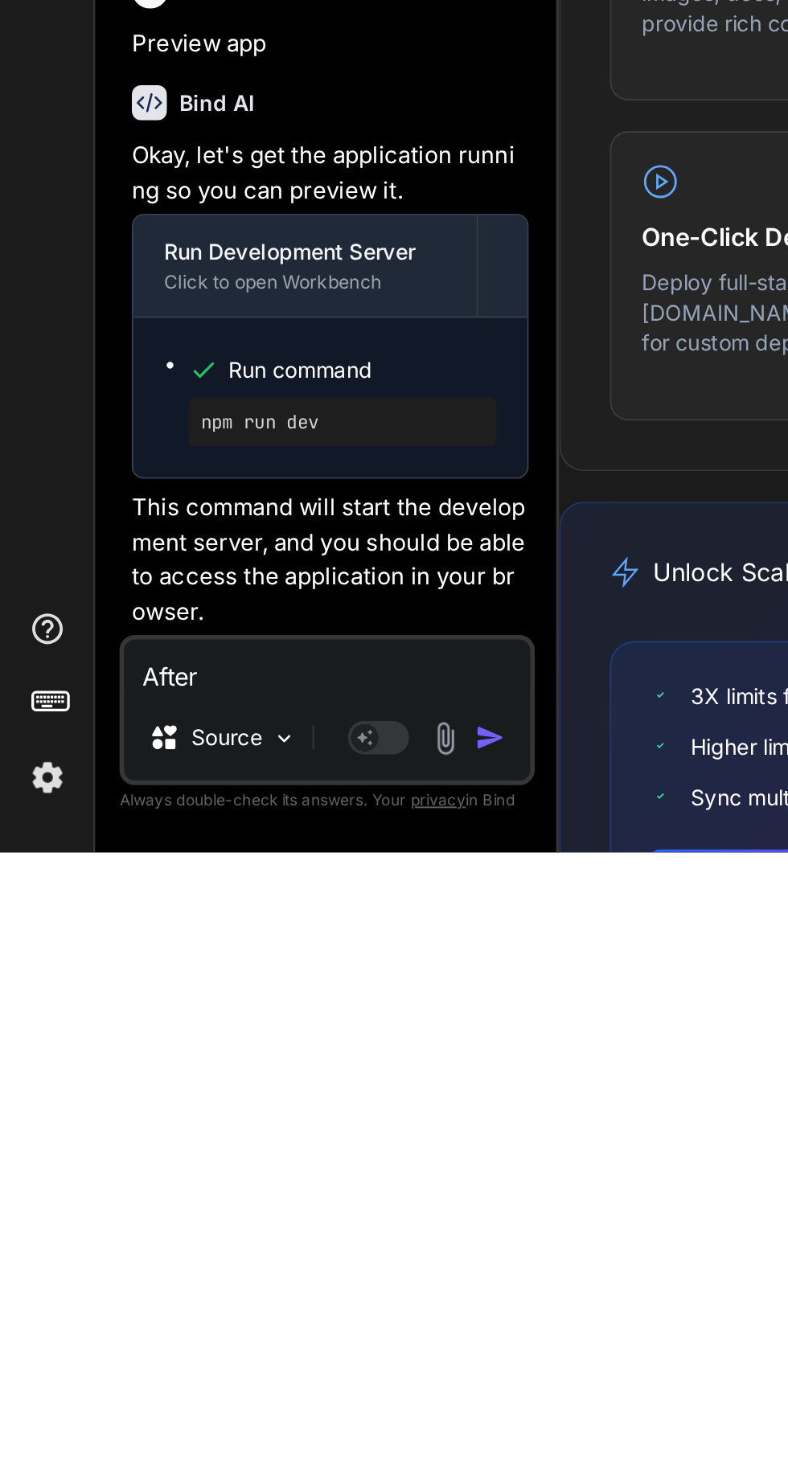
type textarea "After"
type textarea "x"
type textarea "After d"
type textarea "x"
type textarea "After de"
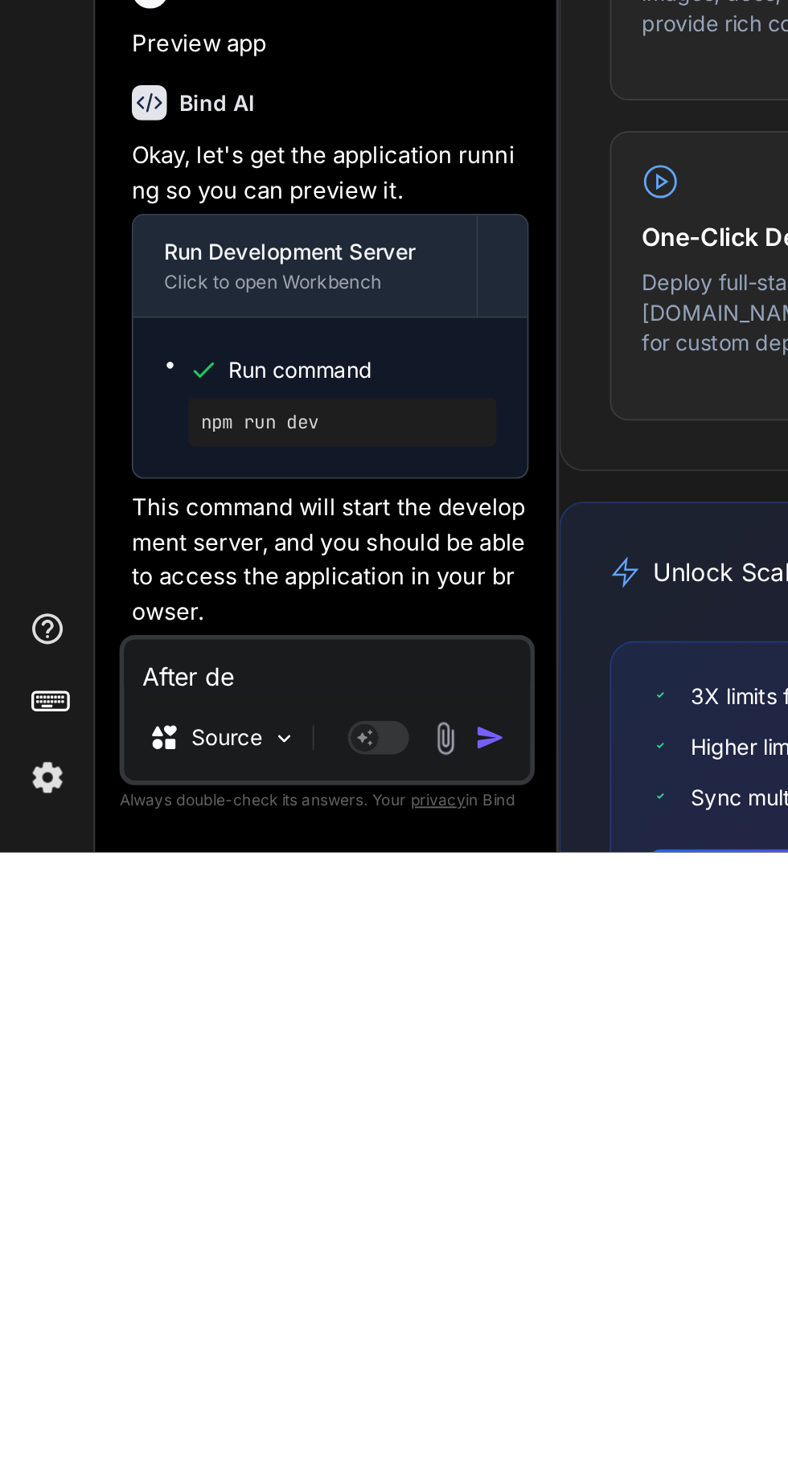
type textarea "x"
type textarea "After del"
type textarea "x"
type textarea "After dele"
type textarea "x"
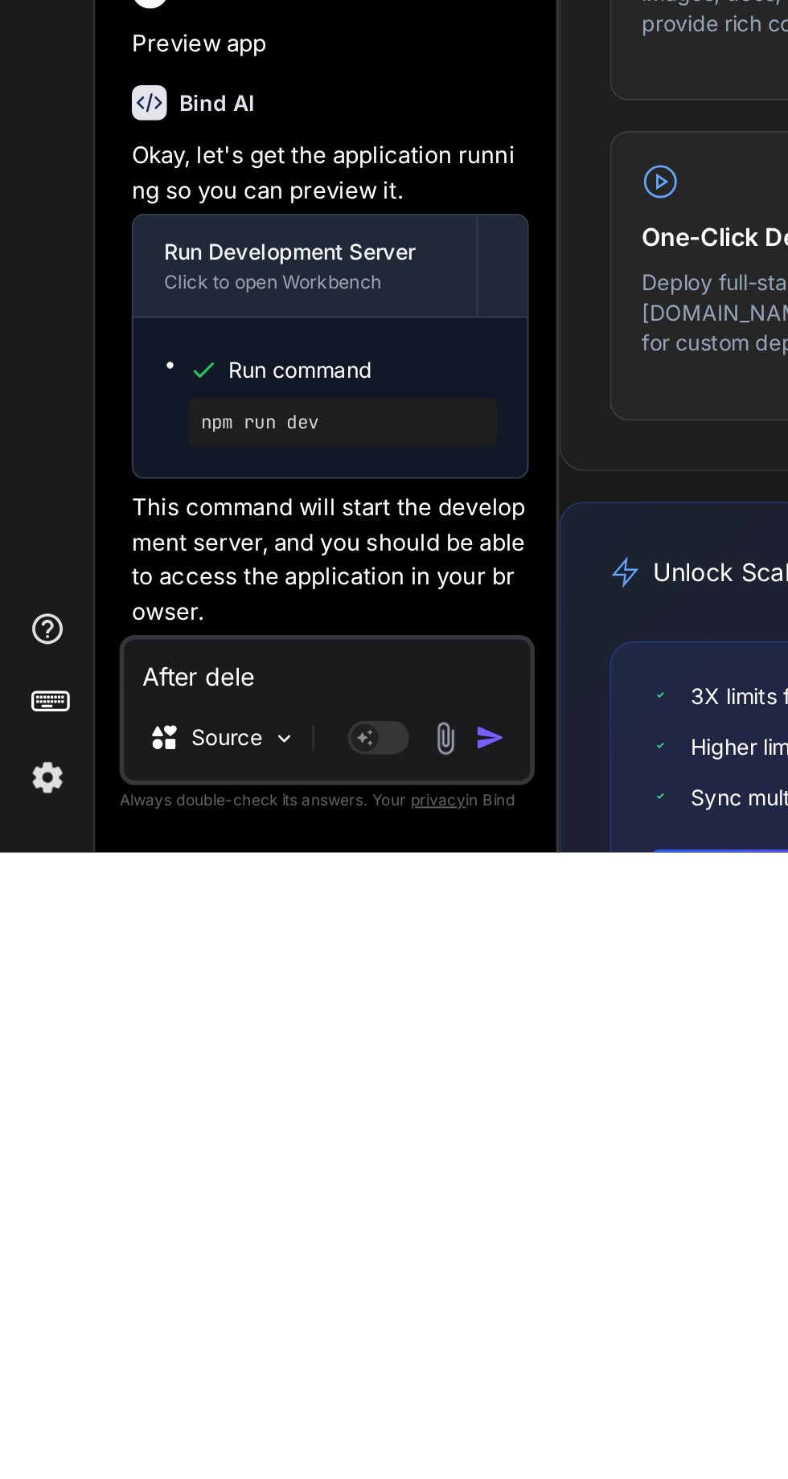
type textarea "After delec"
type textarea "x"
type textarea "After delect"
type textarea "x"
type textarea "After delecti"
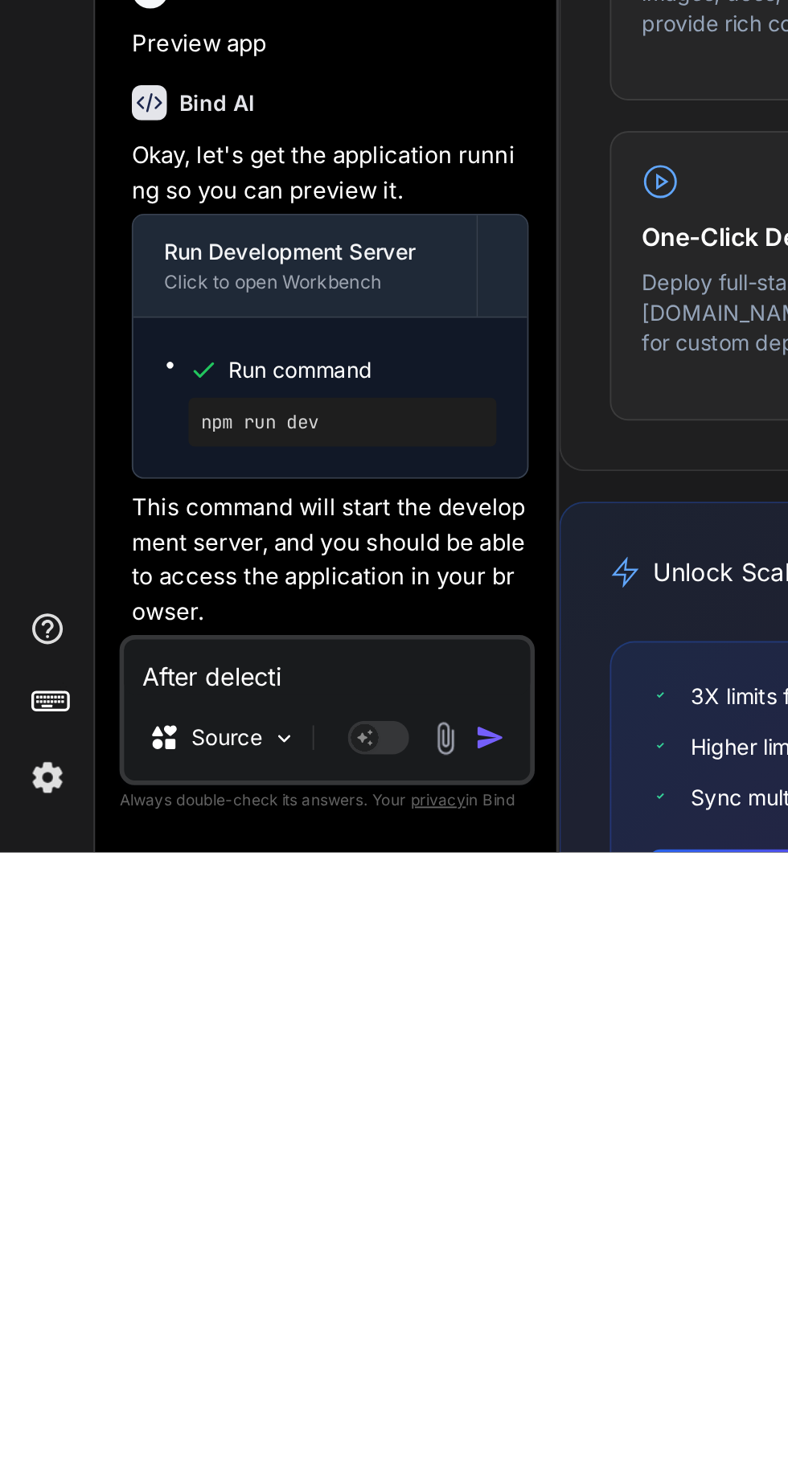
type textarea "x"
type textarea "After delectin"
type textarea "x"
type textarea "After delecting"
type textarea "x"
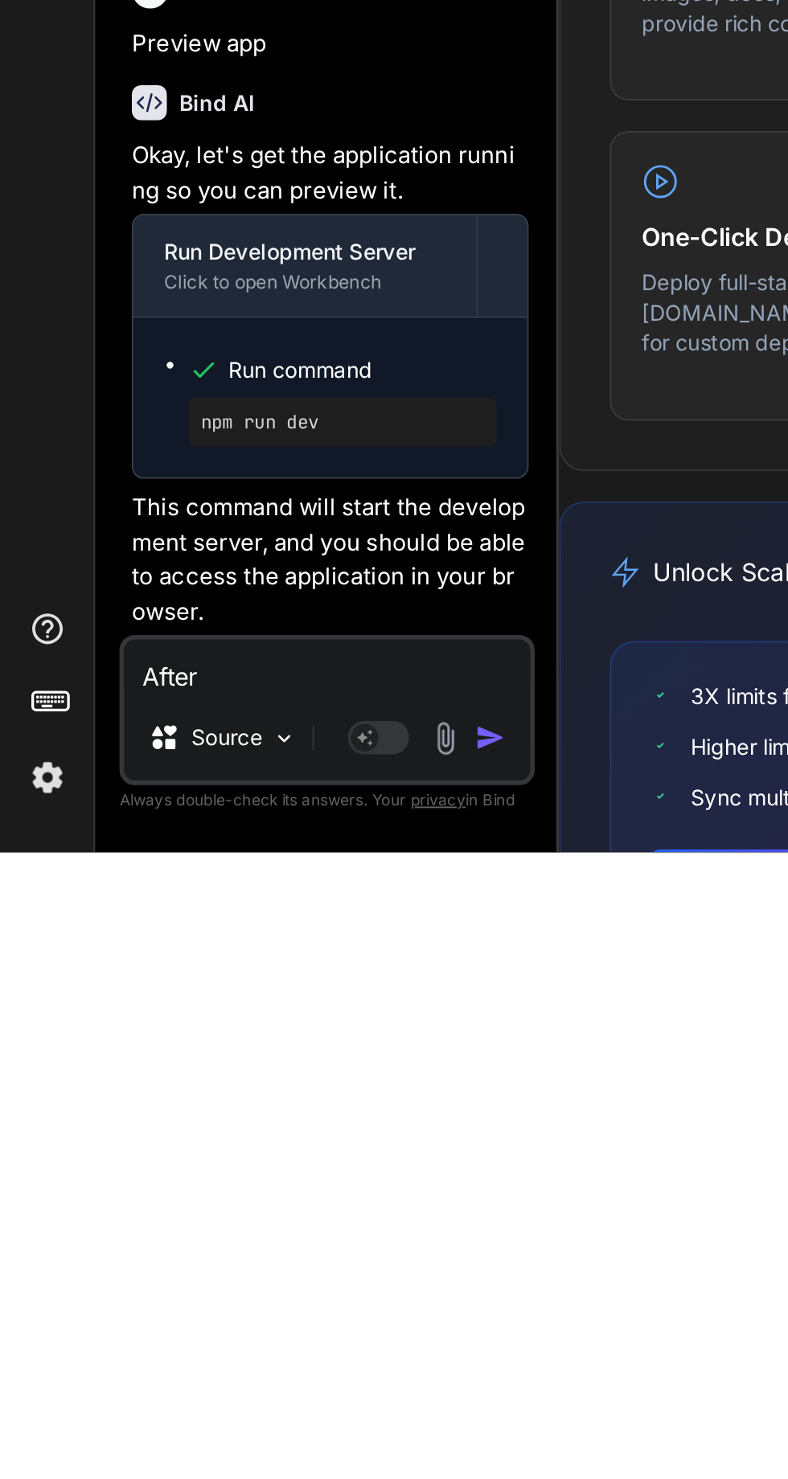
type textarea "After selecting"
type textarea "x"
type textarea "After selecting f"
type textarea "x"
type textarea "After selecting fl"
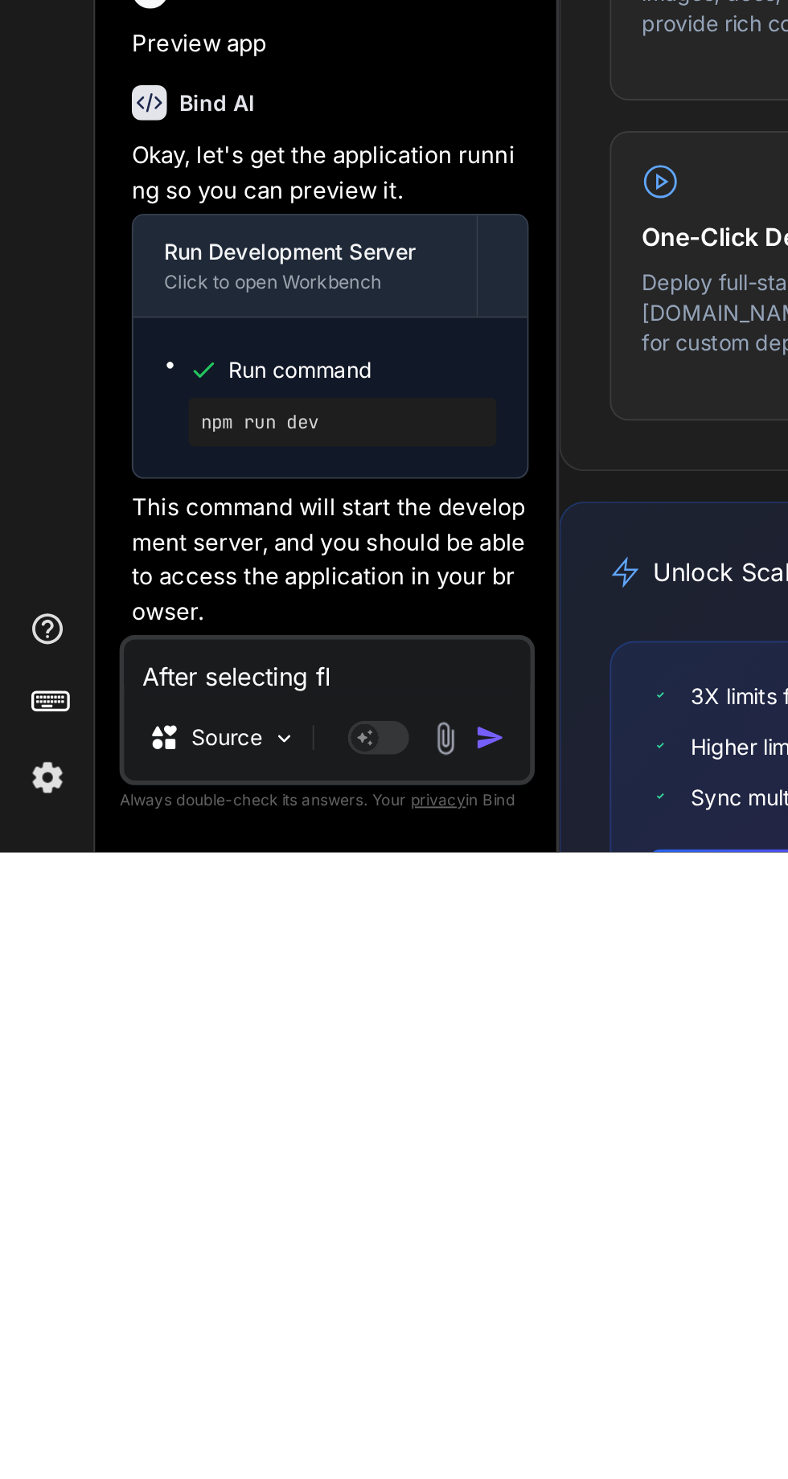
type textarea "x"
type textarea "After selecting fli"
type textarea "x"
type textarea "After selecting flig"
type textarea "x"
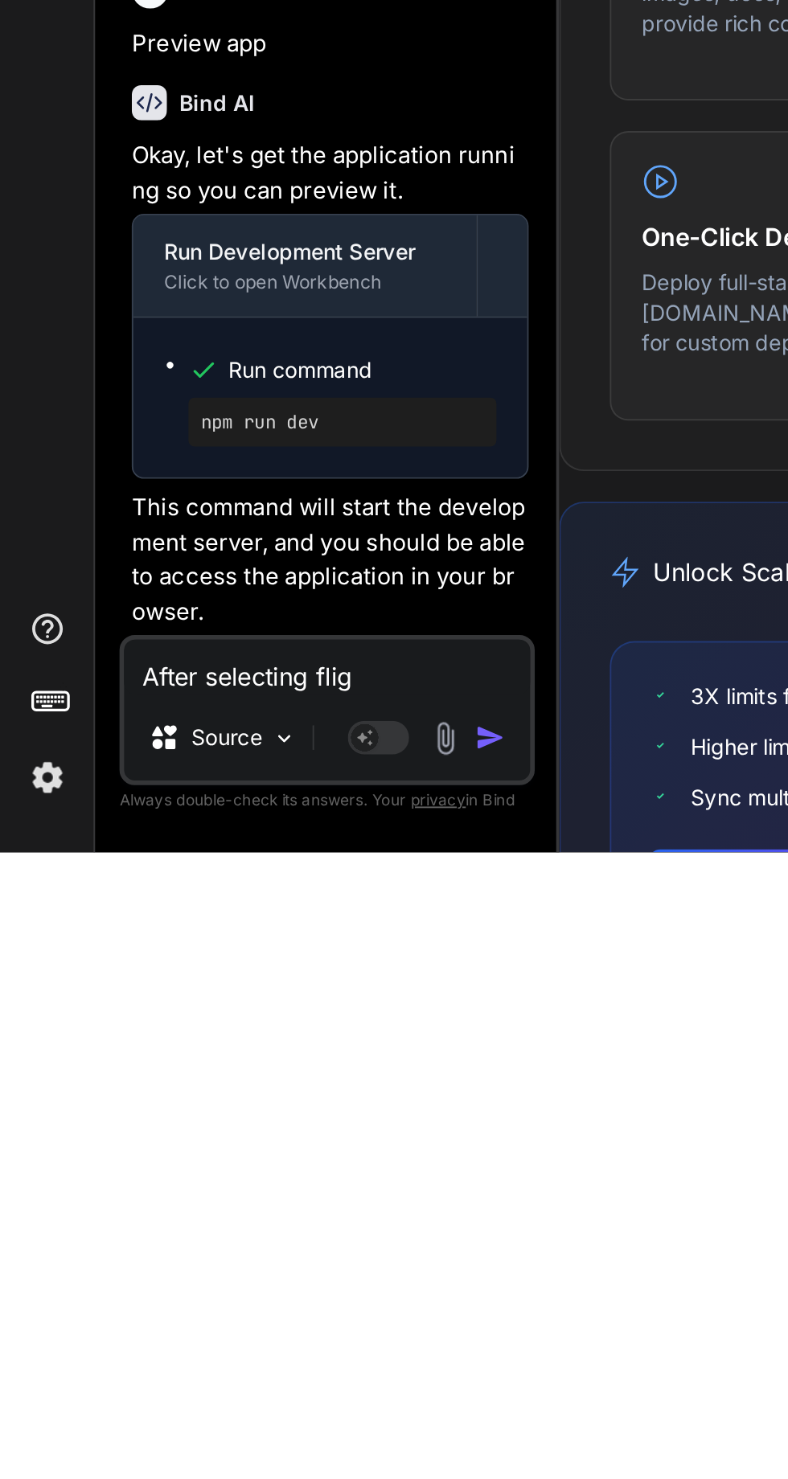
type textarea "After selecting fligh"
type textarea "x"
type textarea "After selecting flight"
type textarea "x"
type textarea "After selecting flight"
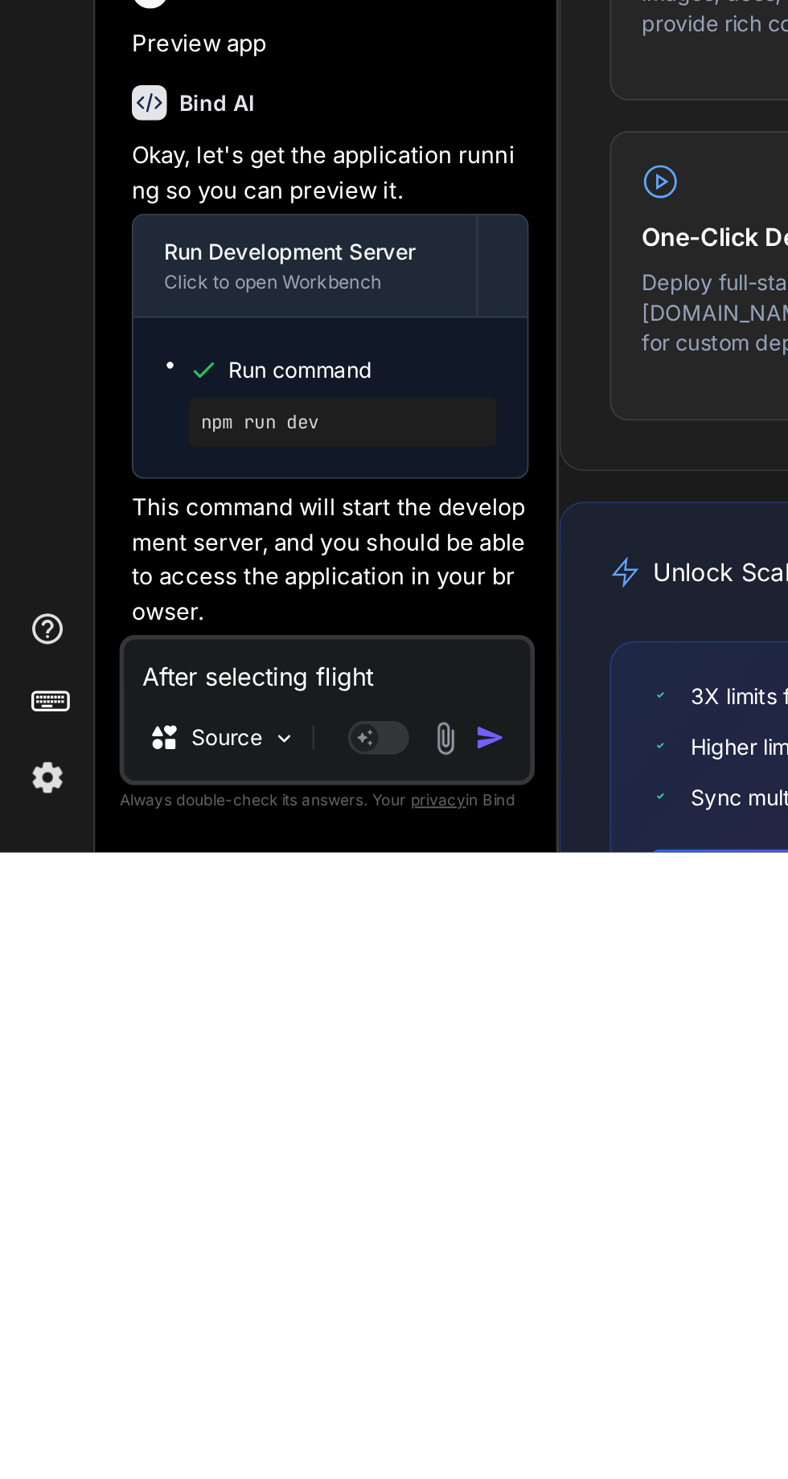
type textarea "x"
type textarea "After selecting flight b"
type textarea "x"
type textarea "After selecting flight br"
type textarea "x"
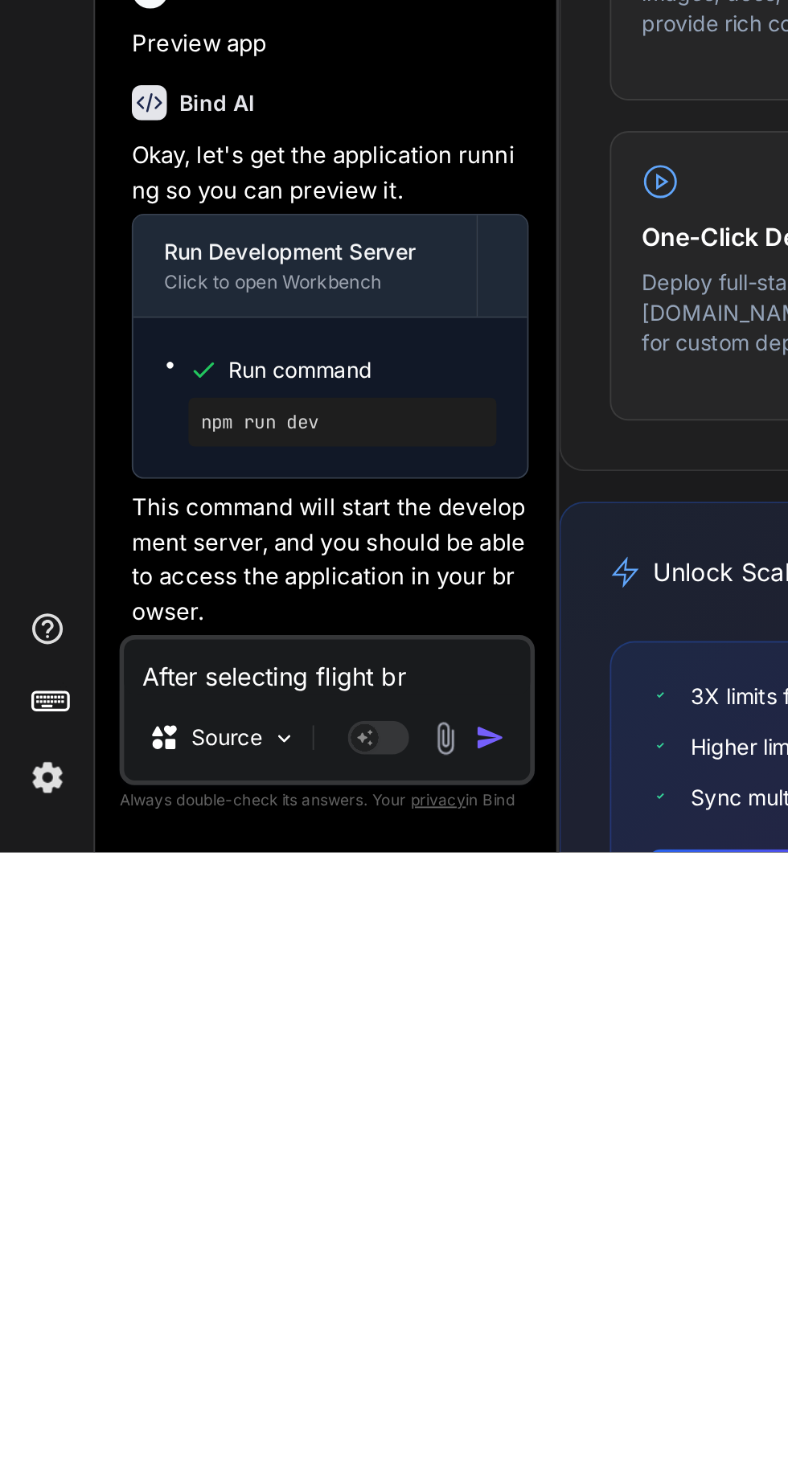
type textarea "After selecting flight bri"
type textarea "x"
type textarea "After selecting flight brin"
type textarea "x"
type textarea "After selecting flight bring"
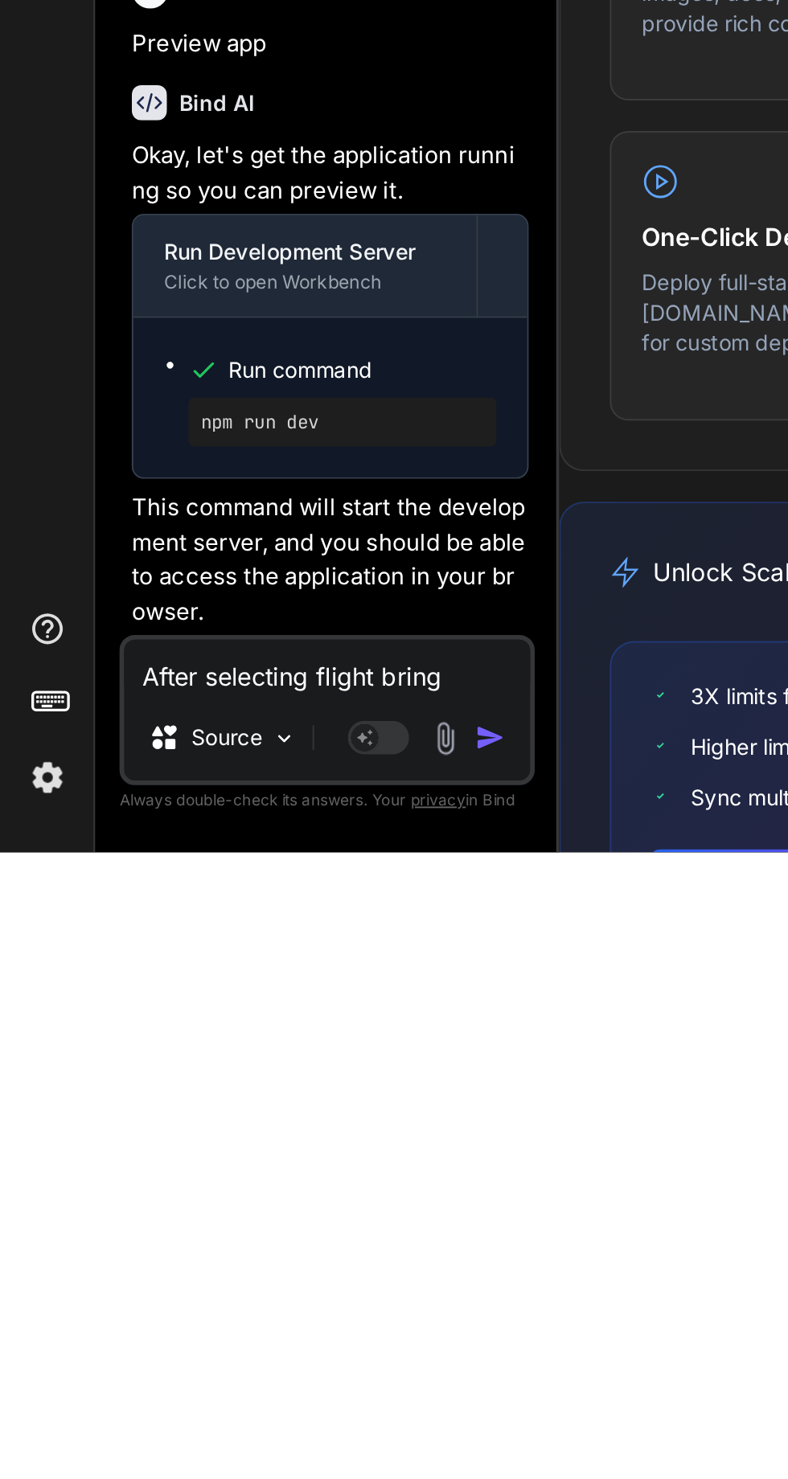
type textarea "x"
type textarea "After selecting flight bring"
type textarea "x"
type textarea "After selecting flight bring m"
type textarea "x"
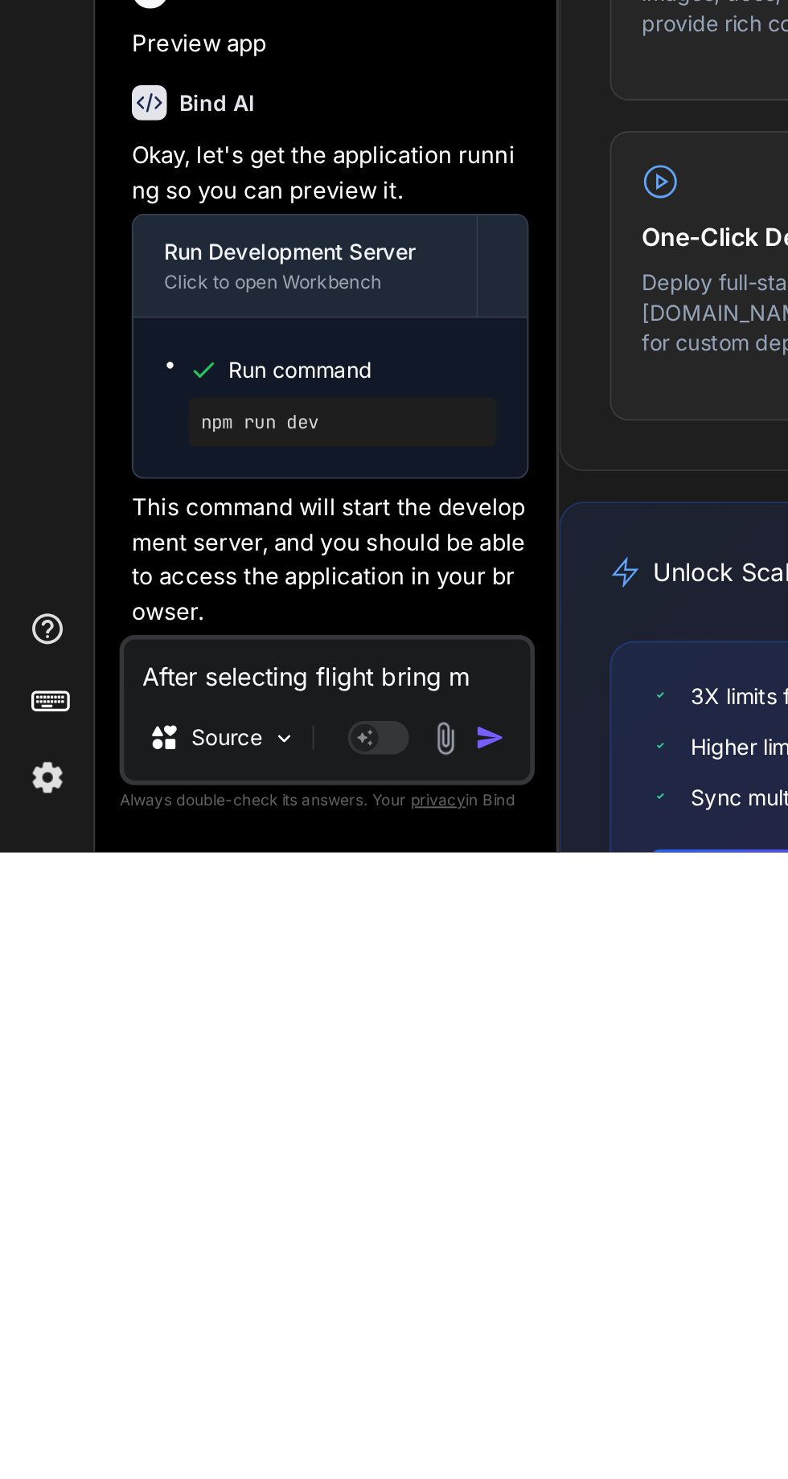
type textarea "After selecting flight bring me"
type textarea "x"
type textarea "After selecting flight bring me"
type textarea "x"
type textarea "After selecting flight bring me t"
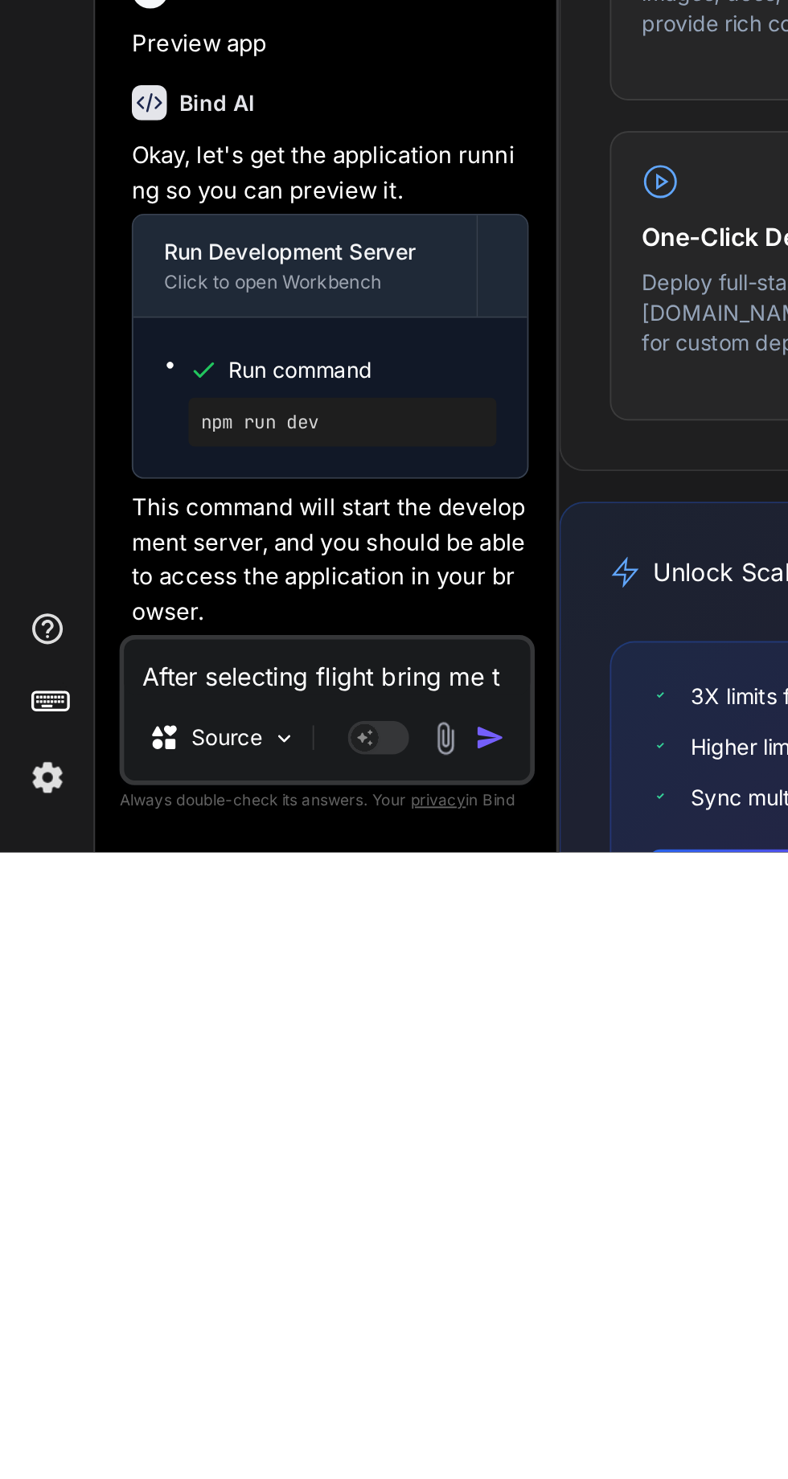
type textarea "x"
type textarea "After selecting flight bring me to"
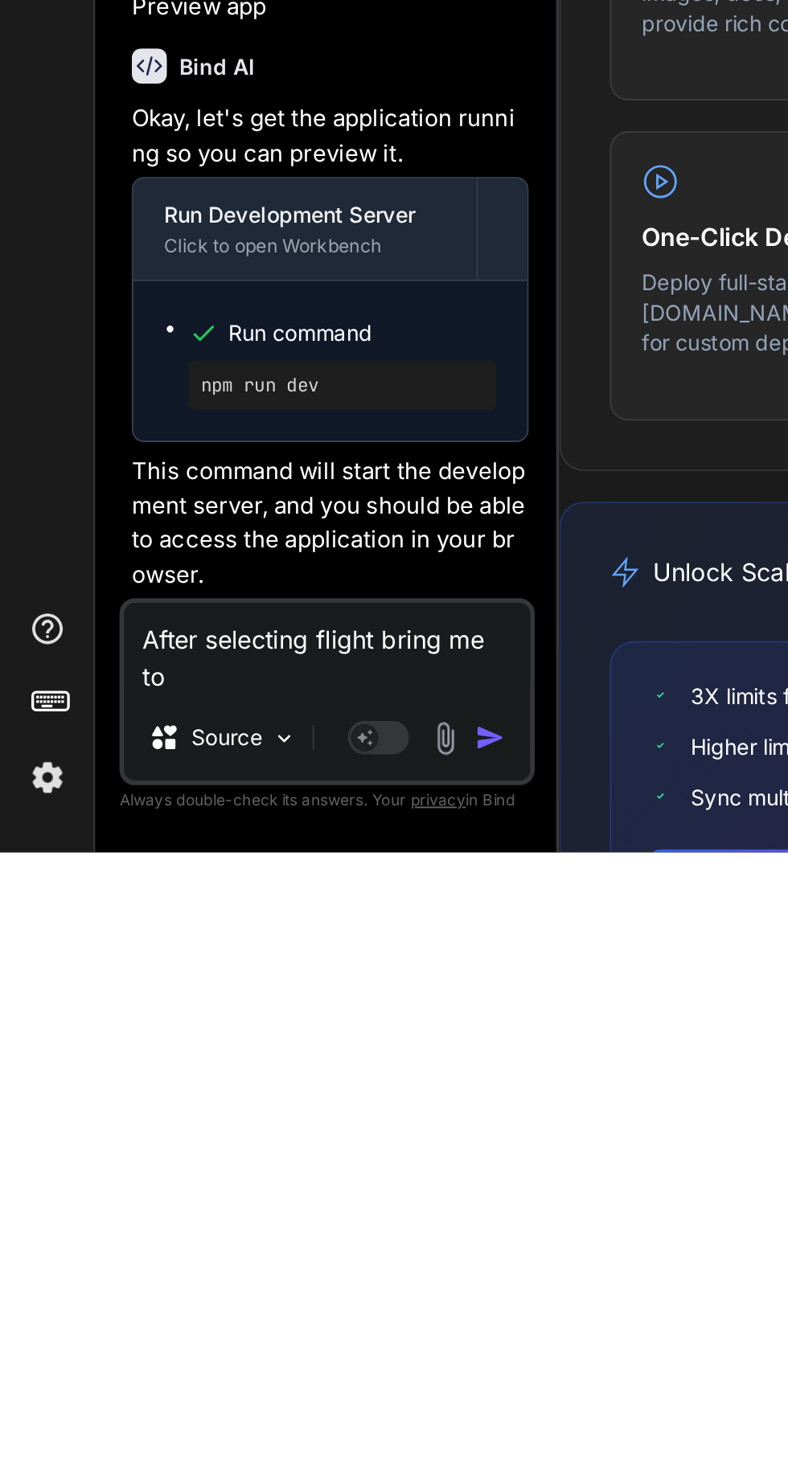
type textarea "x"
type textarea "After selecting flight bring me to"
type textarea "x"
type textarea "After selecting flight bring me to t"
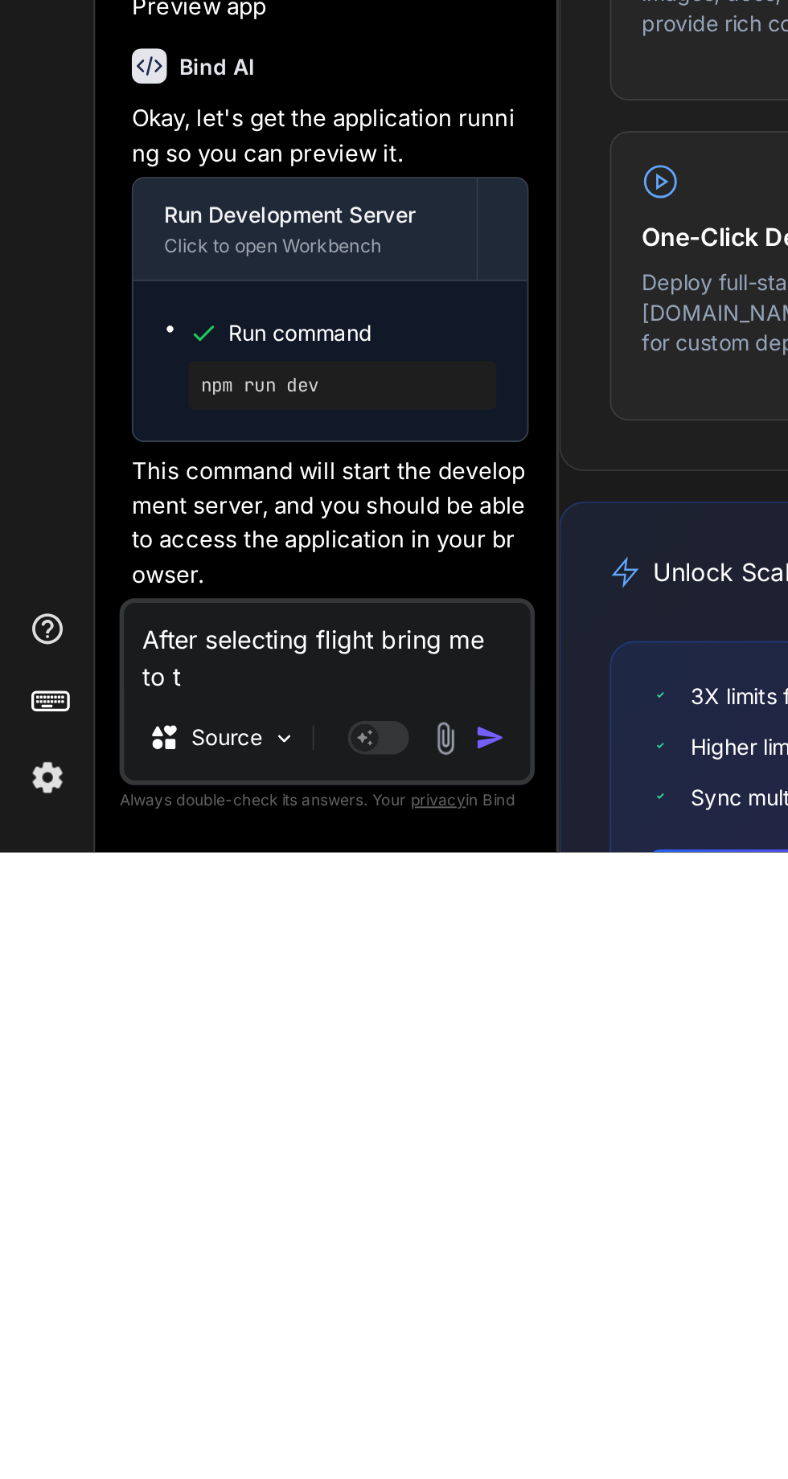
type textarea "x"
type textarea "After selecting flight bring me to th"
type textarea "x"
type textarea "After selecting flight bring me to the"
type textarea "x"
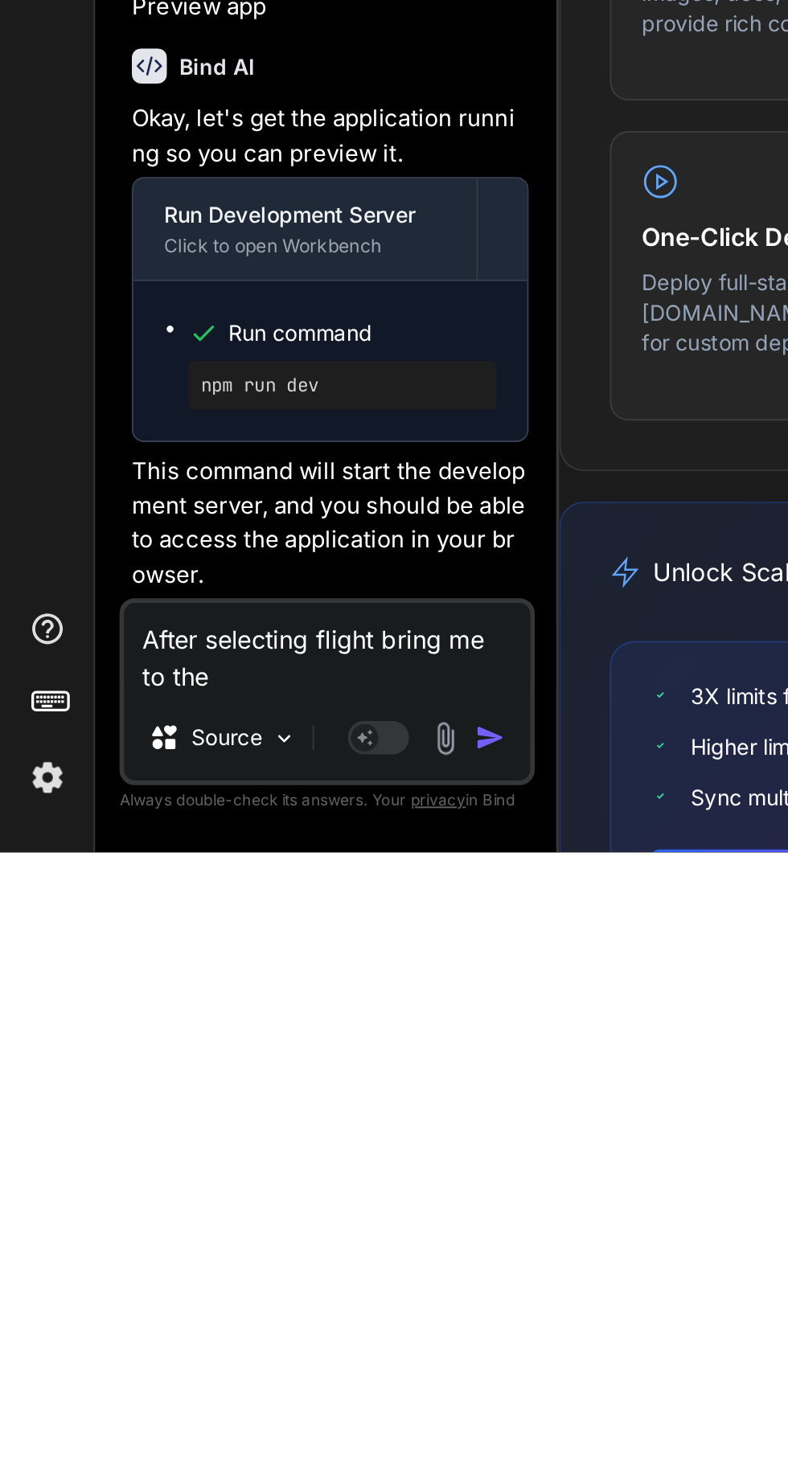
type textarea "After selecting flight bring me to the"
type textarea "x"
type textarea "After selecting flight bring me to the p"
type textarea "x"
type textarea "After selecting flight bring me to the pa"
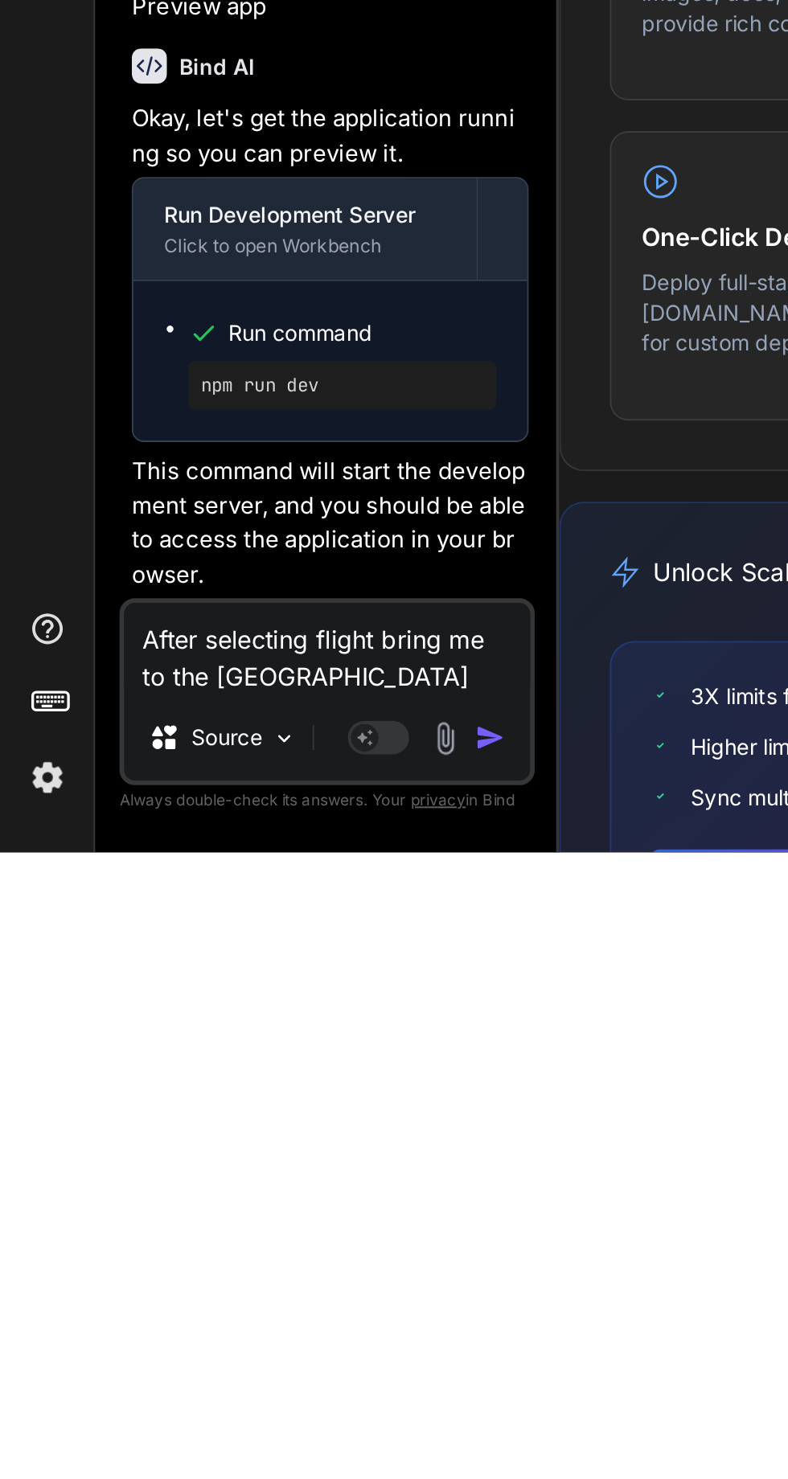
type textarea "x"
type textarea "After selecting flight bring me to the pag"
type textarea "x"
type textarea "After selecting flight bring me to the page"
type textarea "x"
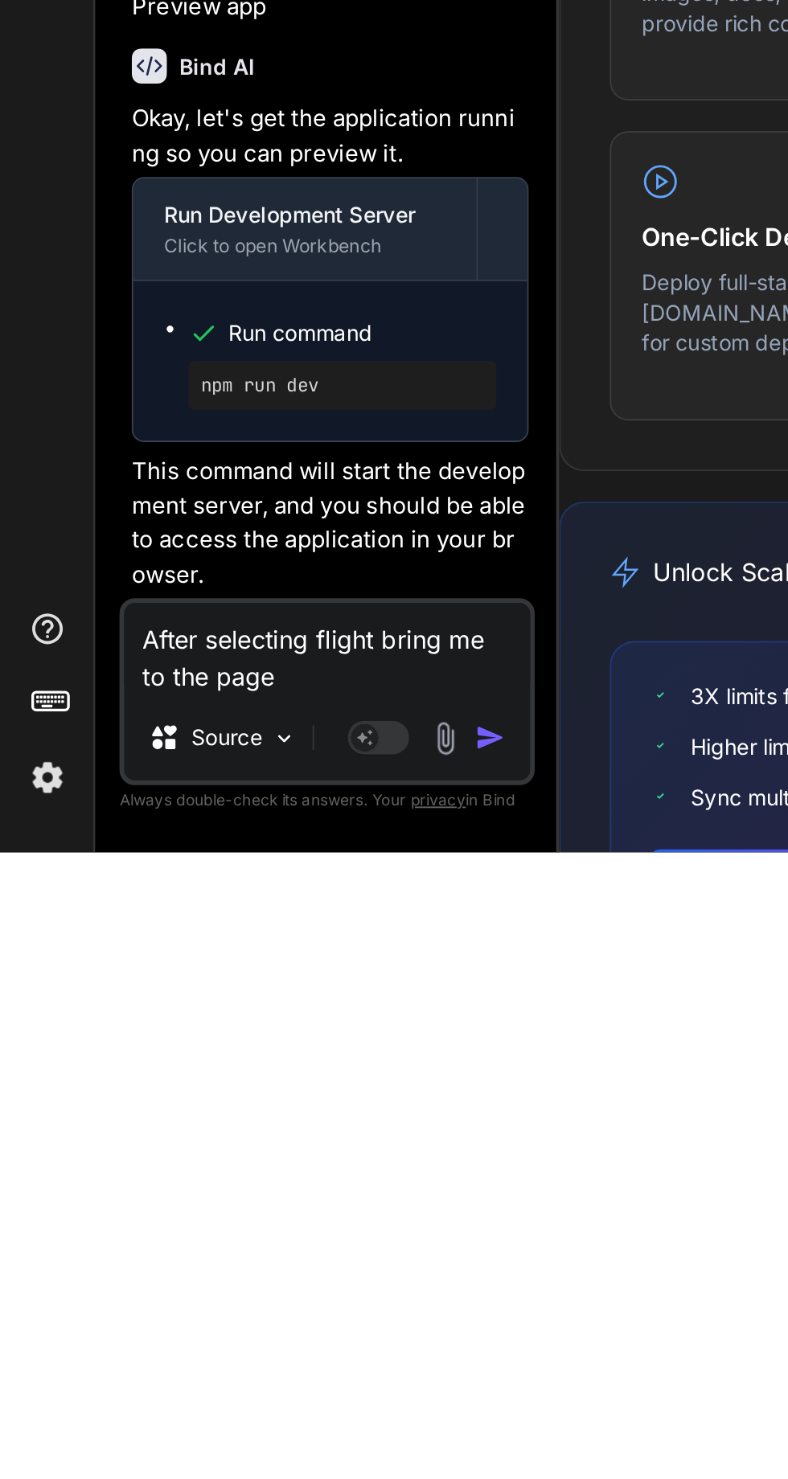
type textarea "After selecting flight bring me to the page"
type textarea "x"
type textarea "After selecting flight bring me to the page t"
type textarea "x"
type textarea "After selecting flight bring me to the page to"
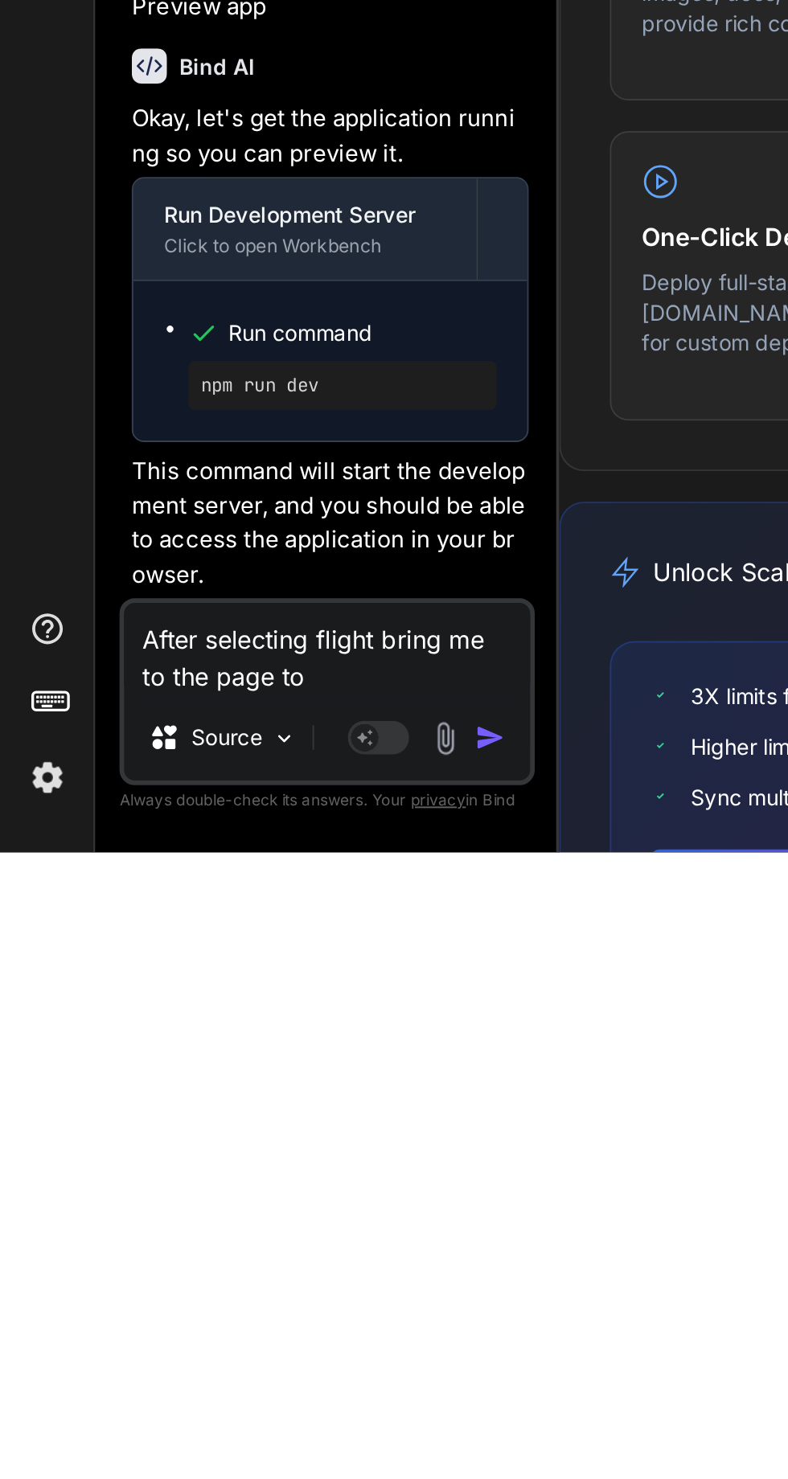
type textarea "x"
type textarea "After selecting flight bring me to the page to"
type textarea "x"
type textarea "After selecting flight bring me to the page to e"
type textarea "x"
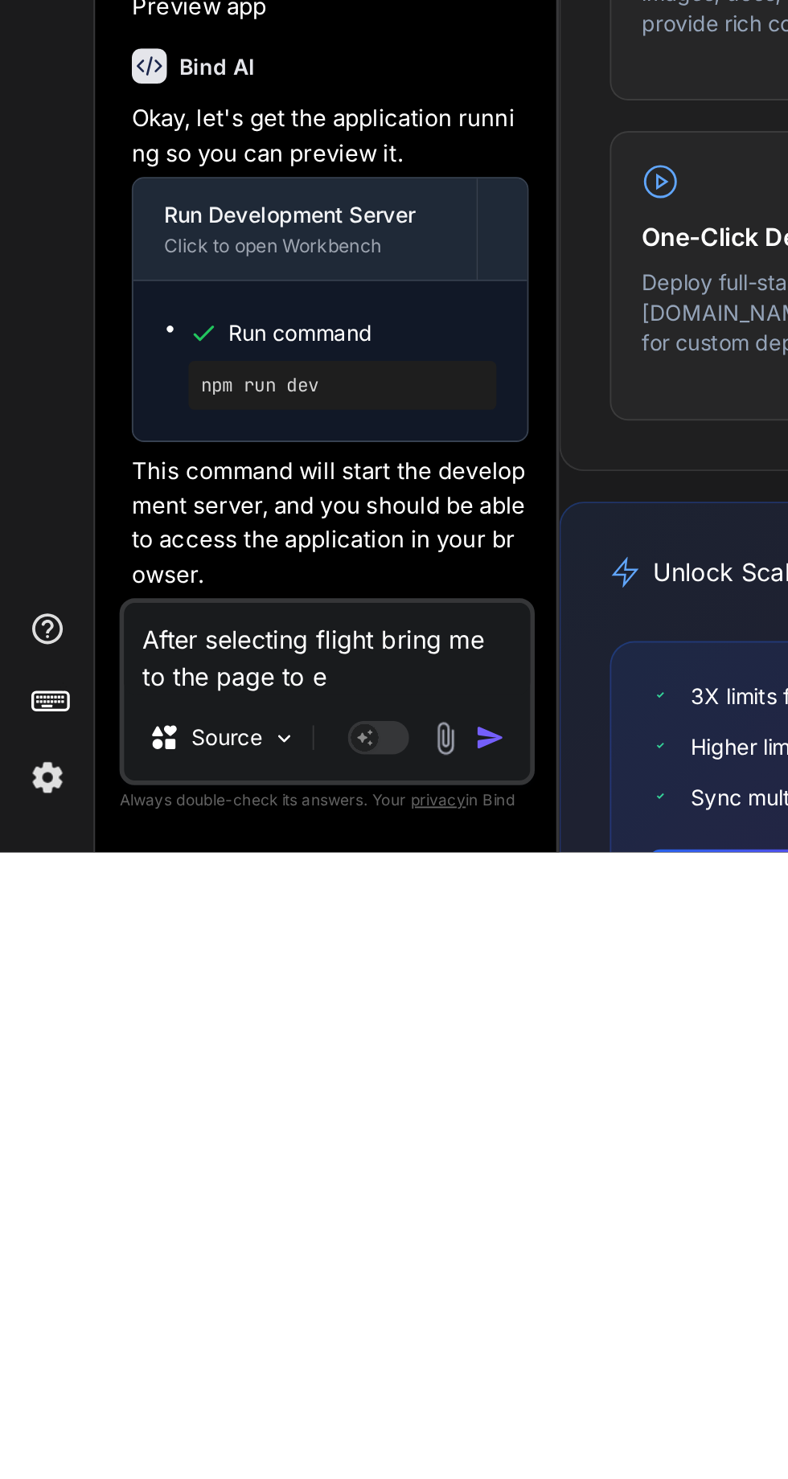
type textarea "After selecting flight bring me to the page to en"
type textarea "x"
type textarea "After selecting flight bring me to the page to ent"
type textarea "x"
type textarea "After selecting flight bring me to the page to ente"
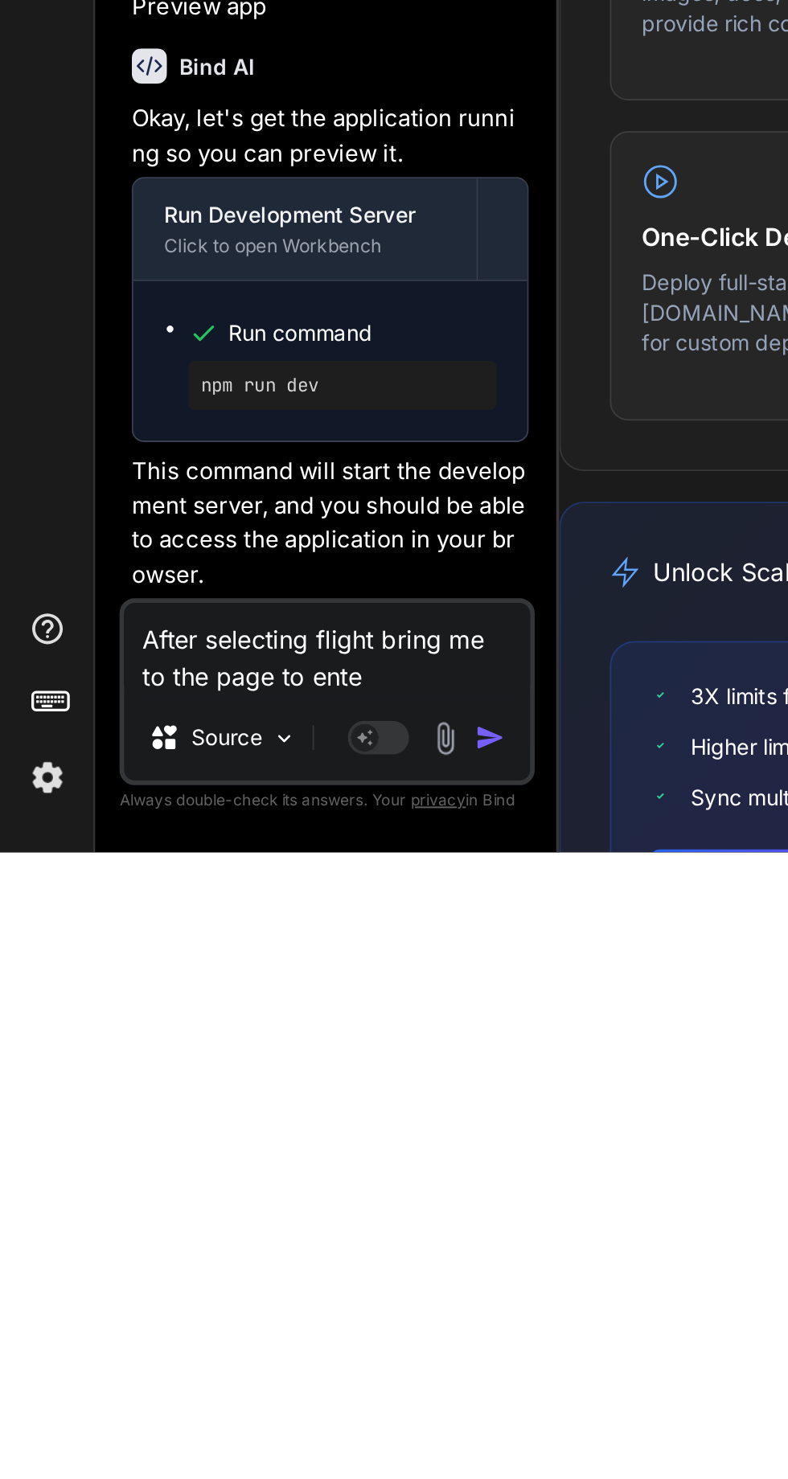
type textarea "x"
type textarea "After selecting flight bring me to the page to enter"
type textarea "x"
type textarea "After selecting flight bring me to the page to enter"
type textarea "x"
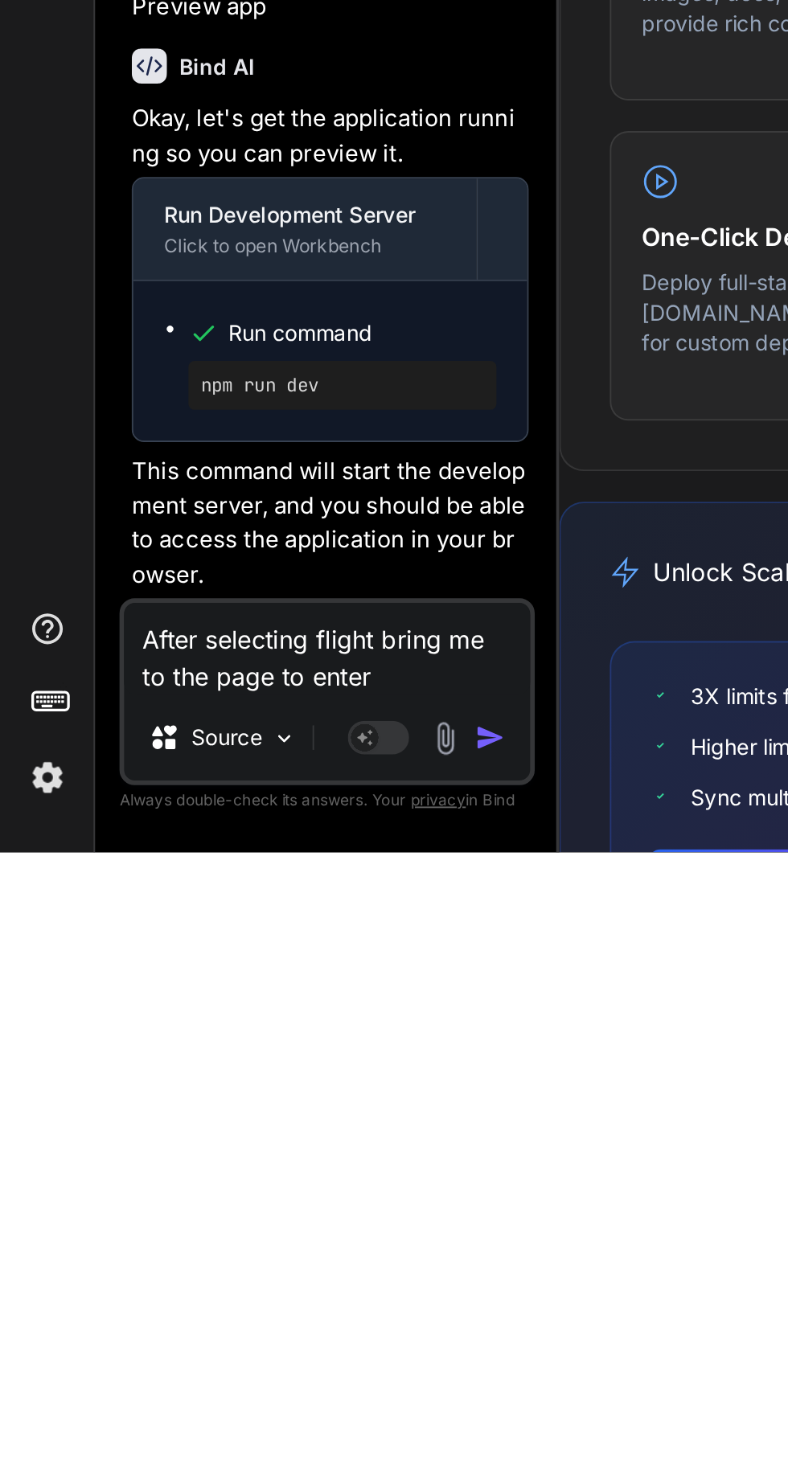
type textarea "After selecting flight bring me to the page to enter p"
type textarea "x"
type textarea "After selecting flight bring me to the page to enter pa"
type textarea "x"
type textarea "After selecting flight bring me to the page to enter pas"
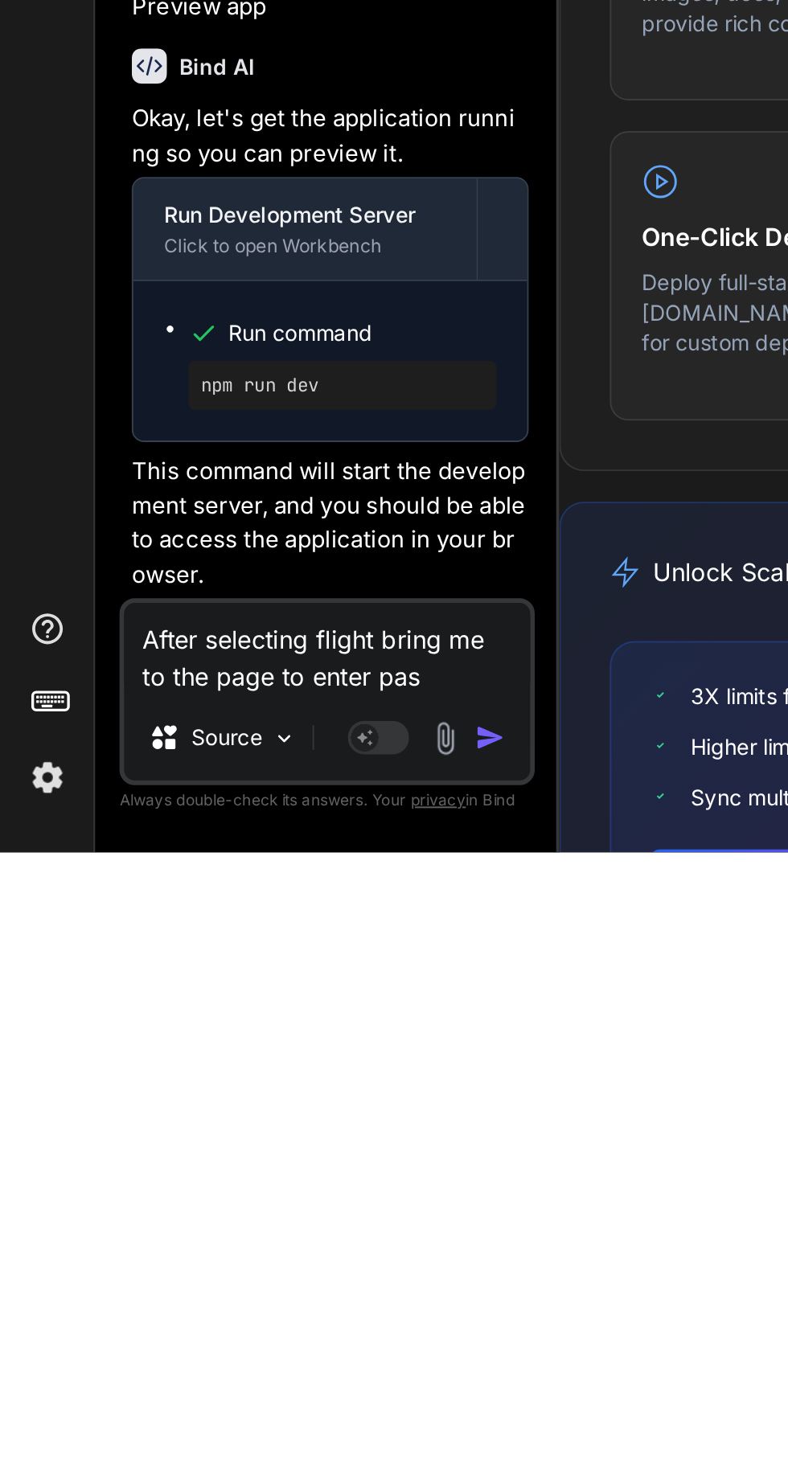
type textarea "x"
type textarea "After selecting flight bring me to the page to enter pass"
type textarea "x"
type textarea "After selecting flight bring me to the page to enter passe"
type textarea "x"
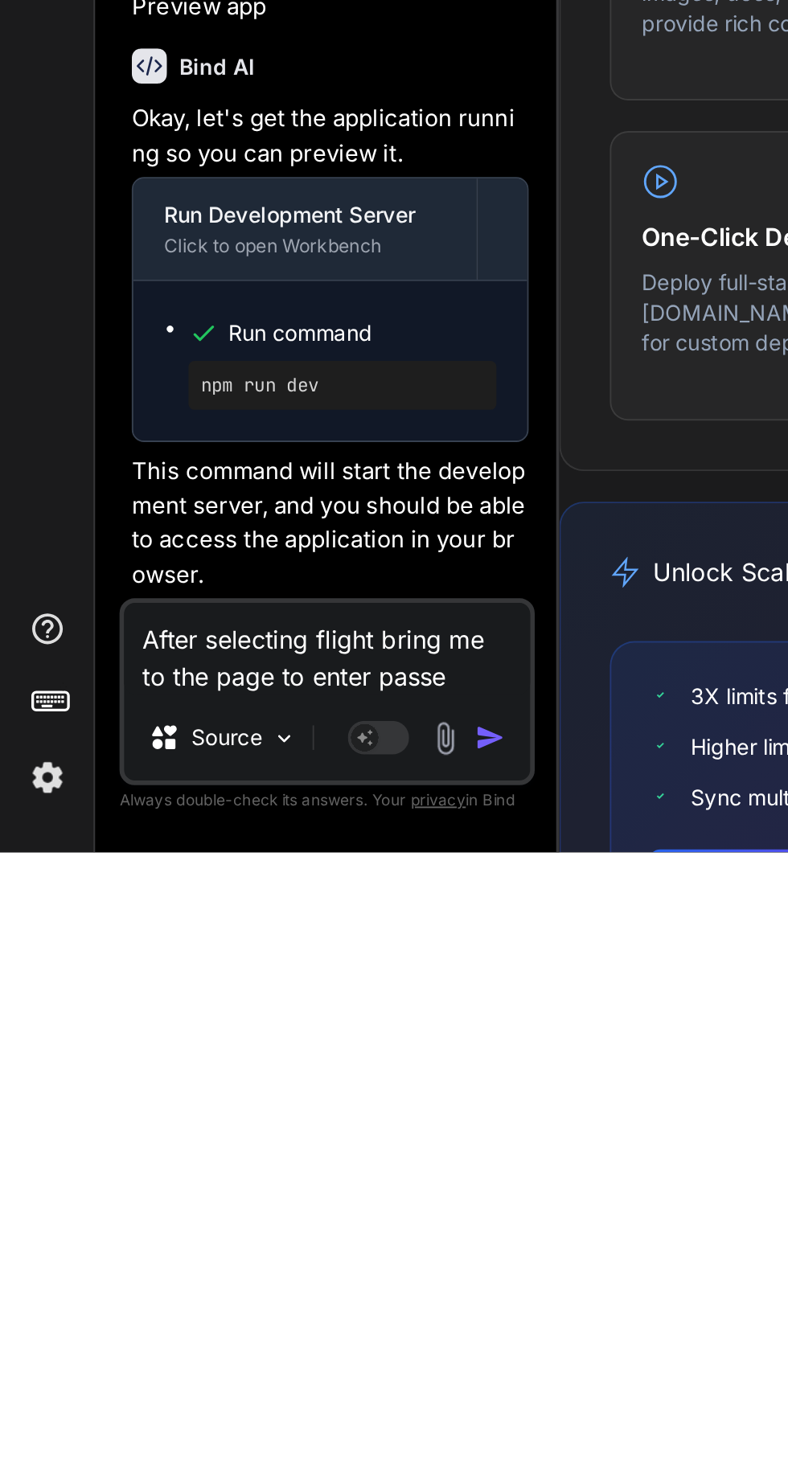
type textarea "After selecting flight bring me to the page to enter passen"
type textarea "x"
type textarea "After selecting flight bring me to the page to enter passeng"
type textarea "x"
type textarea "After selecting flight bring me to the page to enter passenge"
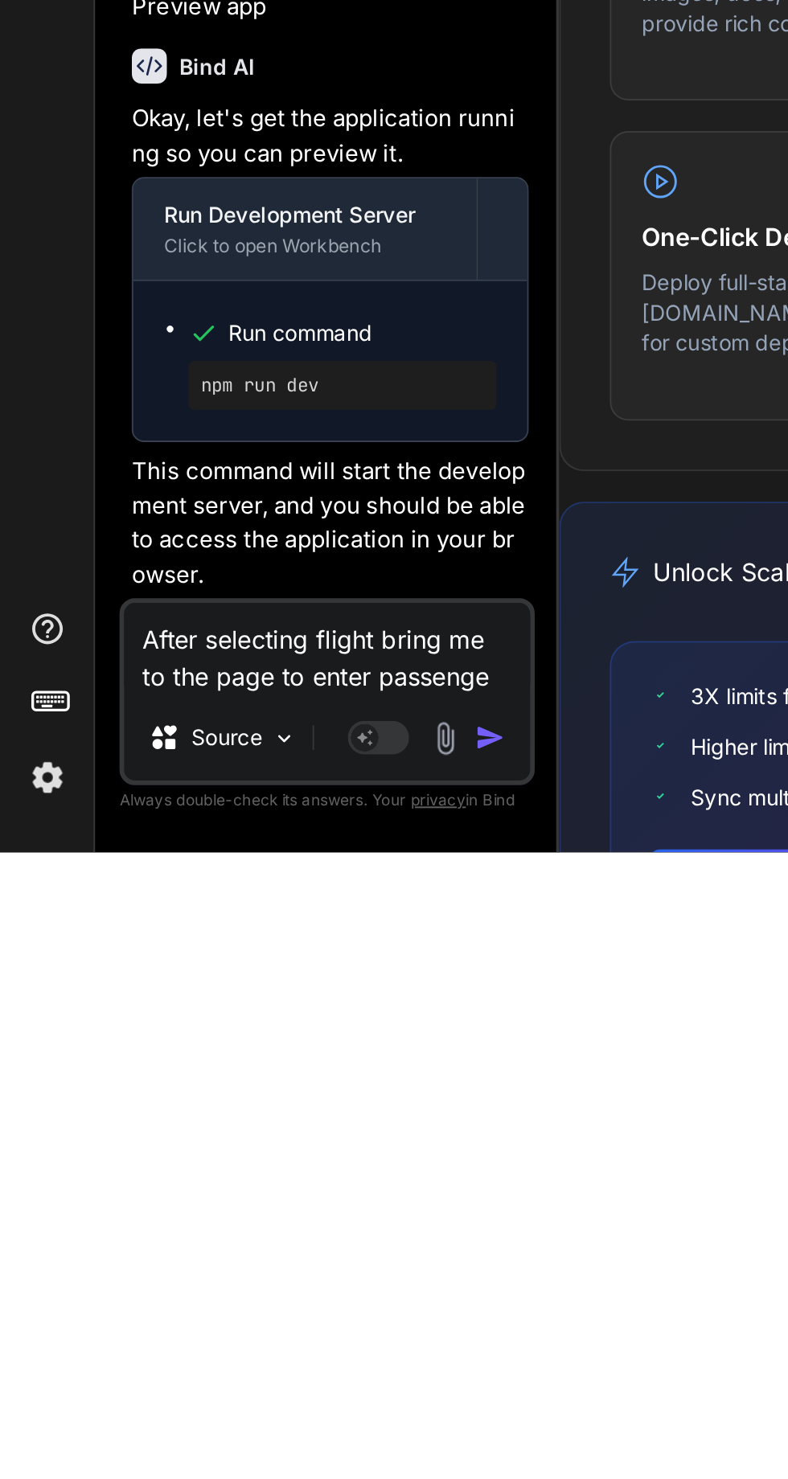
type textarea "x"
type textarea "After selecting flight bring me to the page to enter passenger"
type textarea "x"
type textarea "After selecting flight bring me to the page to enter passenger"
type textarea "x"
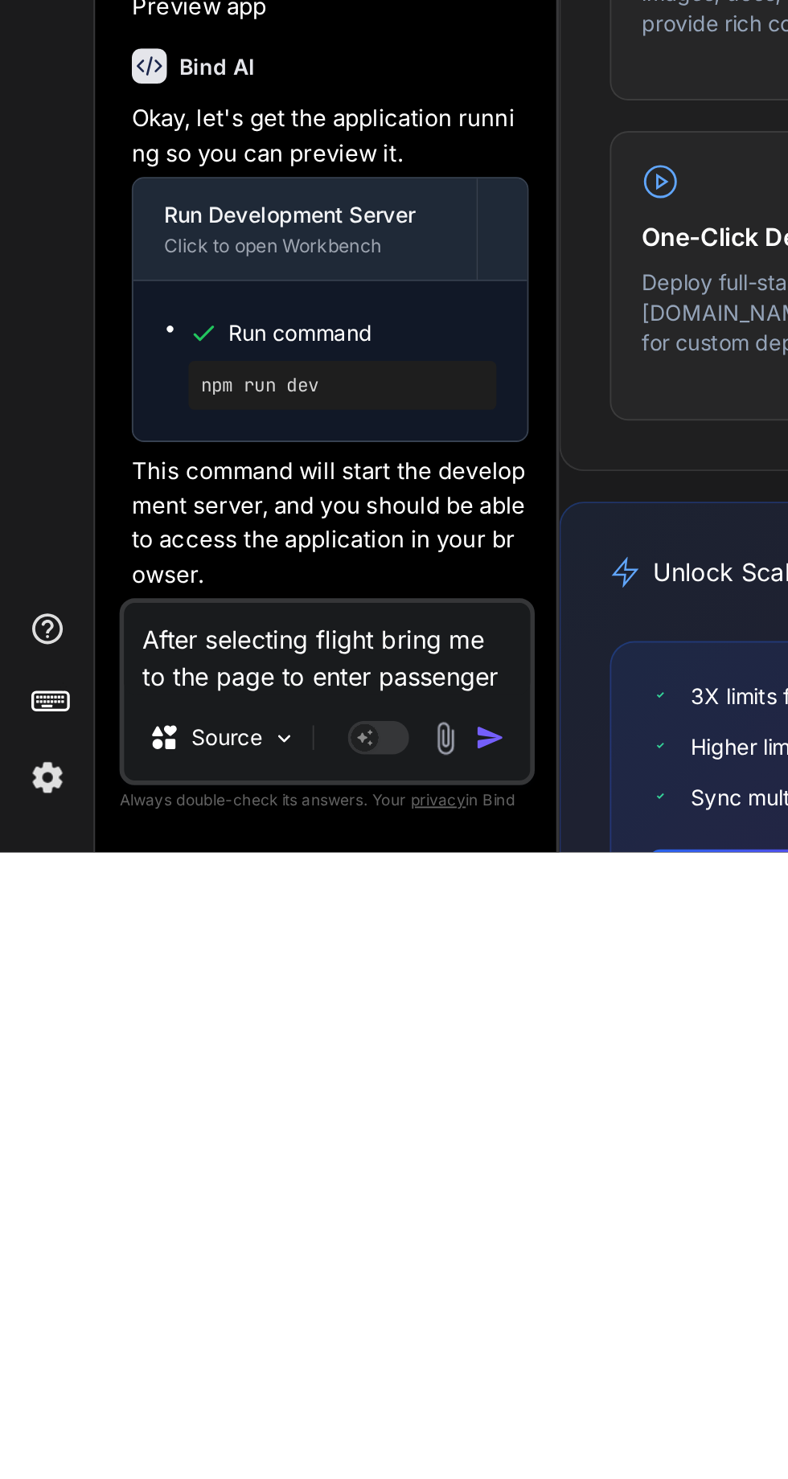
type textarea "After selecting flight bring me to the page to enter passenger i"
type textarea "x"
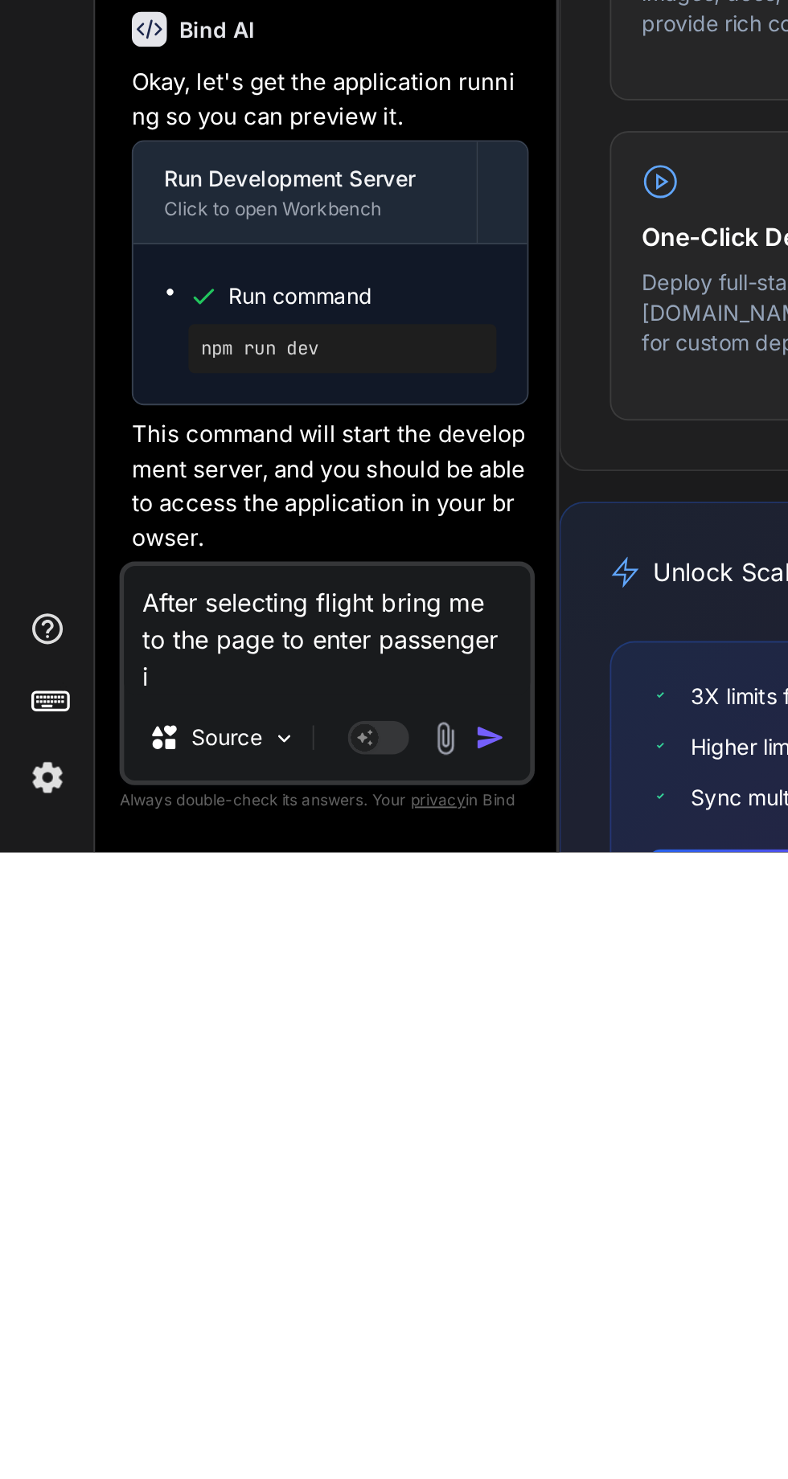
type textarea "After selecting flight bring me to the page to enter passenger in"
type textarea "x"
type textarea "After selecting flight bring me to the page to enter passenger inf"
type textarea "x"
type textarea "After selecting flight bring me to the page to enter passenger info"
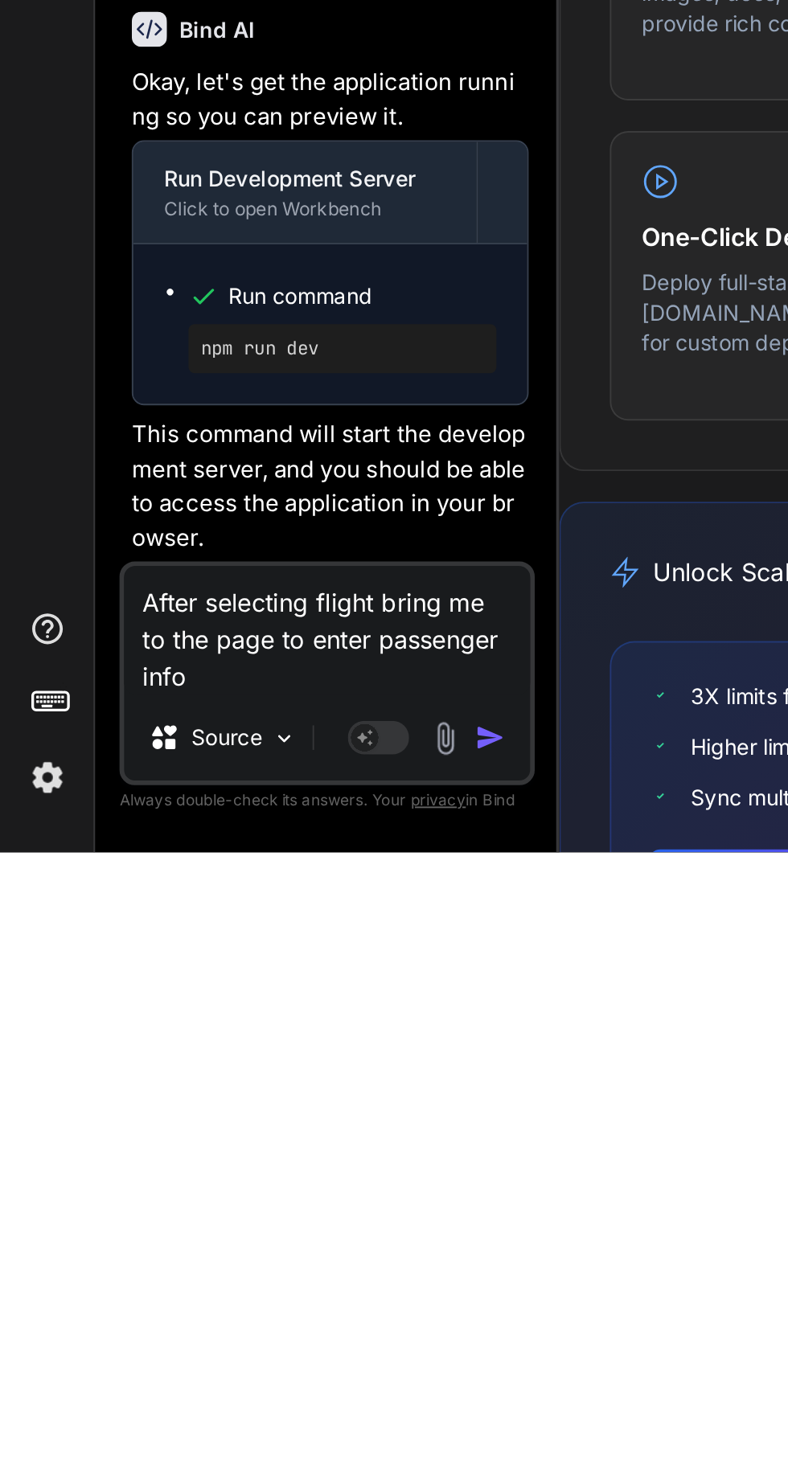
type textarea "x"
type textarea "After selecting flight bring me to the page to enter passenger infor"
type textarea "x"
type textarea "After selecting flight bring me to the page to enter passenger inform"
type textarea "x"
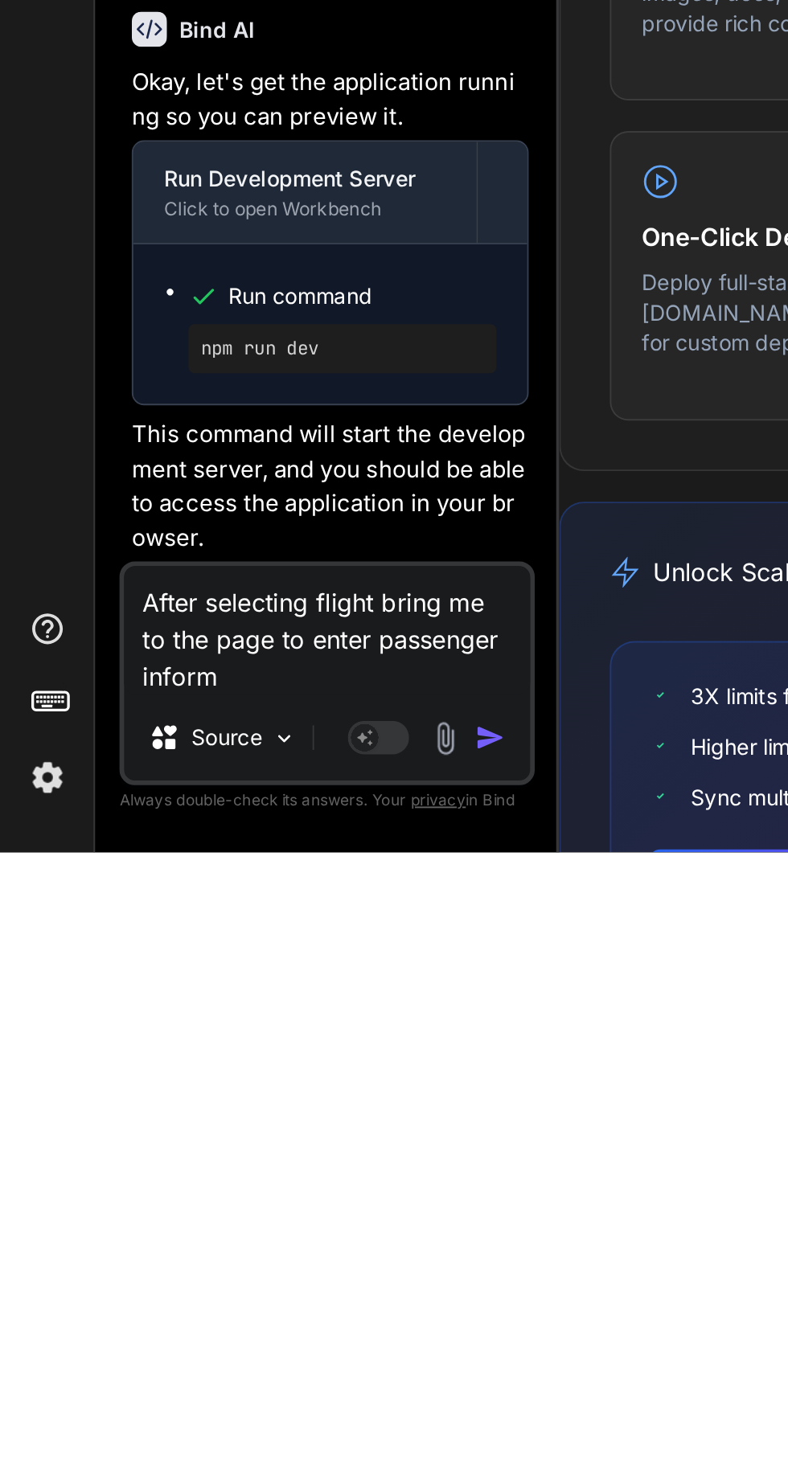
type textarea "After selecting flight bring me to the page to enter passenger informa"
type textarea "x"
type textarea "After selecting flight bring me to the page to enter passenger informat"
type textarea "x"
type textarea "After selecting flight bring me to the page to enter passenger informati"
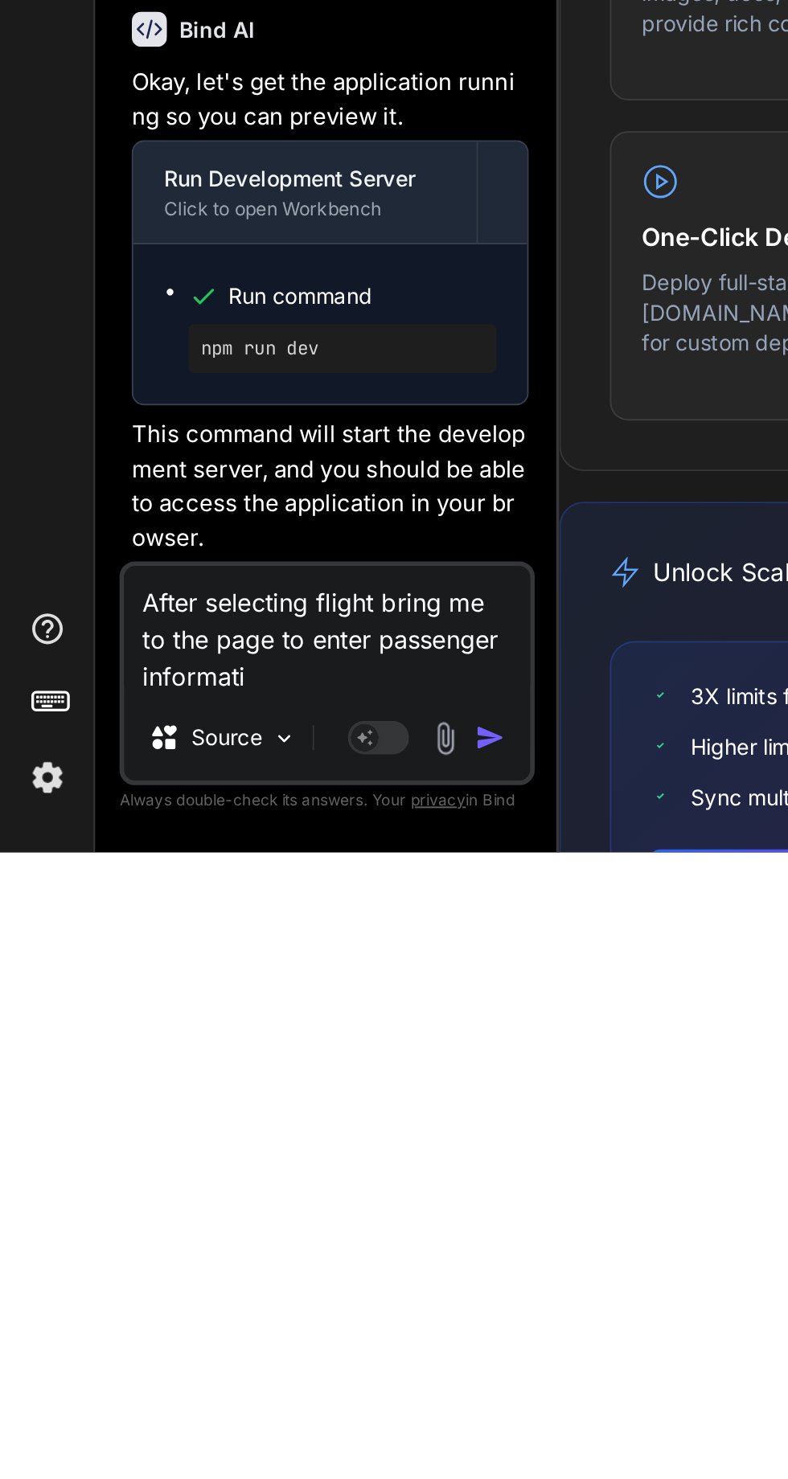
type textarea "x"
type textarea "After selecting flight bring me to the page to enter passenger informatio"
type textarea "x"
type textarea "After selecting flight bring me to the page to enter passenger information"
type textarea "x"
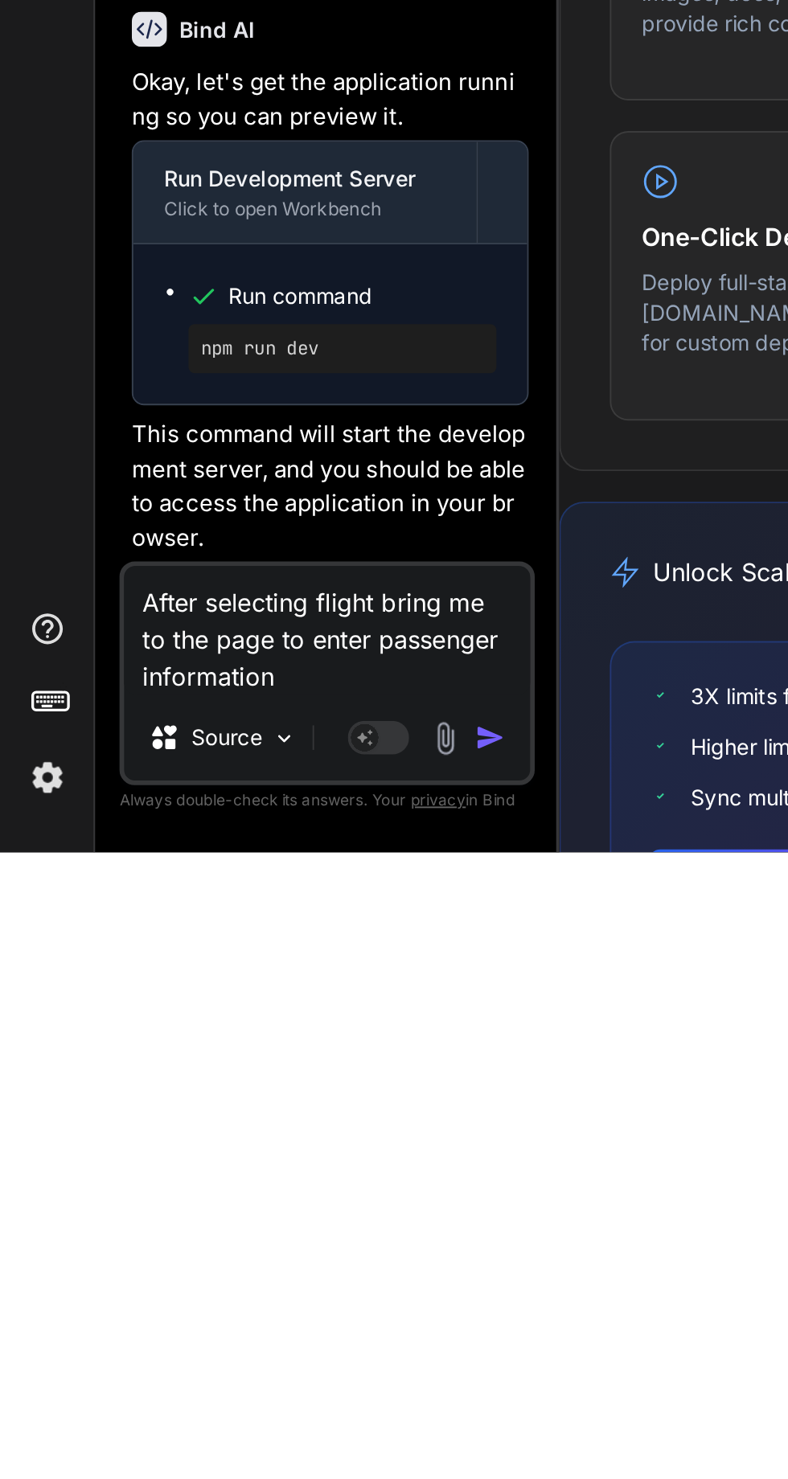
type textarea "After selecting flight bring me to the page to enter passenger information"
type textarea "x"
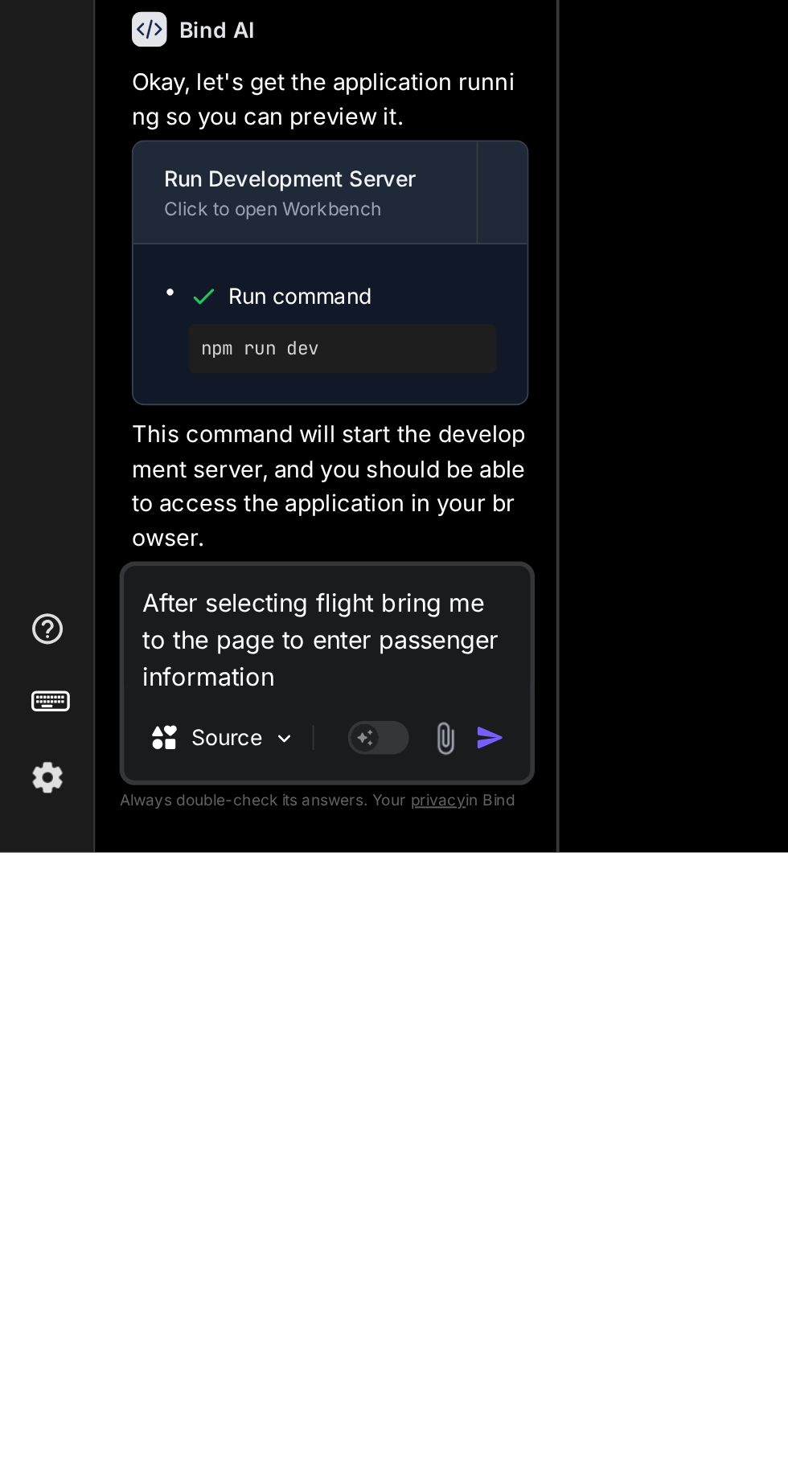
type textarea "After selecting flight bring me to the page to enter passenger information"
click at [263, 1421] on img "button" at bounding box center [257, 1419] width 16 height 16
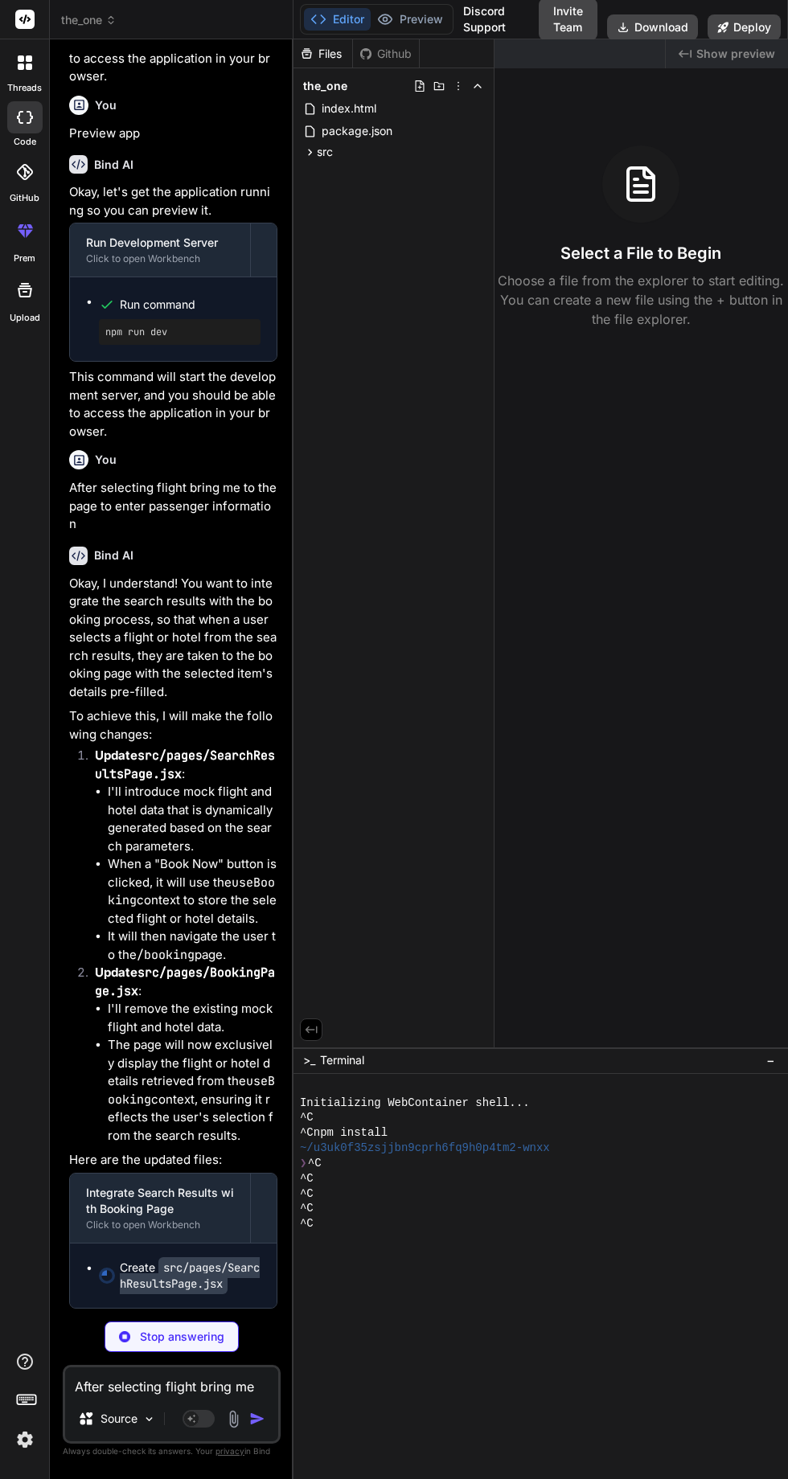
scroll to position [3190, 0]
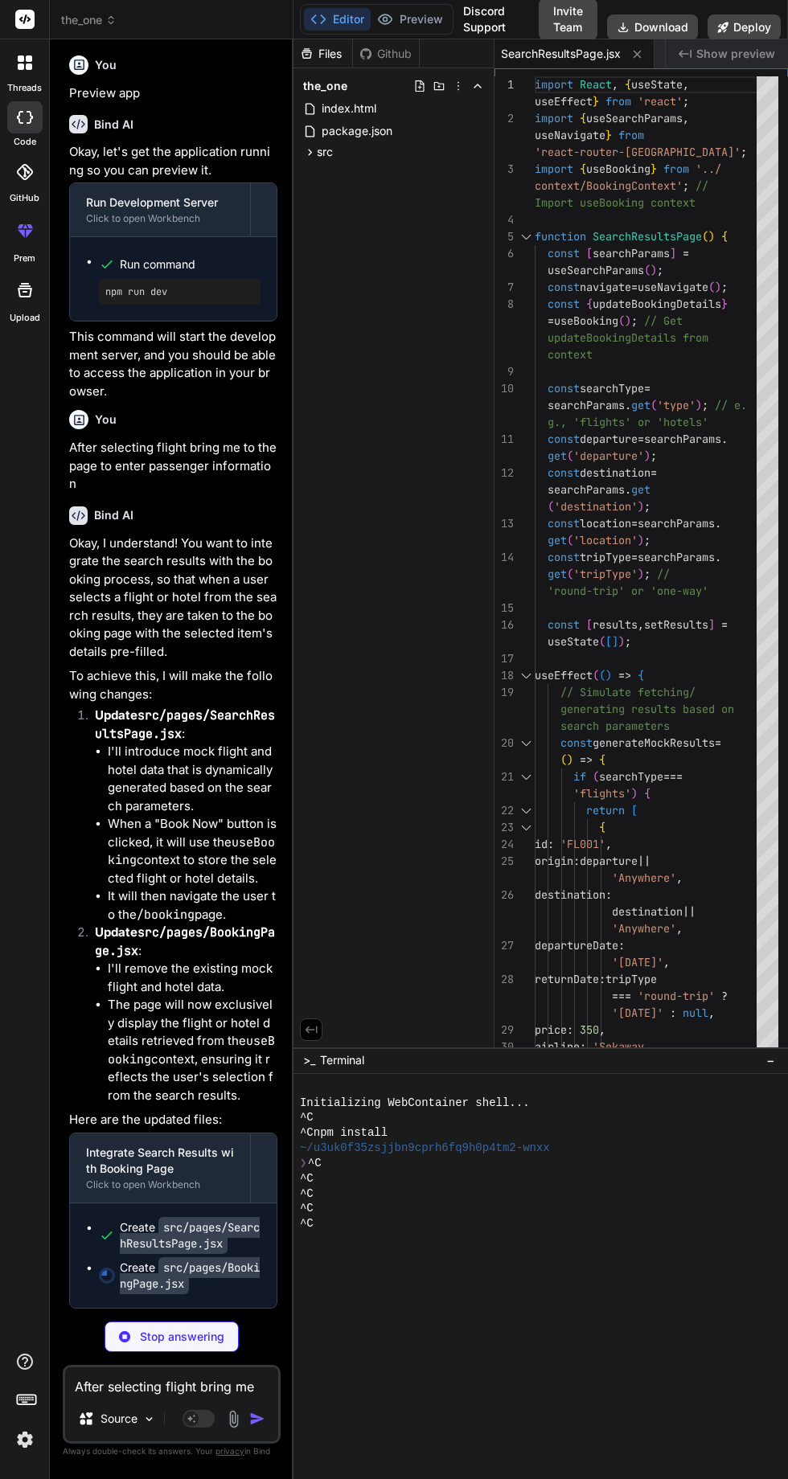
type textarea "x"
type textarea "); } export default BookingPage;"
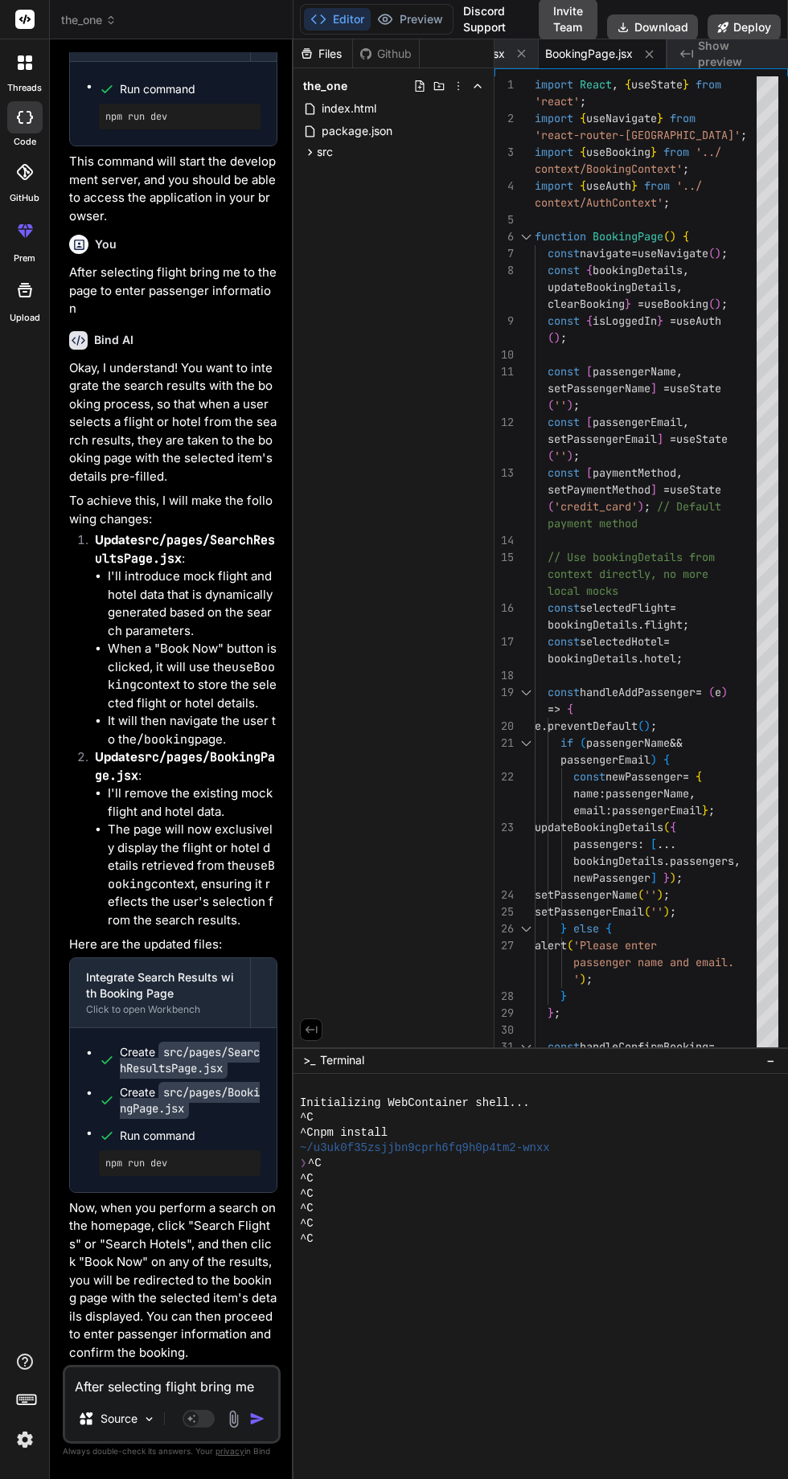
scroll to position [3407, 0]
click at [598, 1231] on div "^C" at bounding box center [533, 1223] width 466 height 15
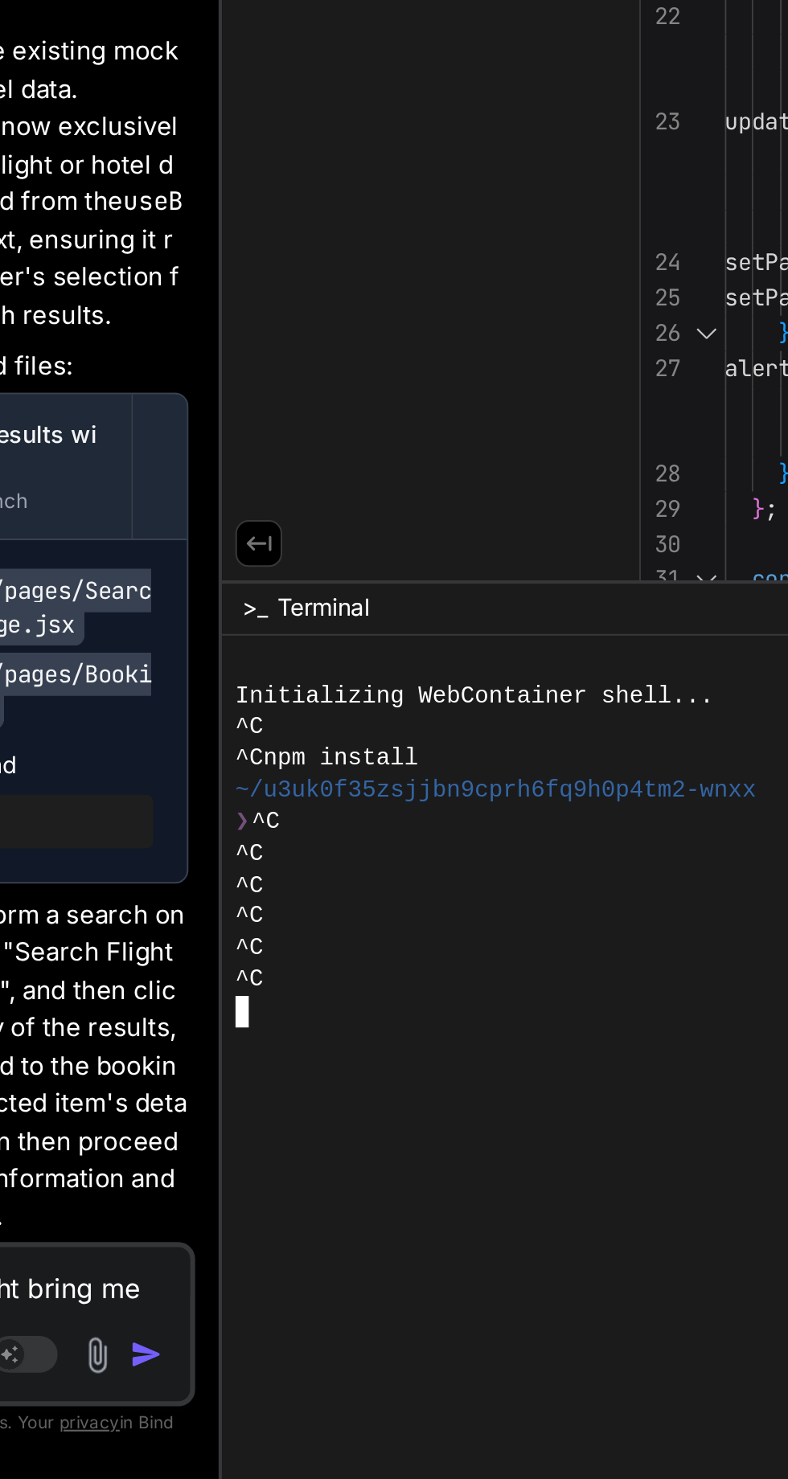
scroll to position [3399, 0]
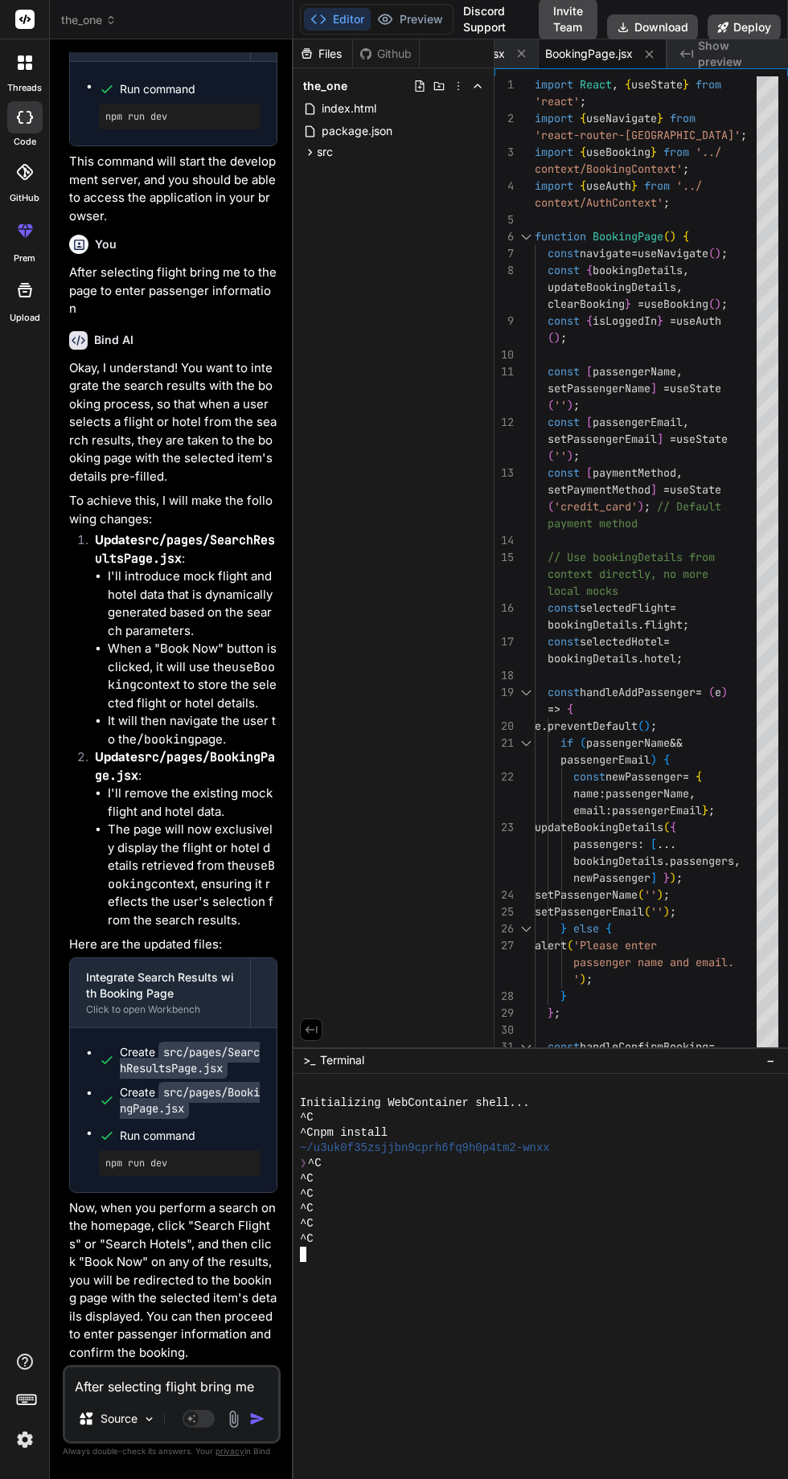
click at [256, 640] on li "I'll introduce mock flight and hotel data that is dynamically generated based o…" at bounding box center [193, 604] width 170 height 72
type textarea "x"
type textarea "local mocks const selectedFlight = bookingDetails.flight; const selectedHotel =…"
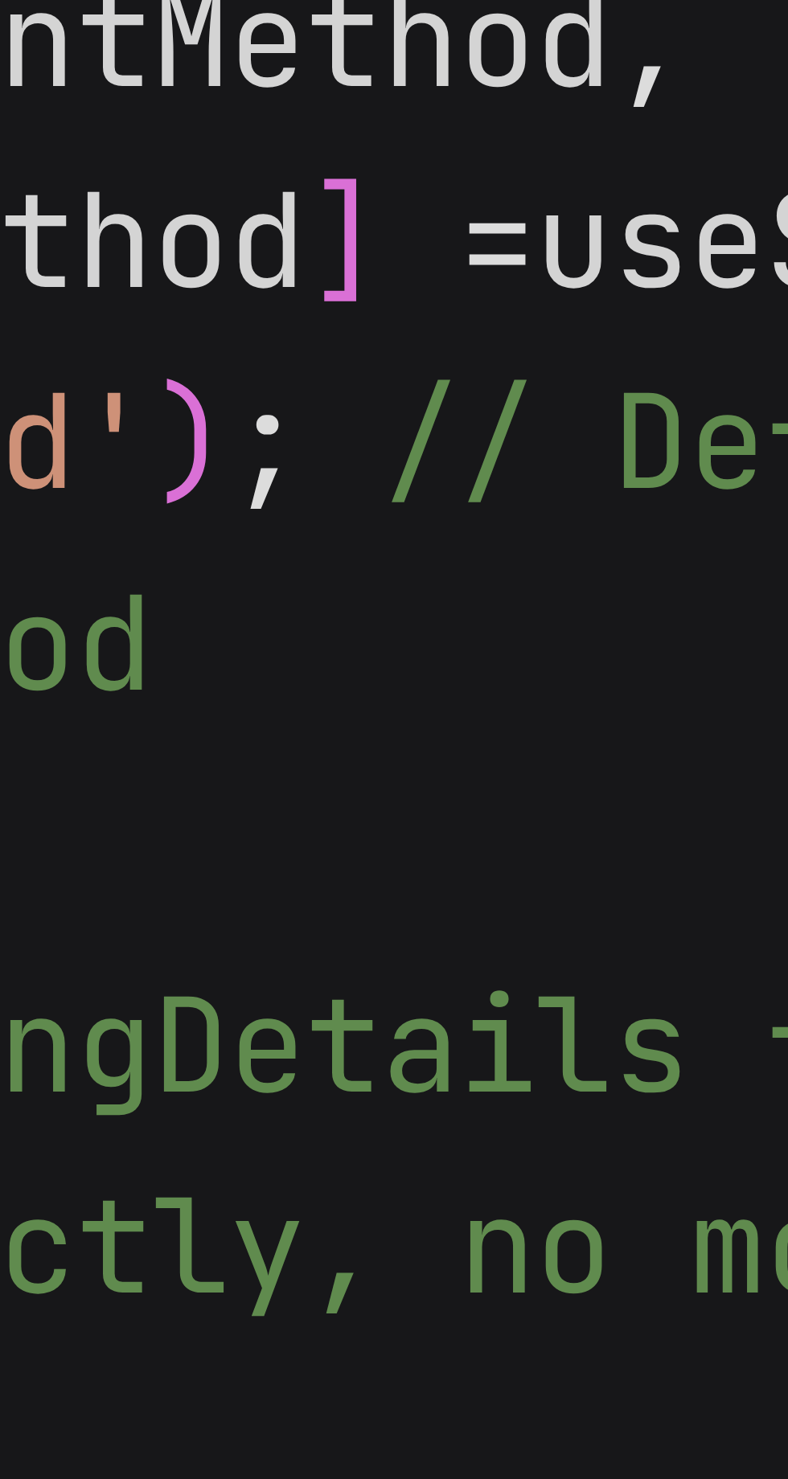
scroll to position [58, 0]
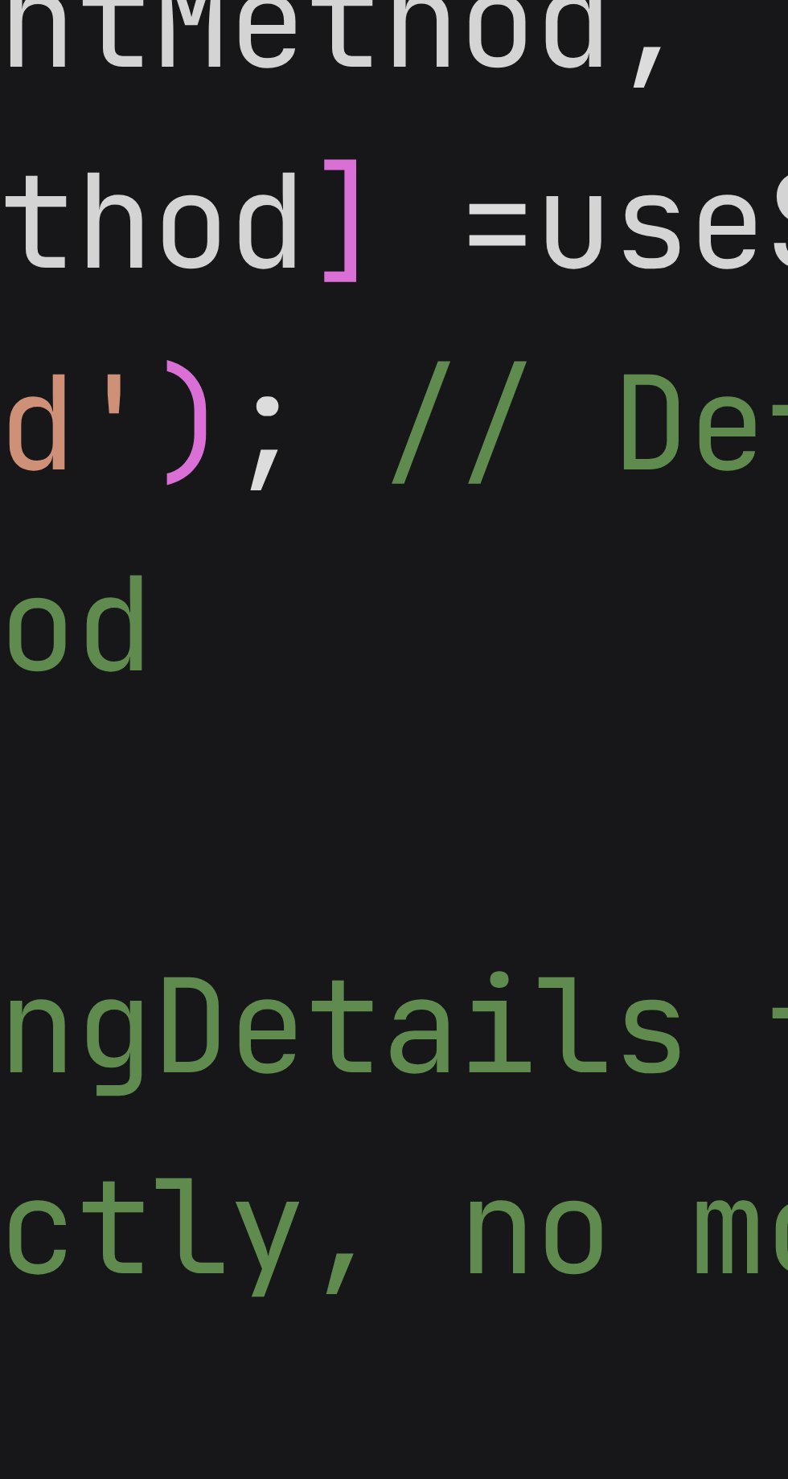
type textarea "x"
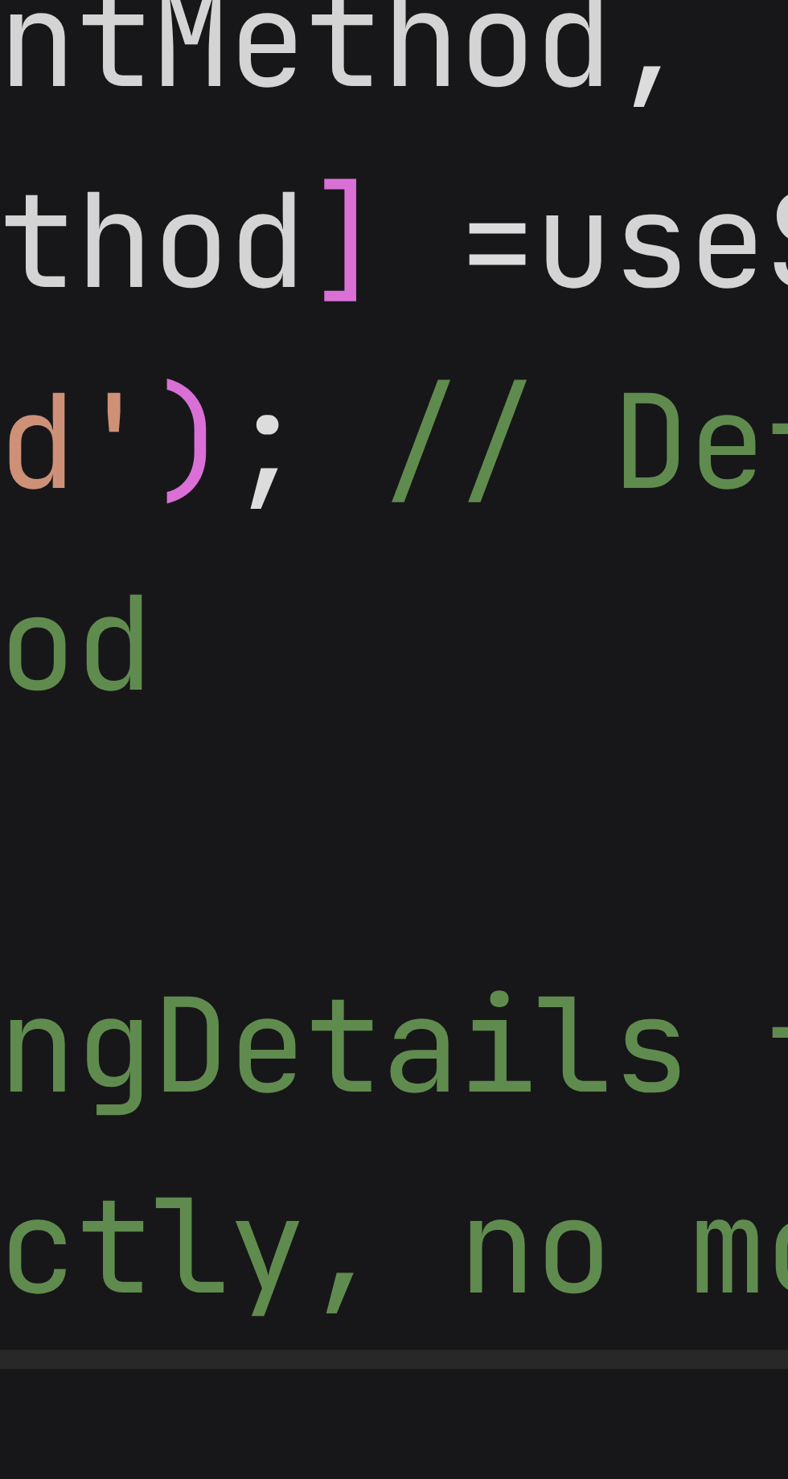
scroll to position [7, 0]
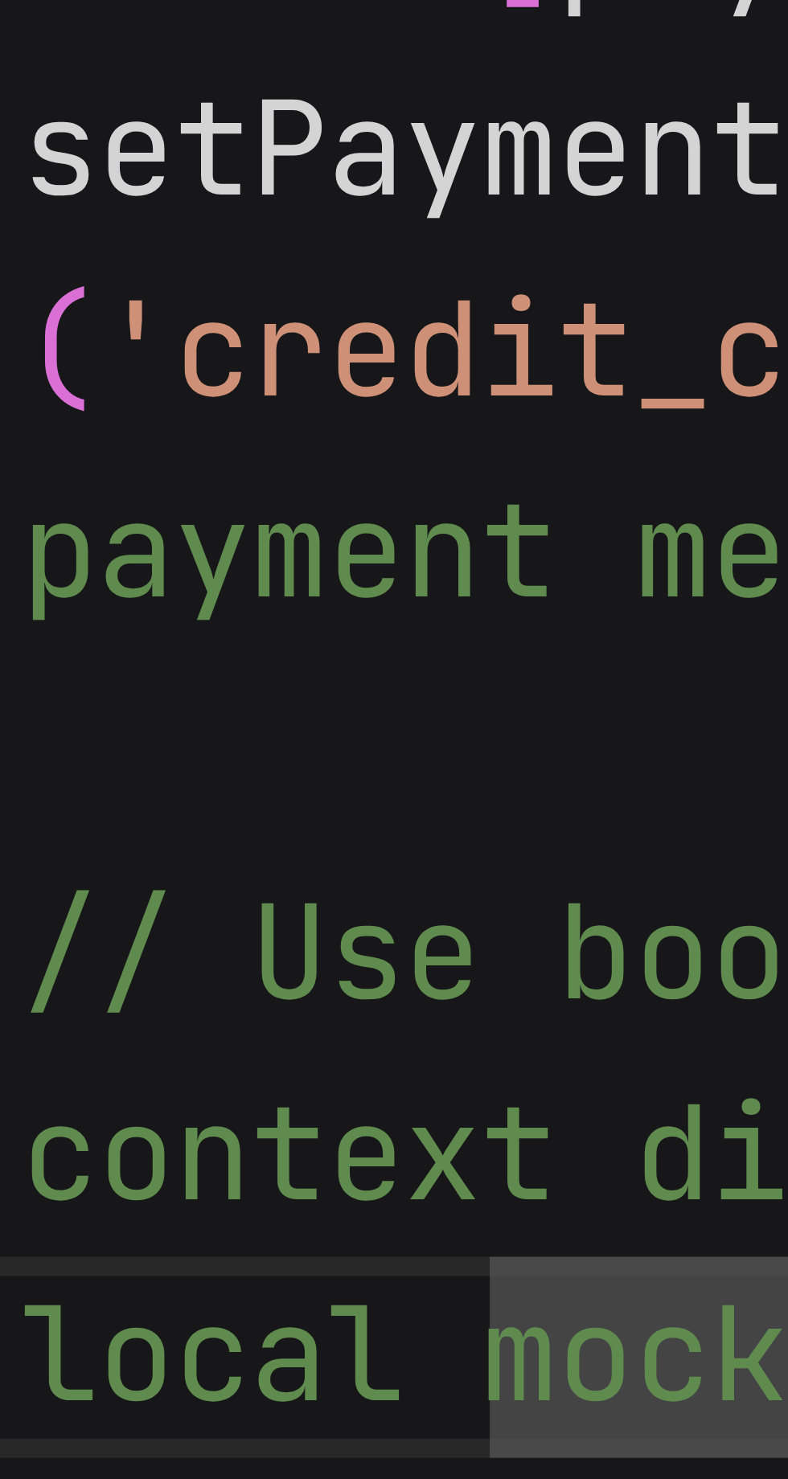
type textarea "local mocks const selectedFlight = bookingDetails.flight; const selectedHotel =…"
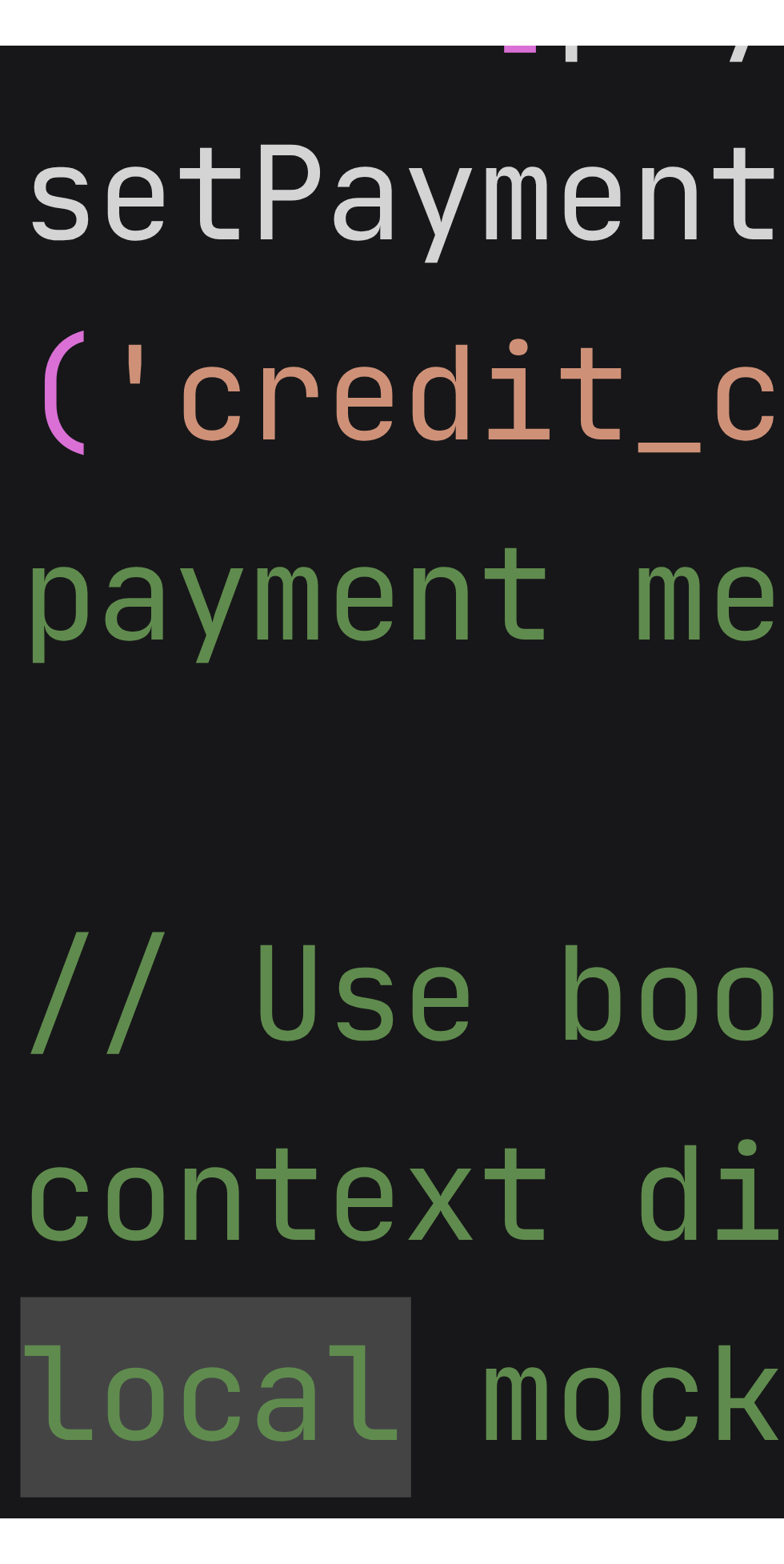
scroll to position [41, 0]
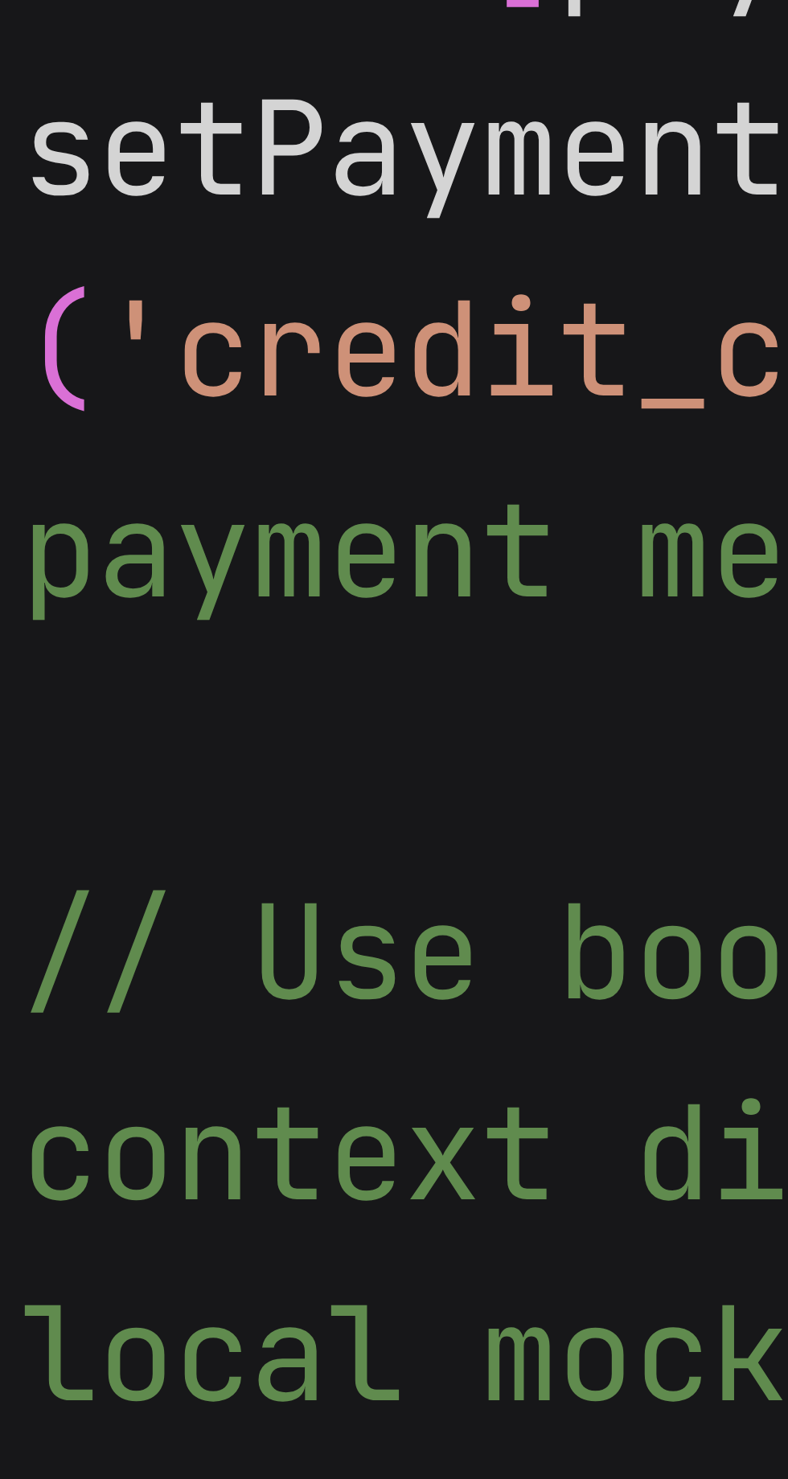
type textarea "x"
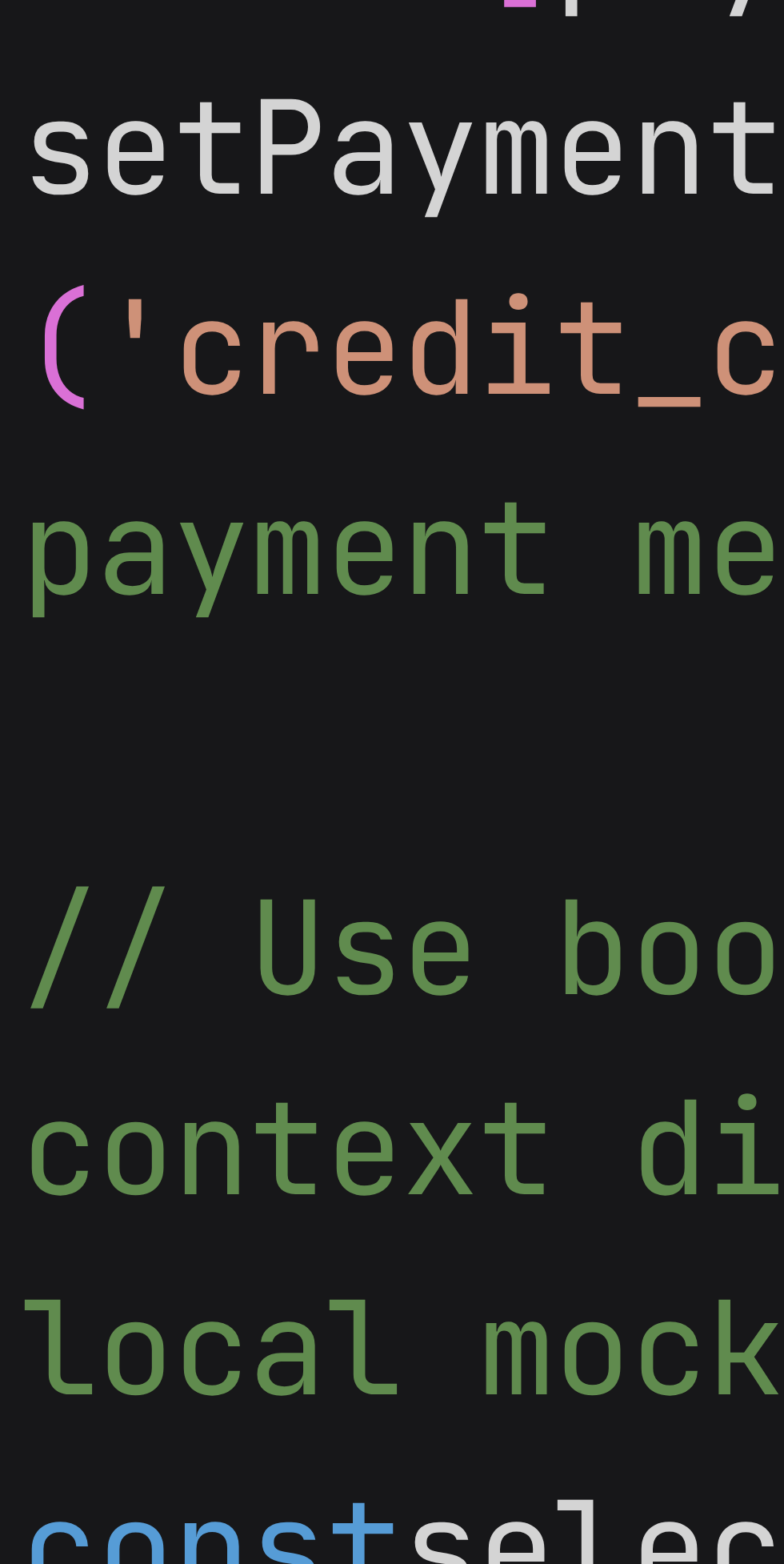
scroll to position [3300, 0]
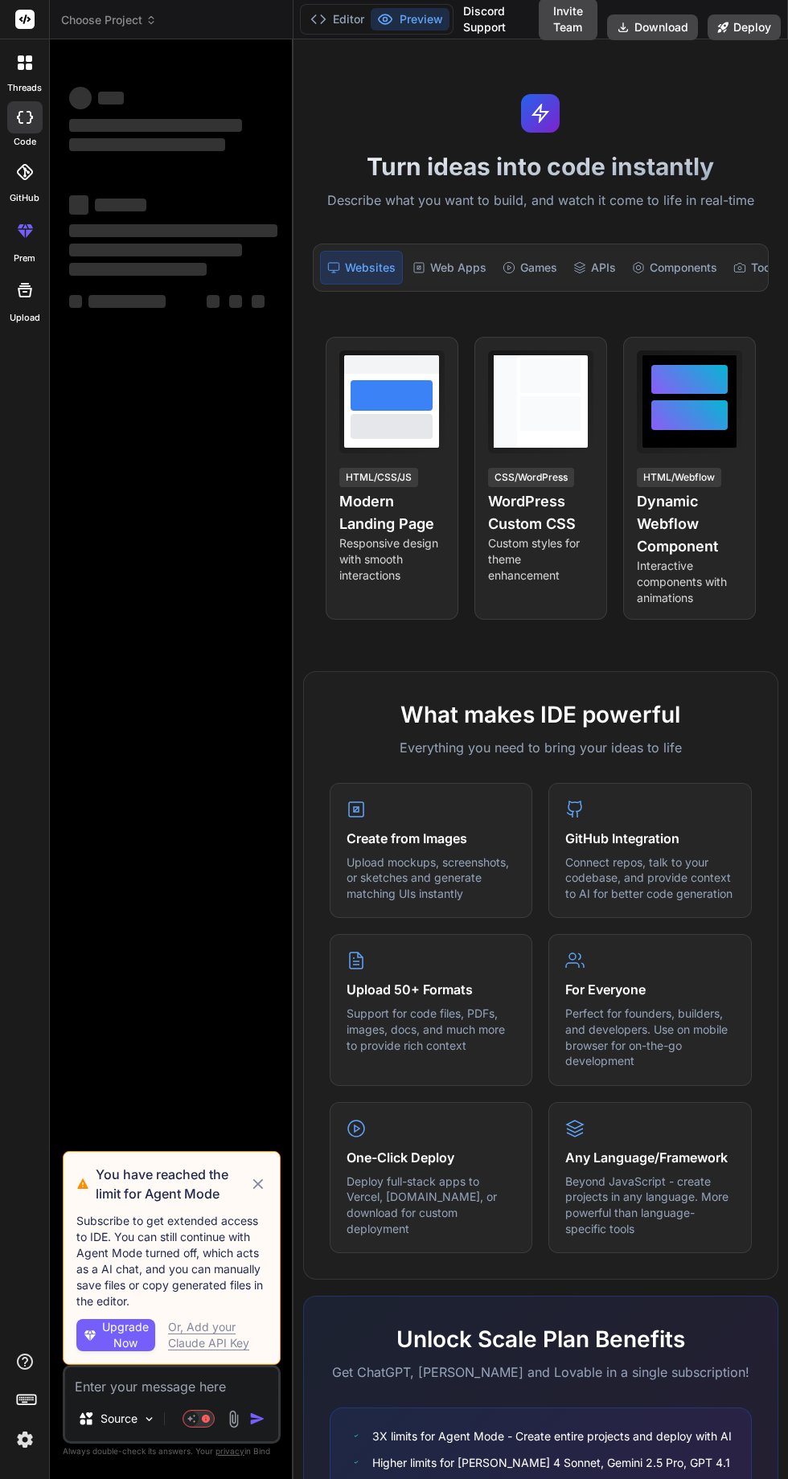
click at [254, 1194] on icon at bounding box center [258, 1183] width 18 height 19
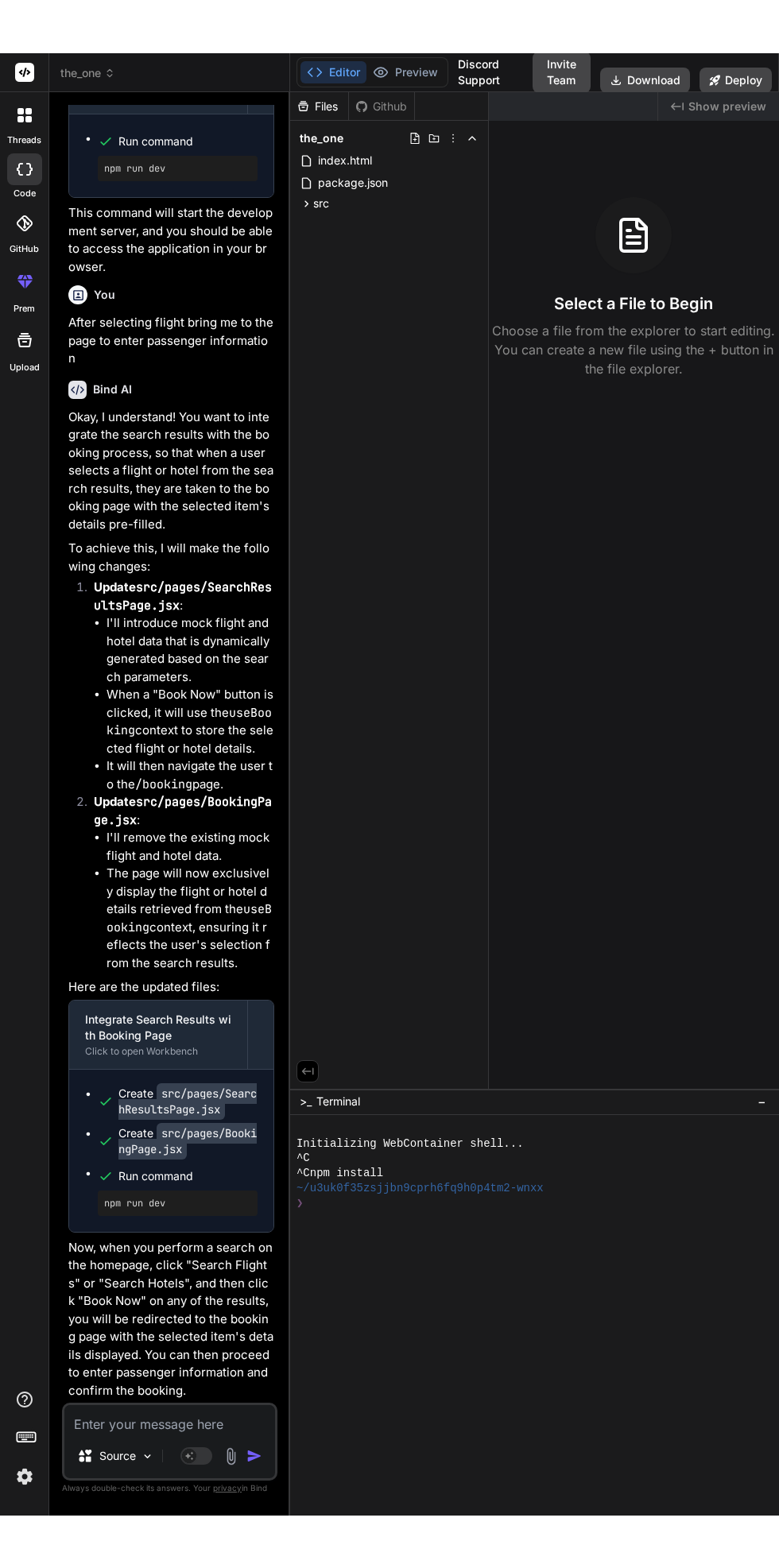
scroll to position [2321, 0]
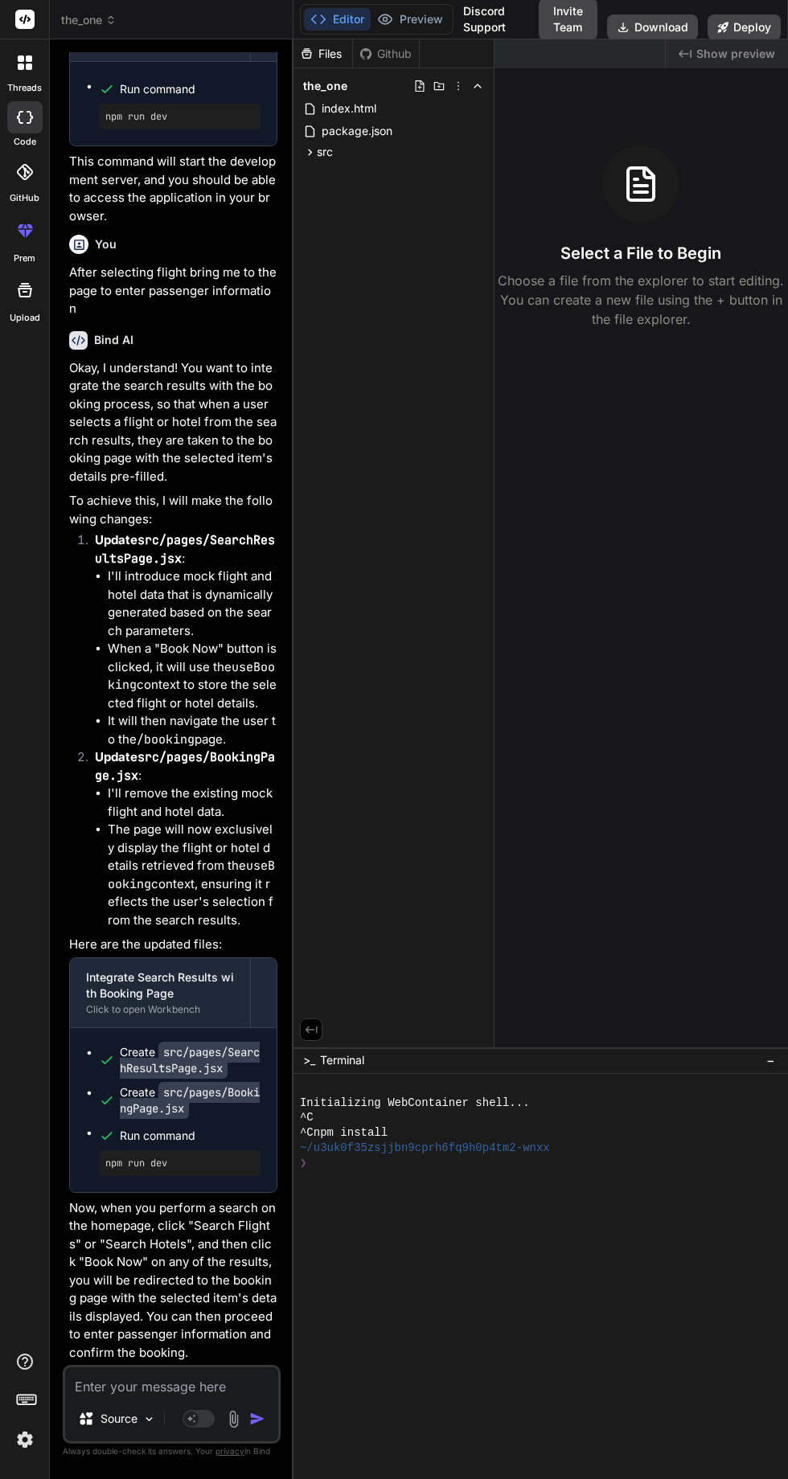
click at [607, 1368] on div at bounding box center [533, 1360] width 466 height 15
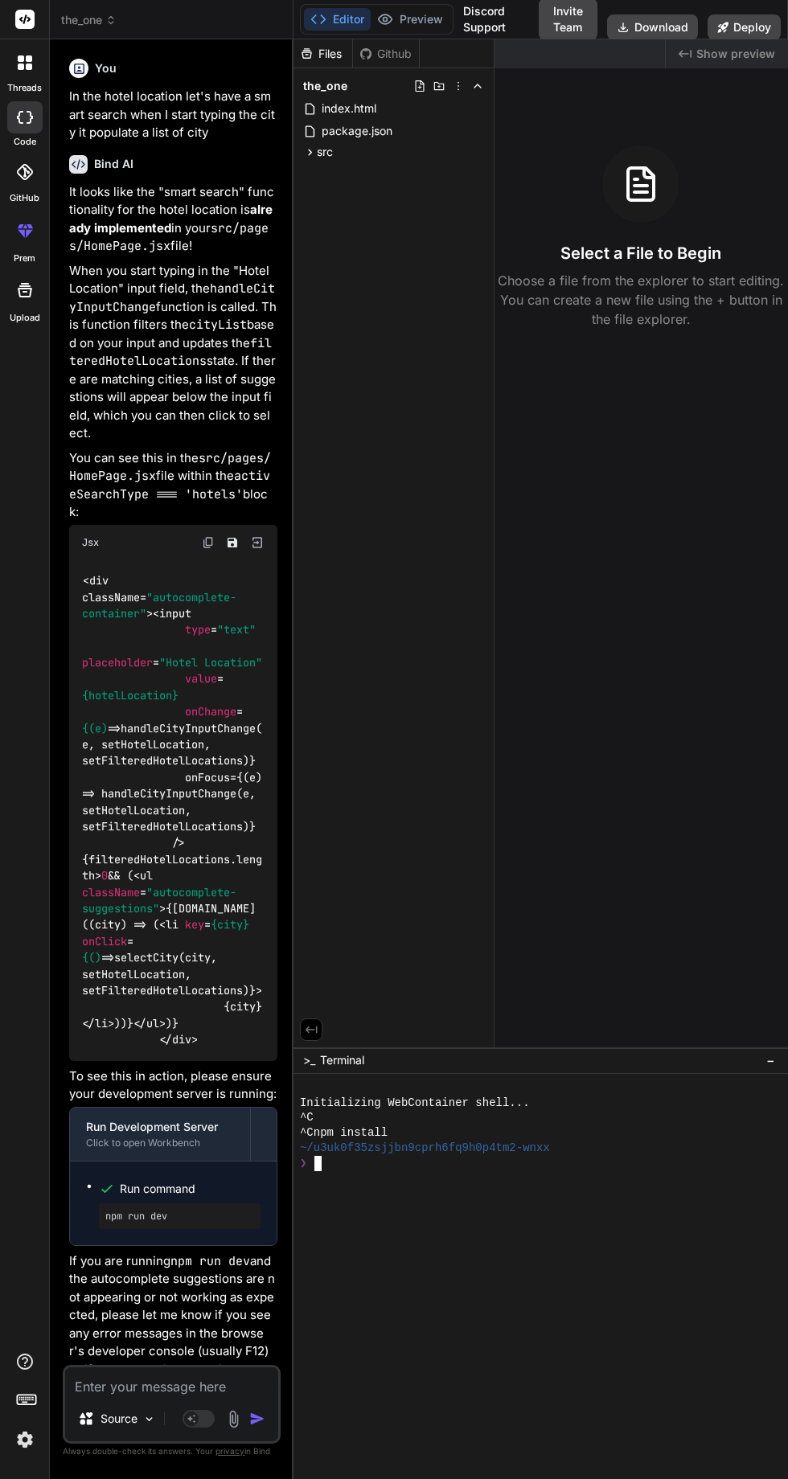
scroll to position [0, 0]
click at [113, 23] on icon at bounding box center [110, 19] width 11 height 11
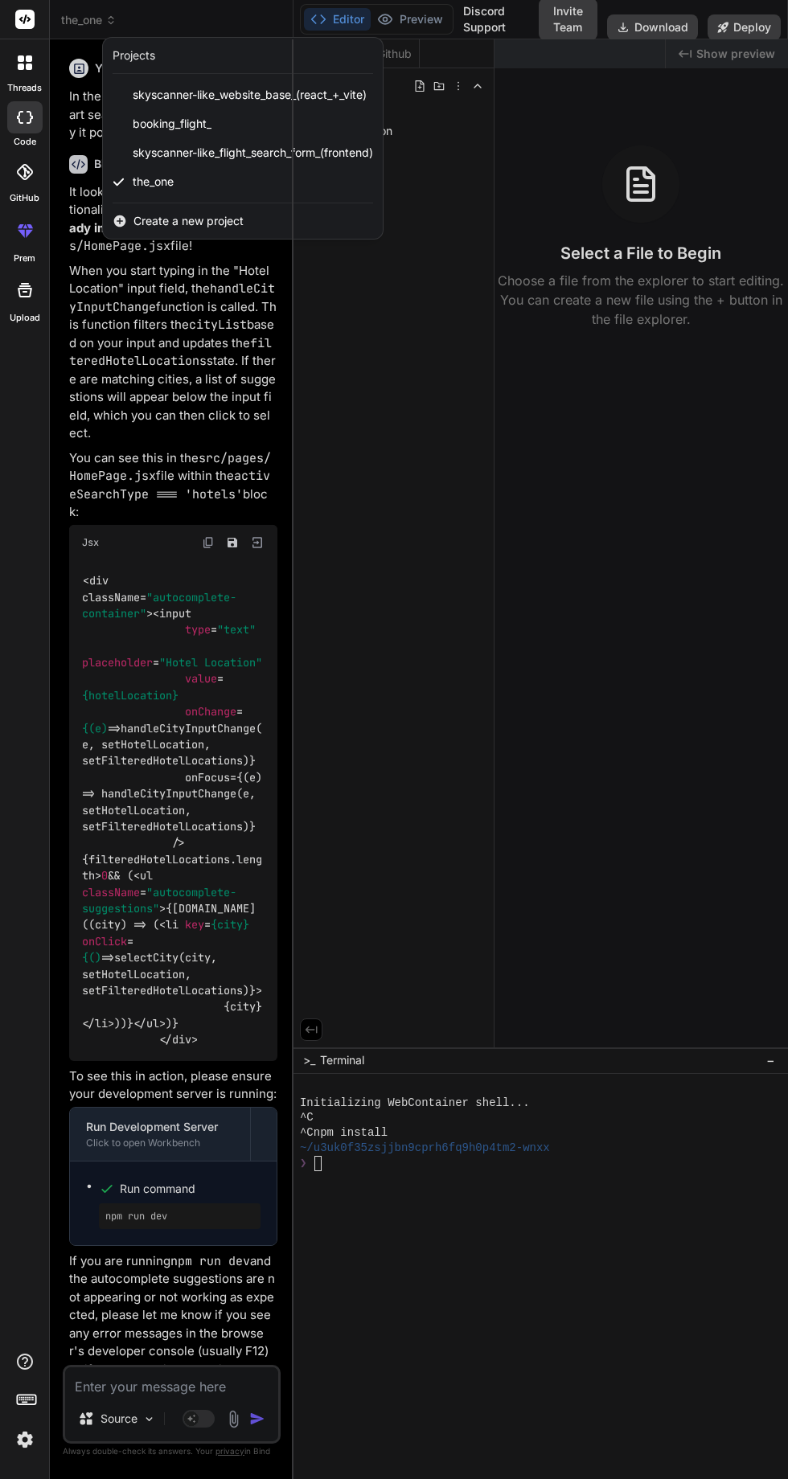
click at [251, 153] on span "skyscanner-like_flight_search_form_(frontend)" at bounding box center [253, 153] width 240 height 16
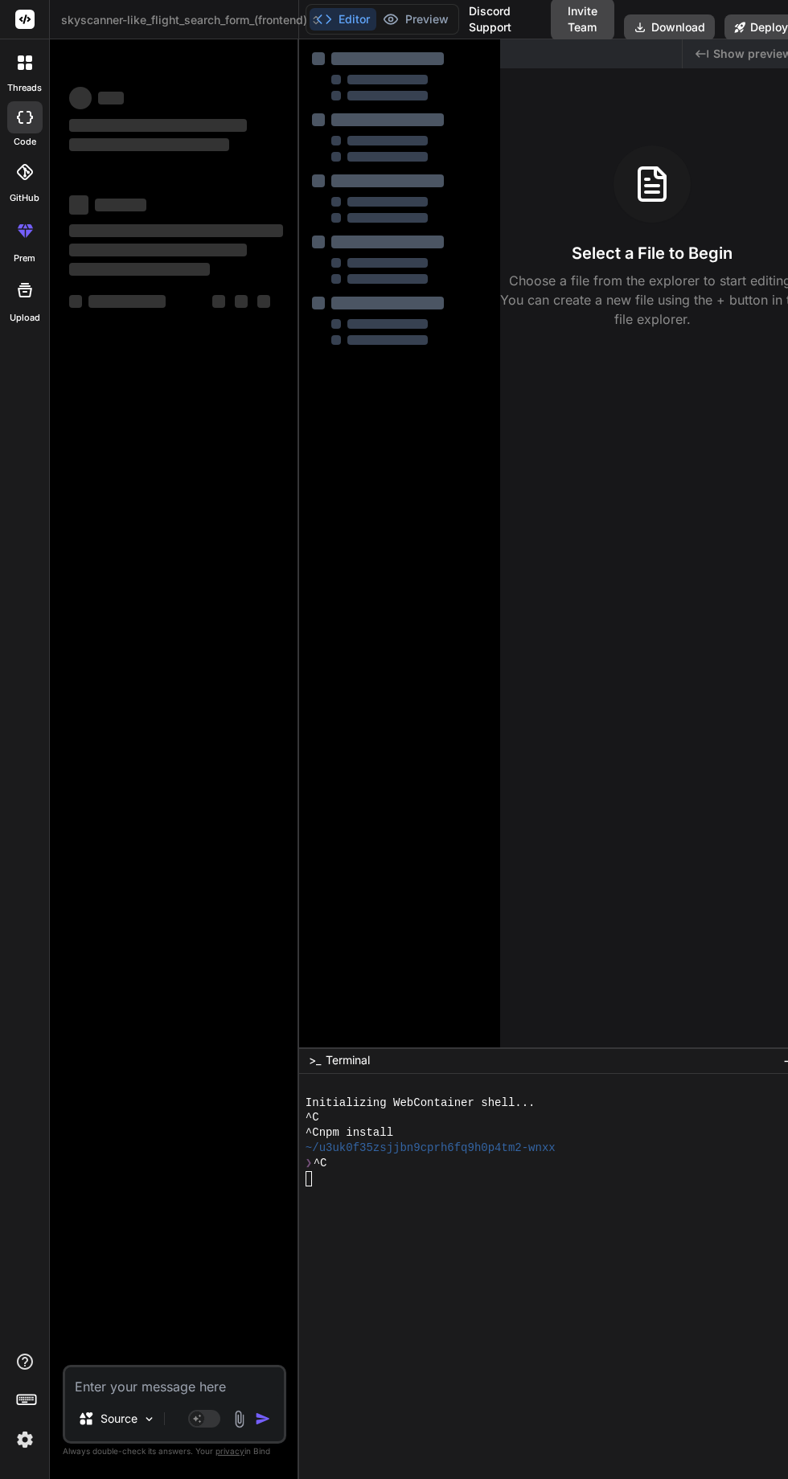
click at [199, 20] on span "skyscanner-like_flight_search_form_(frontend)" at bounding box center [191, 20] width 260 height 16
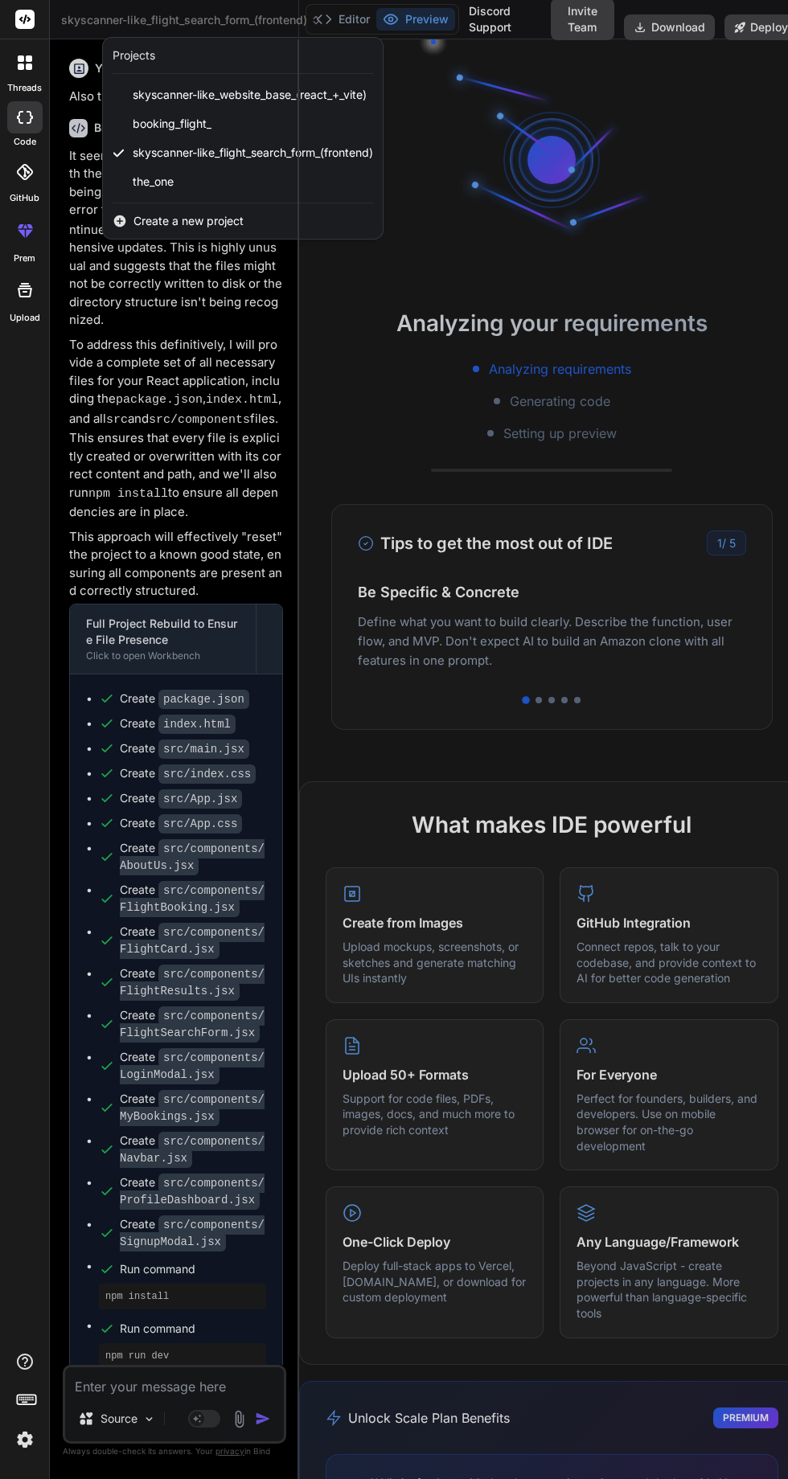
click at [177, 191] on div "the_one" at bounding box center [243, 181] width 280 height 29
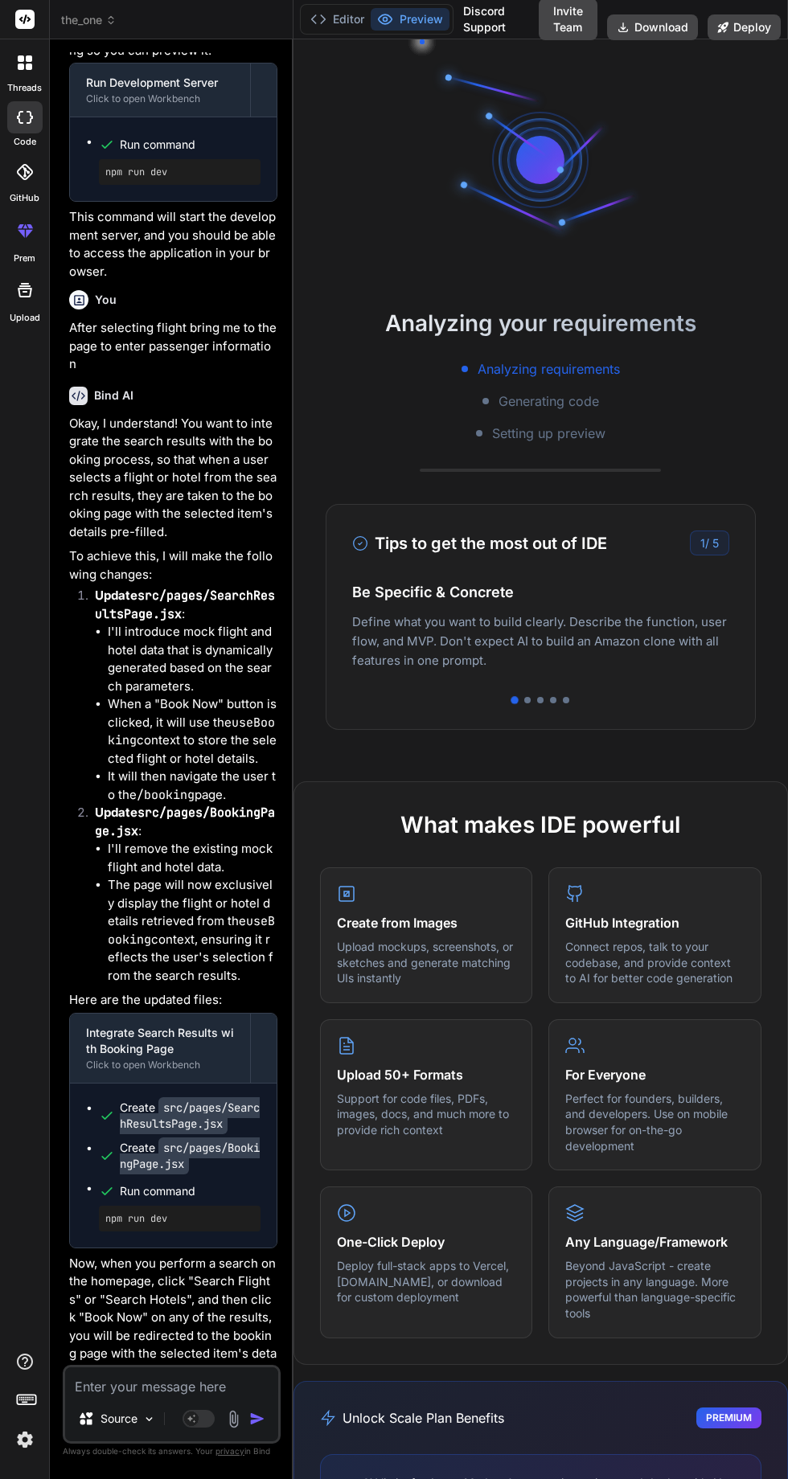
scroll to position [2348, 0]
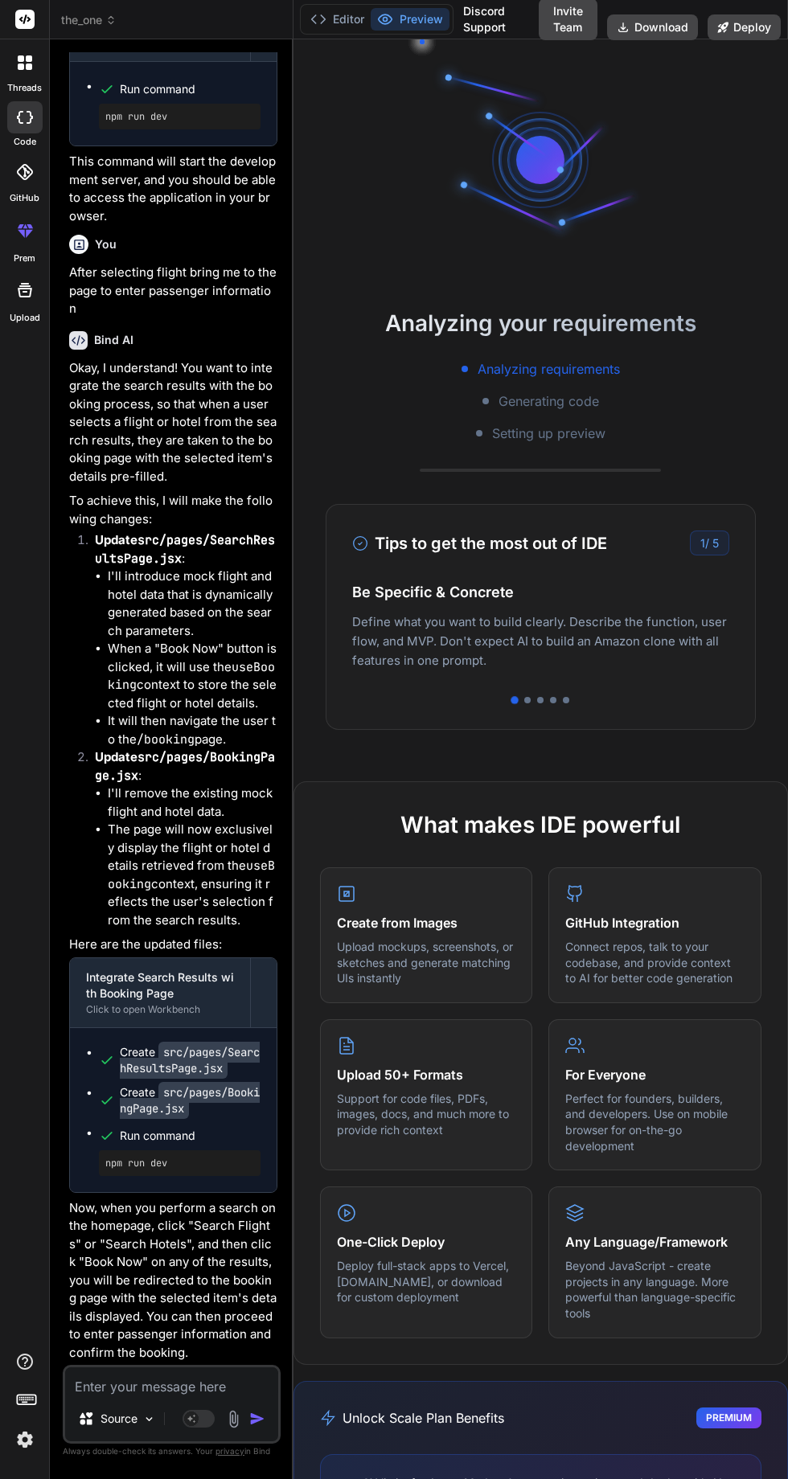
click at [144, 39] on header "the_one Created with Pixso." at bounding box center [172, 19] width 244 height 39
click at [113, 23] on icon at bounding box center [110, 19] width 11 height 11
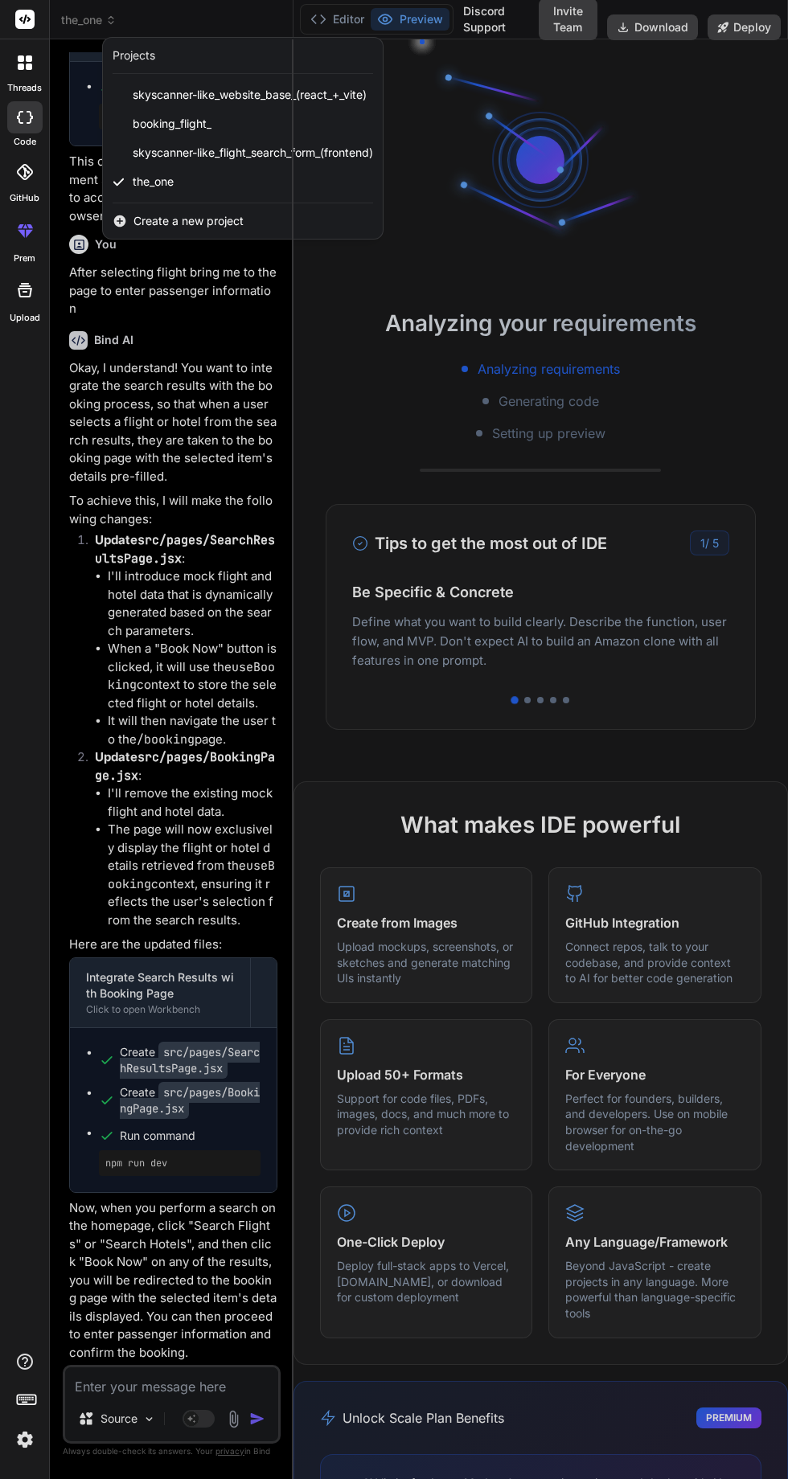
click at [197, 145] on span "skyscanner-like_flight_search_form_(frontend)" at bounding box center [253, 153] width 240 height 16
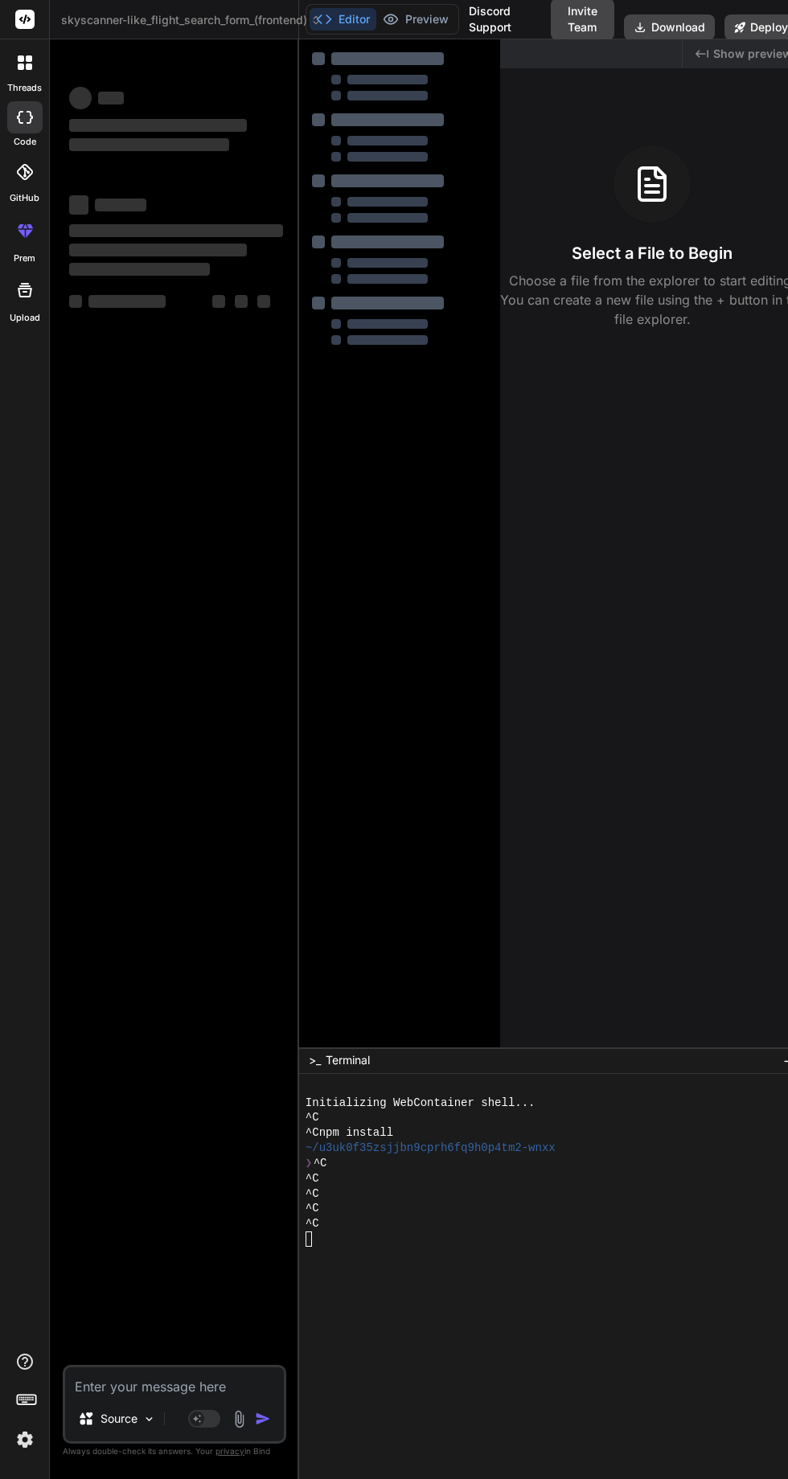
scroll to position [0, 0]
click at [169, 23] on span "skyscanner-like_flight_search_form_(frontend)" at bounding box center [191, 20] width 260 height 16
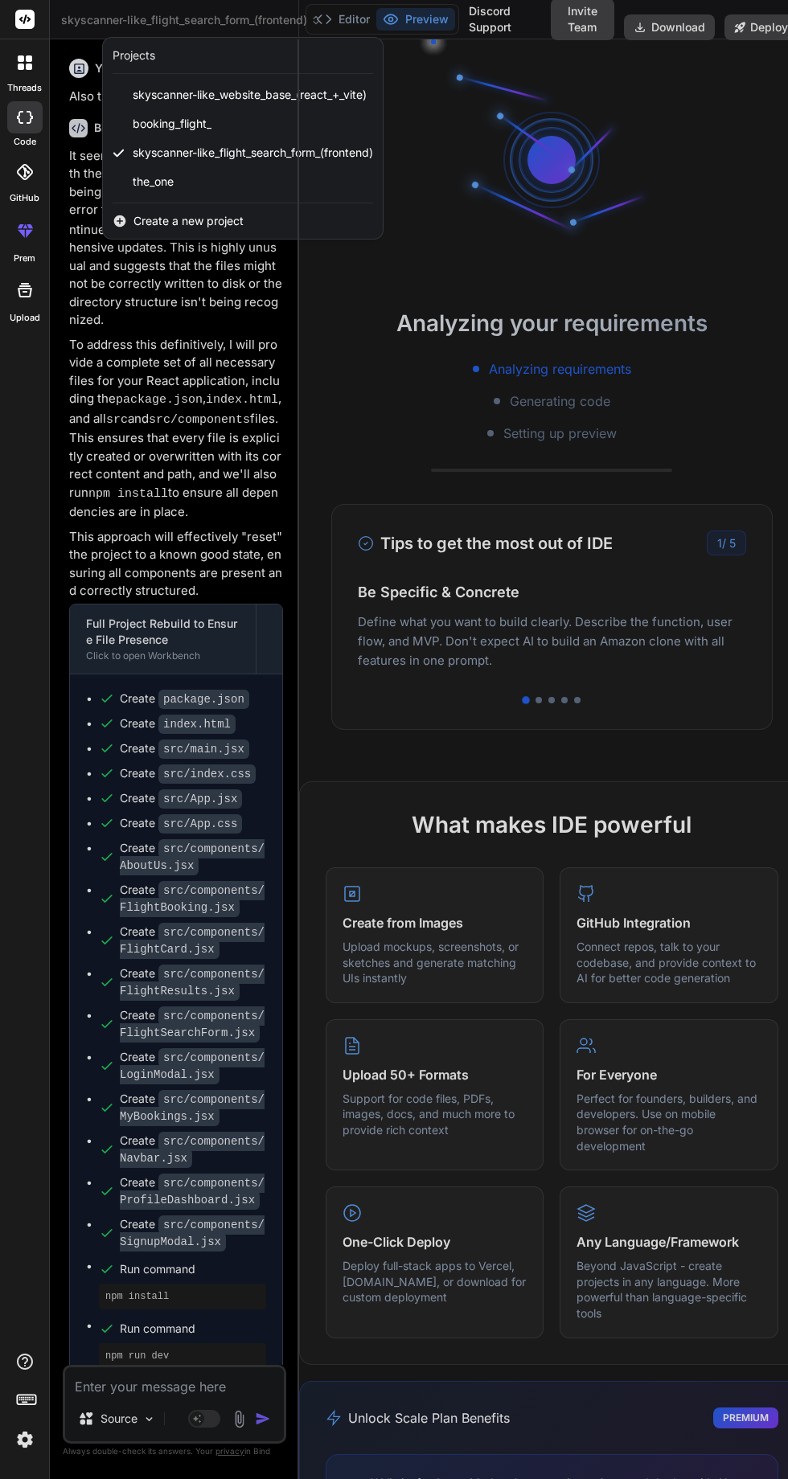
click at [239, 181] on div "the_one" at bounding box center [243, 181] width 280 height 29
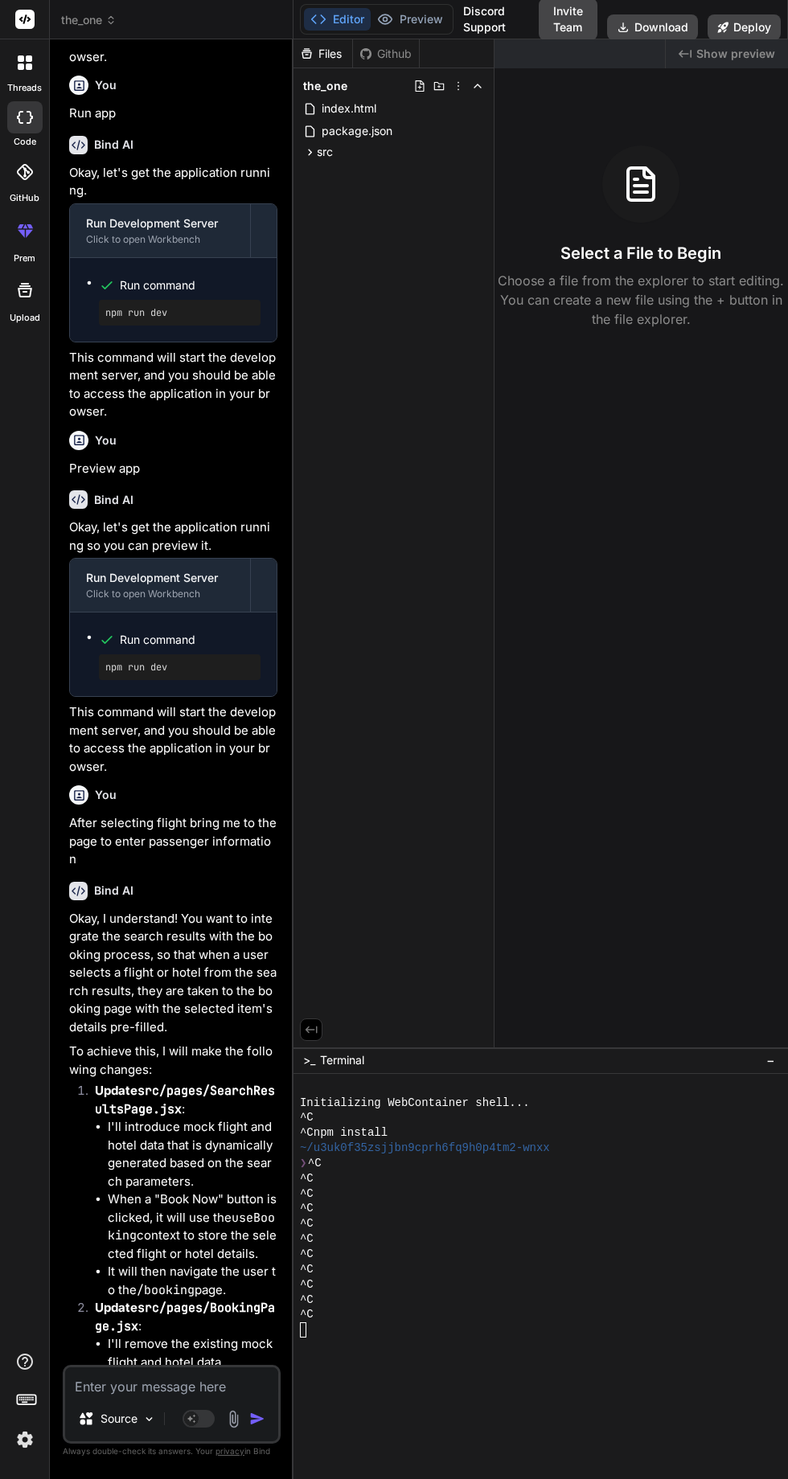
scroll to position [2348, 0]
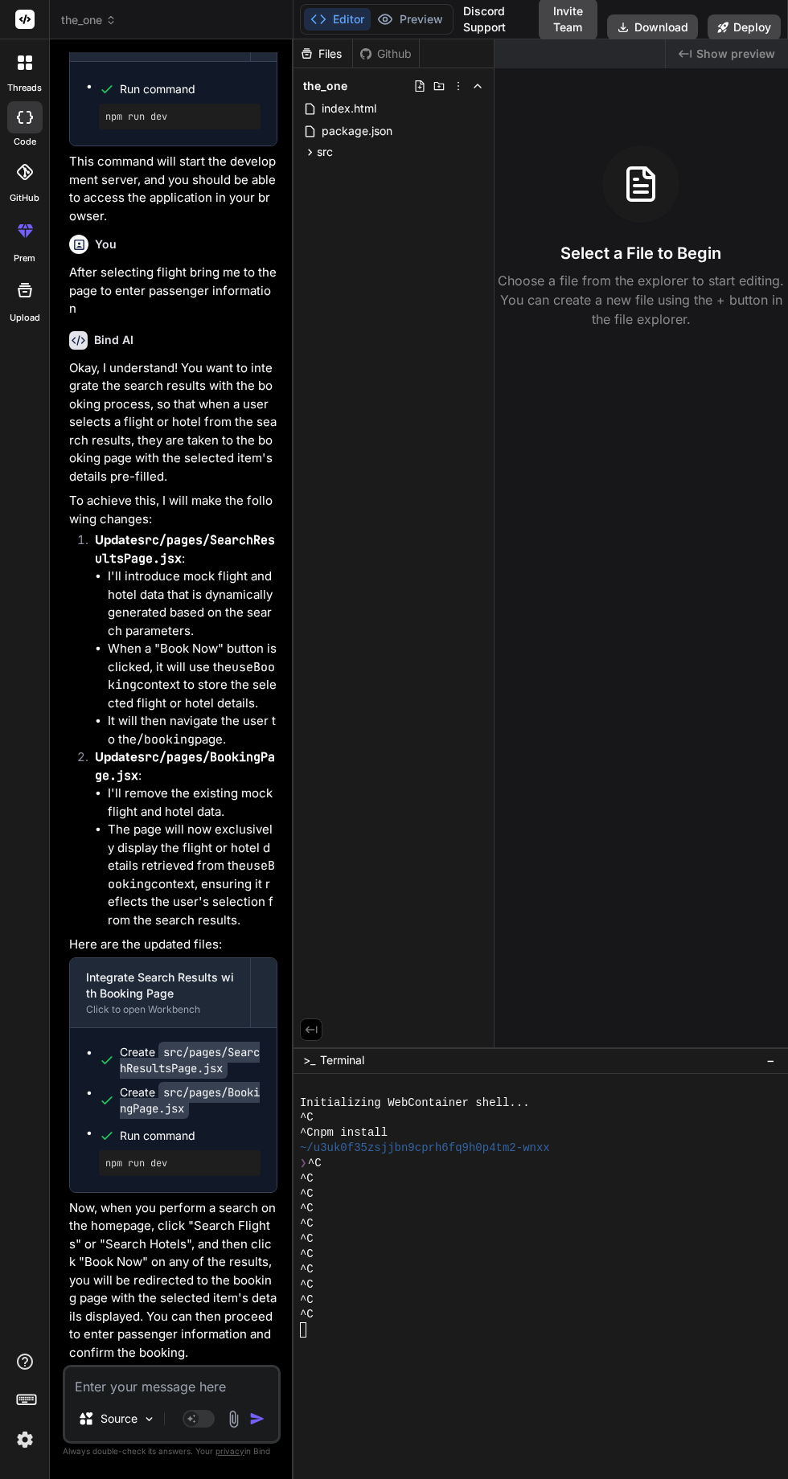
click at [191, 1396] on textarea at bounding box center [171, 1381] width 213 height 29
type textarea "x"
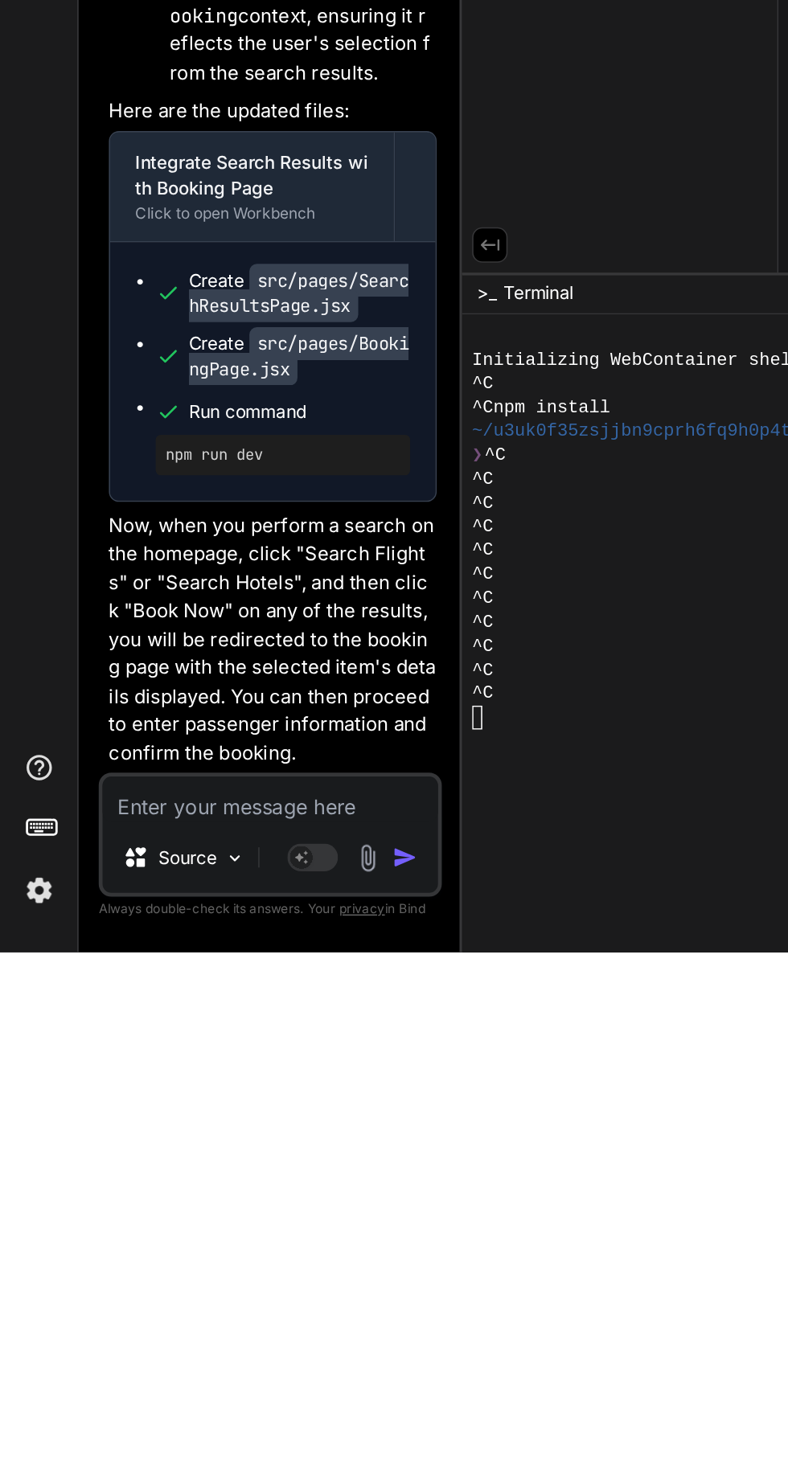
scroll to position [106, 0]
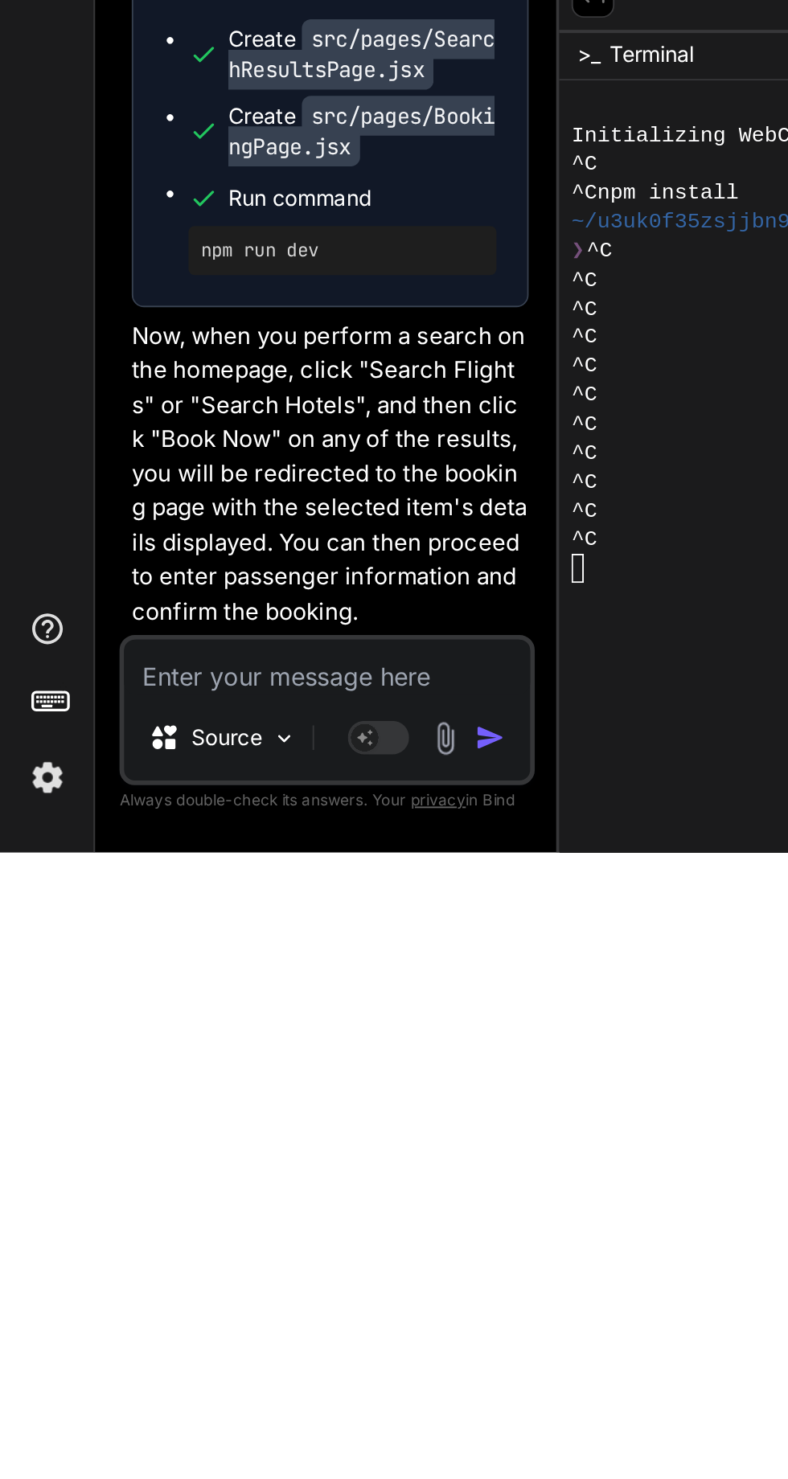
type textarea "R"
type textarea "x"
type textarea "Ru"
type textarea "x"
type textarea "Run"
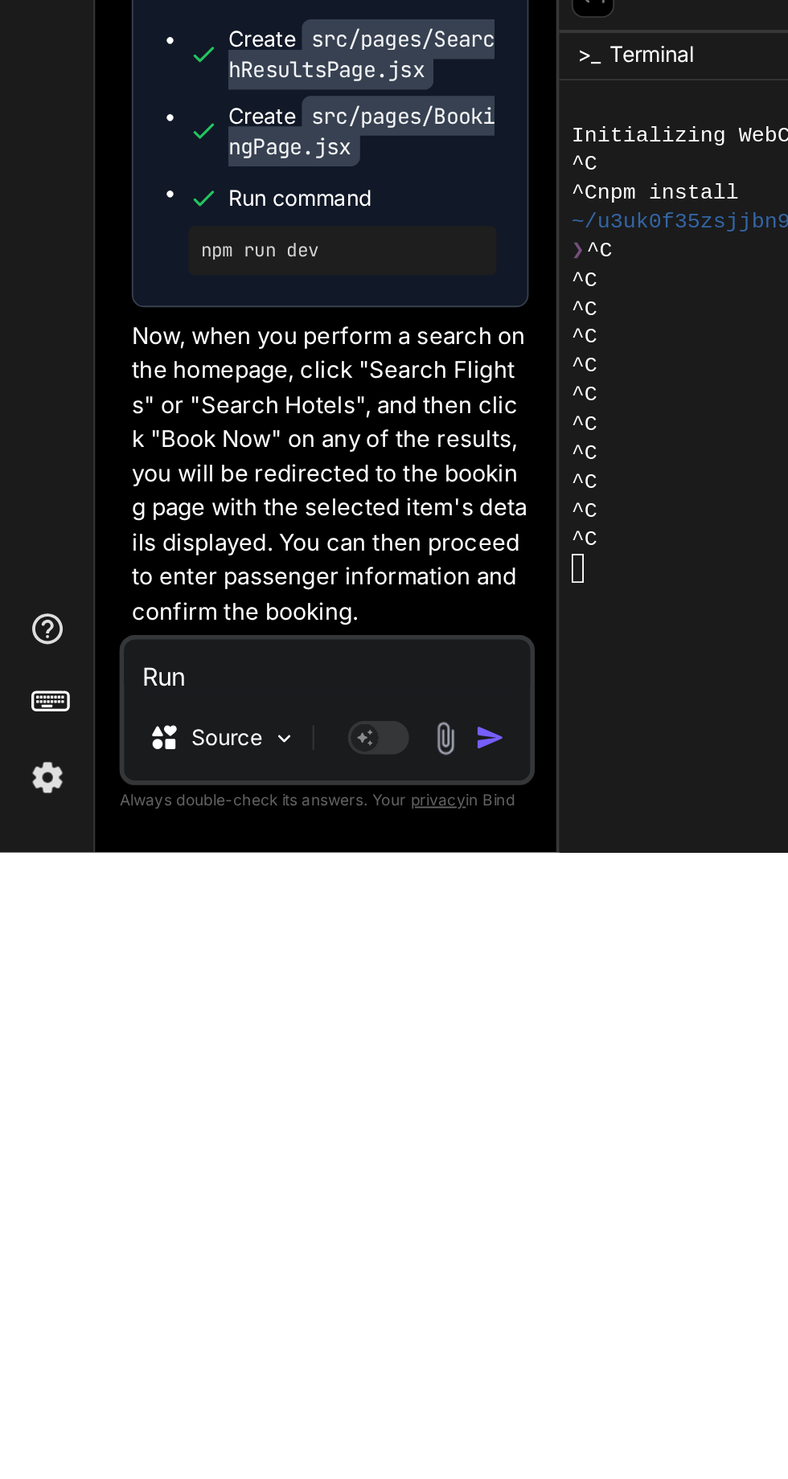
type textarea "x"
type textarea "Run"
type textarea "x"
type textarea "Run a"
type textarea "x"
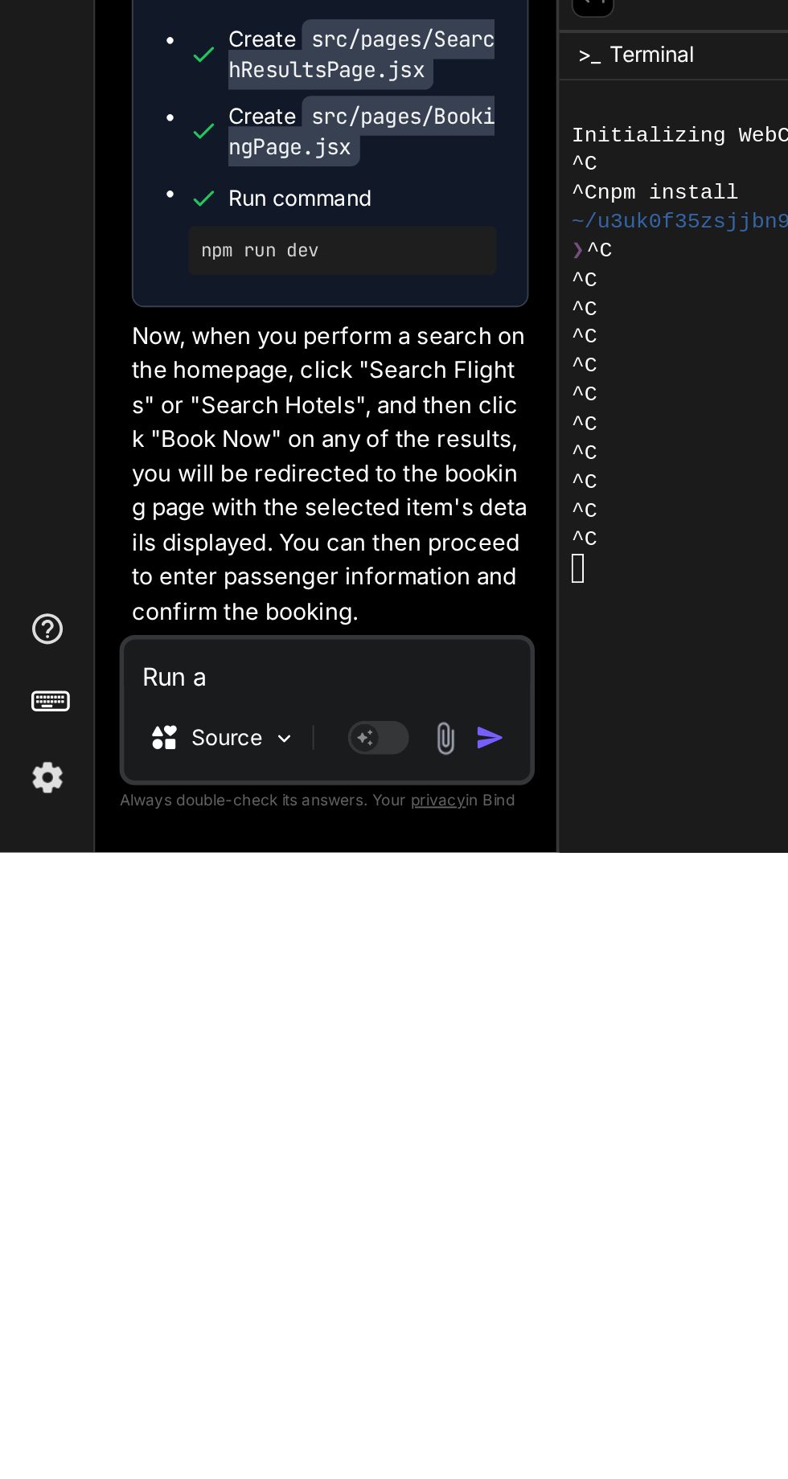
type textarea "Run ap"
type textarea "x"
type textarea "Run app"
type textarea "x"
type textarea "Run app"
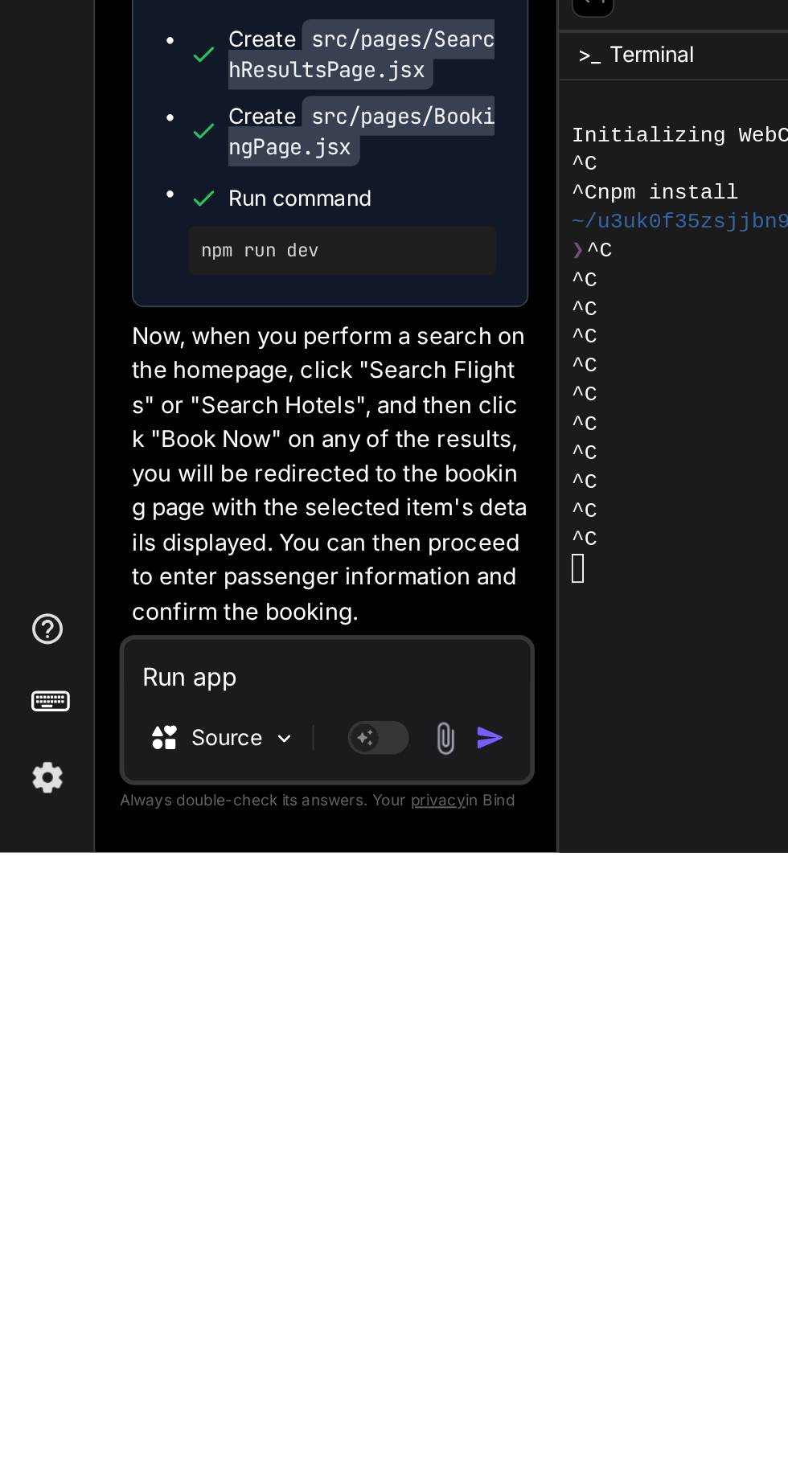
click at [252, 1416] on img "button" at bounding box center [257, 1419] width 16 height 16
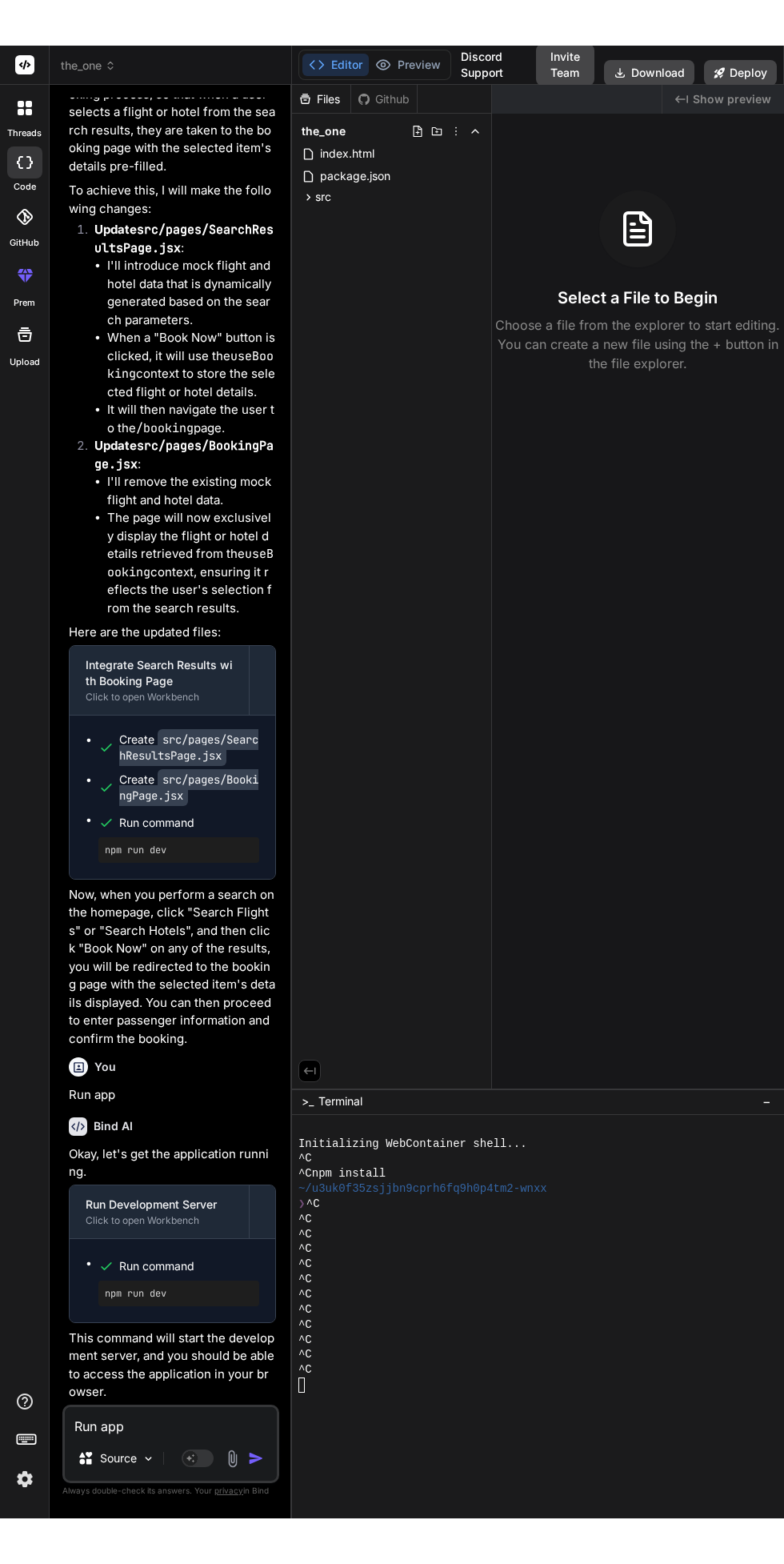
scroll to position [2690, 0]
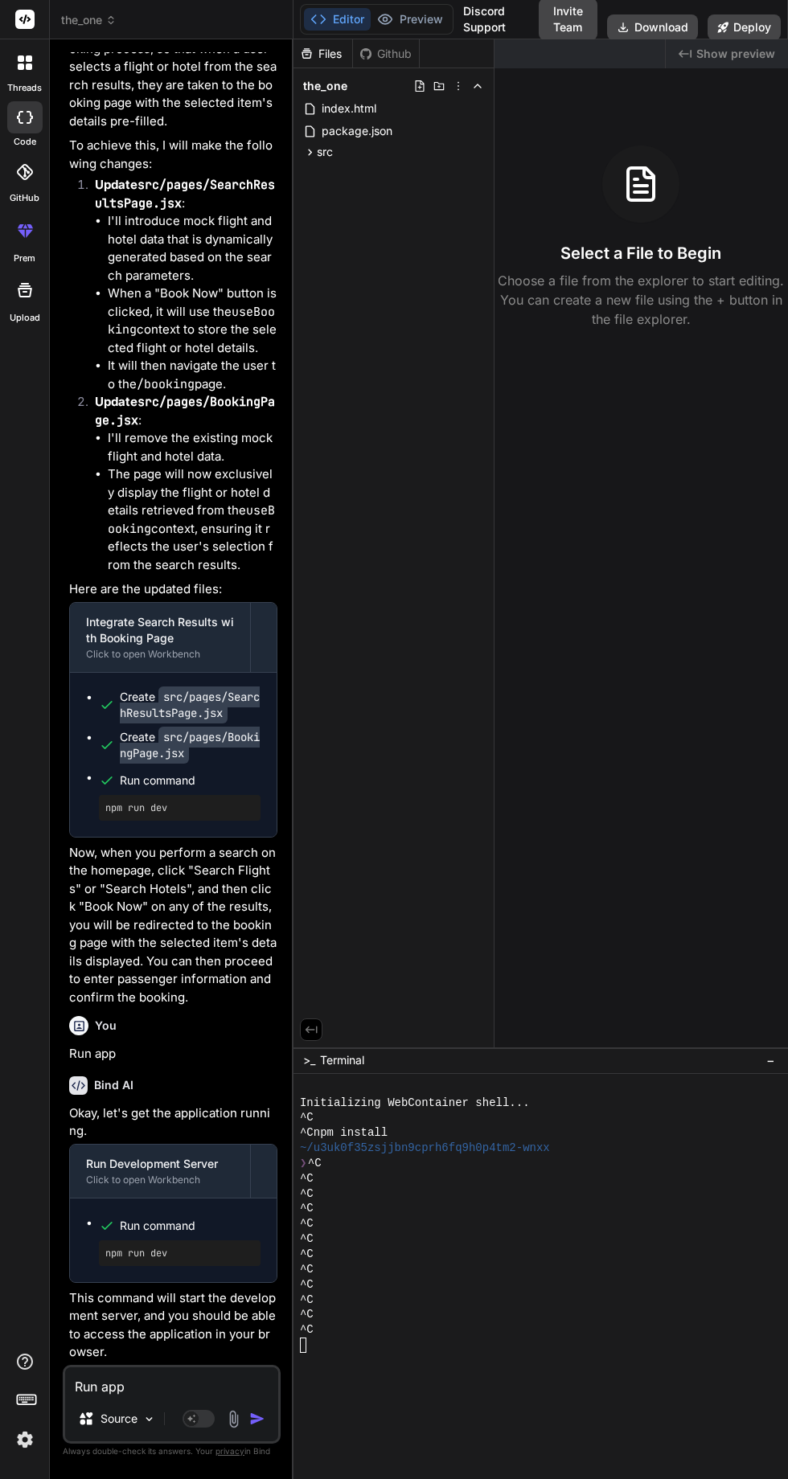
click at [100, 36] on header "the_one Created with Pixso." at bounding box center [172, 19] width 244 height 39
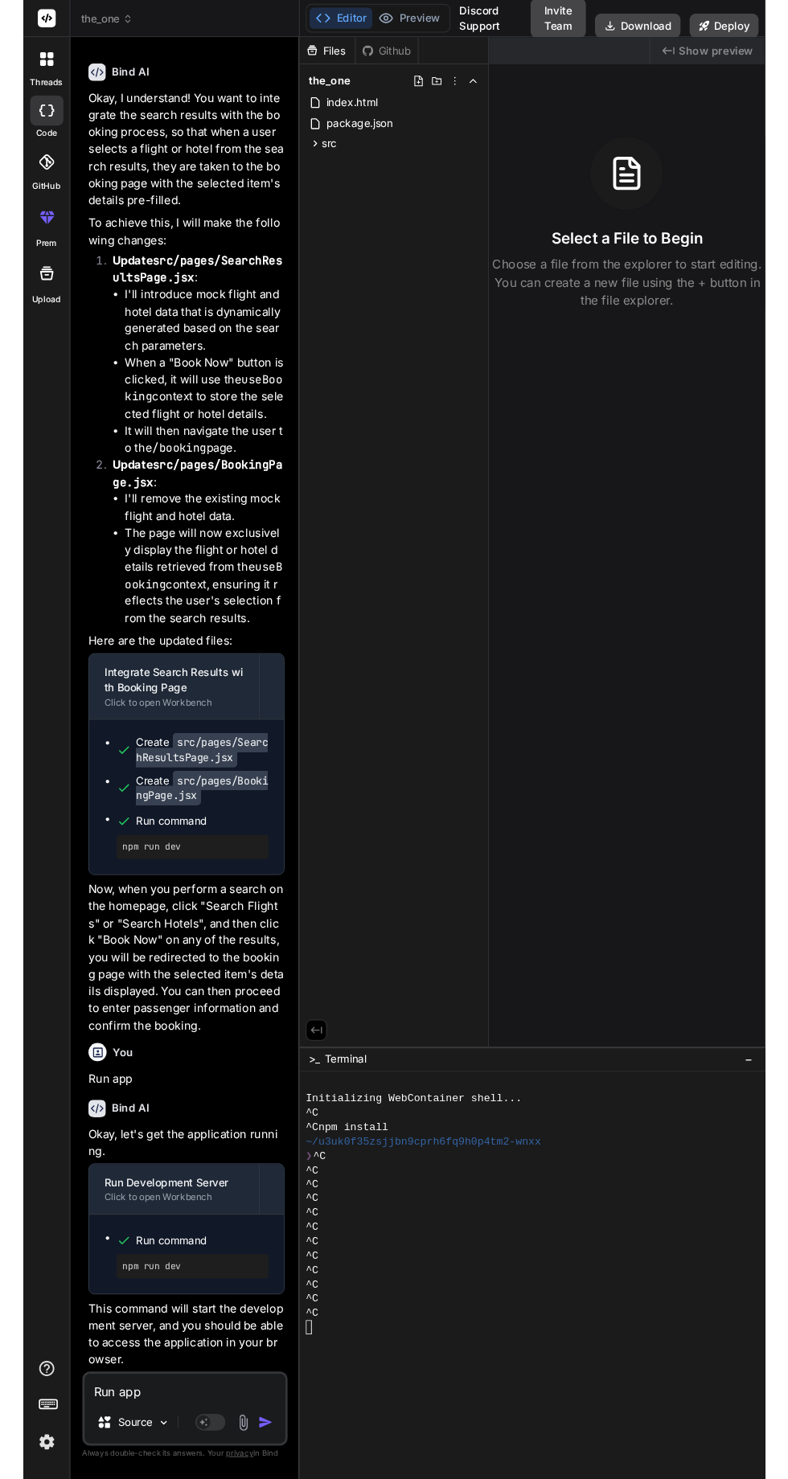
scroll to position [2610, 0]
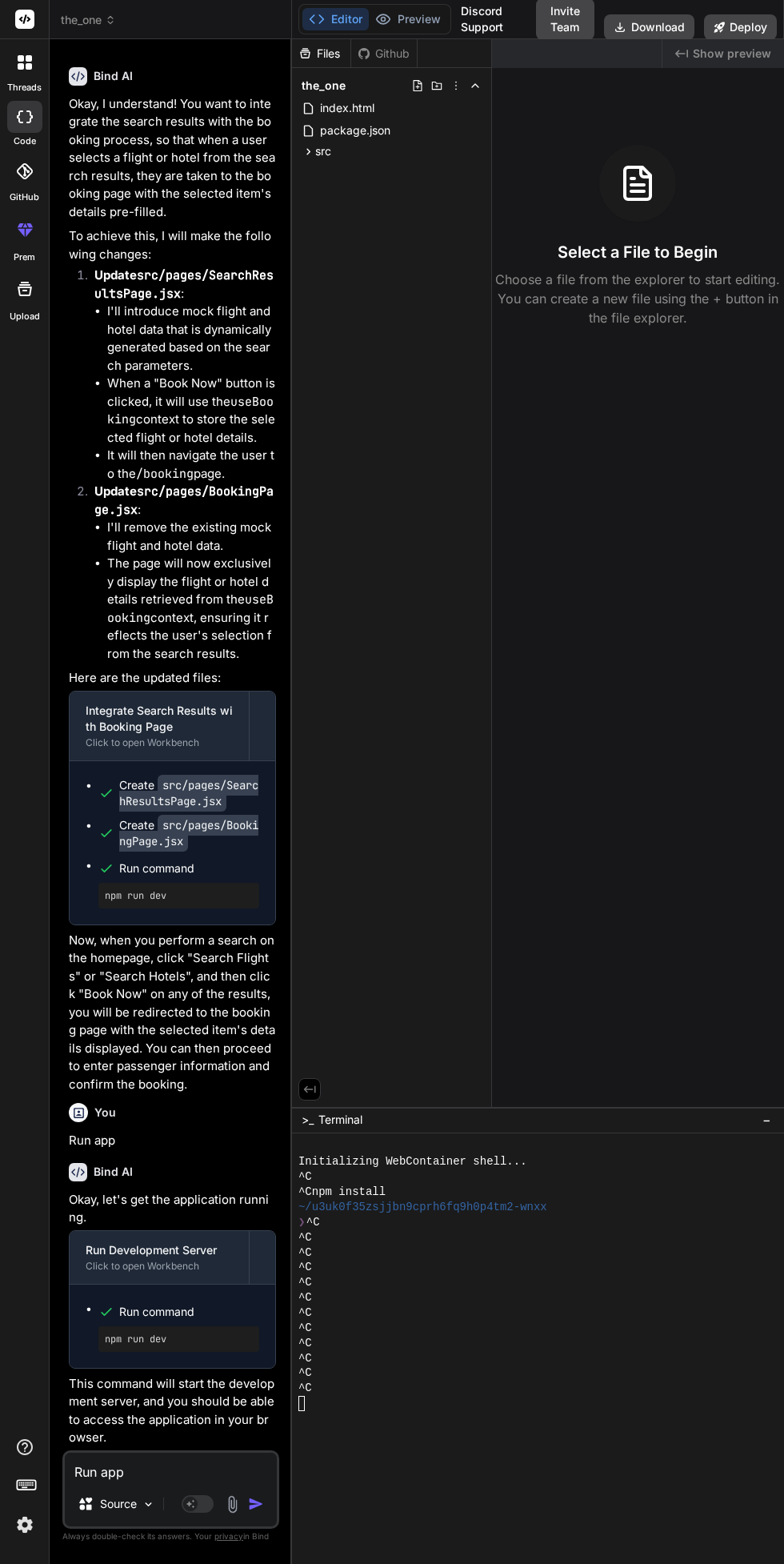
type textarea "x"
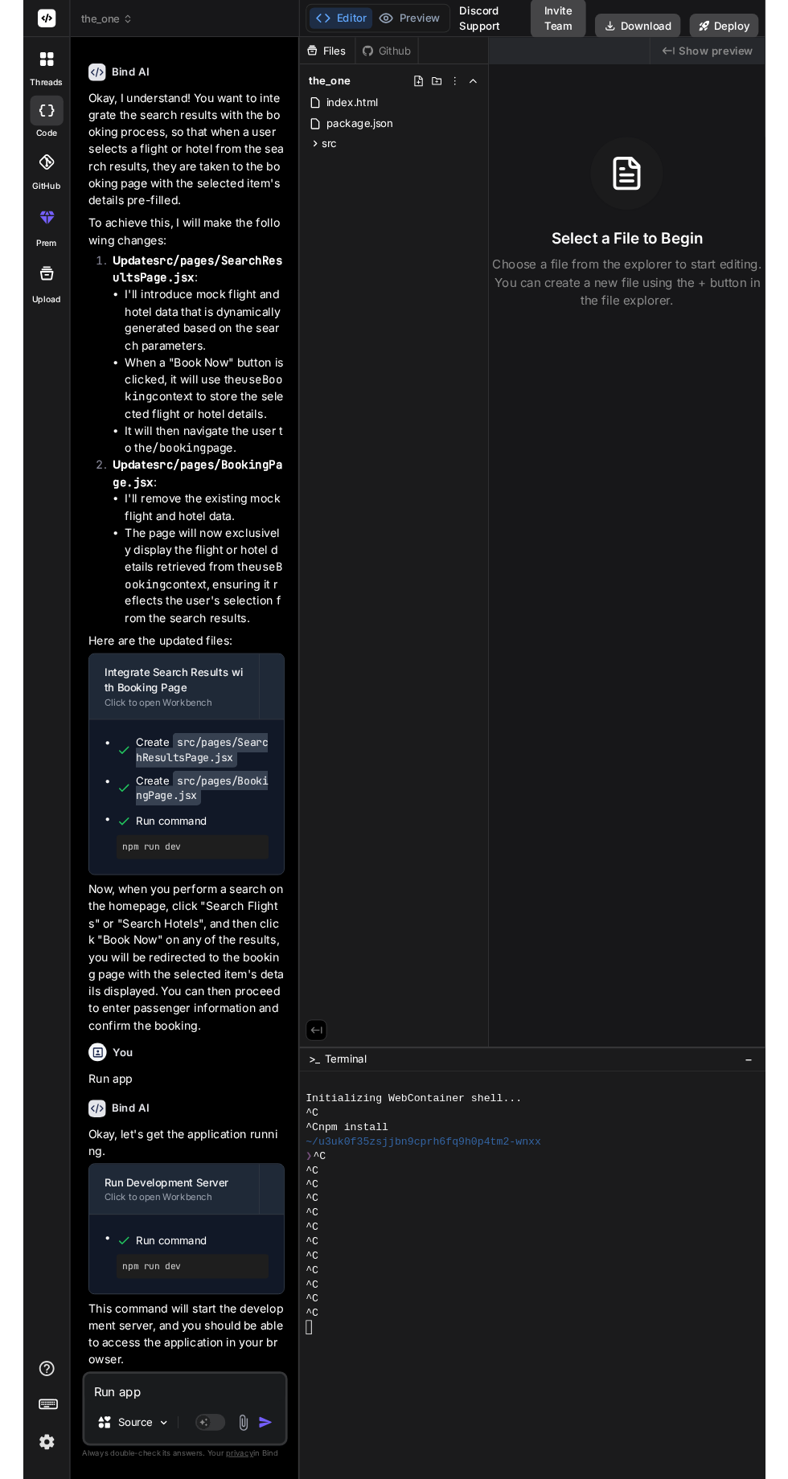
scroll to position [2702, 0]
